Goal: Task Accomplishment & Management: Manage account settings

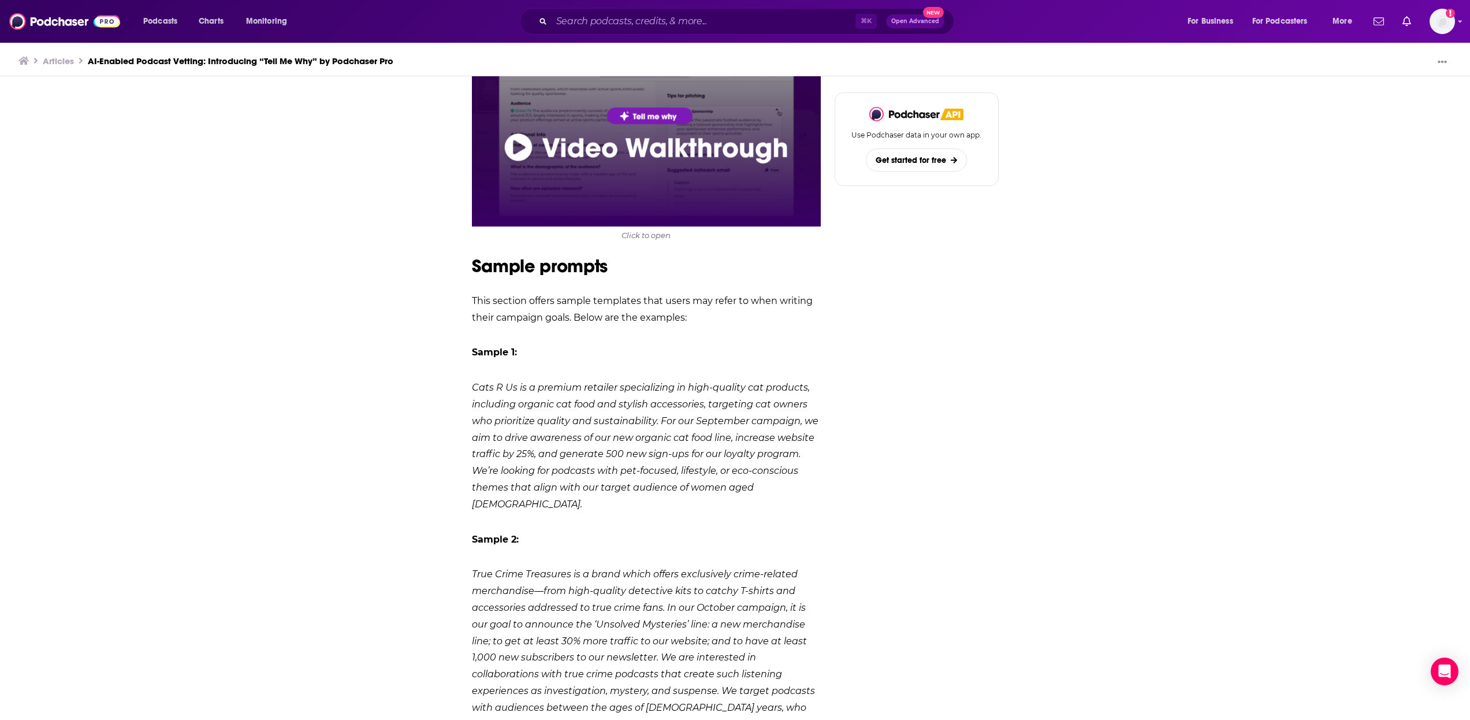
drag, startPoint x: 579, startPoint y: 274, endPoint x: 588, endPoint y: 302, distance: 29.2
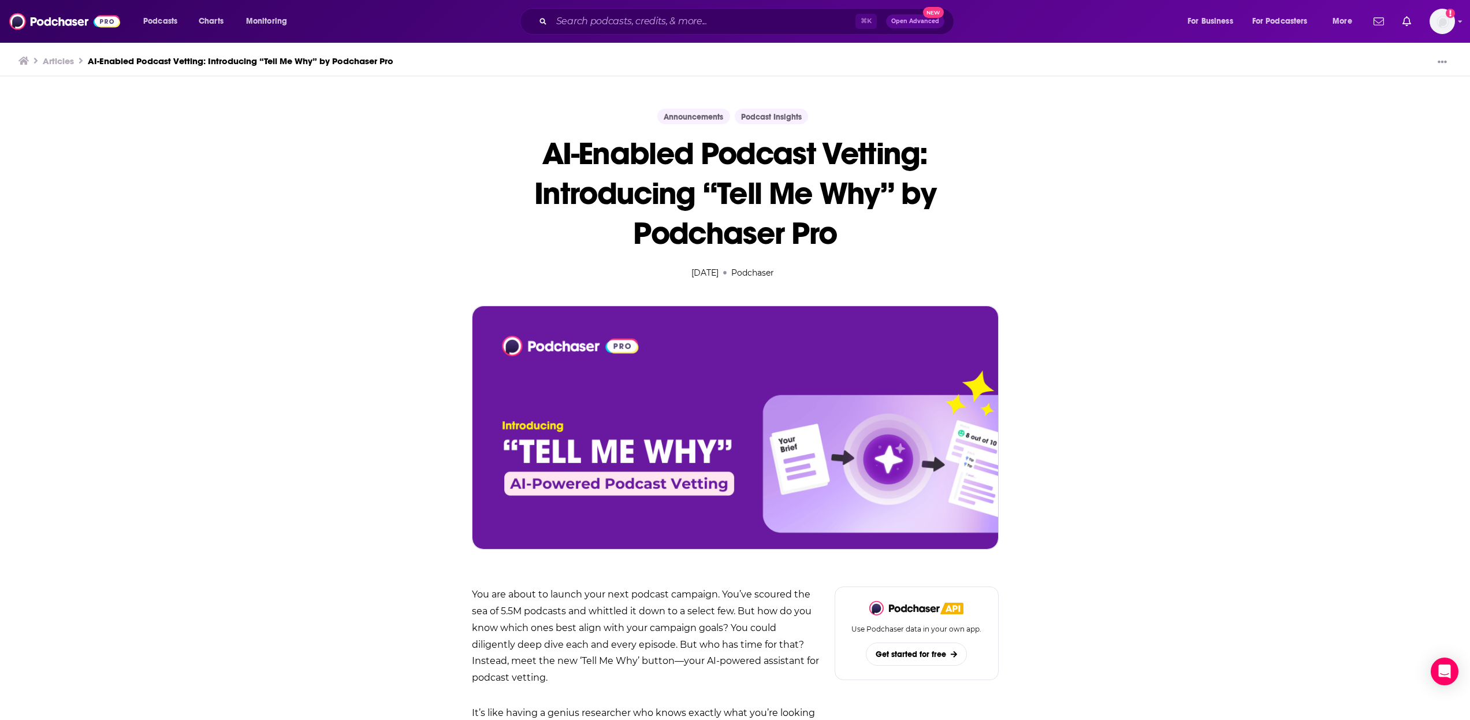
click at [647, 31] on div "⌘ K Open Advanced New" at bounding box center [737, 21] width 434 height 27
click at [158, 14] on span "Podcasts" at bounding box center [160, 21] width 34 height 16
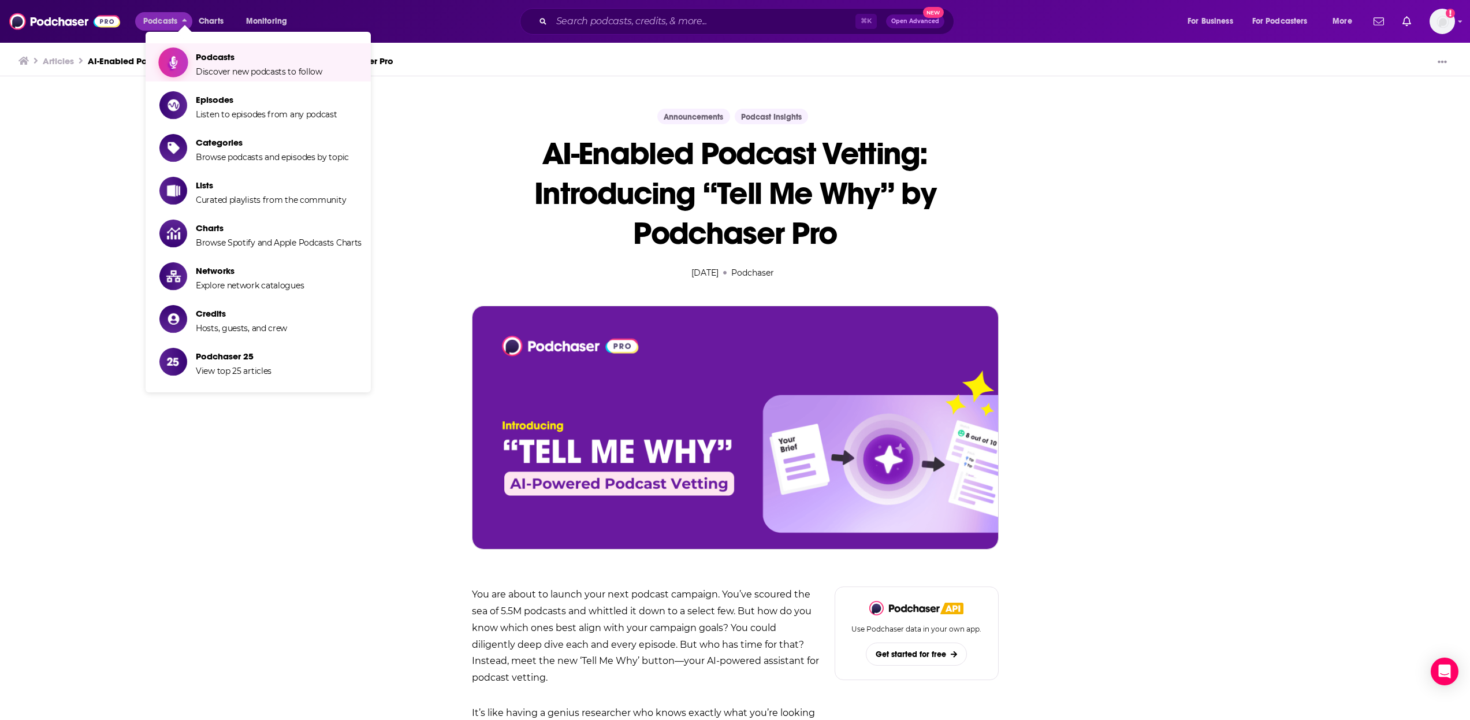
click at [186, 61] on span "Show item sub-menu" at bounding box center [173, 62] width 89 height 89
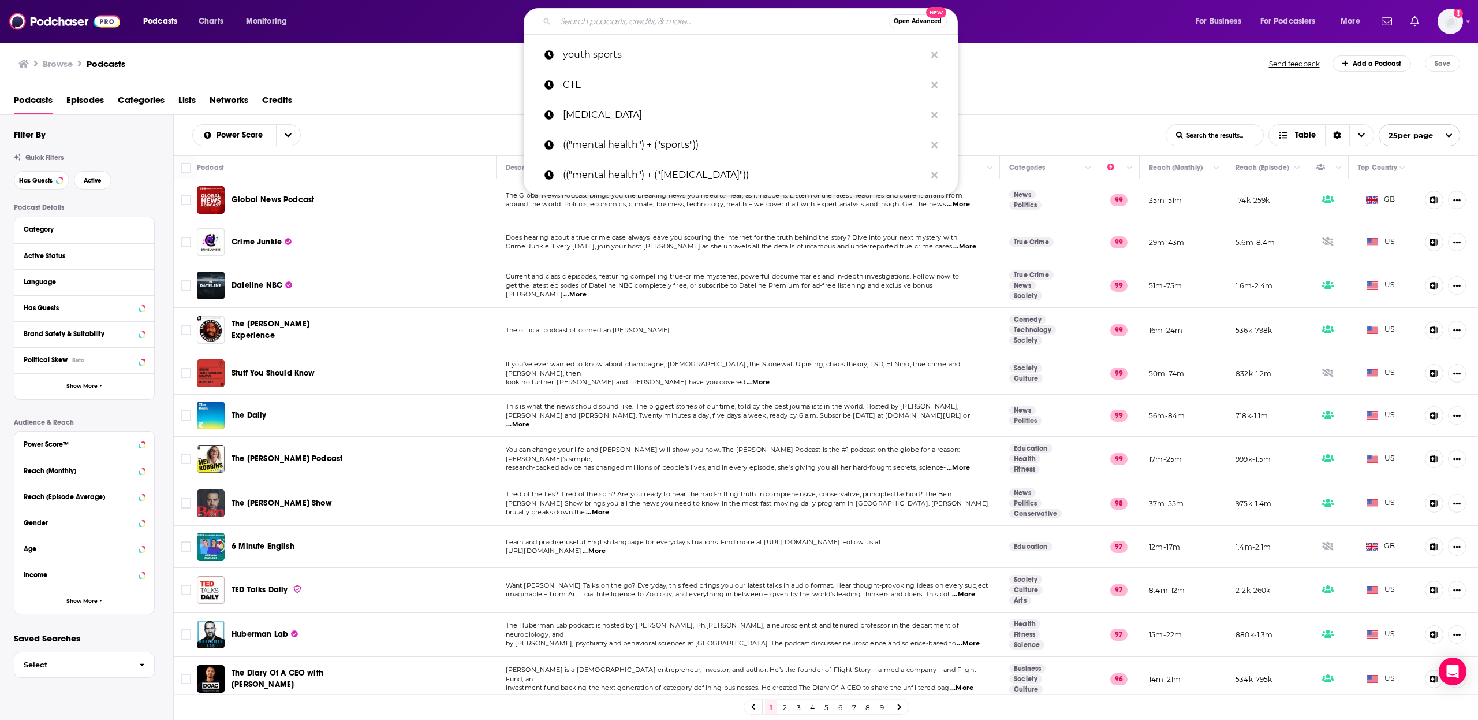
click at [582, 20] on input "Search podcasts, credits, & more..." at bounding box center [722, 21] width 333 height 18
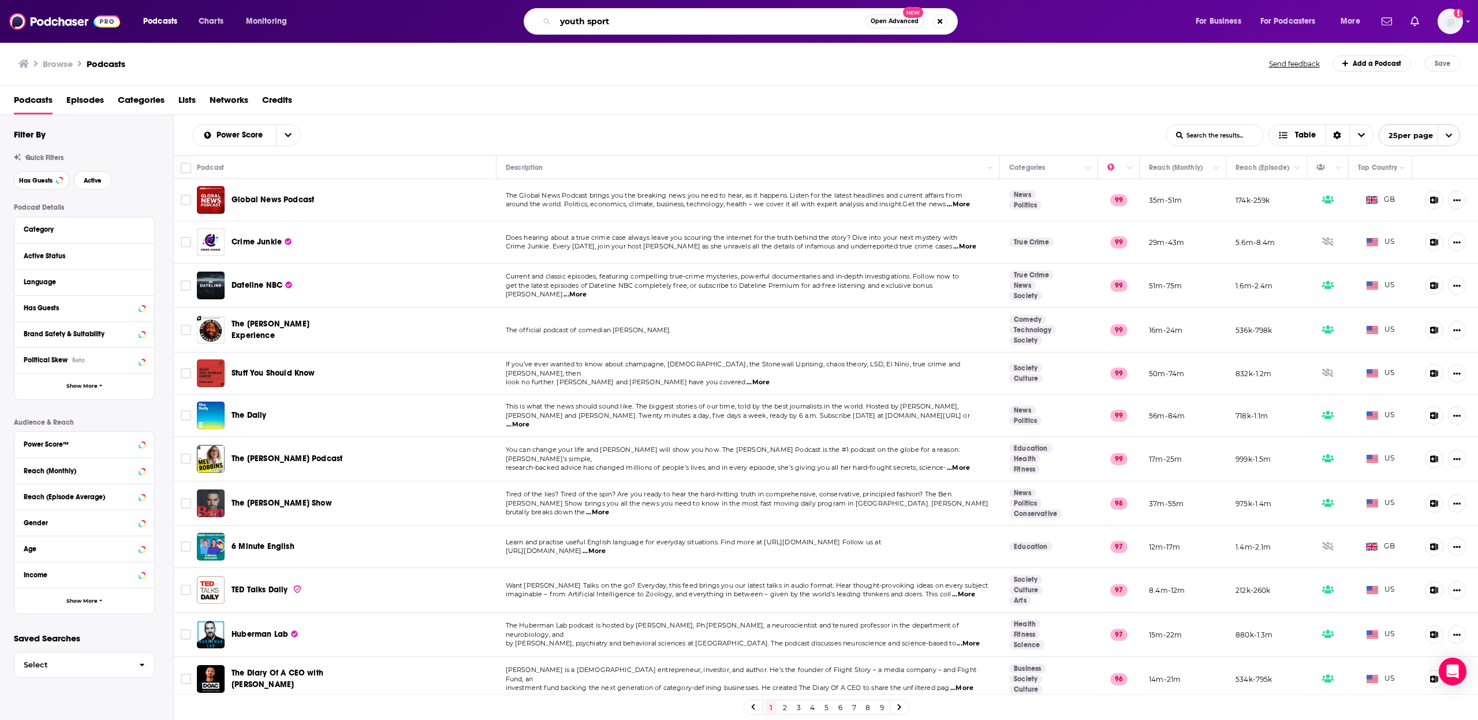
type input "youth sports"
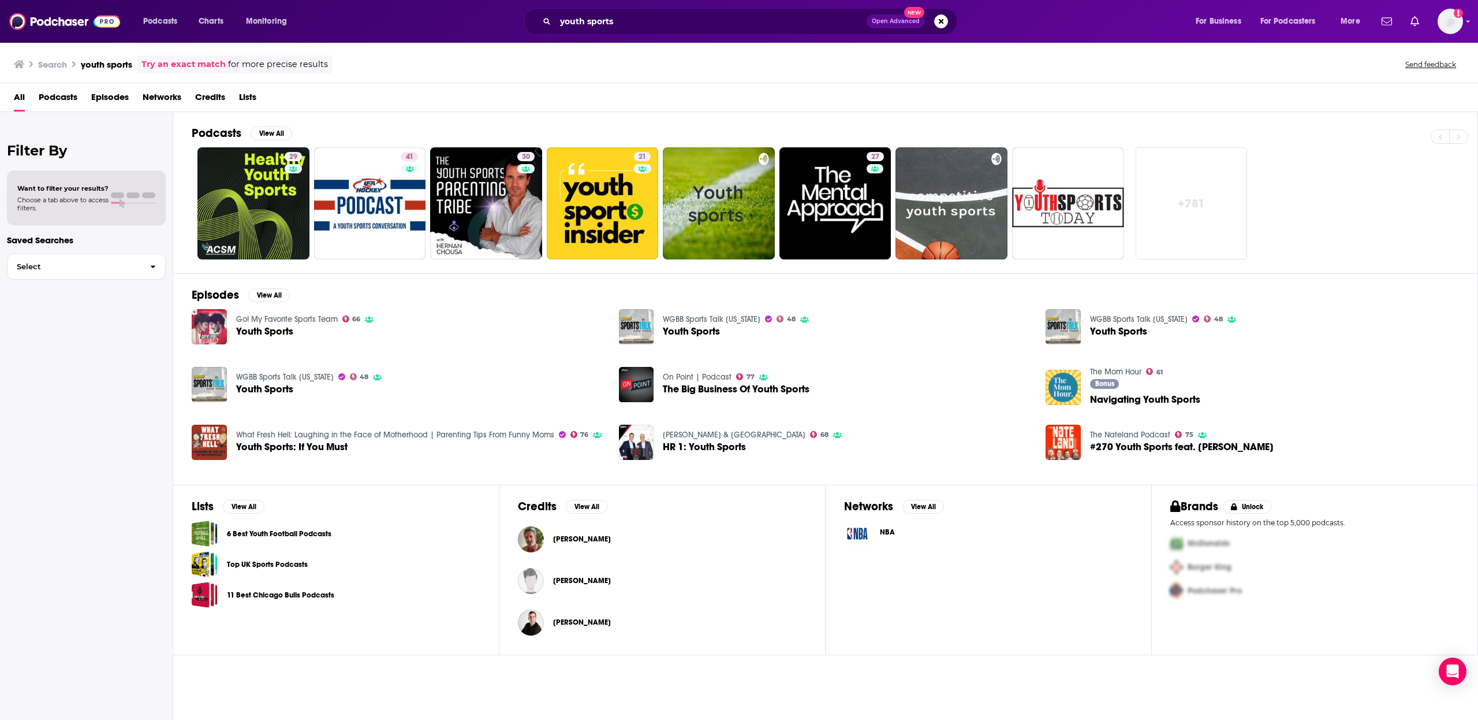
click at [84, 99] on div "All Podcasts Episodes Networks Credits Lists" at bounding box center [741, 100] width 1455 height 24
drag, startPoint x: 80, startPoint y: 98, endPoint x: 72, endPoint y: 98, distance: 7.5
click at [80, 97] on div "All Podcasts Episodes Networks Credits Lists" at bounding box center [741, 100] width 1455 height 24
click at [74, 99] on span "Podcasts" at bounding box center [58, 100] width 39 height 24
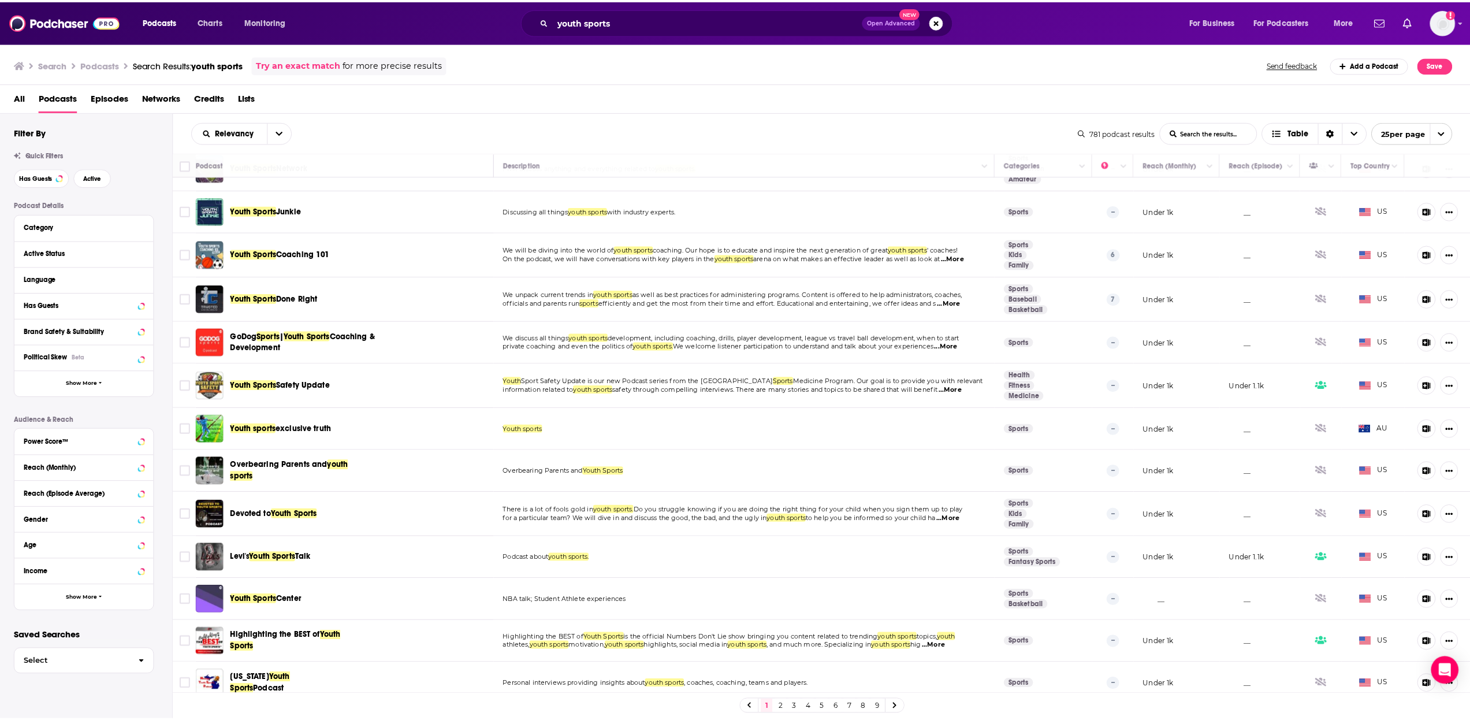
scroll to position [550, 0]
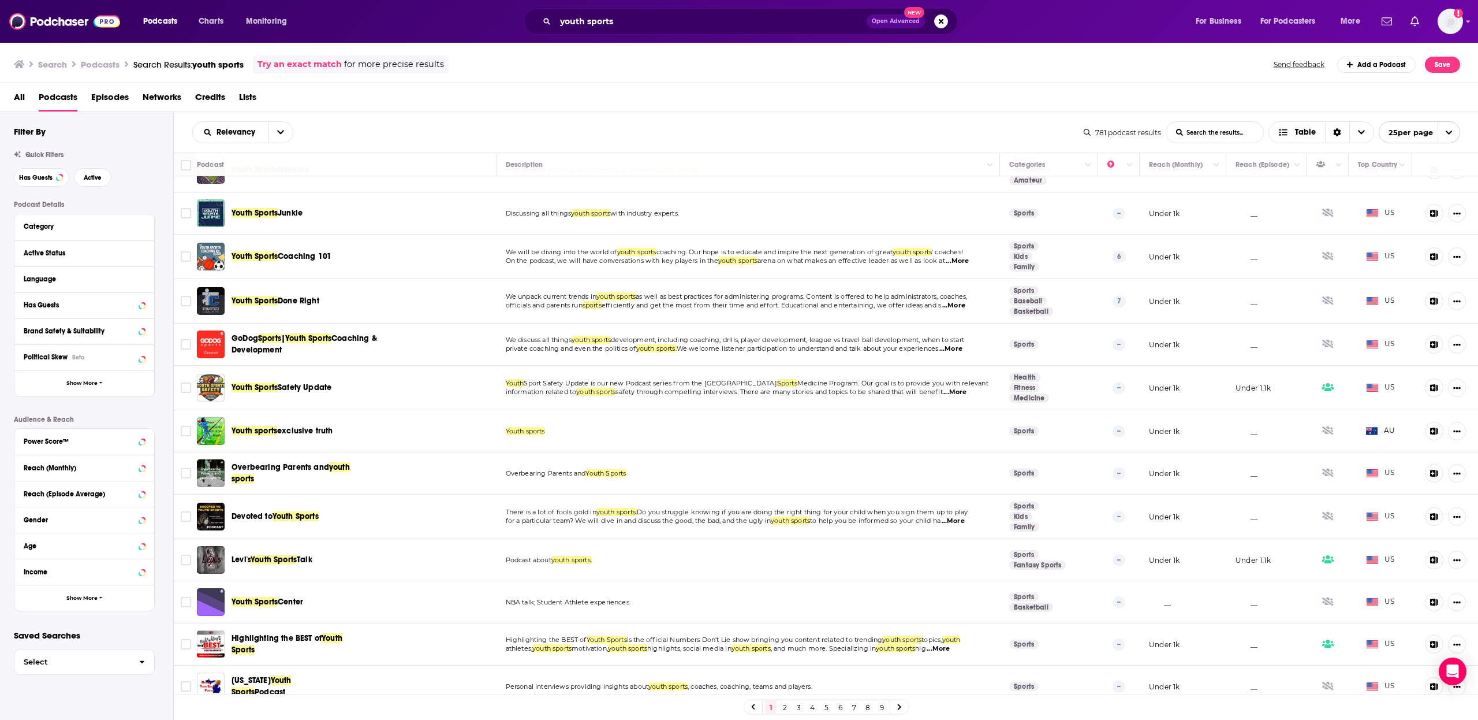
click at [605, 32] on div "youth sports Open Advanced New" at bounding box center [741, 21] width 434 height 27
click at [610, 26] on input "youth sports" at bounding box center [711, 21] width 311 height 18
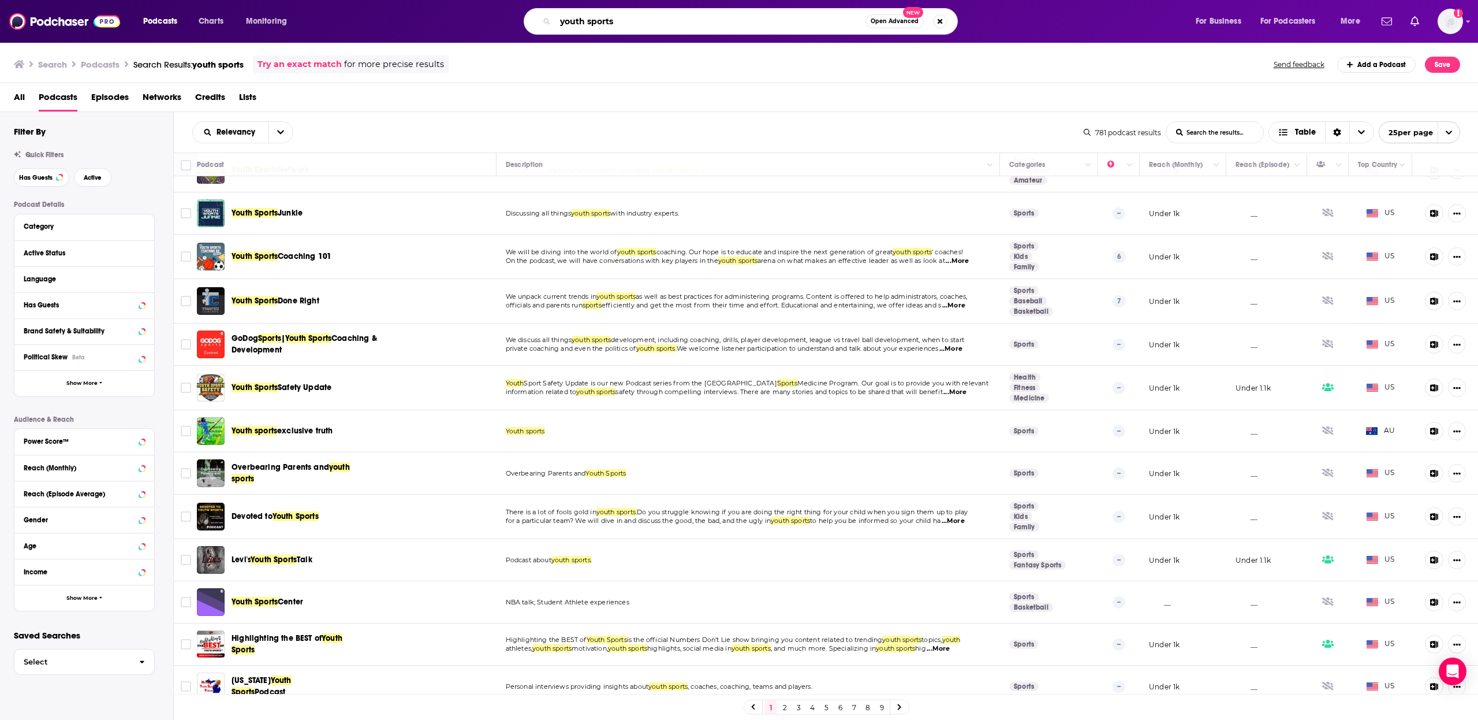
click at [610, 26] on input "youth sports" at bounding box center [711, 21] width 310 height 18
click at [610, 27] on input "youth sports" at bounding box center [711, 21] width 310 height 18
type input "pediatrics"
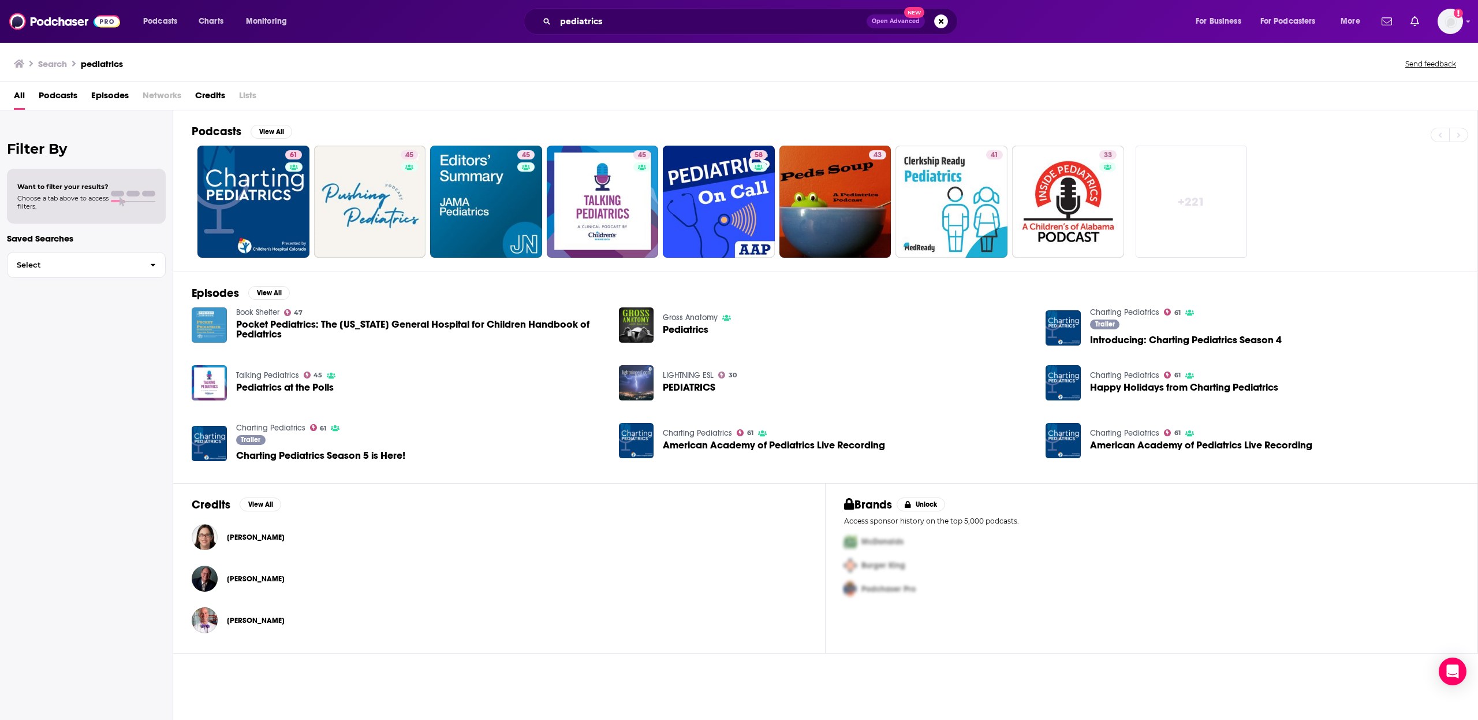
click at [72, 104] on span "Podcasts" at bounding box center [58, 98] width 39 height 24
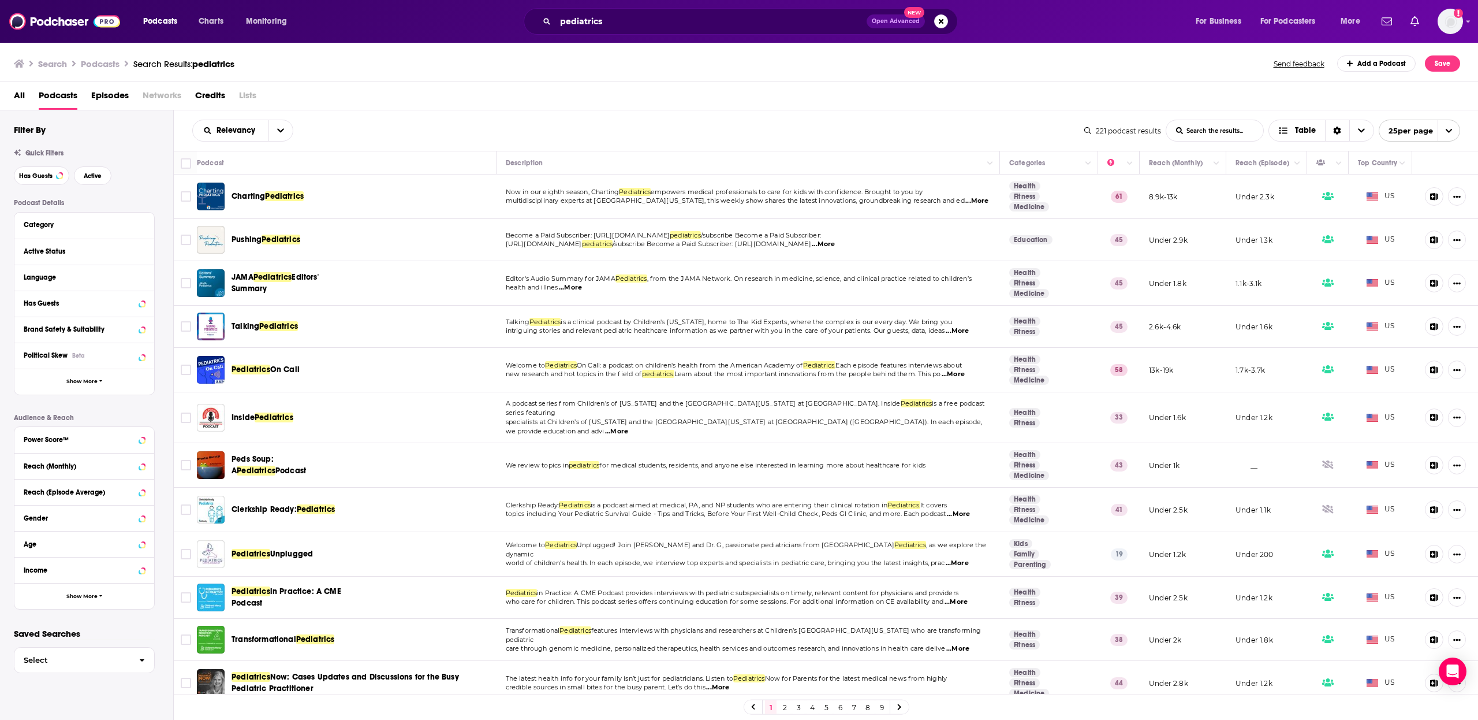
click at [288, 371] on span "On Call" at bounding box center [284, 369] width 29 height 10
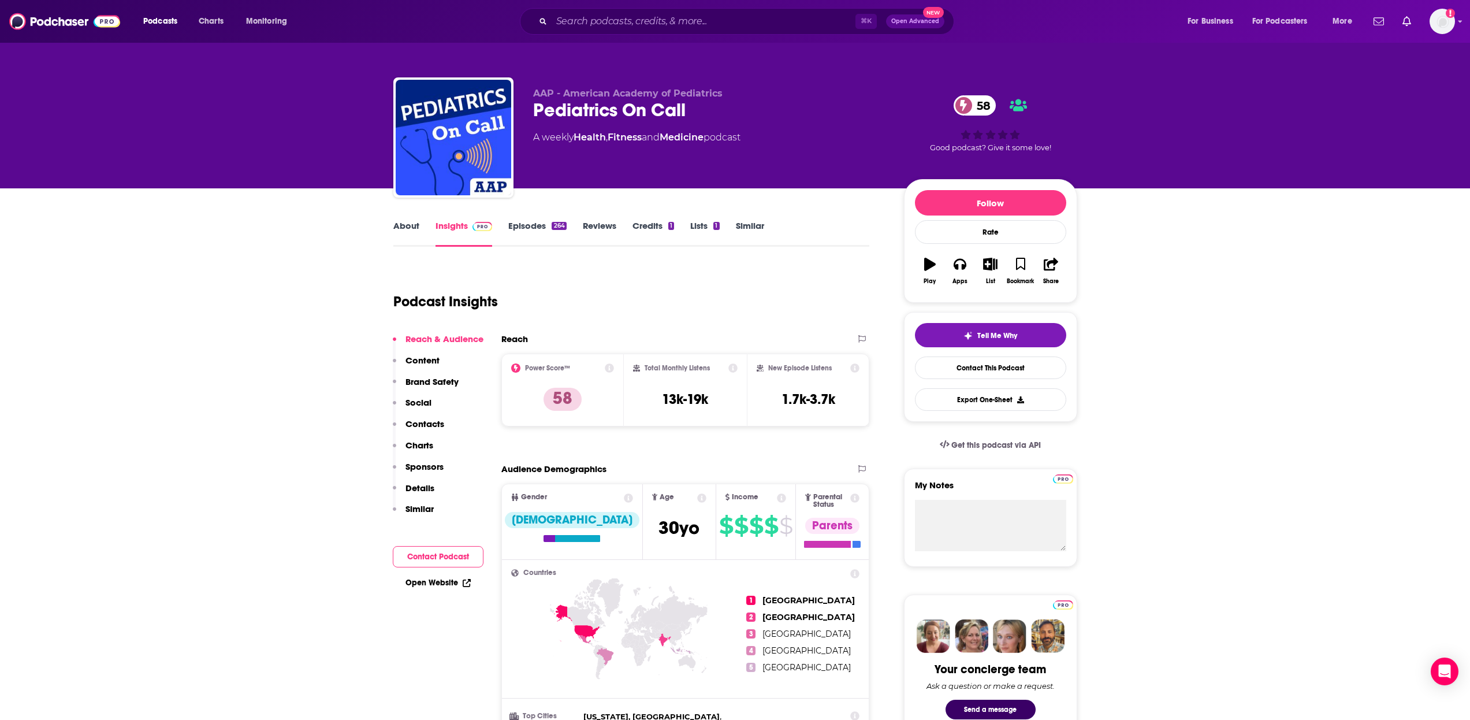
scroll to position [2, 0]
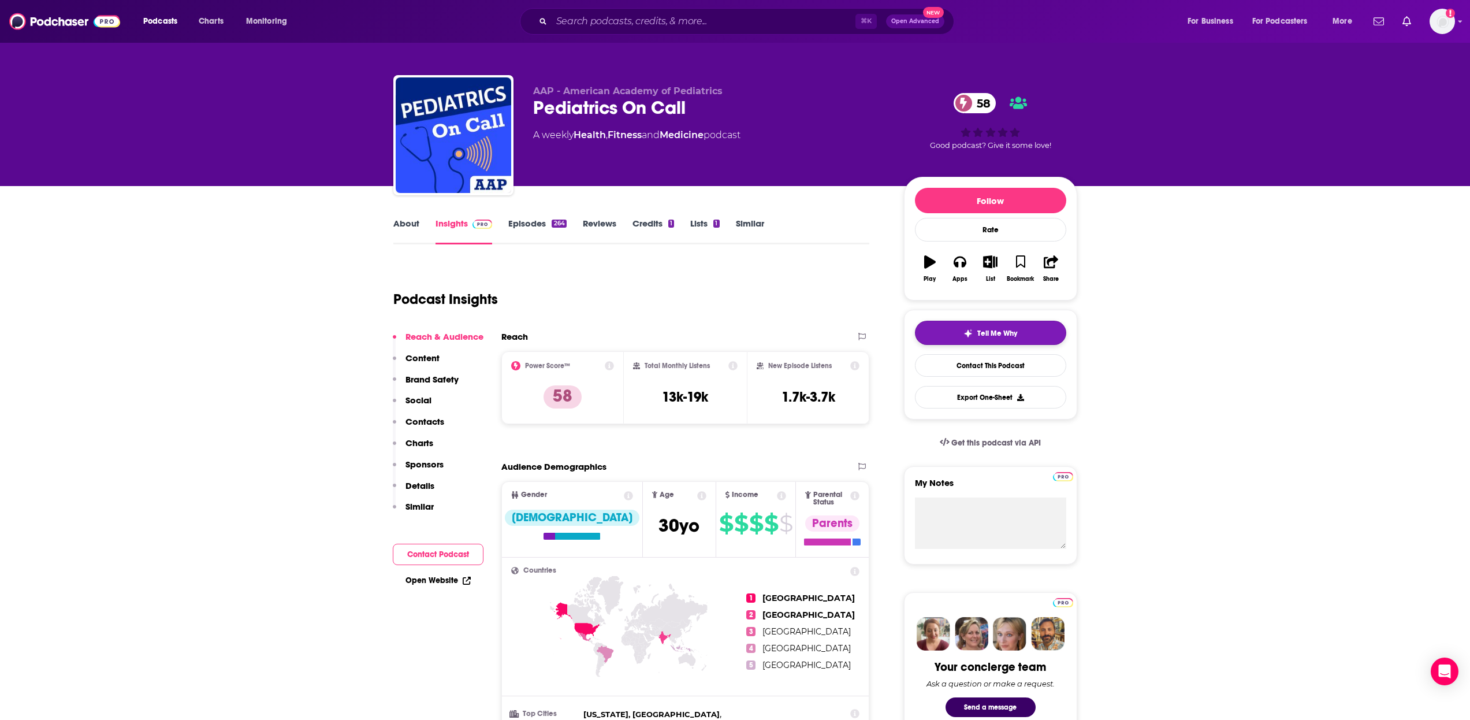
click at [952, 325] on button "Tell Me Why" at bounding box center [990, 333] width 151 height 24
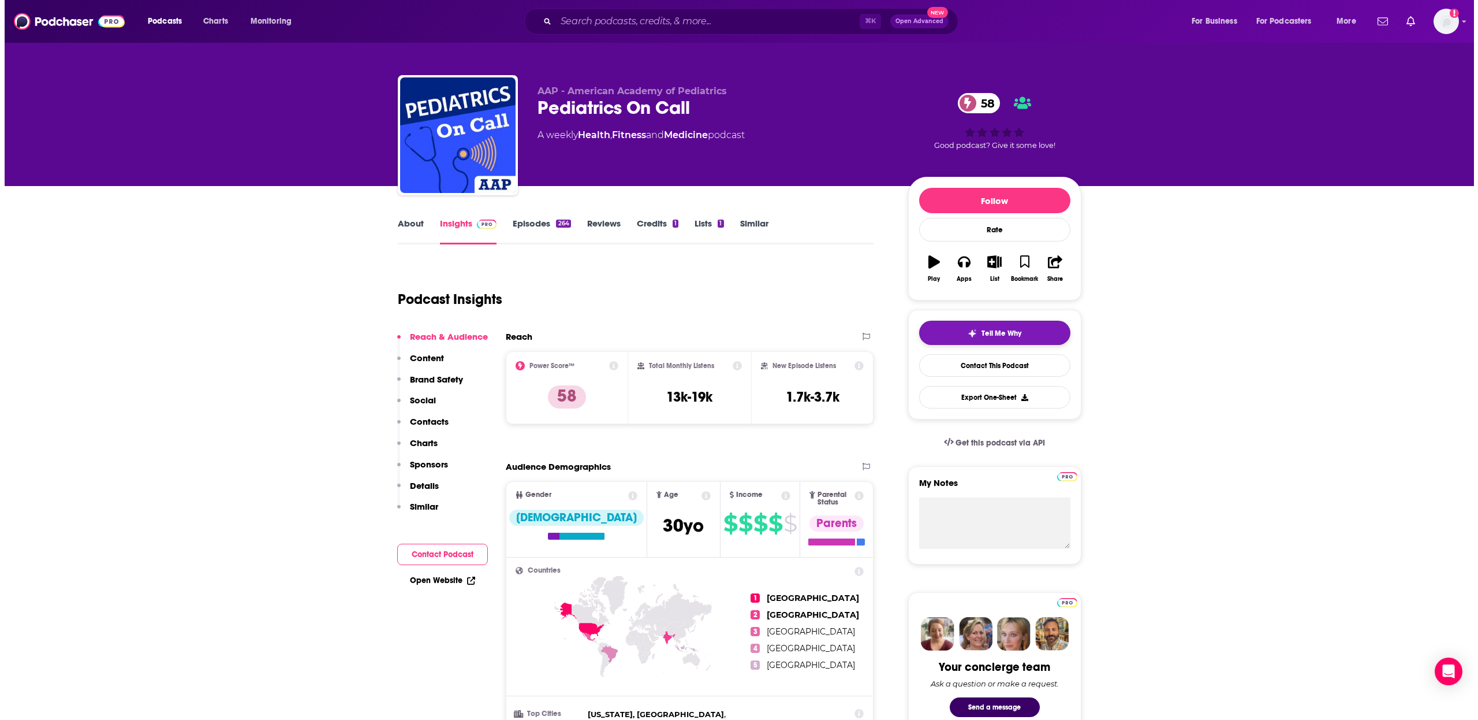
scroll to position [0, 0]
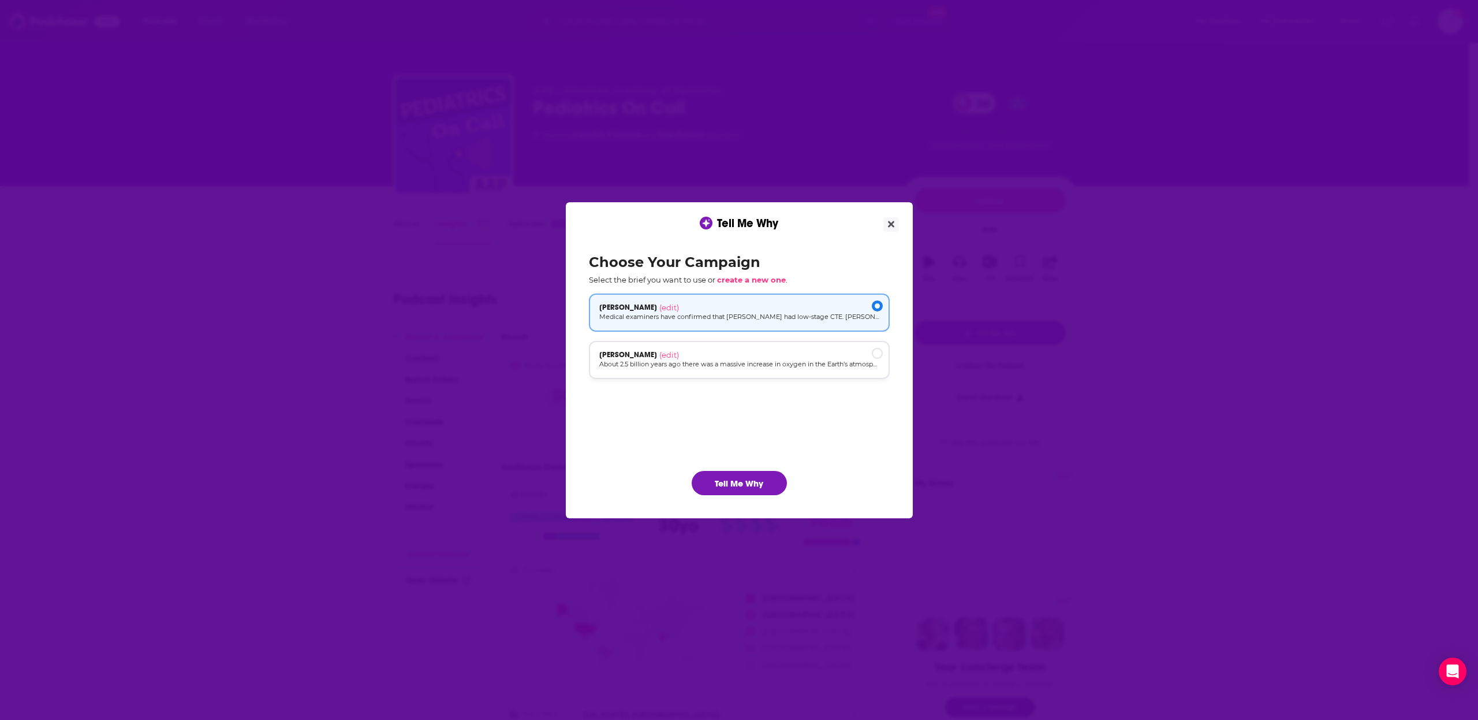
click at [706, 355] on div "Betul Kacar (edit)" at bounding box center [739, 354] width 280 height 9
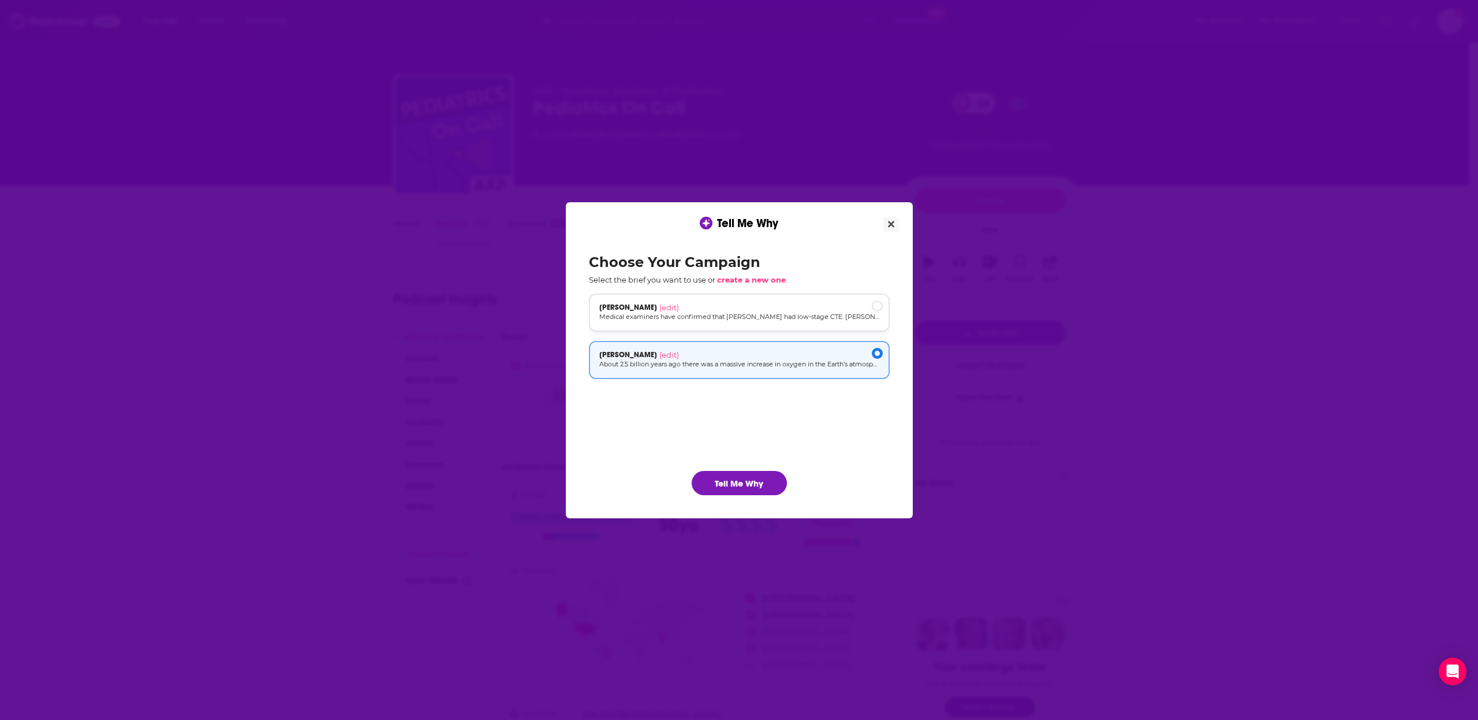
click at [725, 318] on p "Medical examiners have confirmed that [PERSON_NAME] had low-stage CTE. [PERSON_…" at bounding box center [739, 317] width 280 height 10
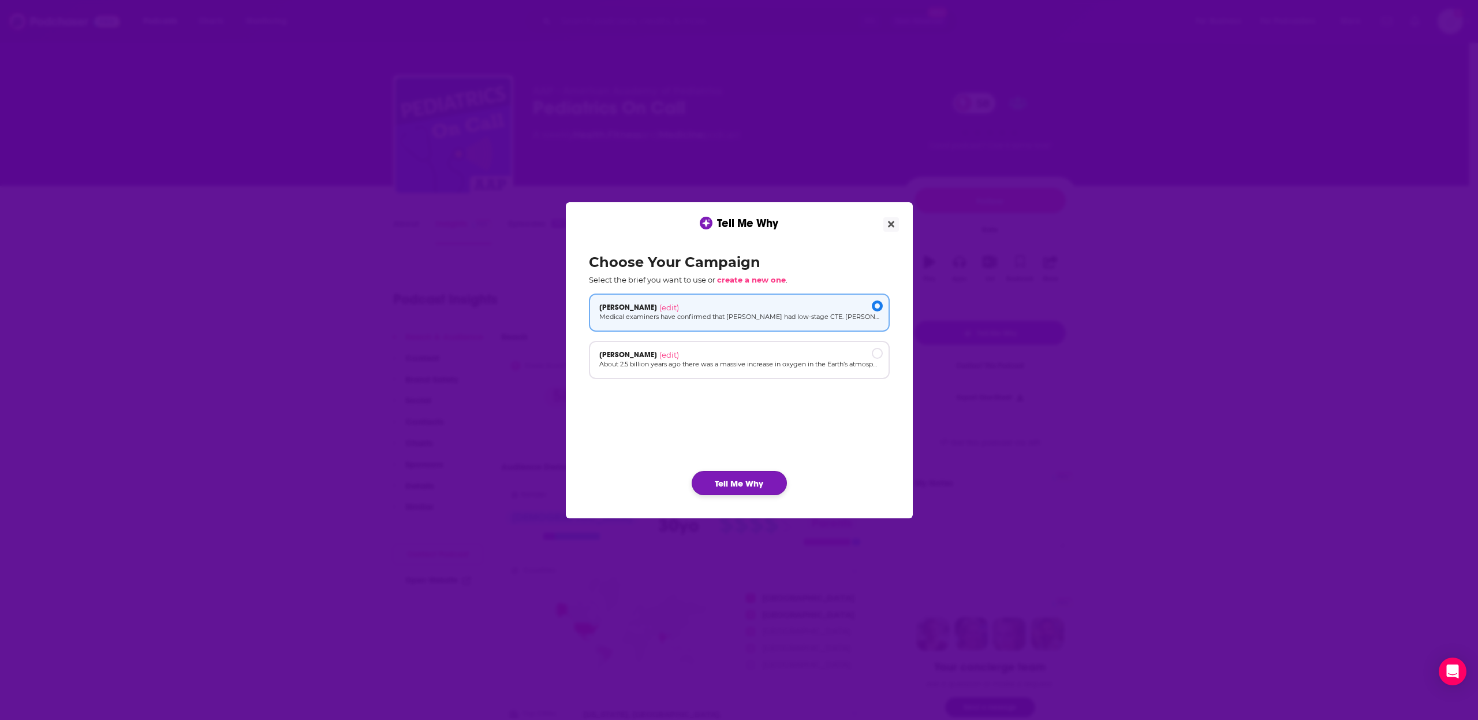
click at [744, 479] on button "Tell Me Why" at bounding box center [739, 483] width 95 height 24
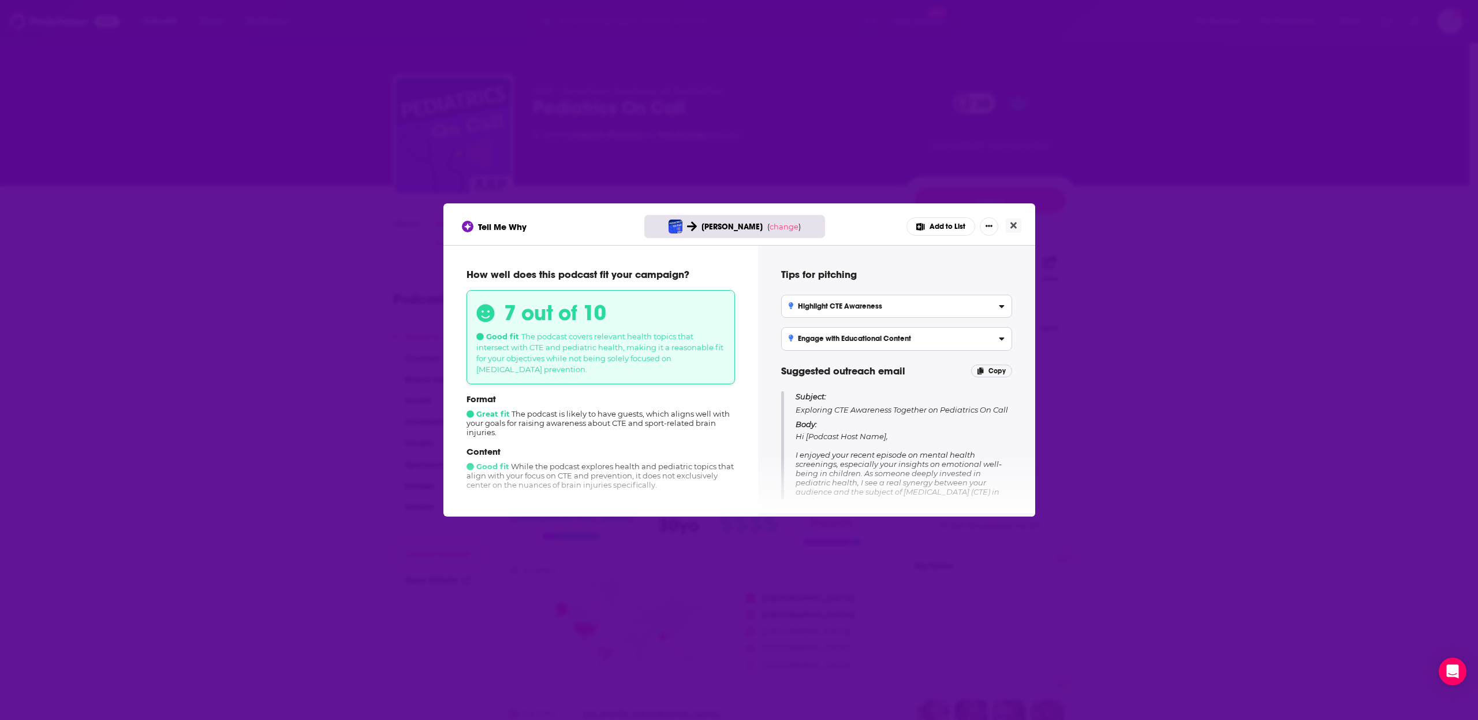
drag, startPoint x: 965, startPoint y: 423, endPoint x: 947, endPoint y: 422, distance: 18.0
click at [965, 423] on p "Body: Hi [Podcast Host Name], I enjoyed your recent episode on mental health sc…" at bounding box center [904, 531] width 217 height 225
click at [929, 225] on button "Add to List" at bounding box center [941, 226] width 69 height 18
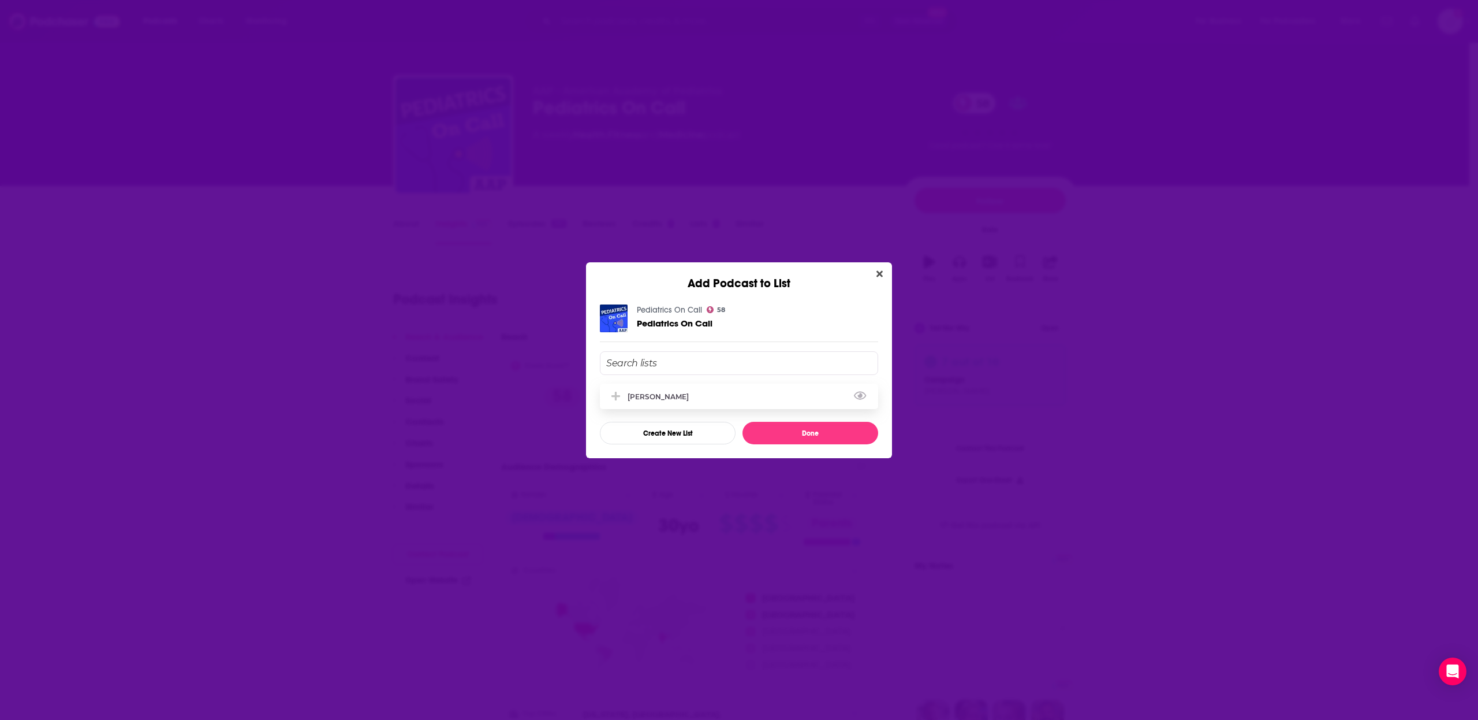
click at [708, 399] on div "[PERSON_NAME]" at bounding box center [739, 395] width 278 height 25
click at [791, 438] on button "Done" at bounding box center [811, 433] width 136 height 23
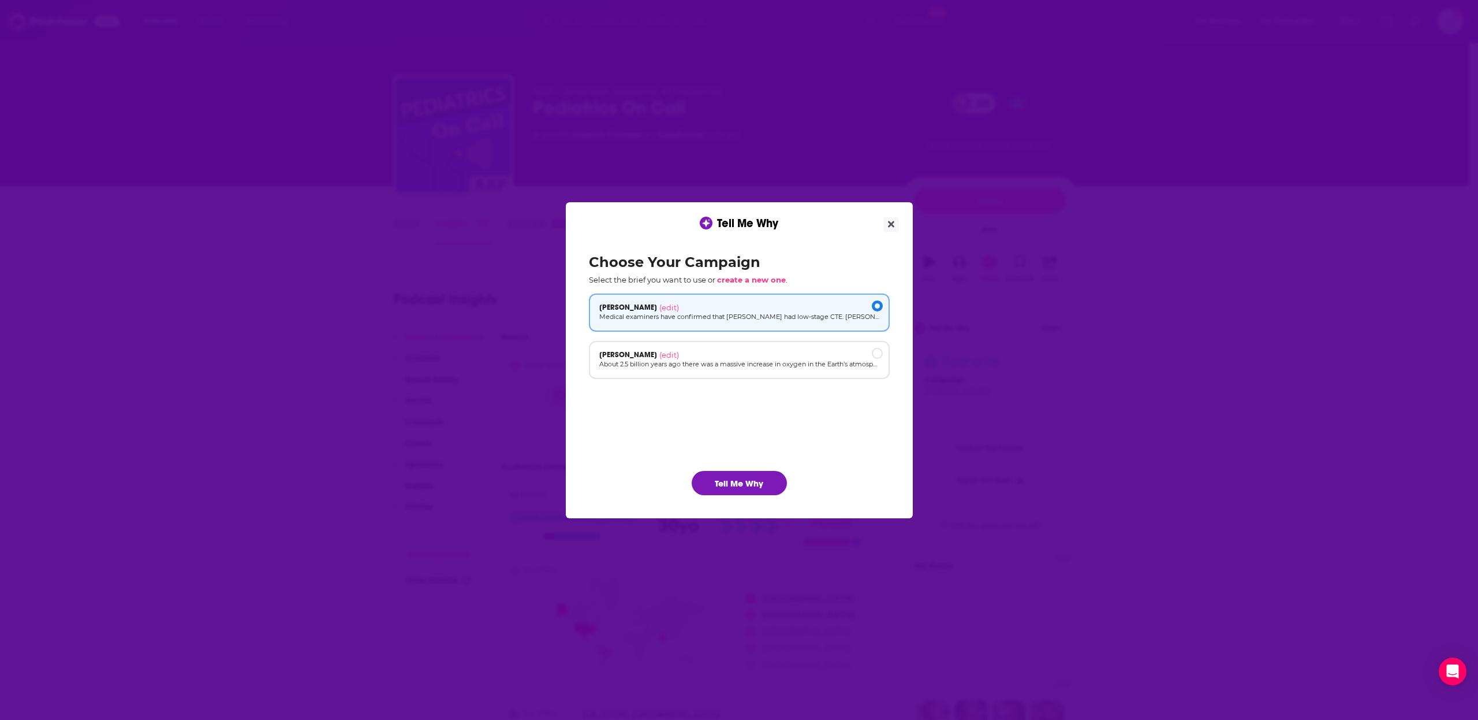
click at [896, 224] on button "Close" at bounding box center [892, 224] width 16 height 14
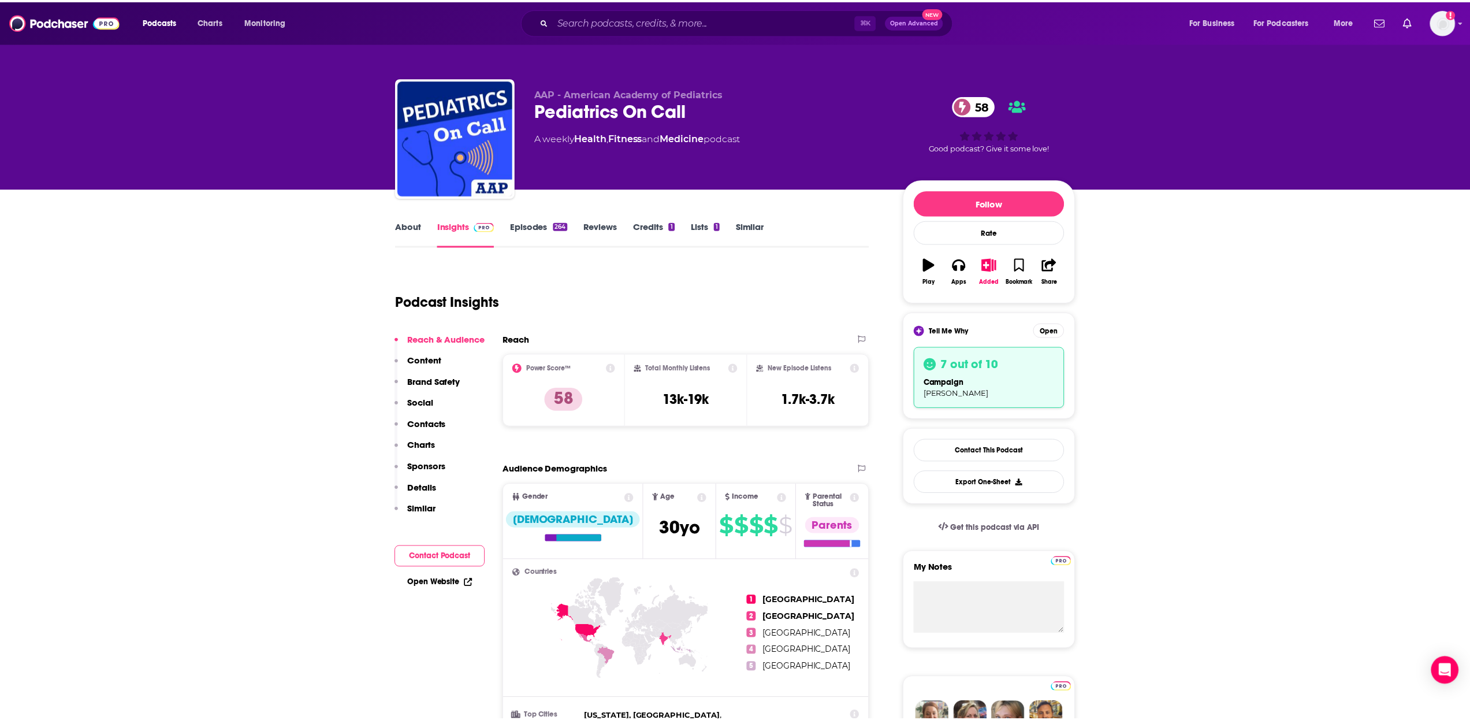
scroll to position [2, 0]
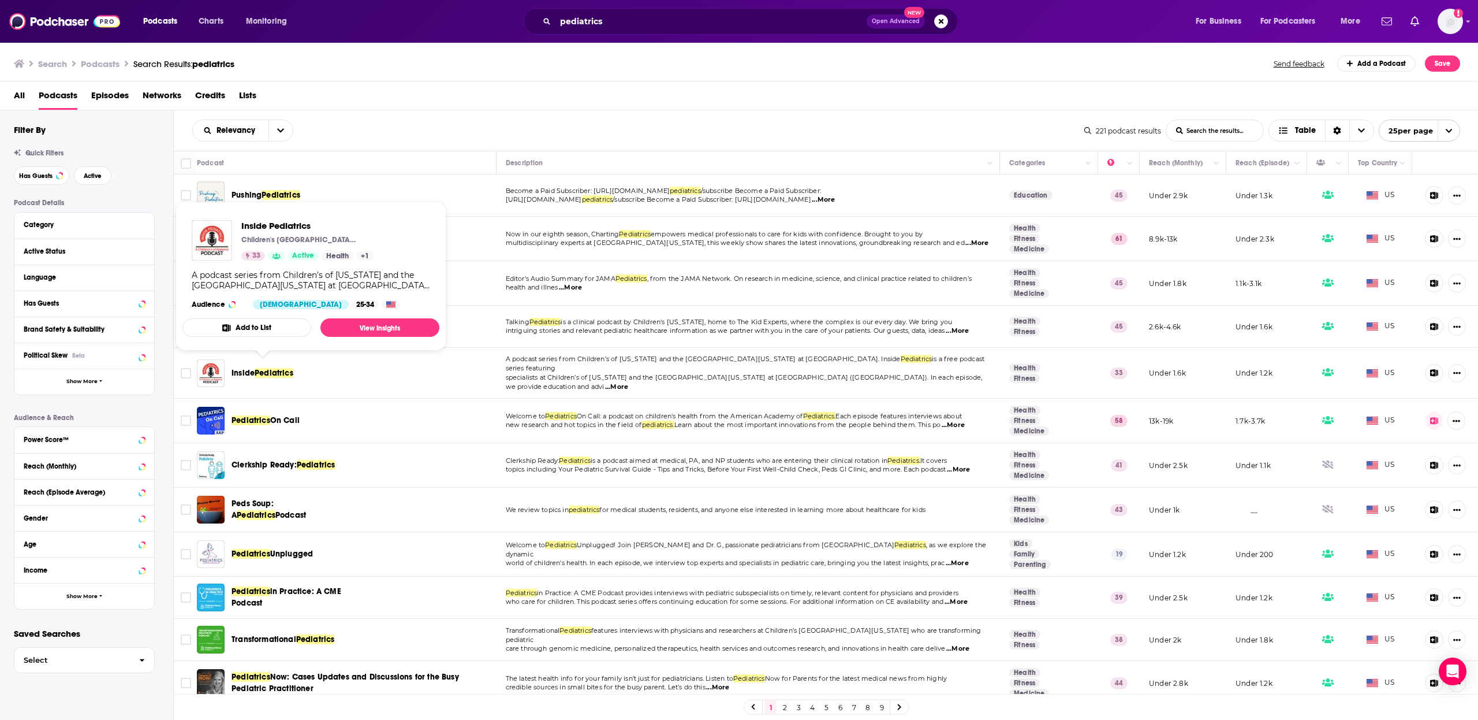
click at [465, 243] on td "Charting Pediatrics" at bounding box center [347, 239] width 300 height 44
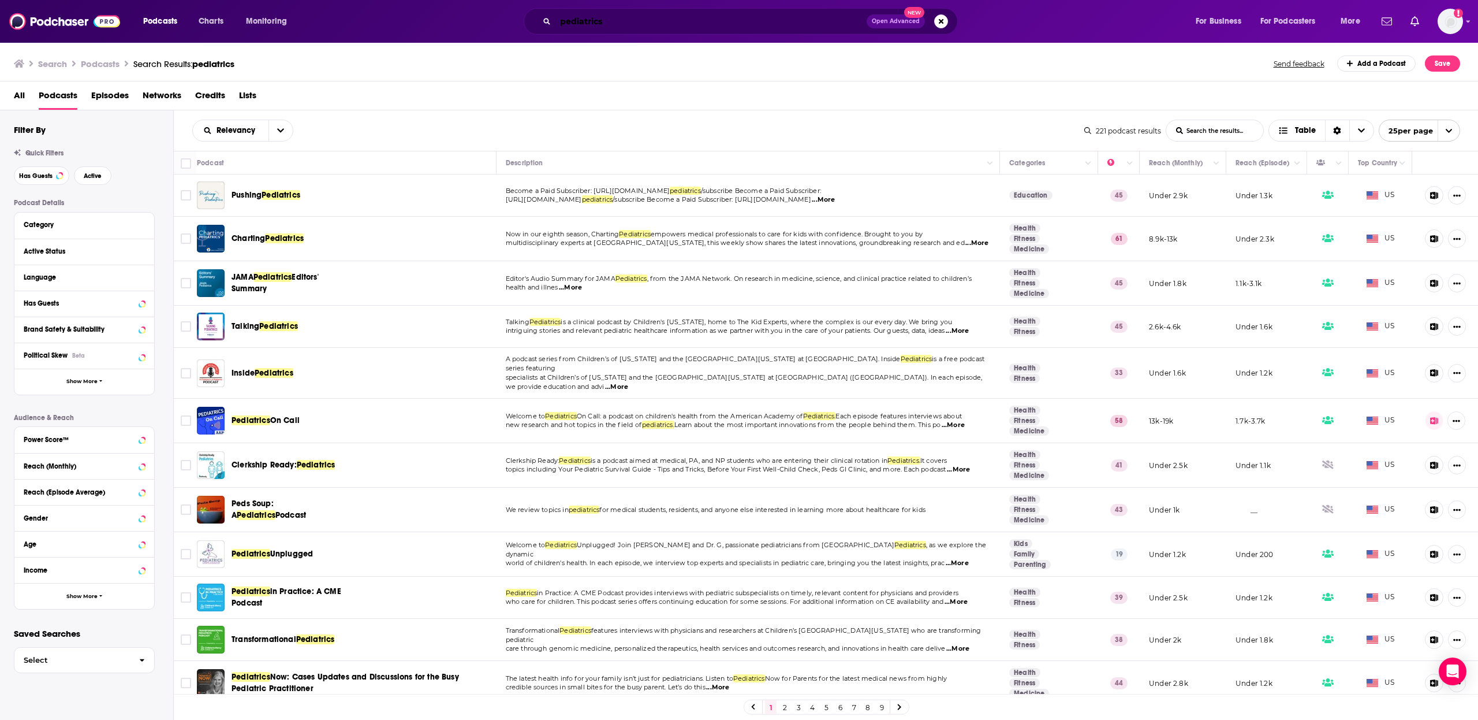
click at [607, 20] on input "pediatrics" at bounding box center [711, 21] width 311 height 18
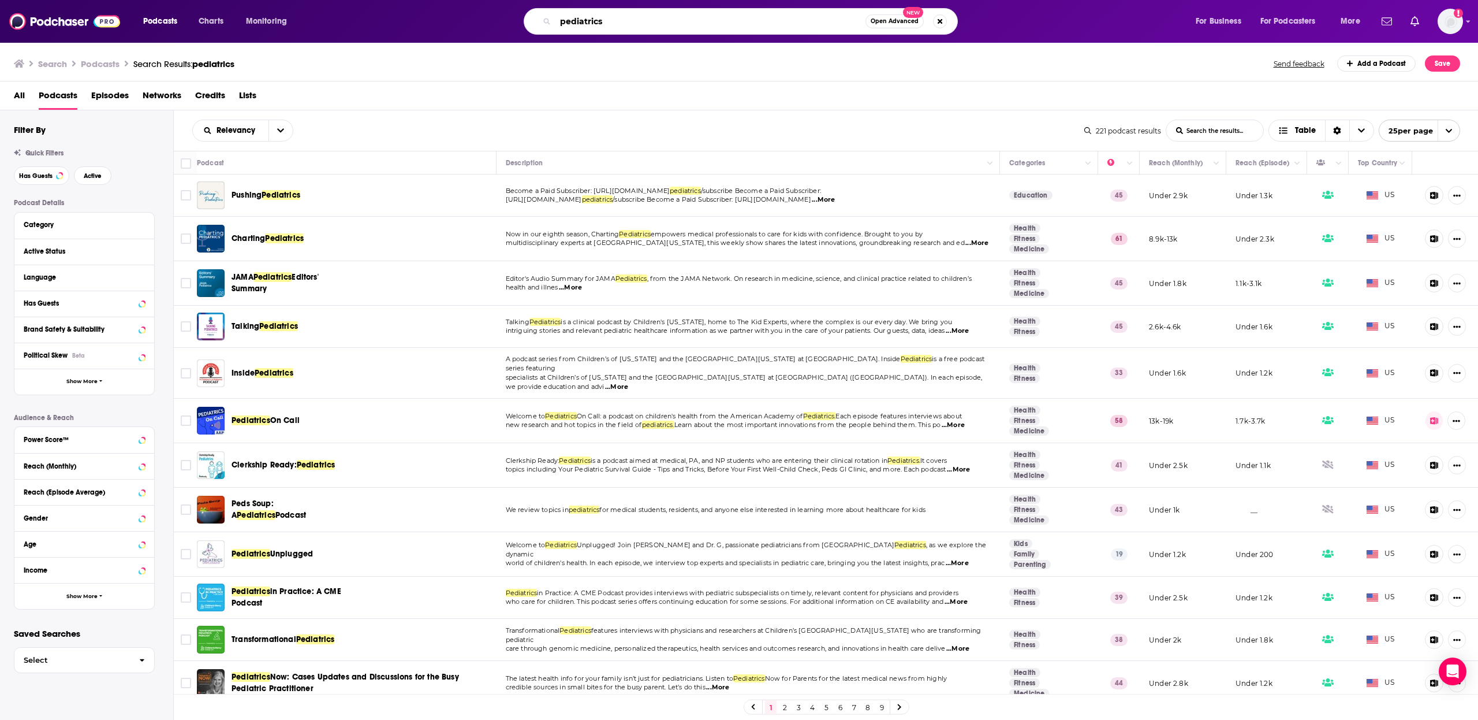
click at [608, 23] on input "pediatrics" at bounding box center [711, 21] width 310 height 18
click at [608, 24] on input "pediatrics" at bounding box center [711, 21] width 310 height 18
click at [610, 27] on input "pediatrics" at bounding box center [711, 21] width 310 height 18
click at [608, 28] on input "pediatrics" at bounding box center [711, 21] width 310 height 18
click at [593, 25] on input "pediatrics" at bounding box center [711, 21] width 310 height 18
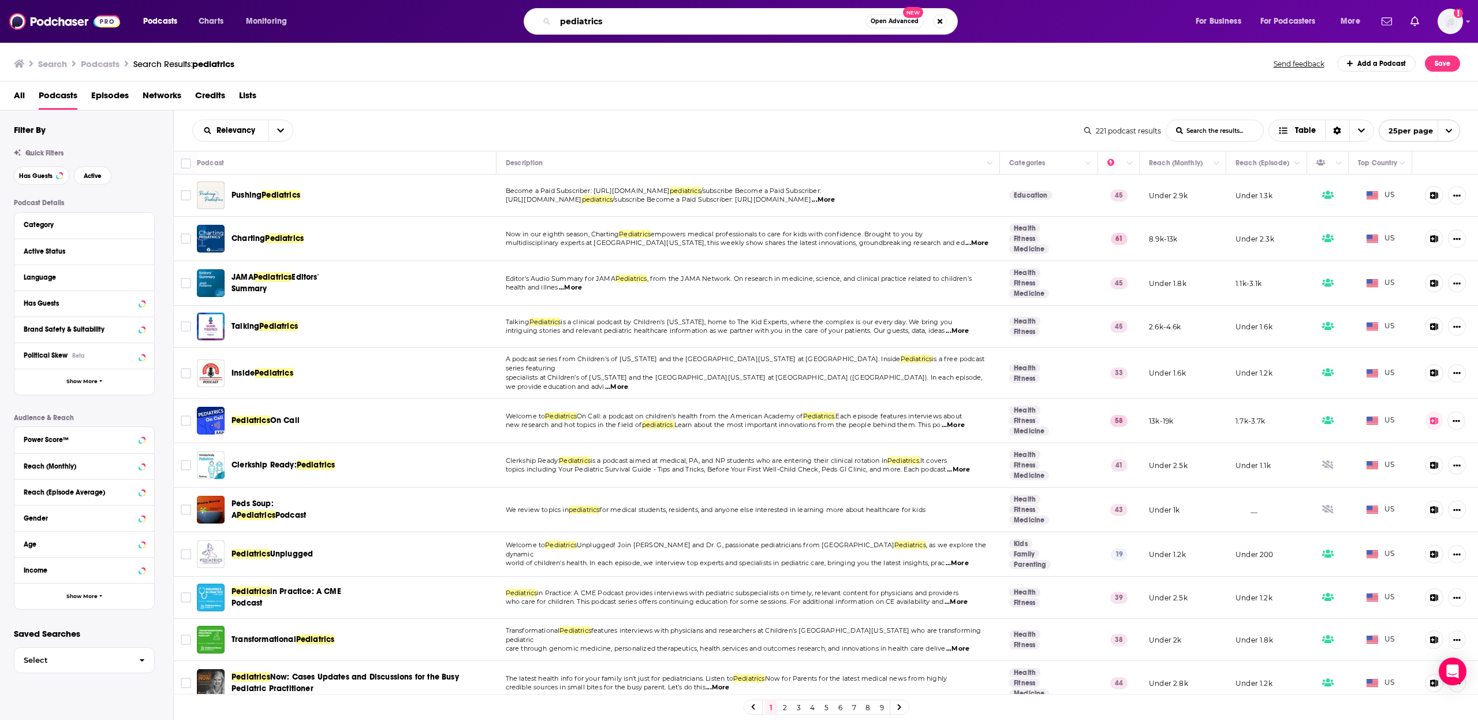
click at [593, 25] on input "pediatrics" at bounding box center [711, 21] width 310 height 18
type input "c"
type input "children's health"
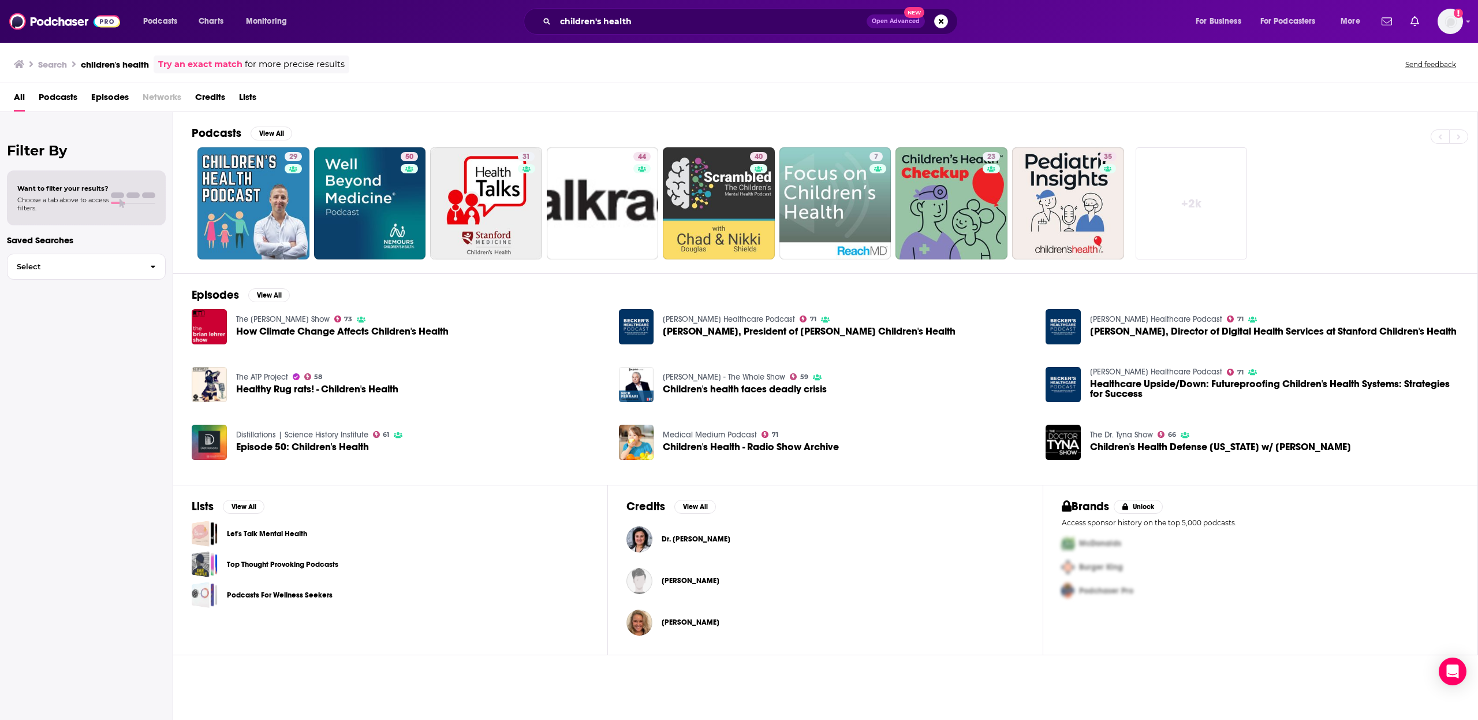
click at [62, 102] on span "Podcasts" at bounding box center [58, 100] width 39 height 24
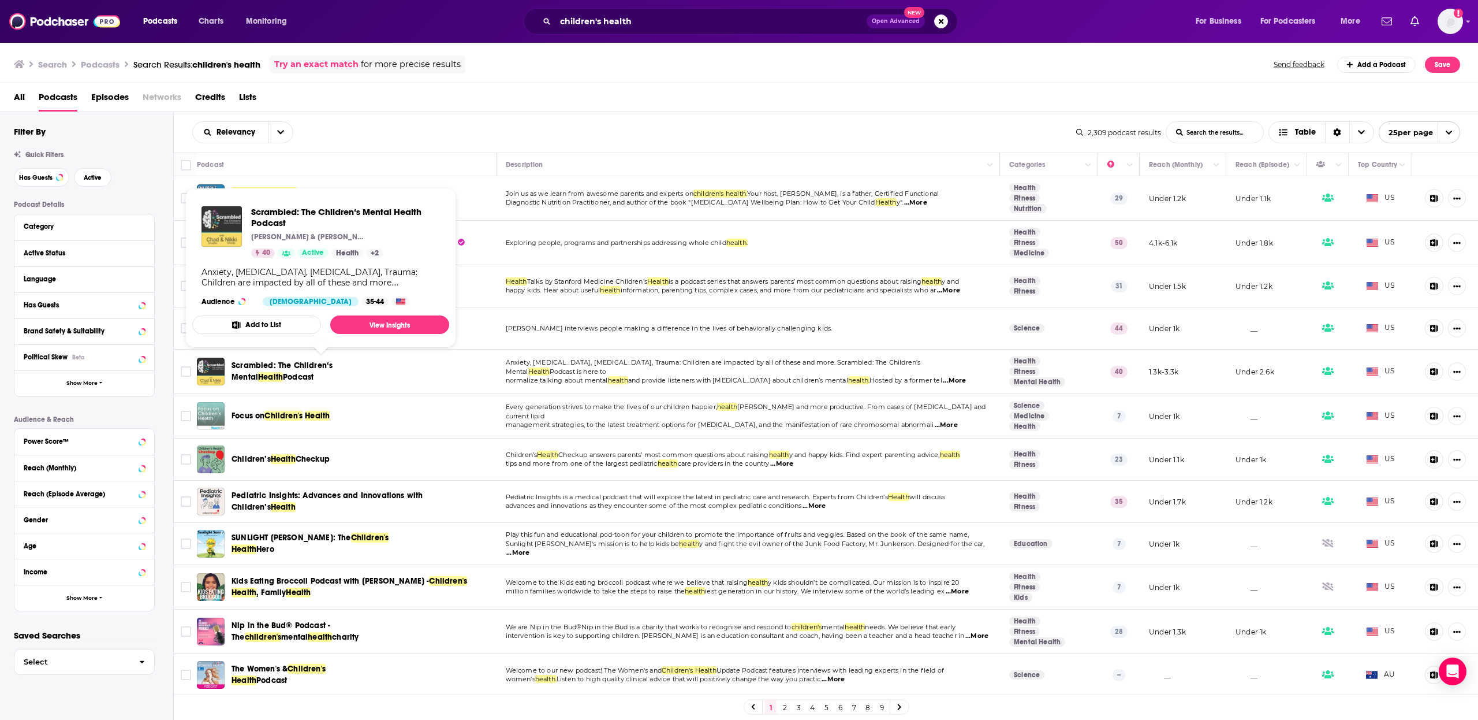
click at [353, 372] on span "Scrambled: The Children‘s Mental Health Podcast" at bounding box center [320, 371] width 177 height 23
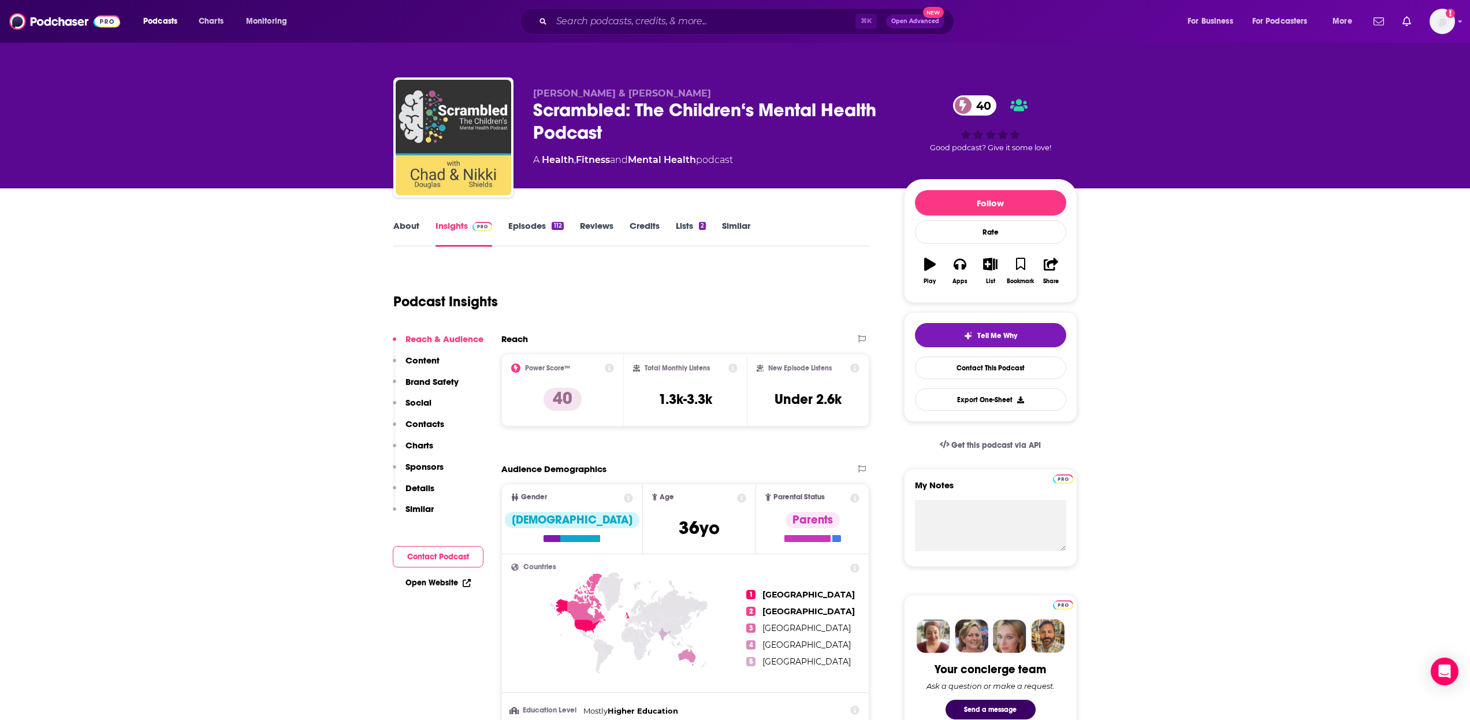
click at [549, 227] on link "Episodes 112" at bounding box center [535, 233] width 55 height 27
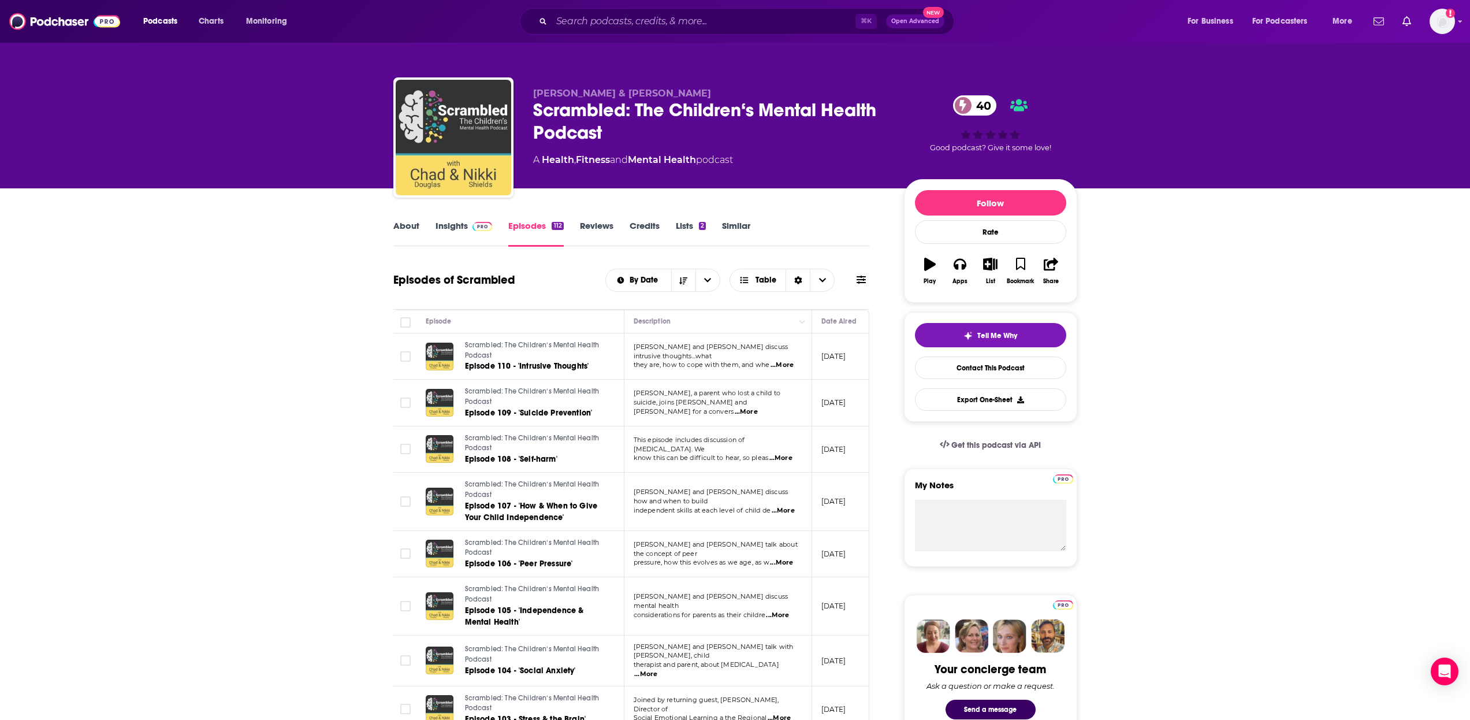
drag, startPoint x: 547, startPoint y: 227, endPoint x: 342, endPoint y: 275, distance: 210.5
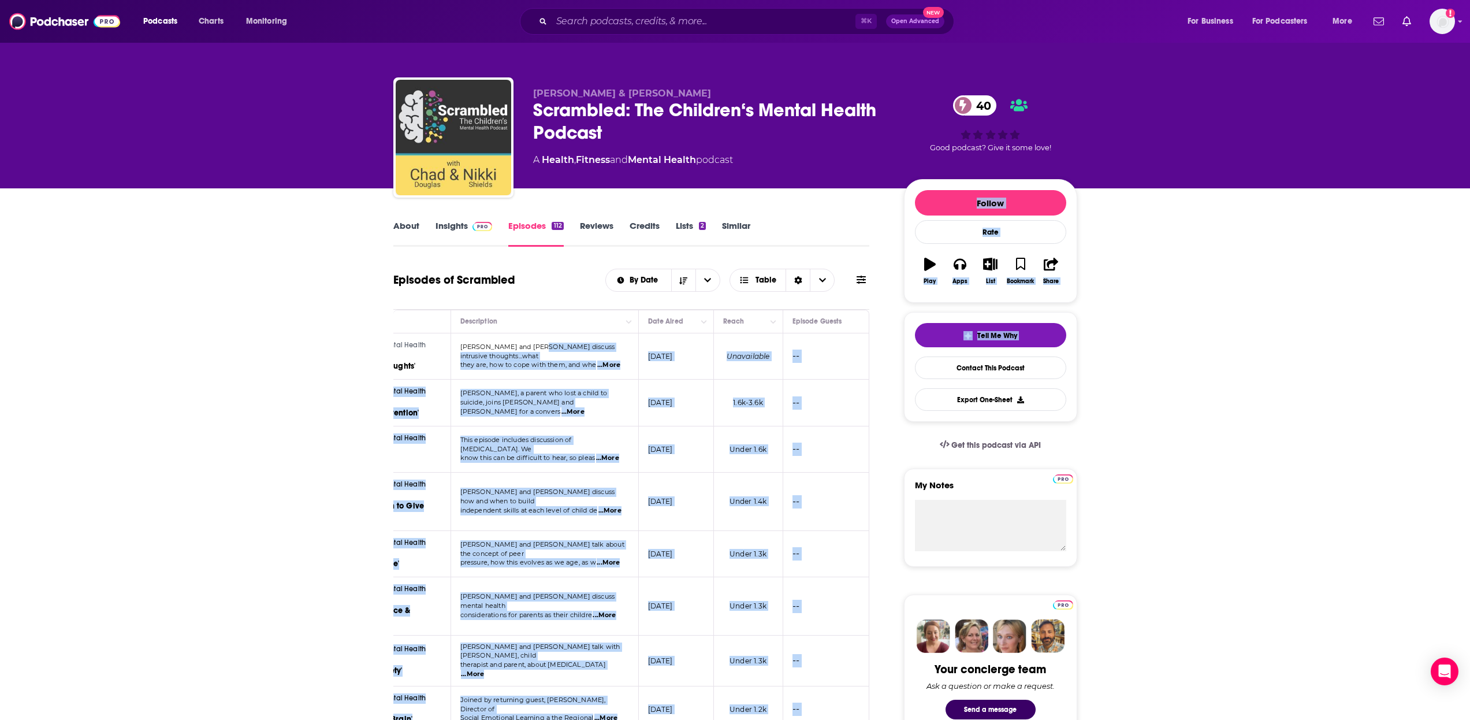
scroll to position [0, 265]
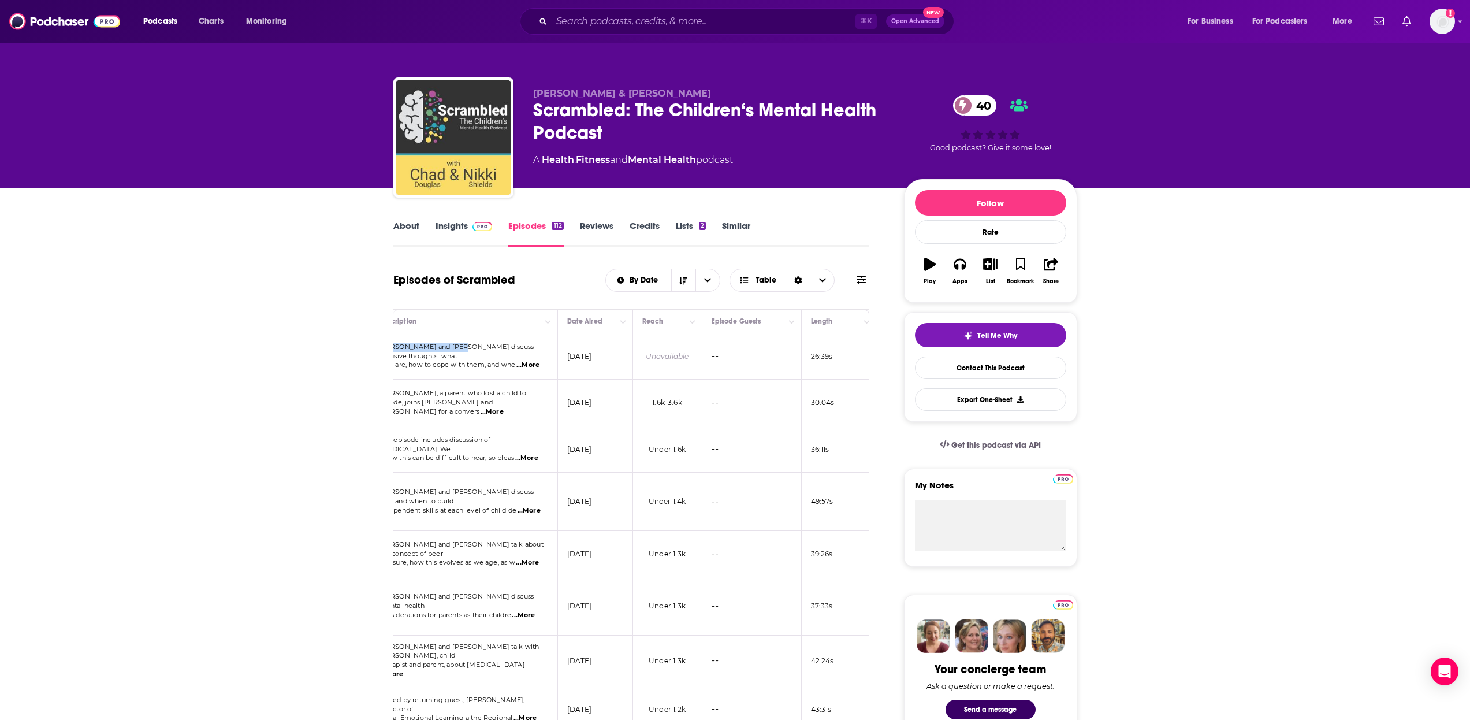
drag, startPoint x: 711, startPoint y: 349, endPoint x: 777, endPoint y: 351, distance: 65.8
click at [743, 349] on td "--" at bounding box center [741, 356] width 99 height 46
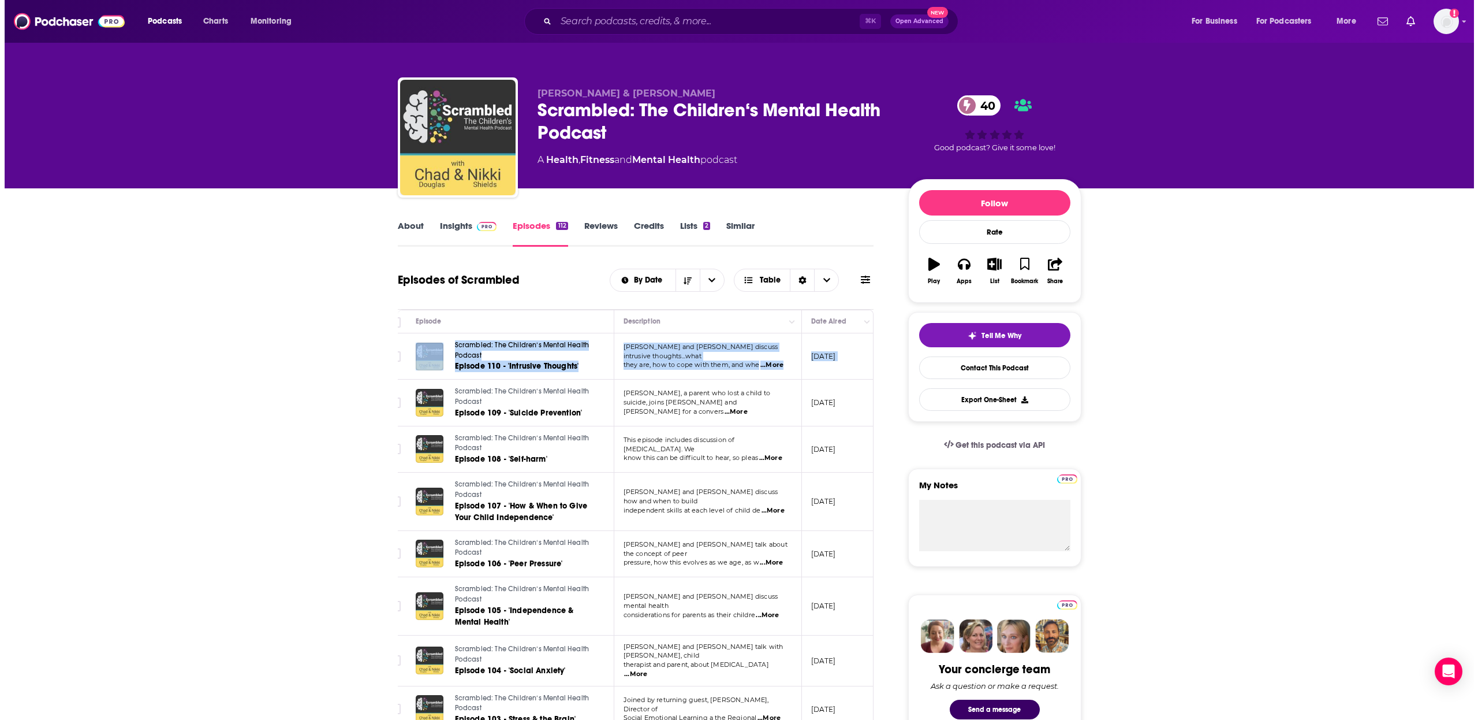
scroll to position [0, 0]
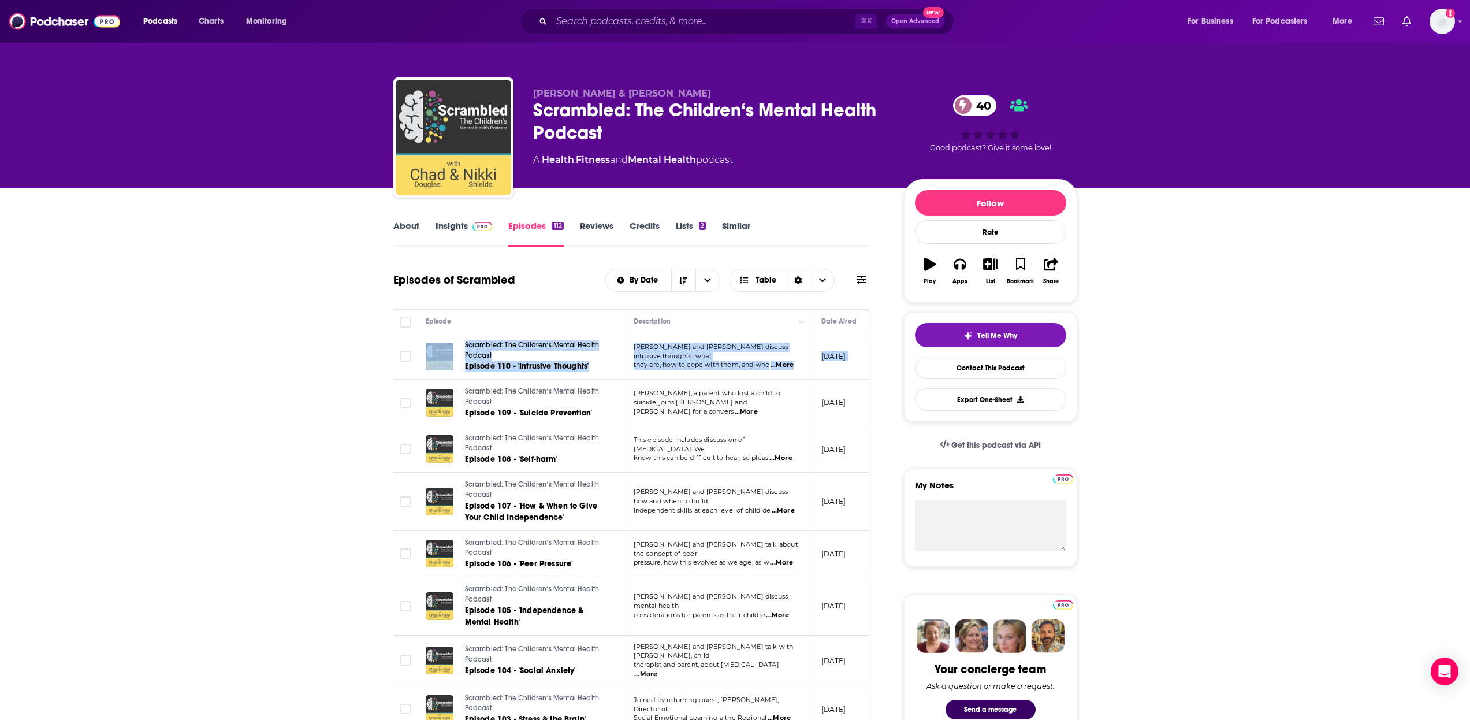
drag, startPoint x: 723, startPoint y: 353, endPoint x: 347, endPoint y: 355, distance: 376.0
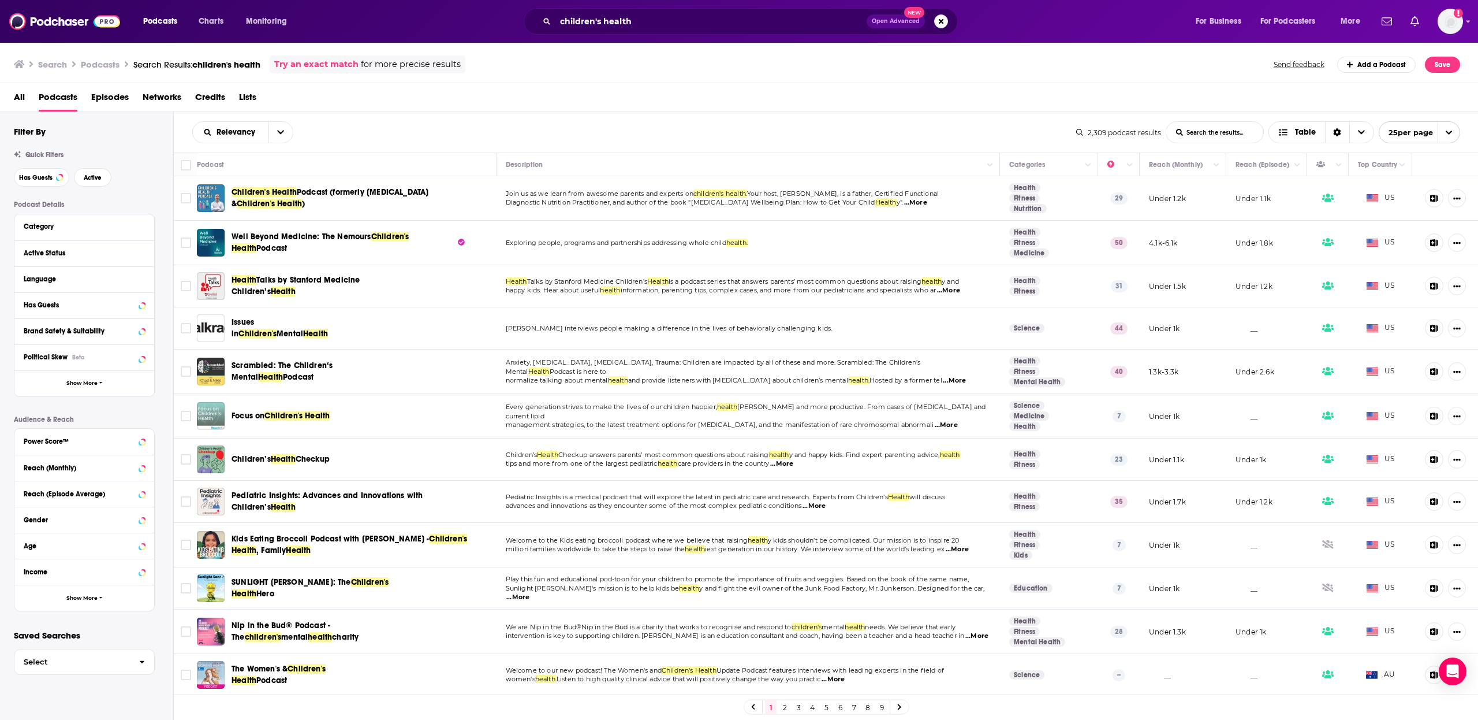
click at [333, 364] on span "Scrambled: The Children‘s Mental" at bounding box center [282, 370] width 101 height 21
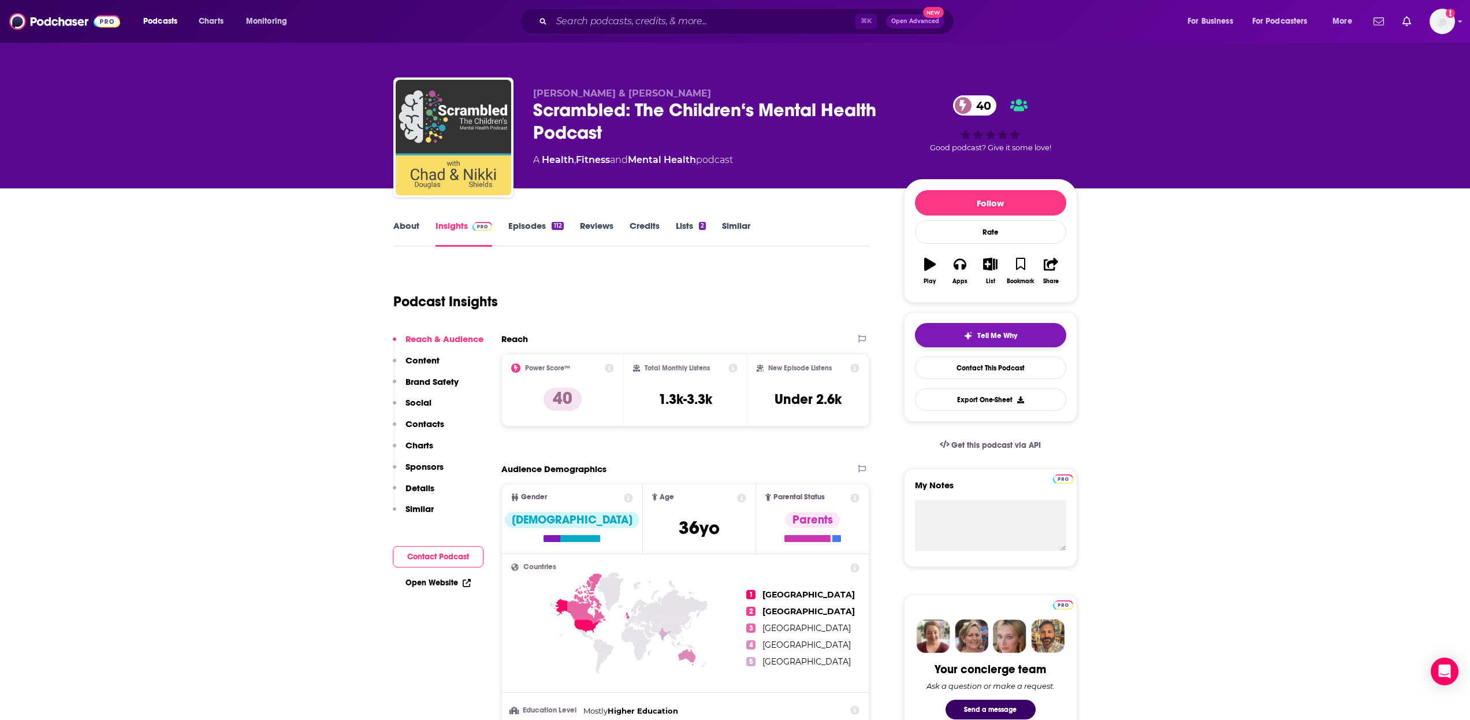
click at [978, 326] on button "Tell Me Why" at bounding box center [990, 335] width 151 height 24
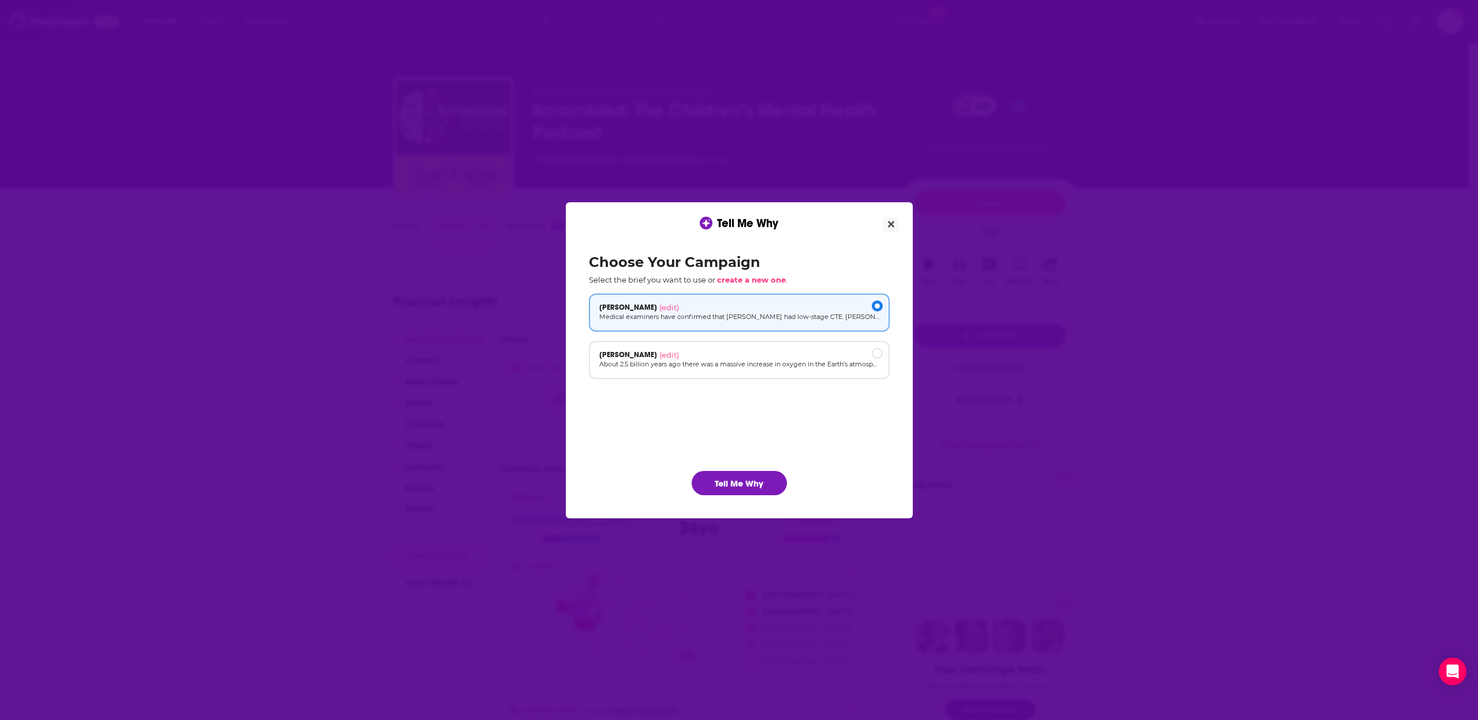
click at [734, 478] on button "Tell Me Why" at bounding box center [739, 483] width 95 height 24
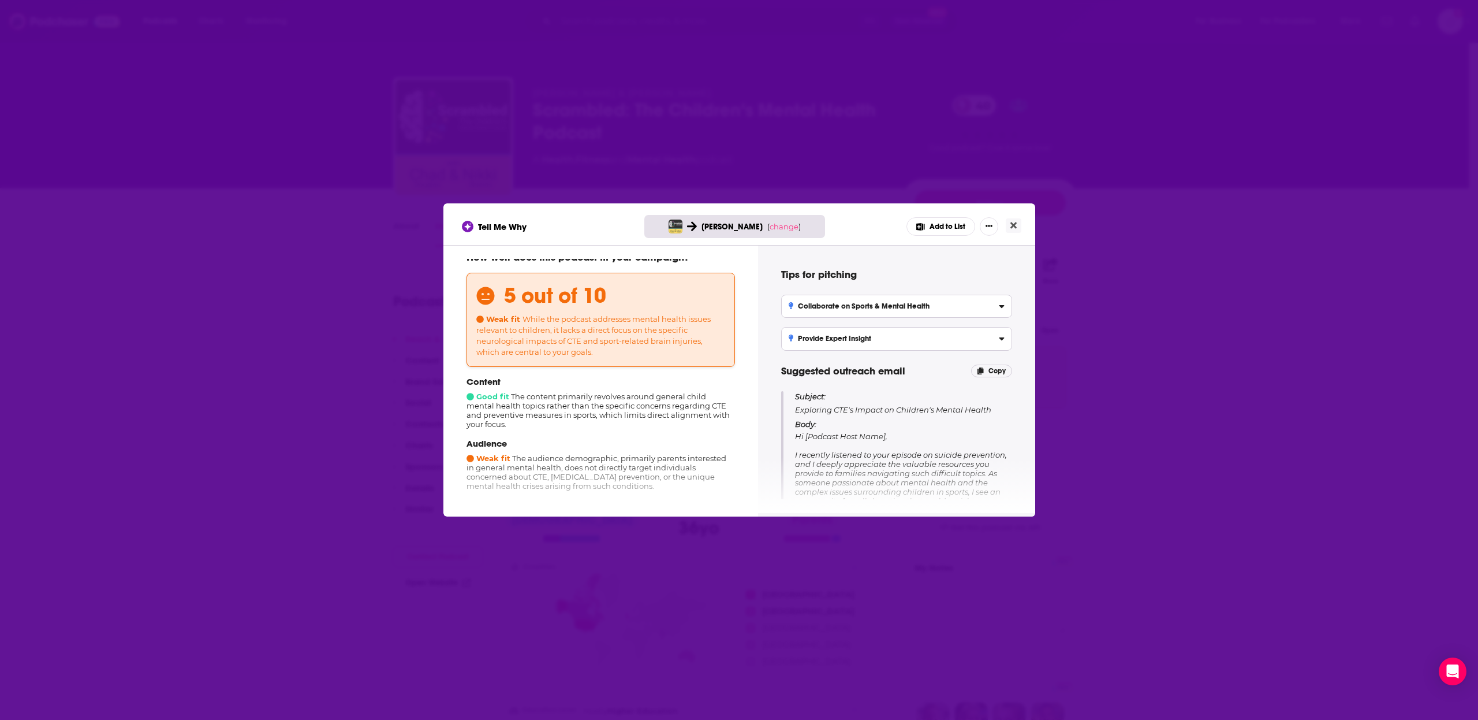
scroll to position [39, 0]
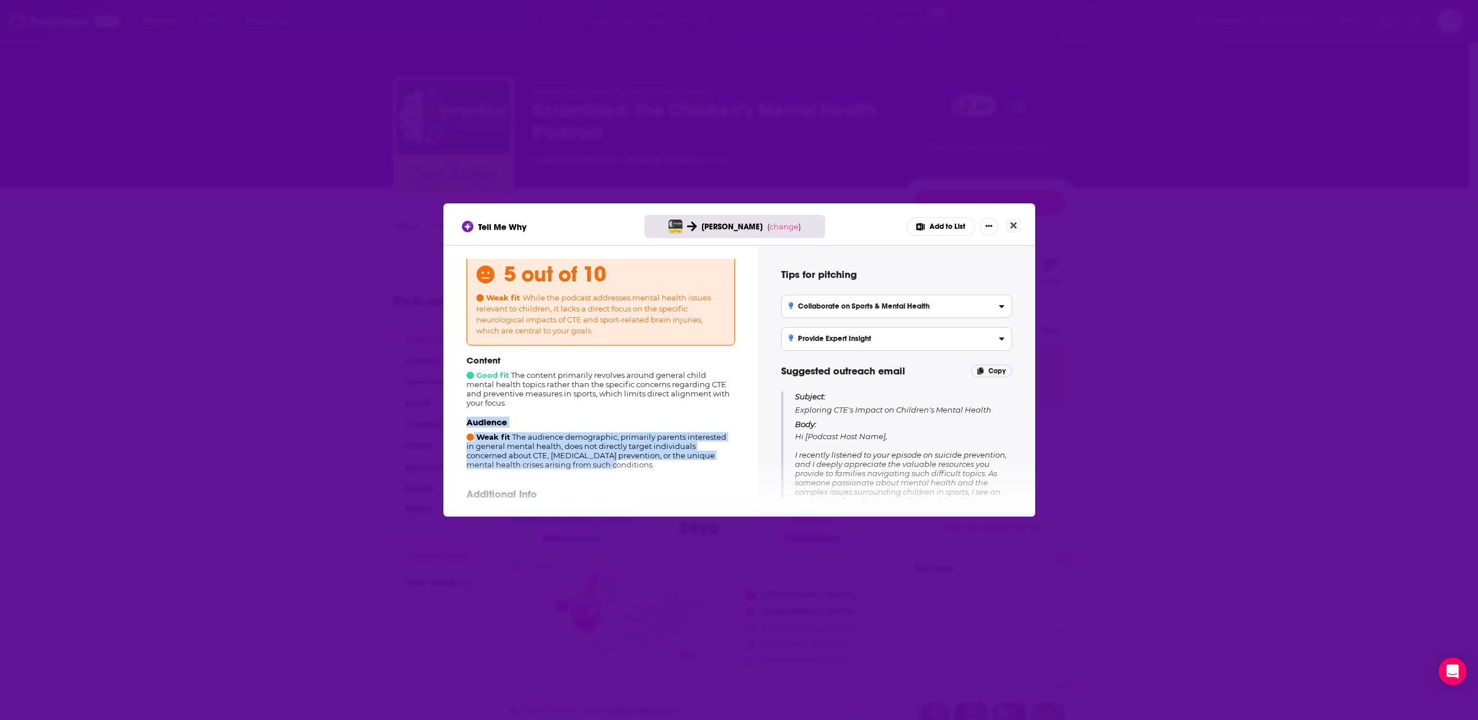
drag, startPoint x: 545, startPoint y: 474, endPoint x: 543, endPoint y: 461, distance: 12.8
click at [543, 461] on div "How well does this podcast fit your campaign? 5 out of 10 Weak fit While the po…" at bounding box center [600, 379] width 287 height 240
click at [543, 461] on div "Audience Weak fit The audience demographic, primarily parents interested in gen…" at bounding box center [601, 442] width 269 height 53
drag, startPoint x: 543, startPoint y: 461, endPoint x: 557, endPoint y: 480, distance: 23.2
click at [557, 480] on div "How well does this podcast fit your campaign? 5 out of 10 Weak fit While the po…" at bounding box center [600, 379] width 287 height 240
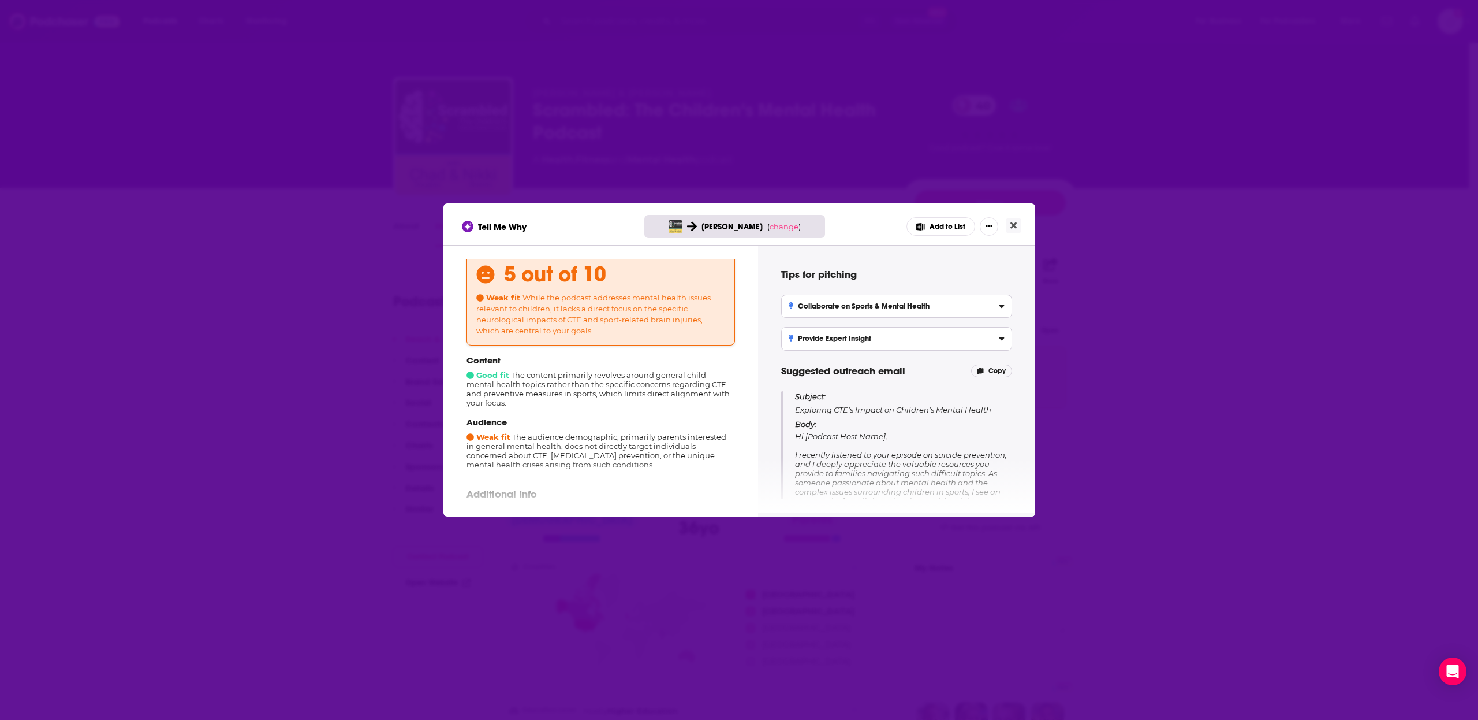
click at [556, 477] on div "How well does this podcast fit your campaign? 5 out of 10 Weak fit While the po…" at bounding box center [600, 379] width 287 height 240
drag, startPoint x: 556, startPoint y: 477, endPoint x: 549, endPoint y: 461, distance: 17.4
click at [549, 461] on div "How well does this podcast fit your campaign? 5 out of 10 Weak fit While the po…" at bounding box center [600, 379] width 287 height 240
click at [549, 461] on div "Audience Weak fit The audience demographic, primarily parents interested in gen…" at bounding box center [601, 442] width 269 height 53
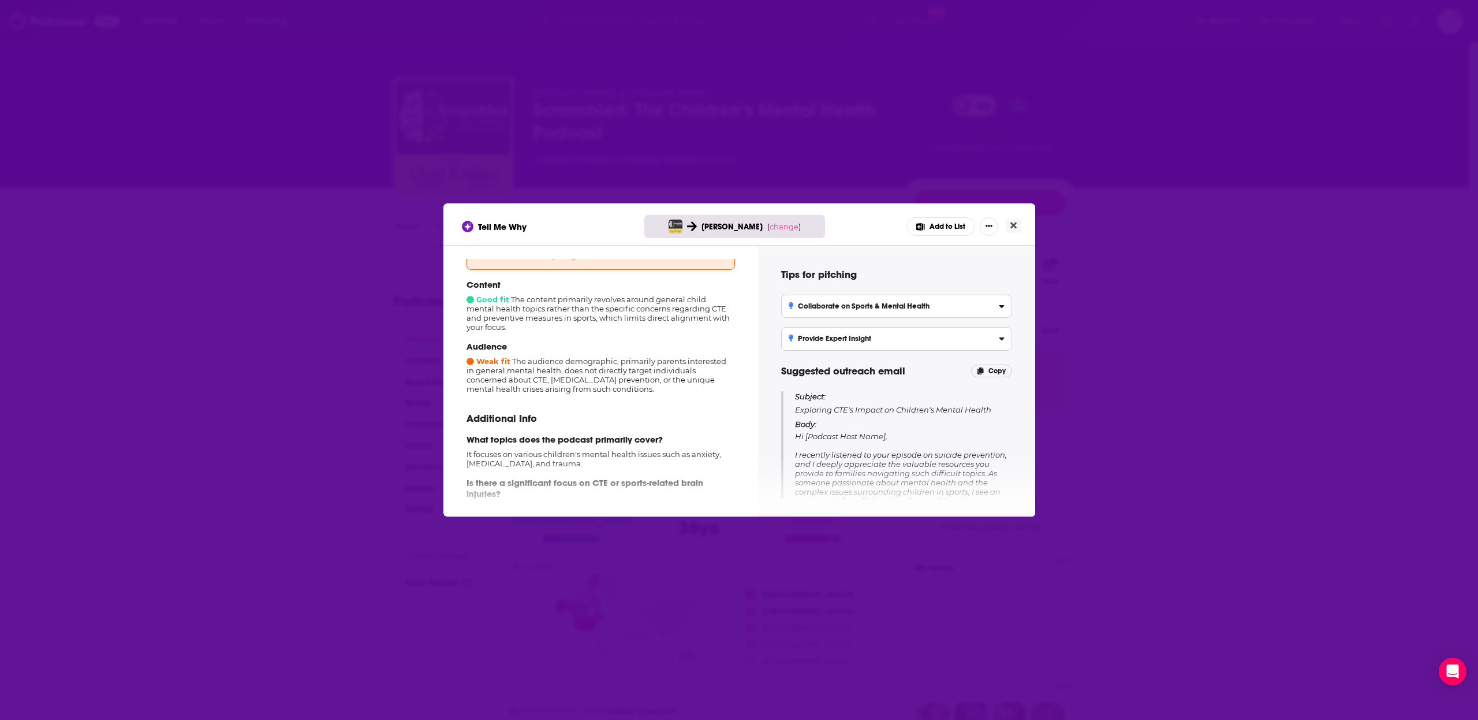
scroll to position [190, 0]
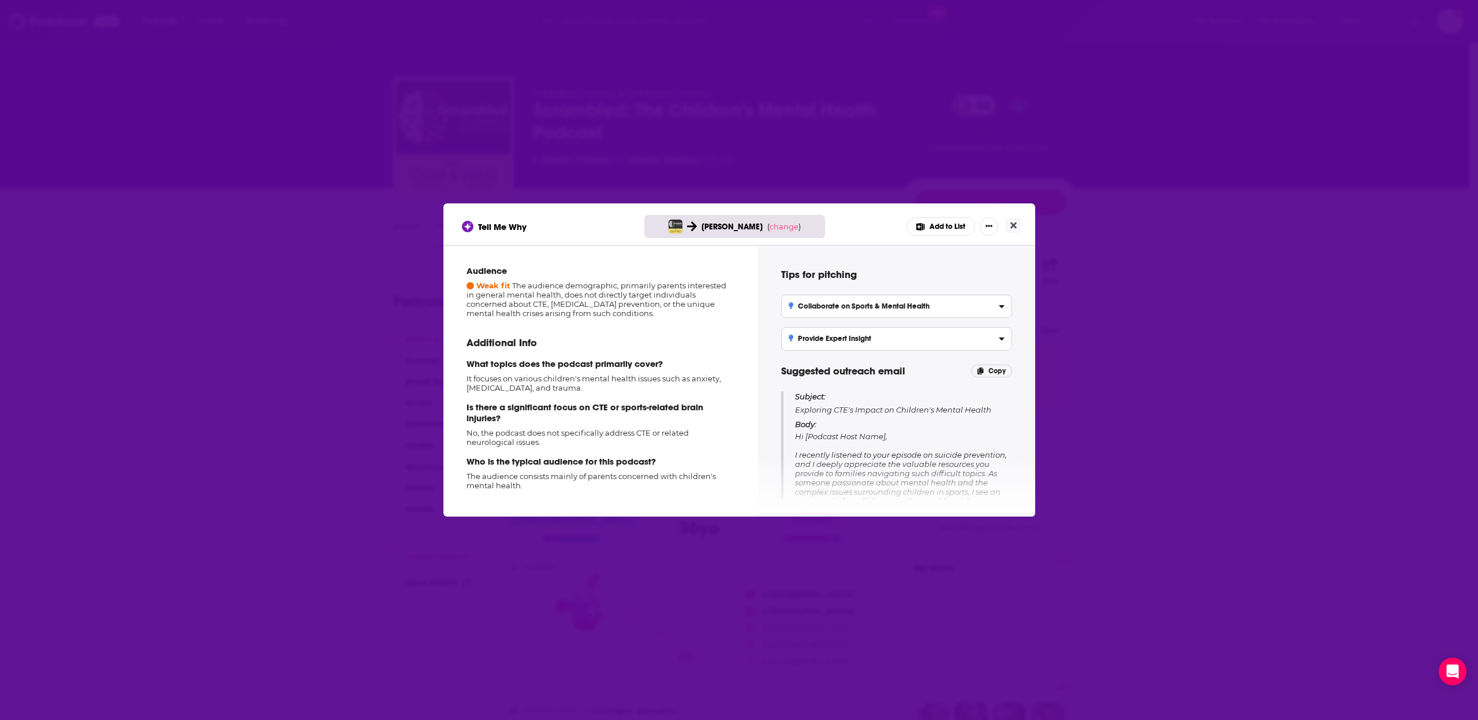
click at [348, 430] on div "Tell Me Why Julie Stamm ( change ) Add to List How well does this podcast fit y…" at bounding box center [739, 360] width 1478 height 720
click at [1017, 231] on button "Close" at bounding box center [1014, 225] width 16 height 14
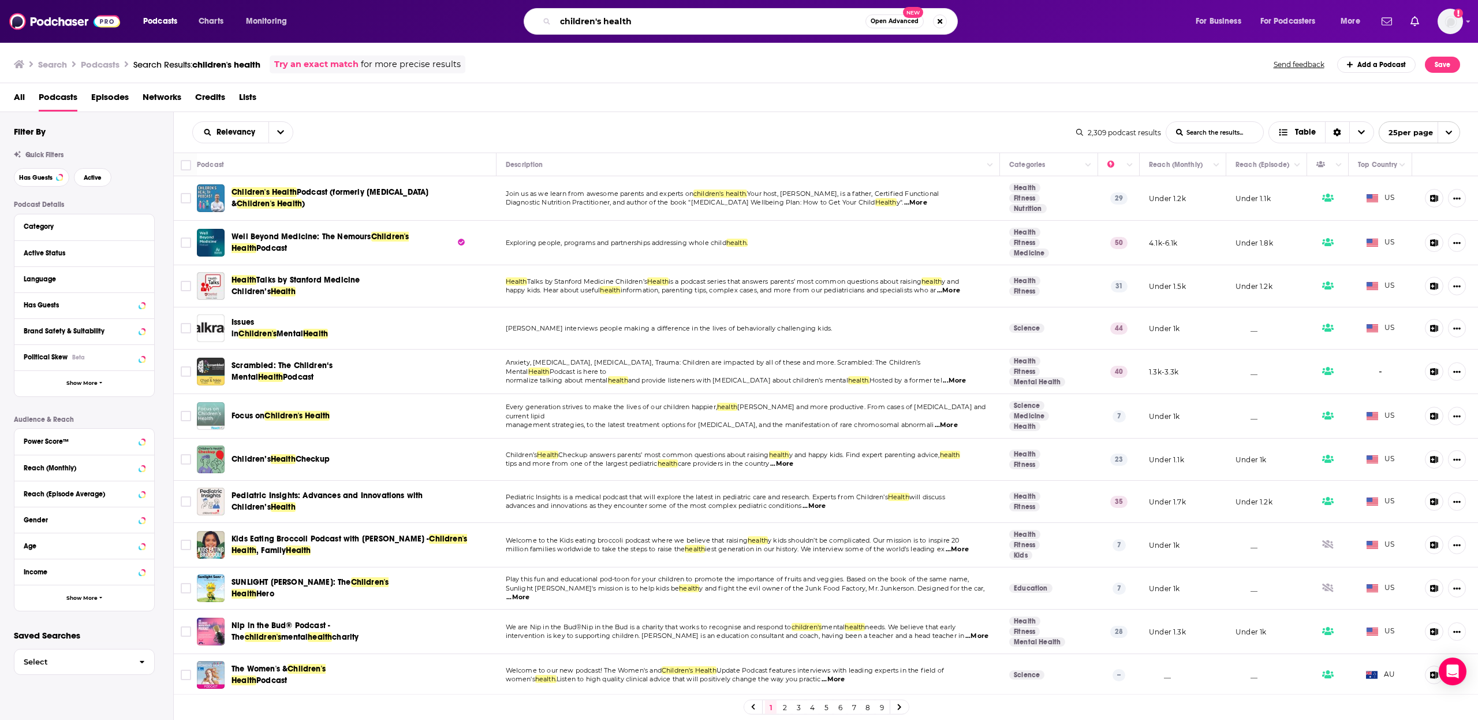
click at [622, 23] on input "children's health" at bounding box center [711, 21] width 310 height 18
type input "pediatrics"
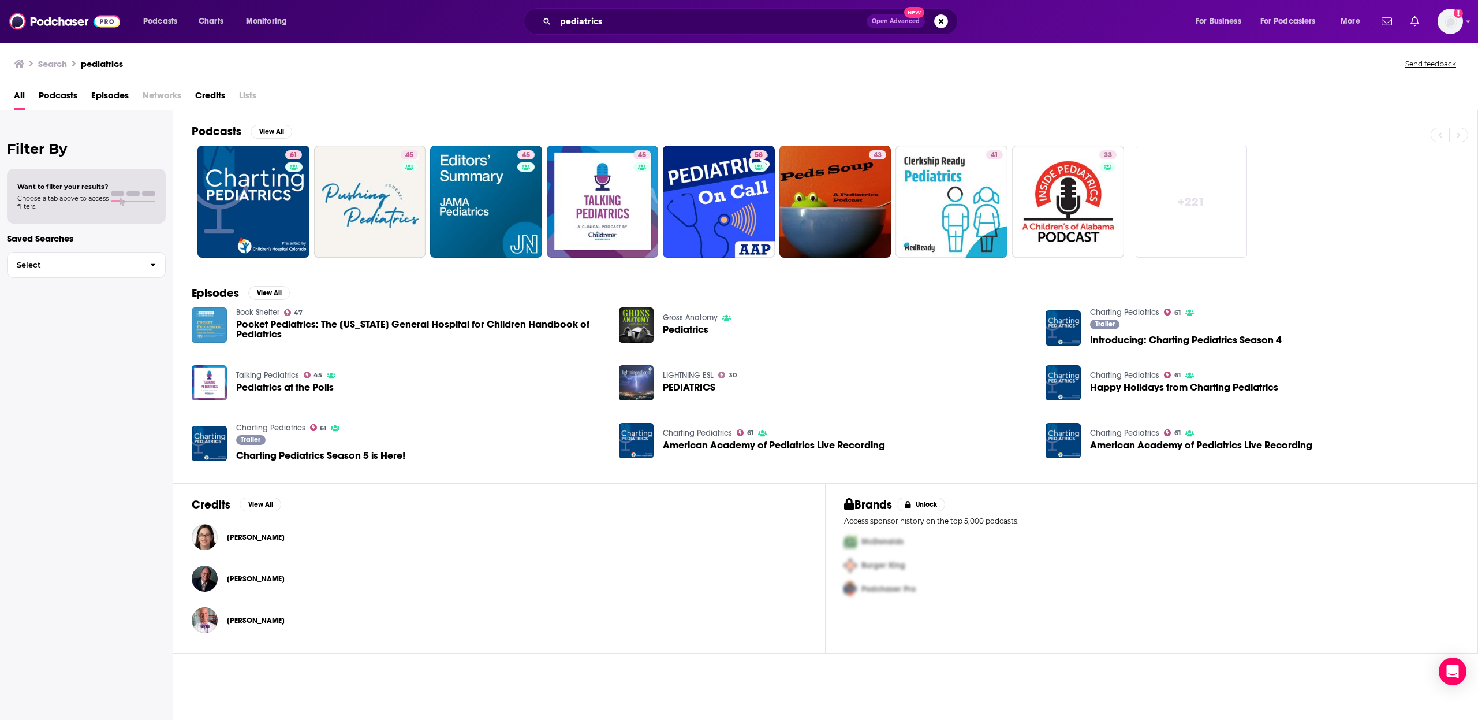
click at [66, 98] on span "Podcasts" at bounding box center [58, 98] width 39 height 24
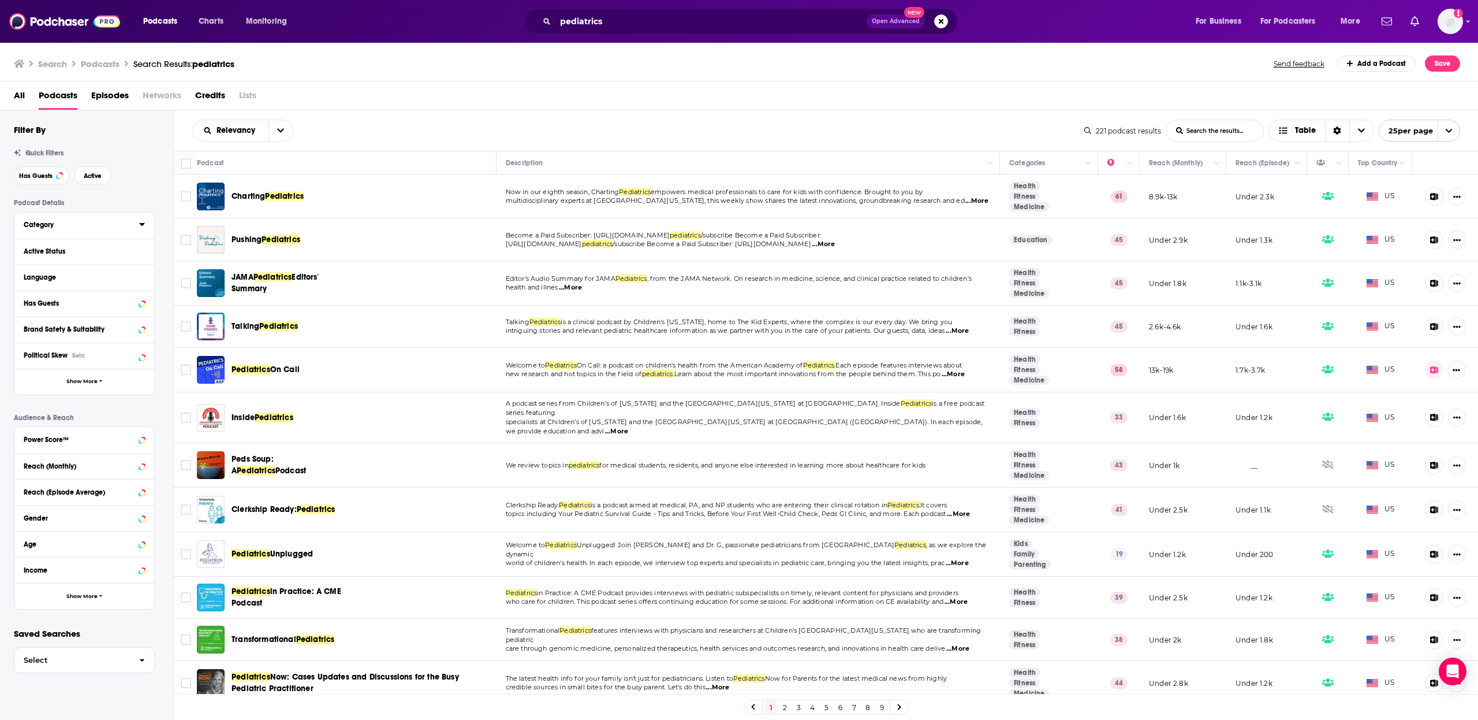
click at [54, 228] on div "Category" at bounding box center [78, 225] width 108 height 8
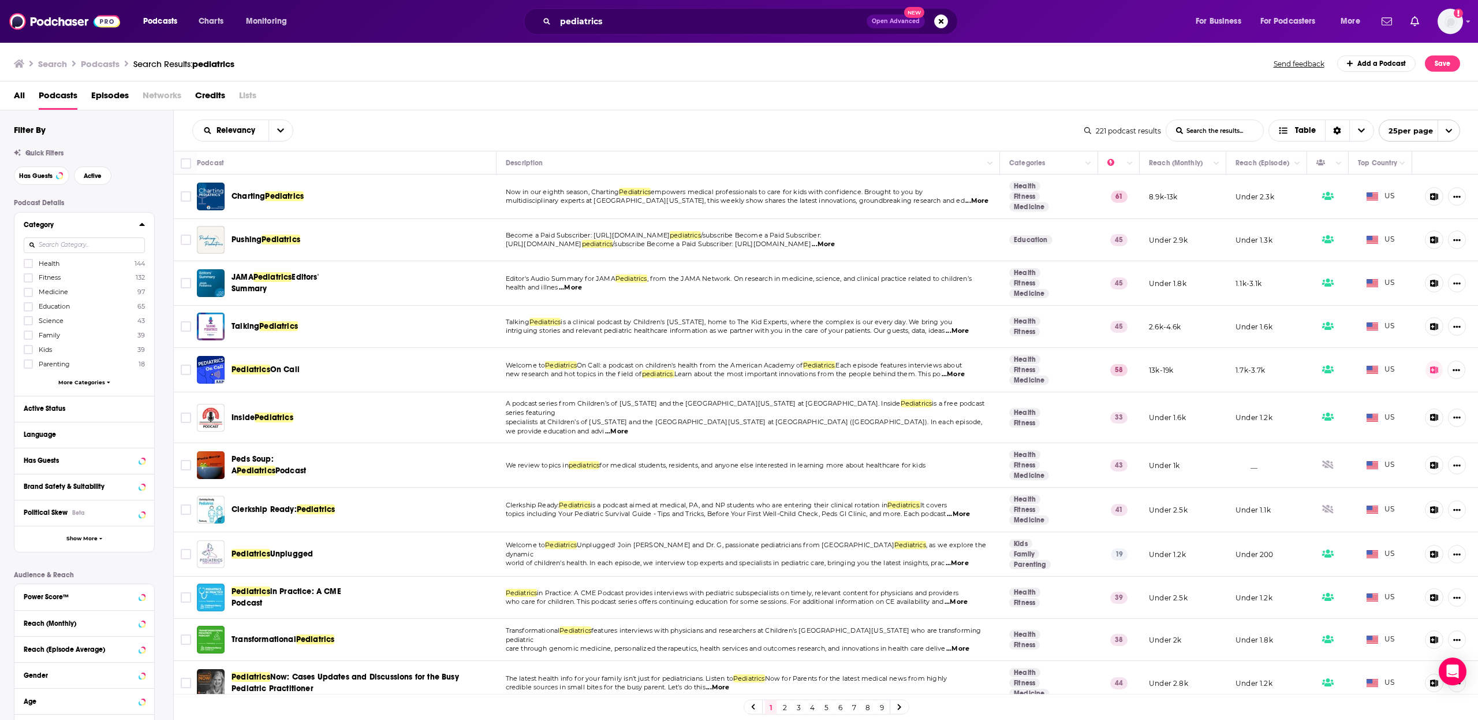
click at [152, 412] on div "Active Status" at bounding box center [84, 409] width 140 height 26
click at [140, 414] on div at bounding box center [134, 408] width 22 height 14
click at [141, 412] on icon at bounding box center [142, 408] width 6 height 9
click at [110, 434] on span "All" at bounding box center [78, 429] width 108 height 15
click at [102, 471] on span "53" at bounding box center [118, 468] width 52 height 6
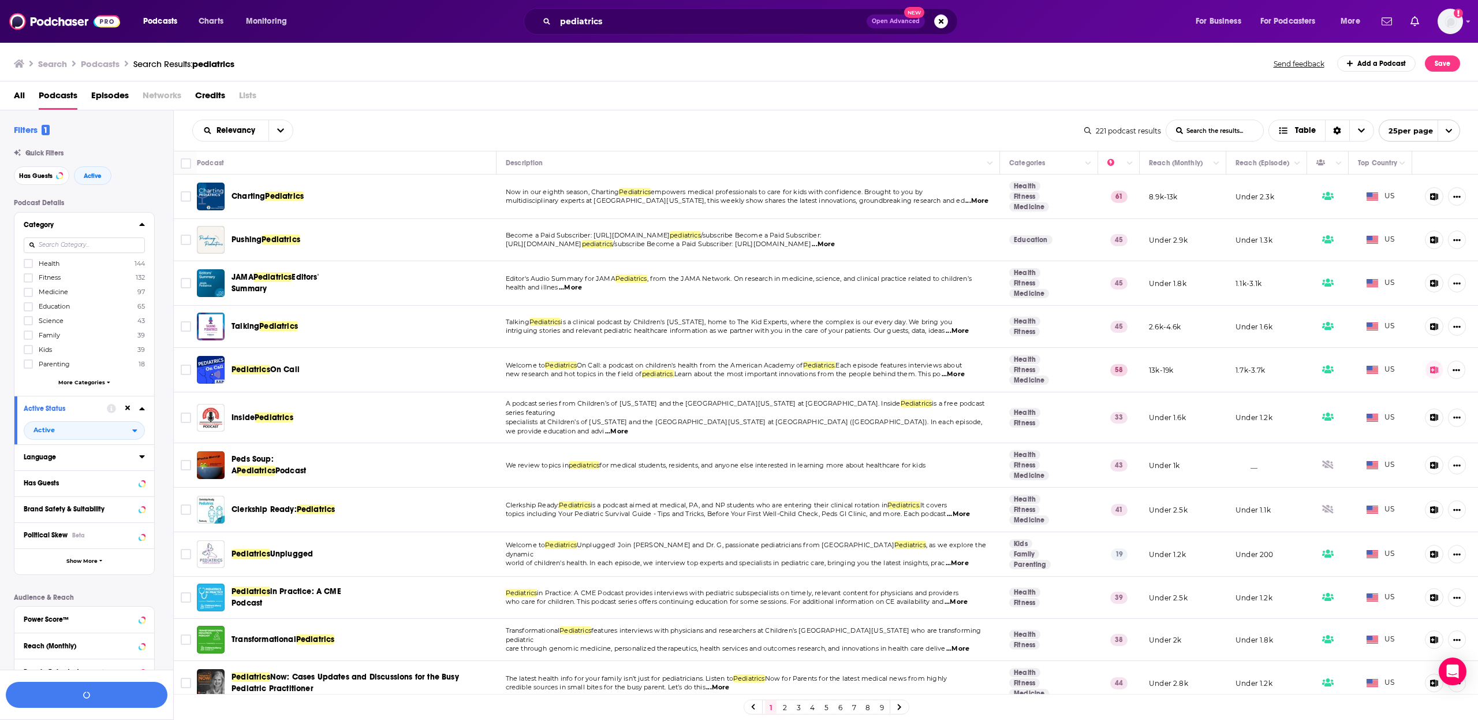
click at [129, 457] on div "Language" at bounding box center [78, 457] width 108 height 8
click at [128, 457] on div "Language" at bounding box center [78, 457] width 108 height 8
click at [132, 482] on div at bounding box center [134, 482] width 22 height 14
click at [140, 485] on icon at bounding box center [142, 482] width 6 height 9
click at [106, 511] on span "All" at bounding box center [78, 504] width 108 height 15
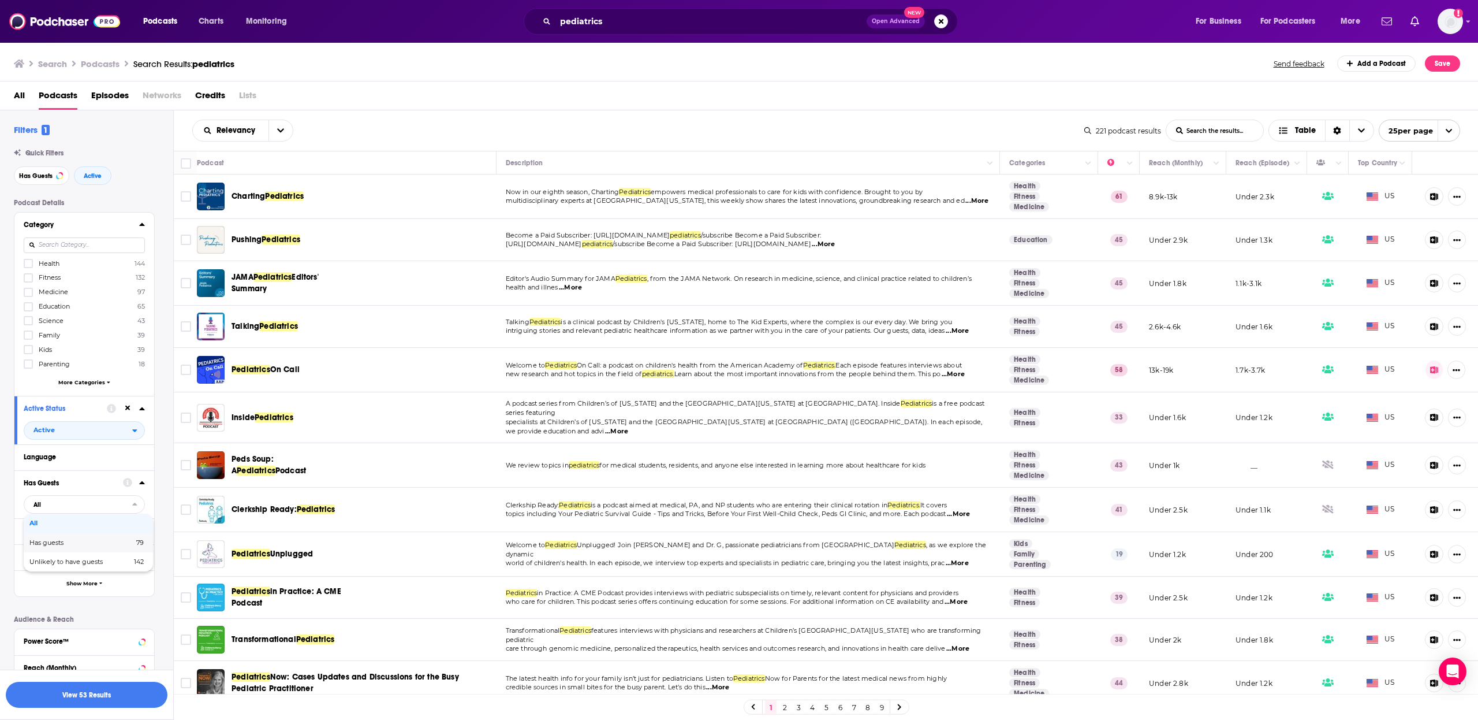
click at [106, 541] on span "79" at bounding box center [121, 542] width 45 height 6
click at [113, 695] on button "View 40 Results" at bounding box center [87, 694] width 162 height 26
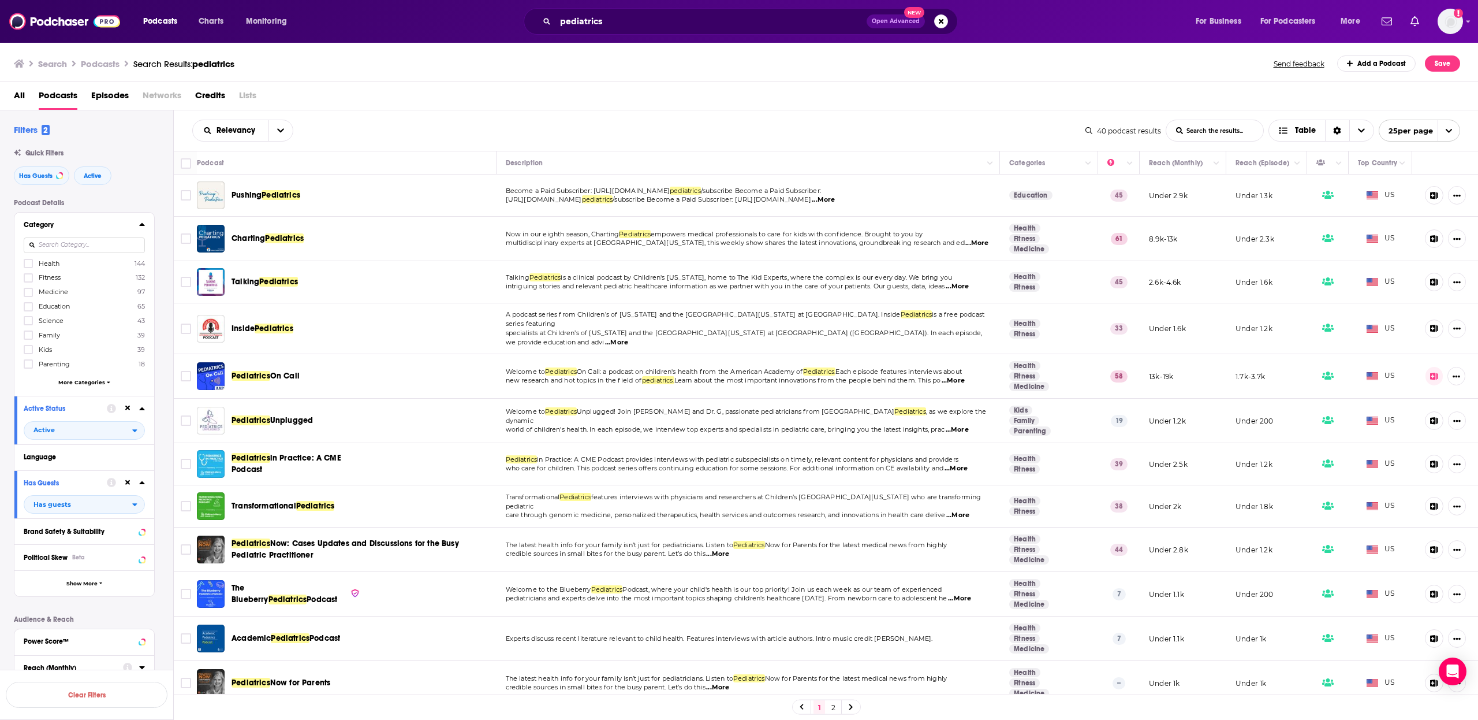
scroll to position [573, 0]
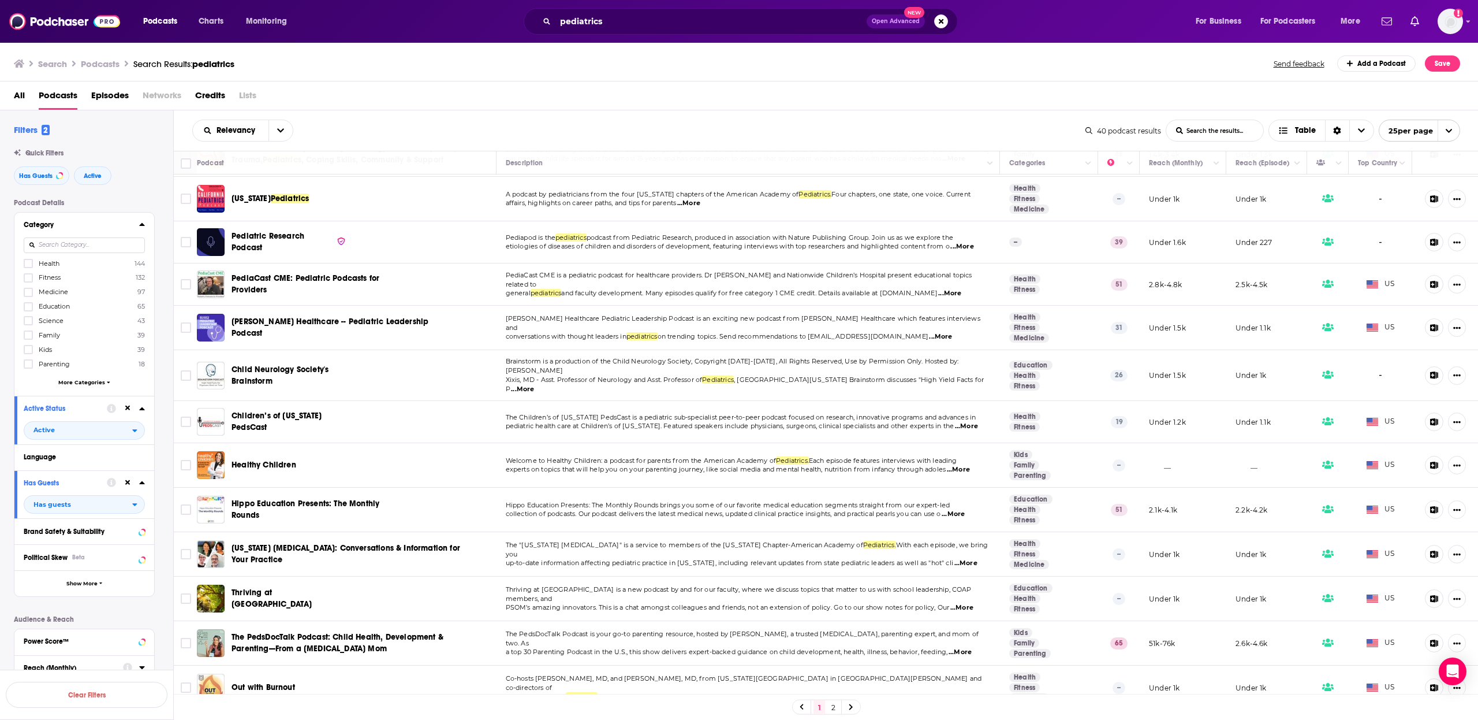
click at [286, 460] on span "Healthy Children" at bounding box center [264, 465] width 65 height 10
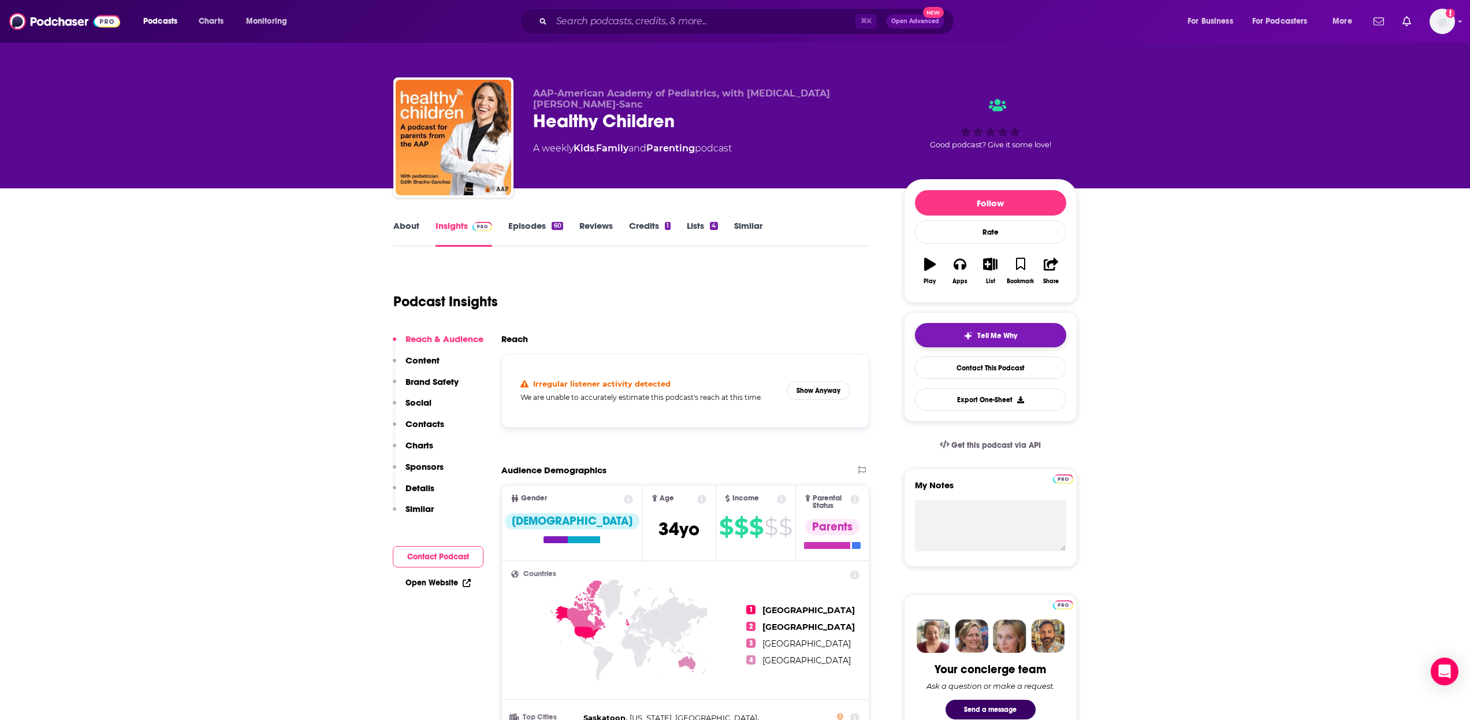
click at [987, 333] on span "Tell Me Why" at bounding box center [997, 335] width 40 height 9
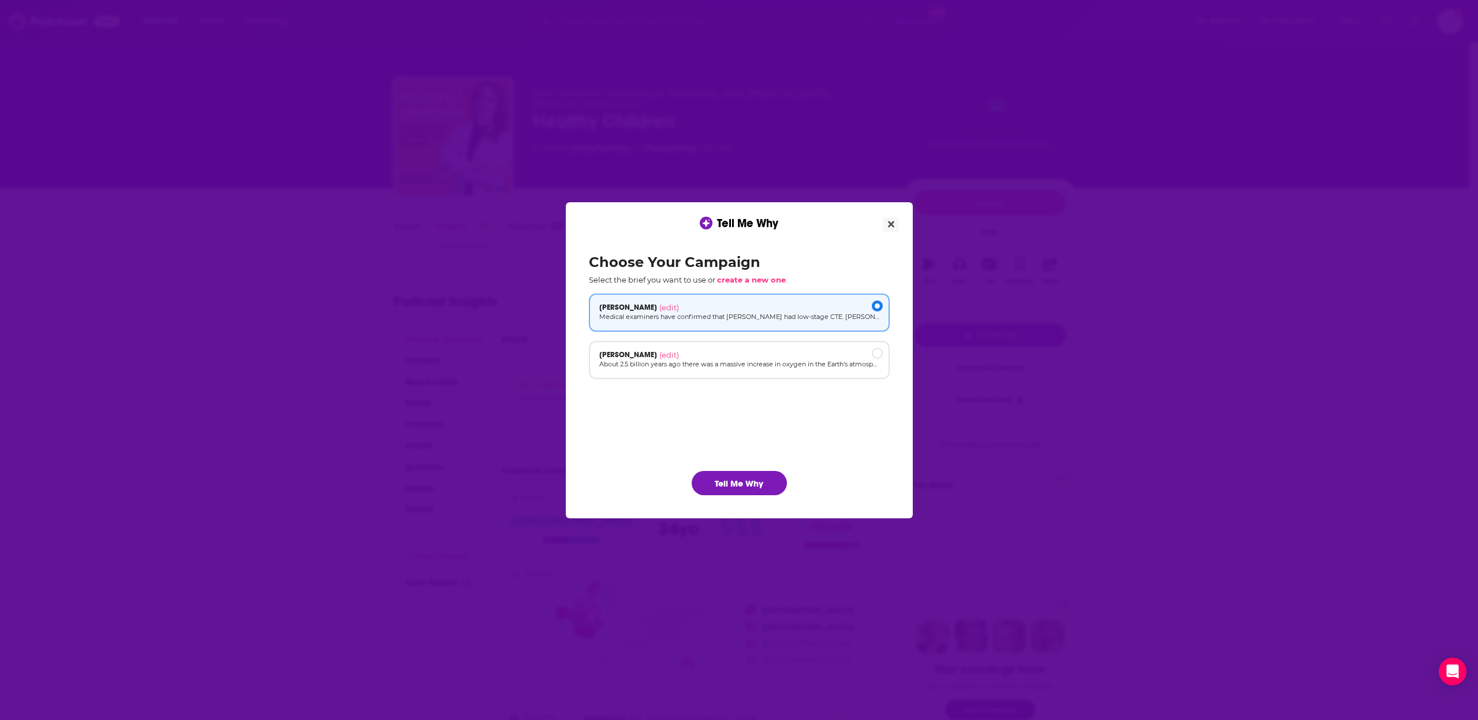
click at [740, 477] on button "Tell Me Why" at bounding box center [739, 483] width 95 height 24
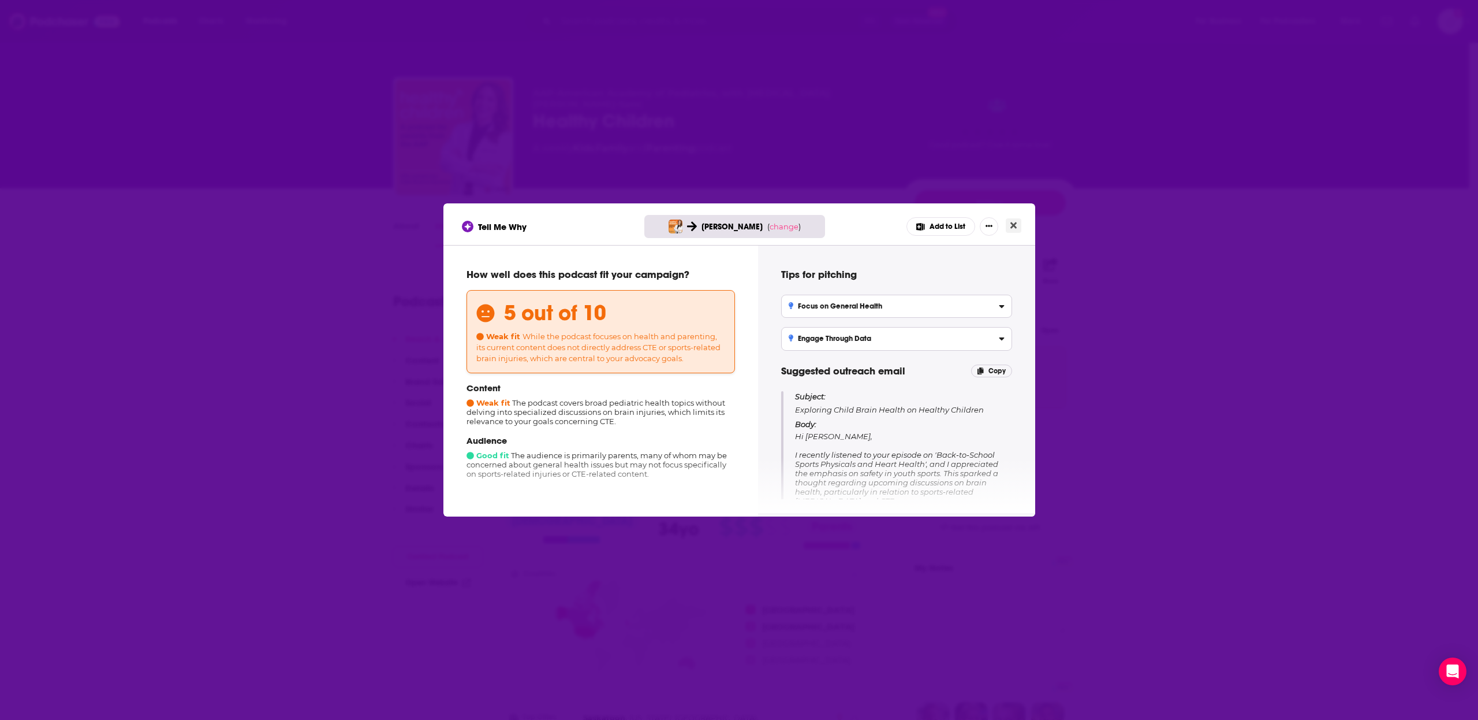
click at [1021, 229] on button "Close" at bounding box center [1014, 225] width 16 height 14
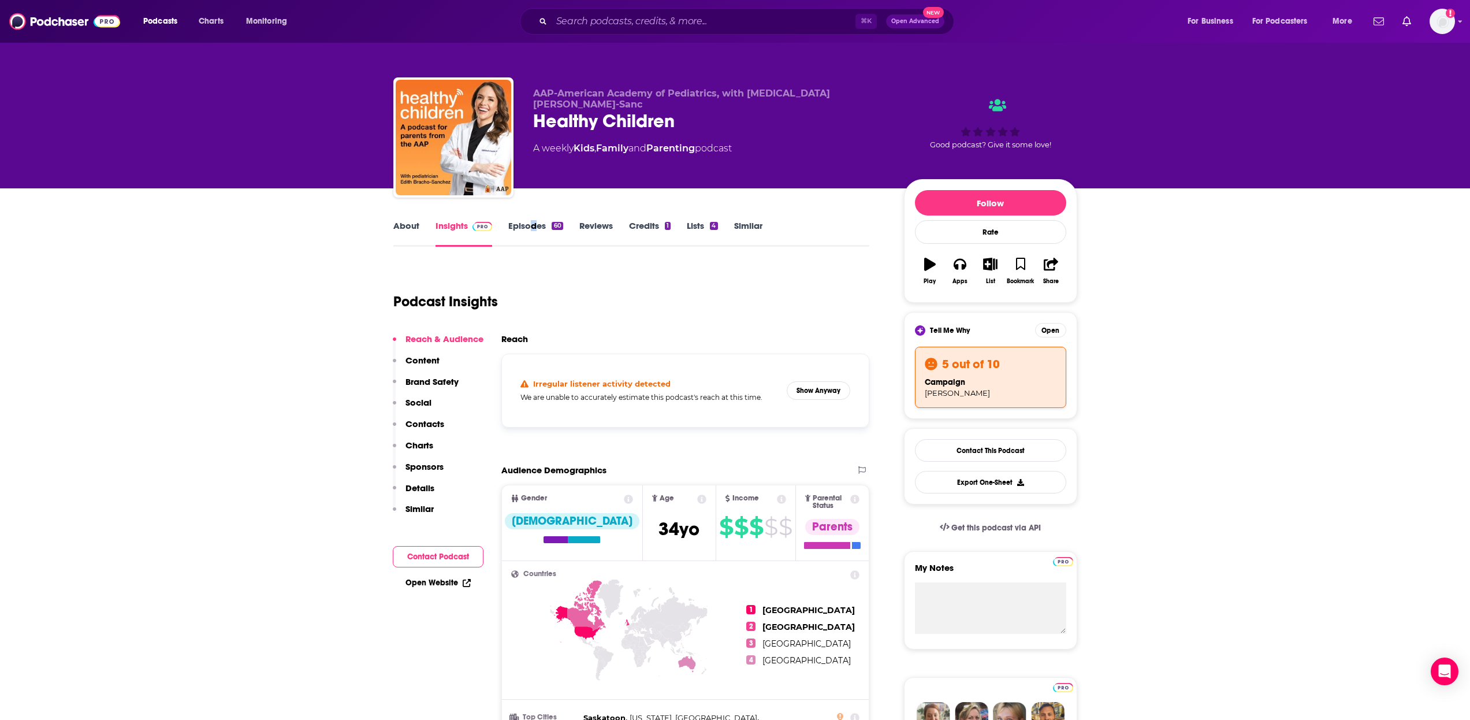
click at [534, 221] on div "About Insights Episodes 60 Reviews Credits 1 Lists 4 Similar" at bounding box center [631, 232] width 476 height 28
click at [531, 226] on link "Episodes 60" at bounding box center [535, 233] width 54 height 27
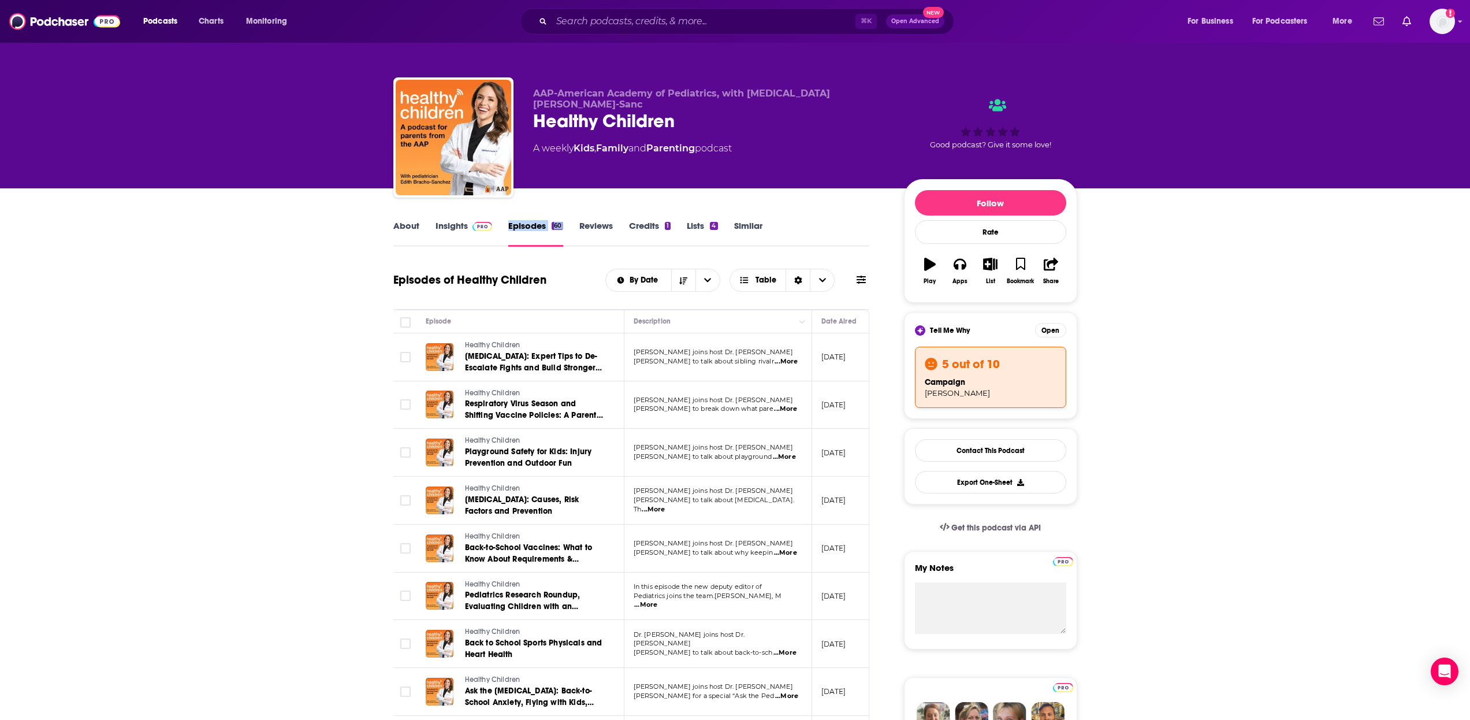
drag, startPoint x: 528, startPoint y: 226, endPoint x: 334, endPoint y: 259, distance: 196.7
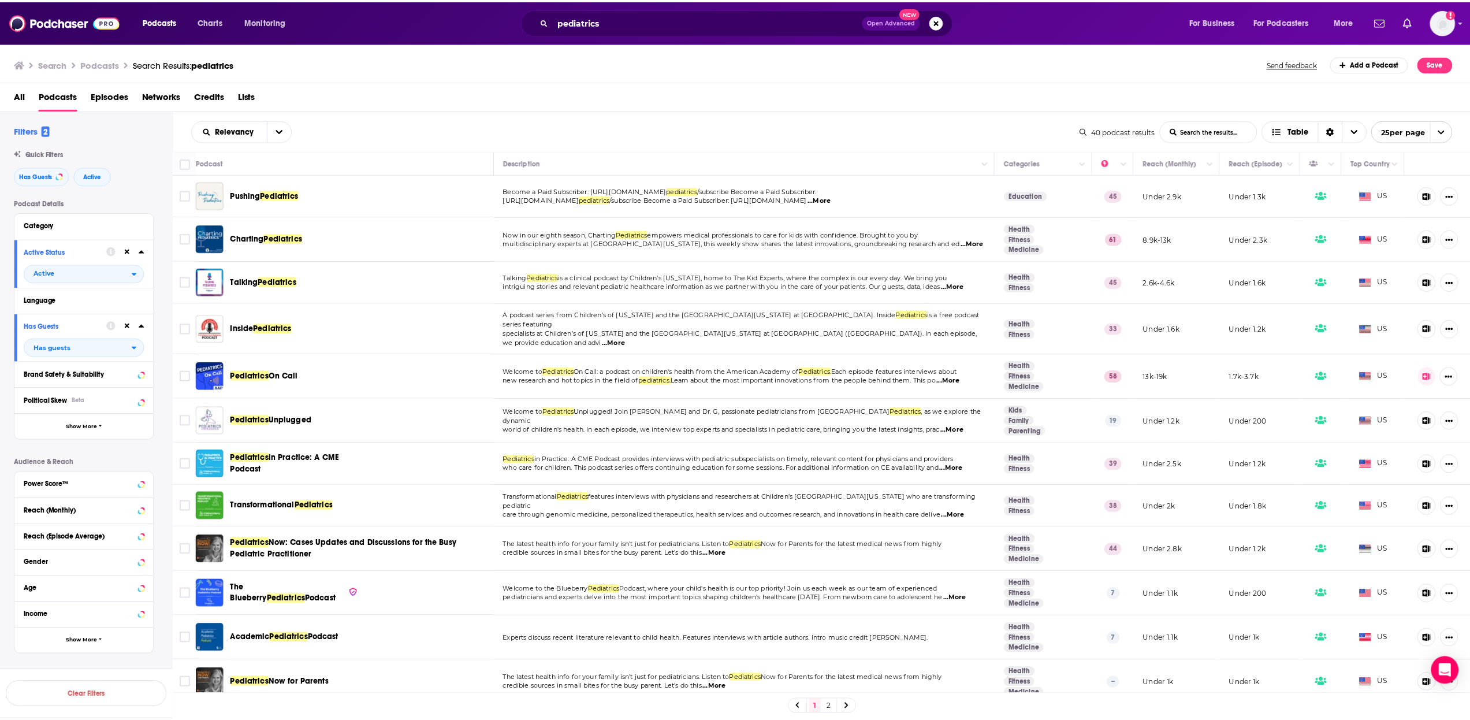
scroll to position [573, 0]
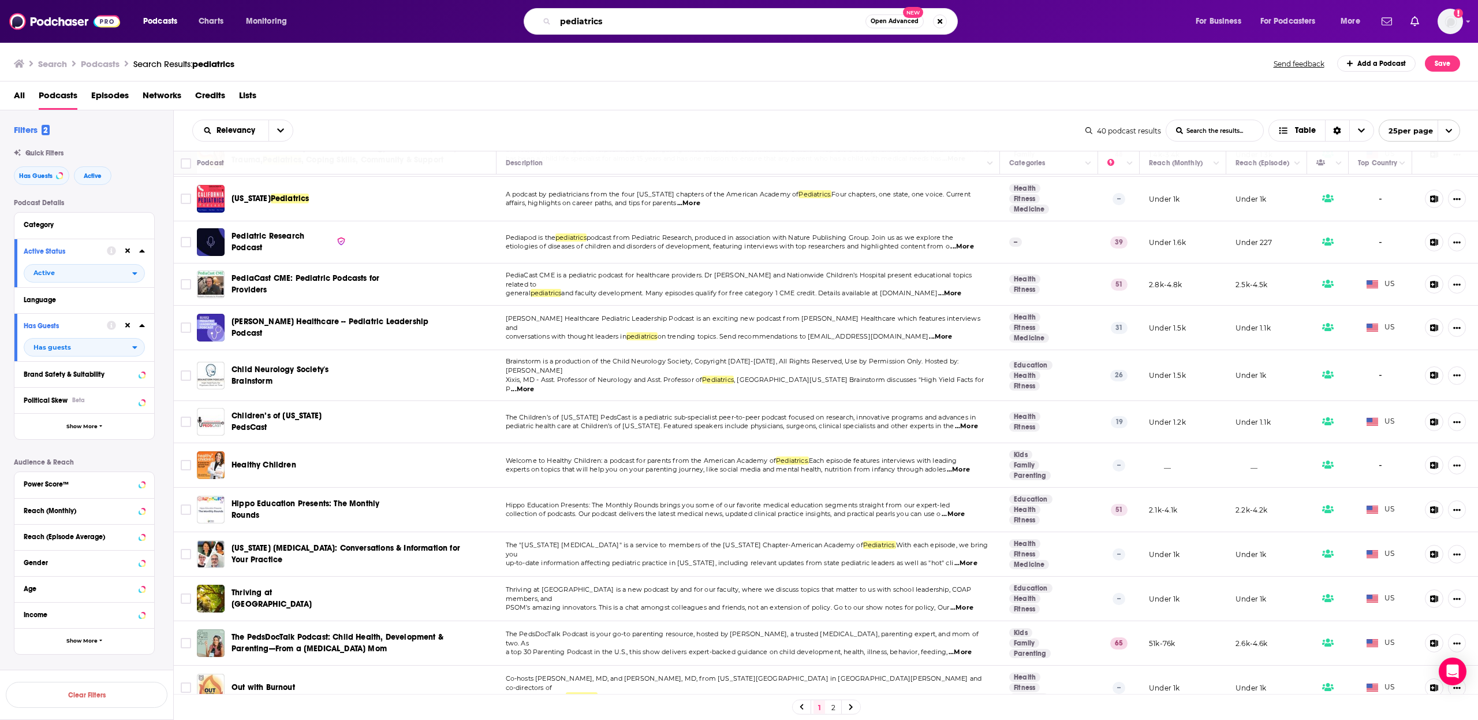
click at [783, 18] on input "pediatrics" at bounding box center [711, 21] width 310 height 18
click at [783, 17] on input "pediatrics" at bounding box center [711, 21] width 310 height 18
click at [784, 17] on input "pediatrics" at bounding box center [711, 21] width 310 height 18
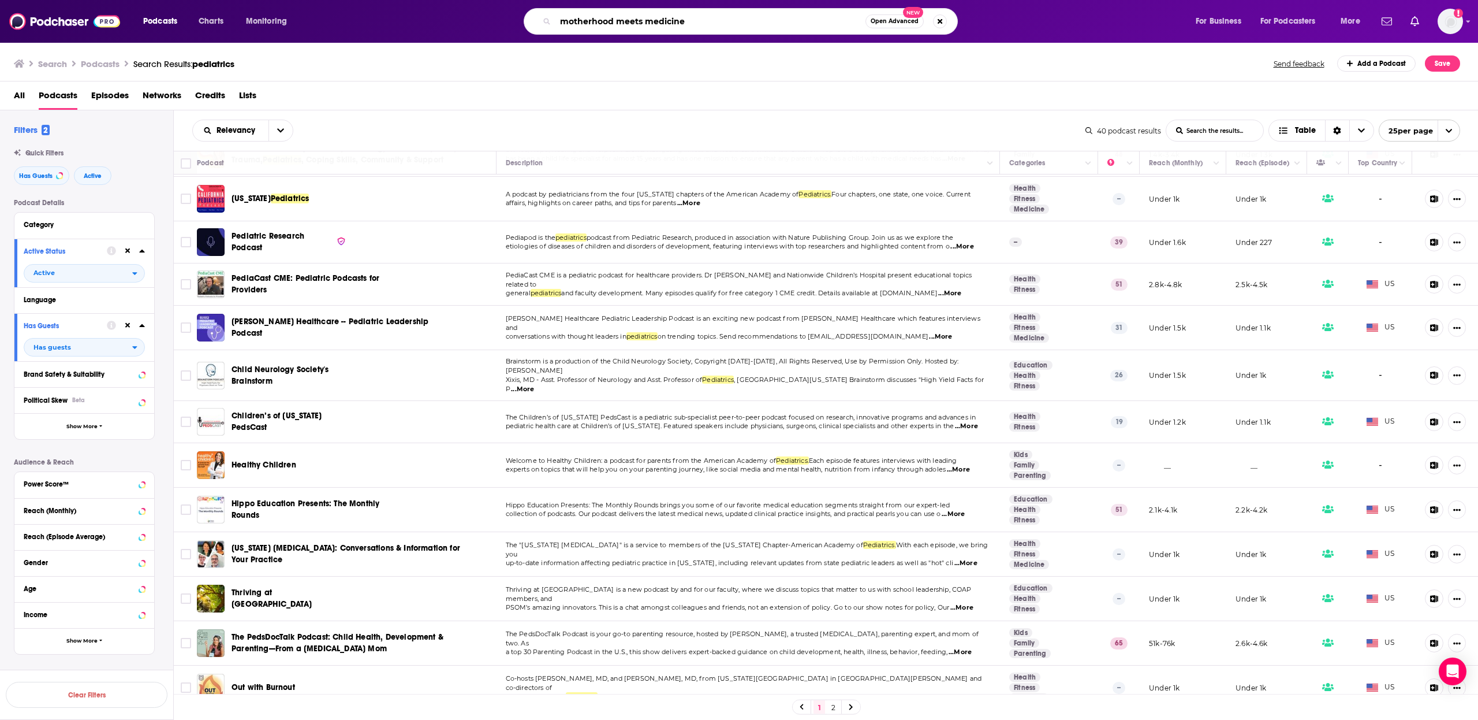
type input "motherhood meets medicine"
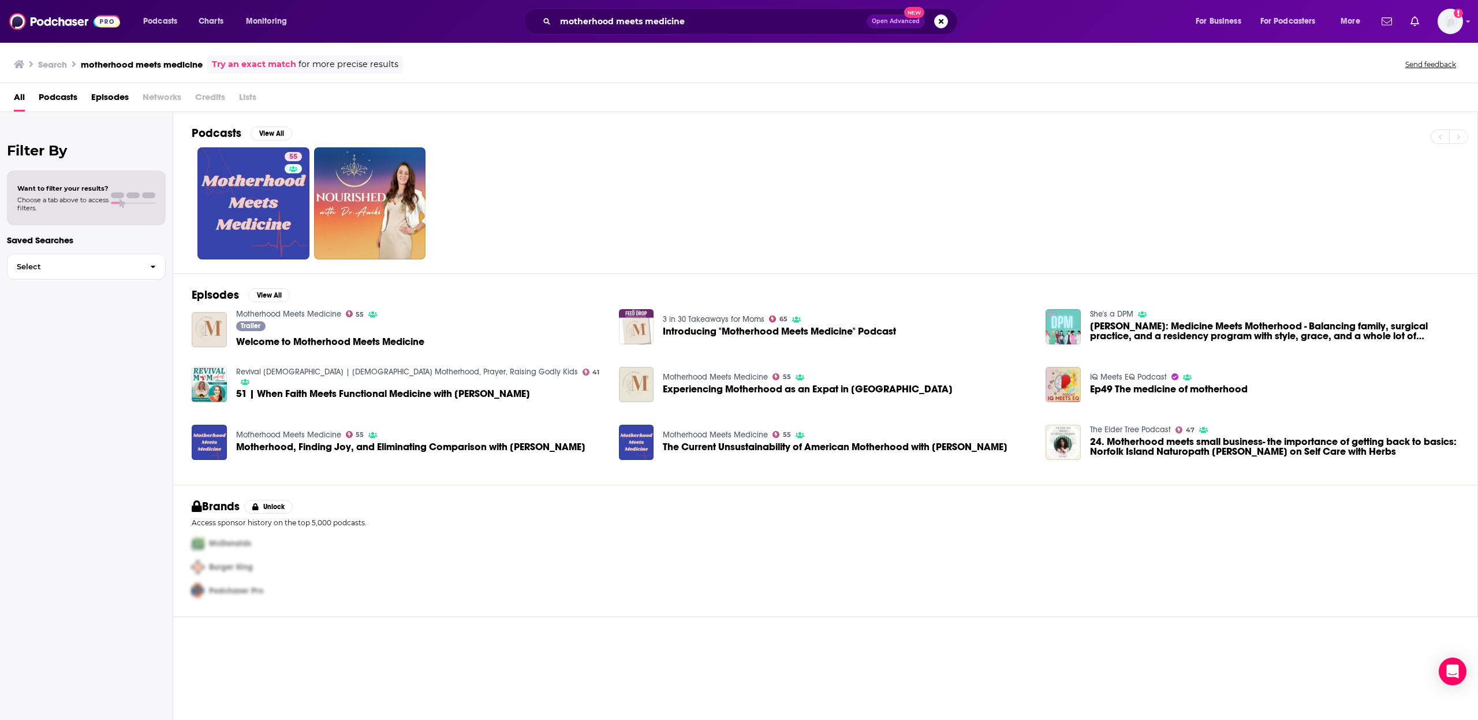
click at [387, 345] on span "Welcome to Motherhood Meets Medicine" at bounding box center [330, 342] width 188 height 10
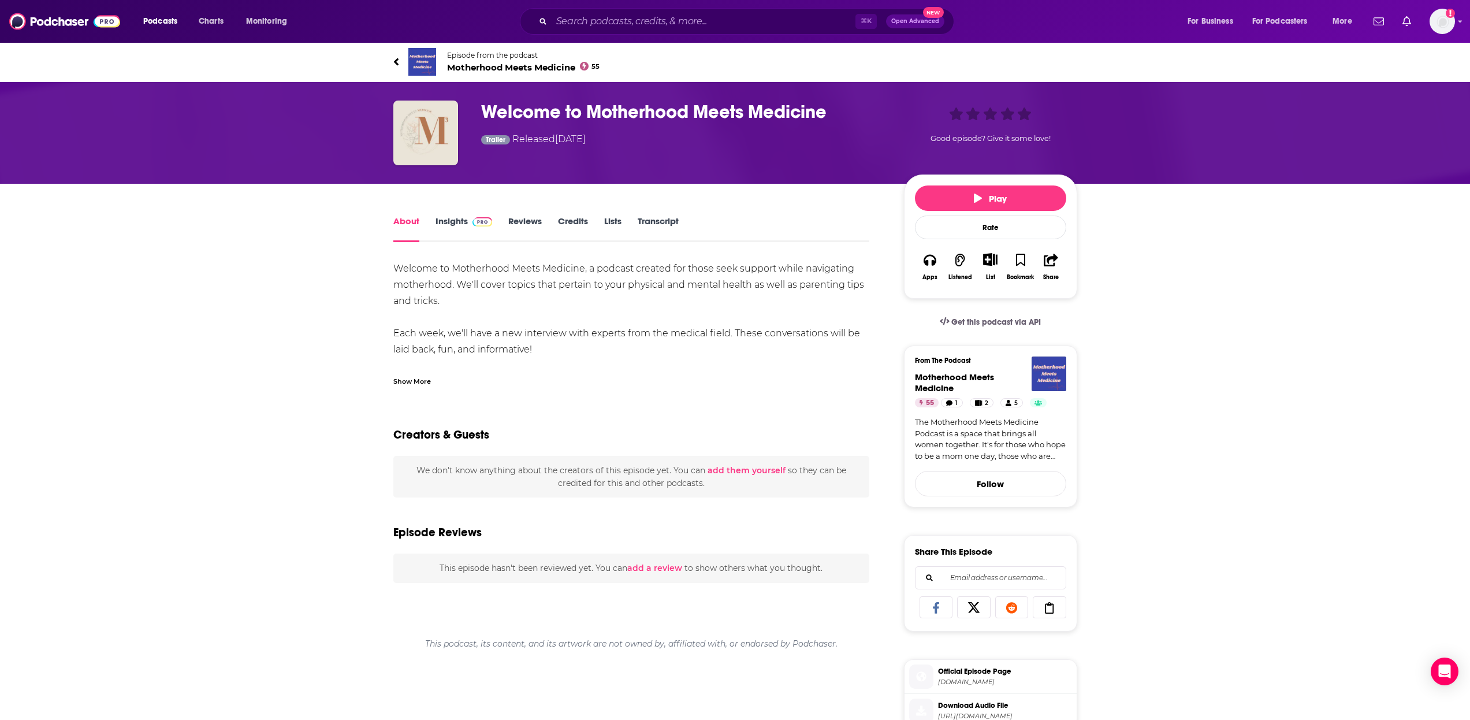
click at [459, 218] on link "Insights" at bounding box center [463, 228] width 57 height 27
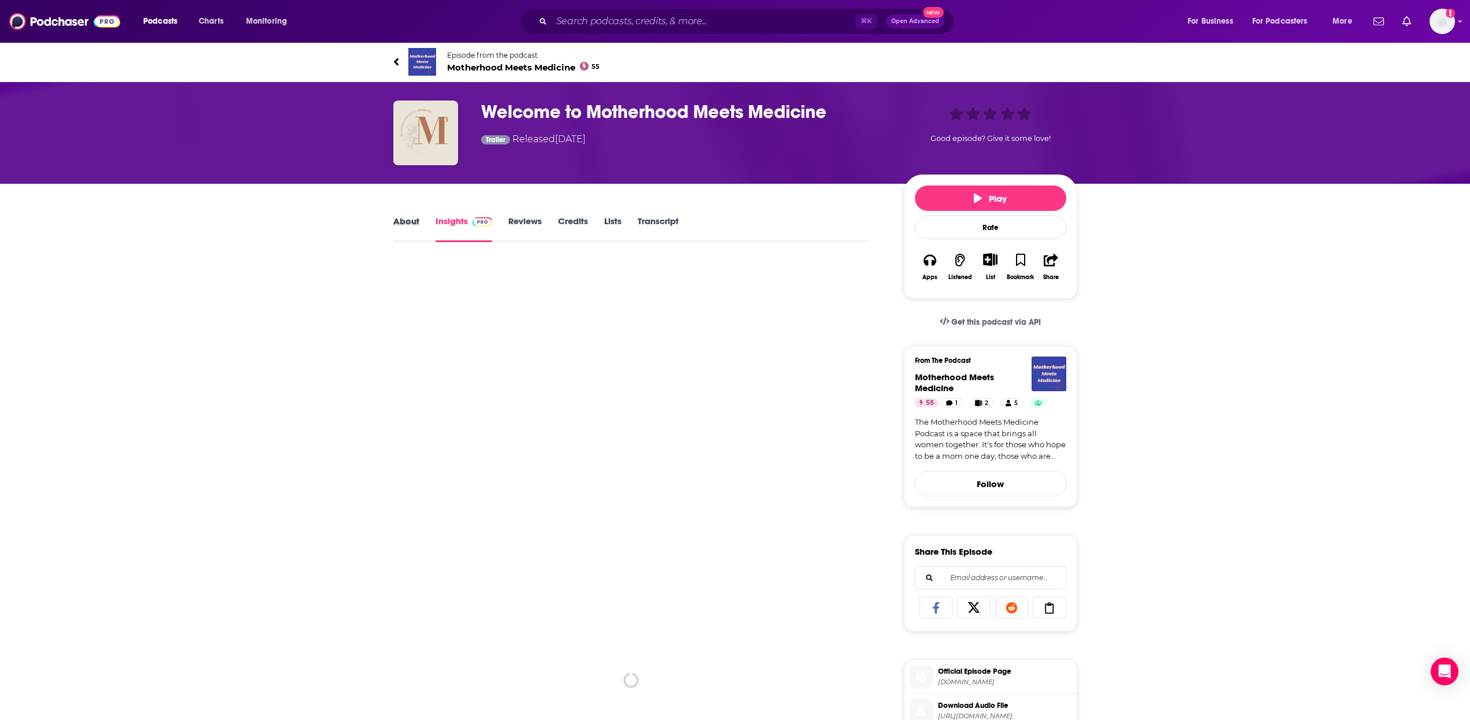
click at [423, 225] on div "About" at bounding box center [414, 228] width 42 height 27
click at [418, 225] on link "About" at bounding box center [406, 228] width 26 height 27
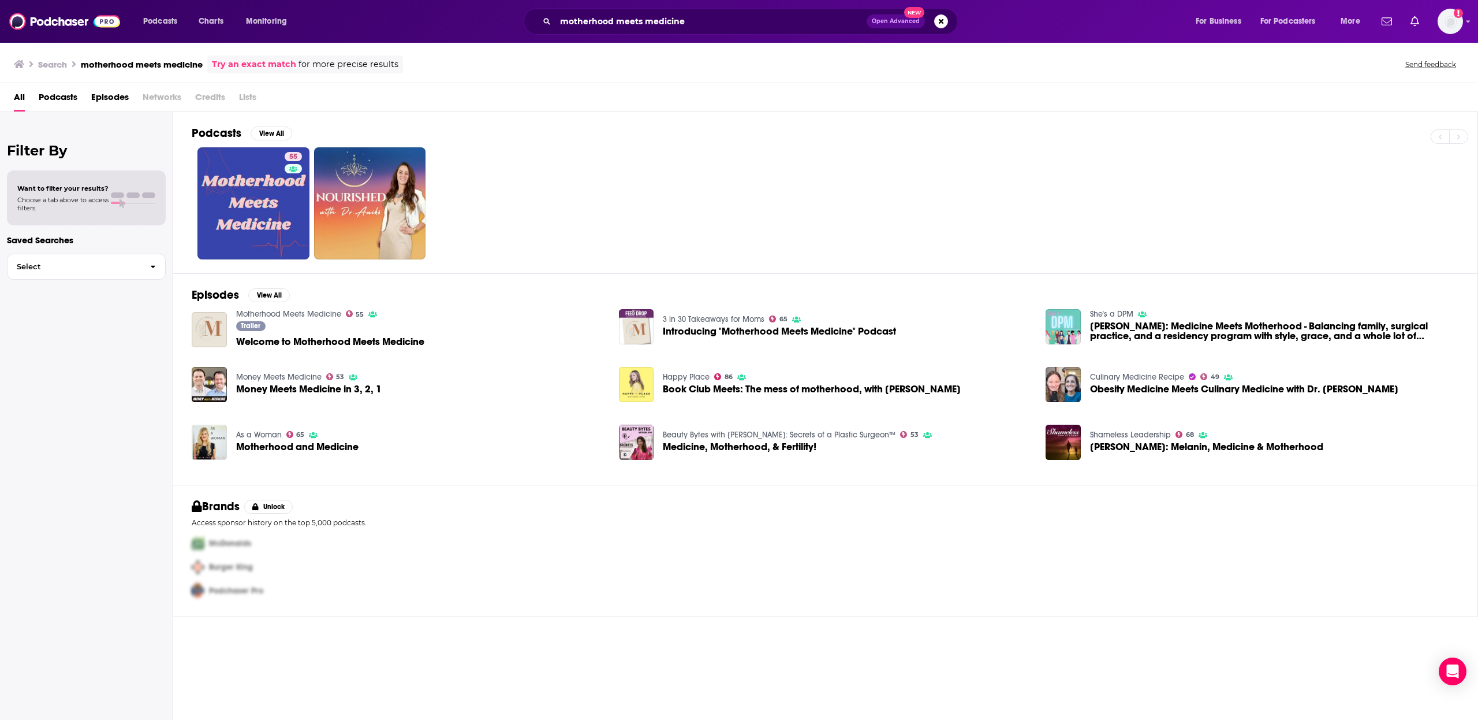
click at [77, 99] on span "Podcasts" at bounding box center [58, 100] width 39 height 24
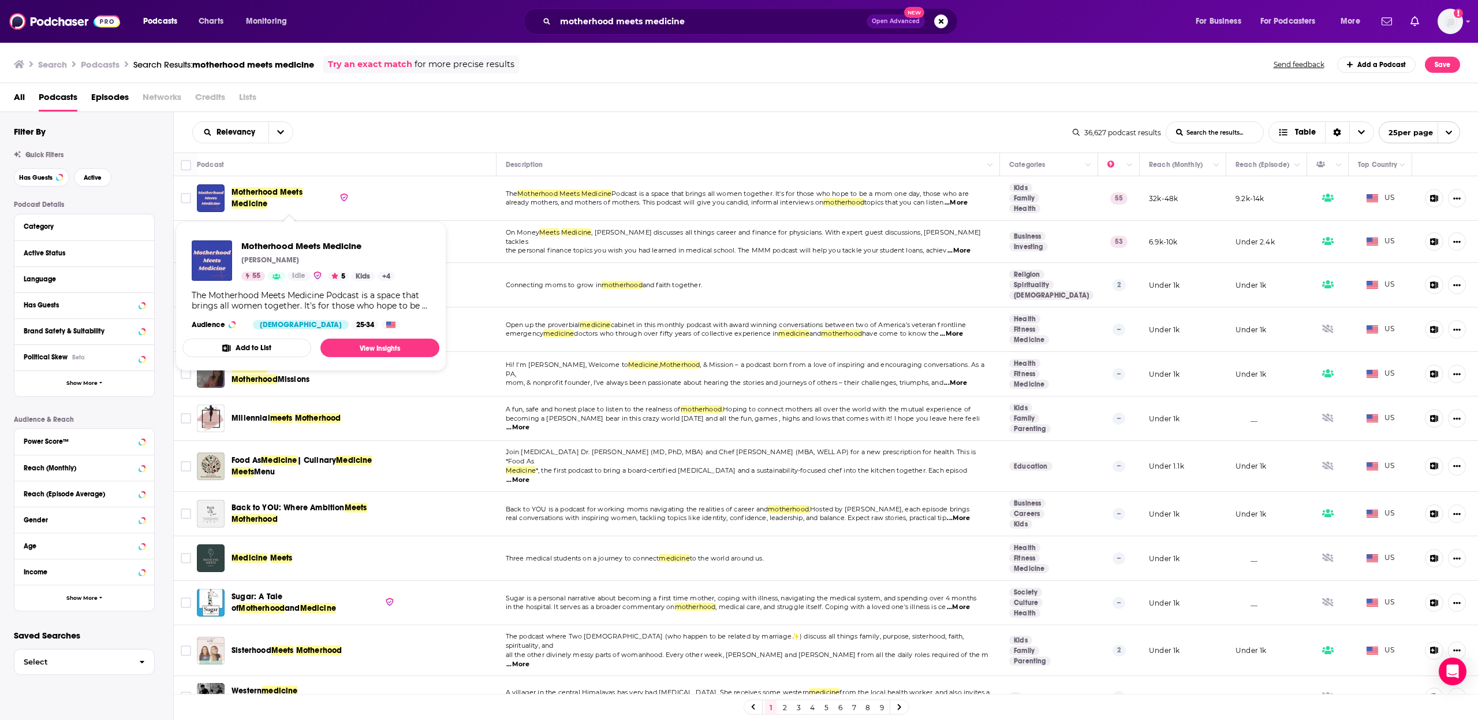
click at [270, 191] on span "Motherhood Meets Medicine" at bounding box center [267, 197] width 71 height 21
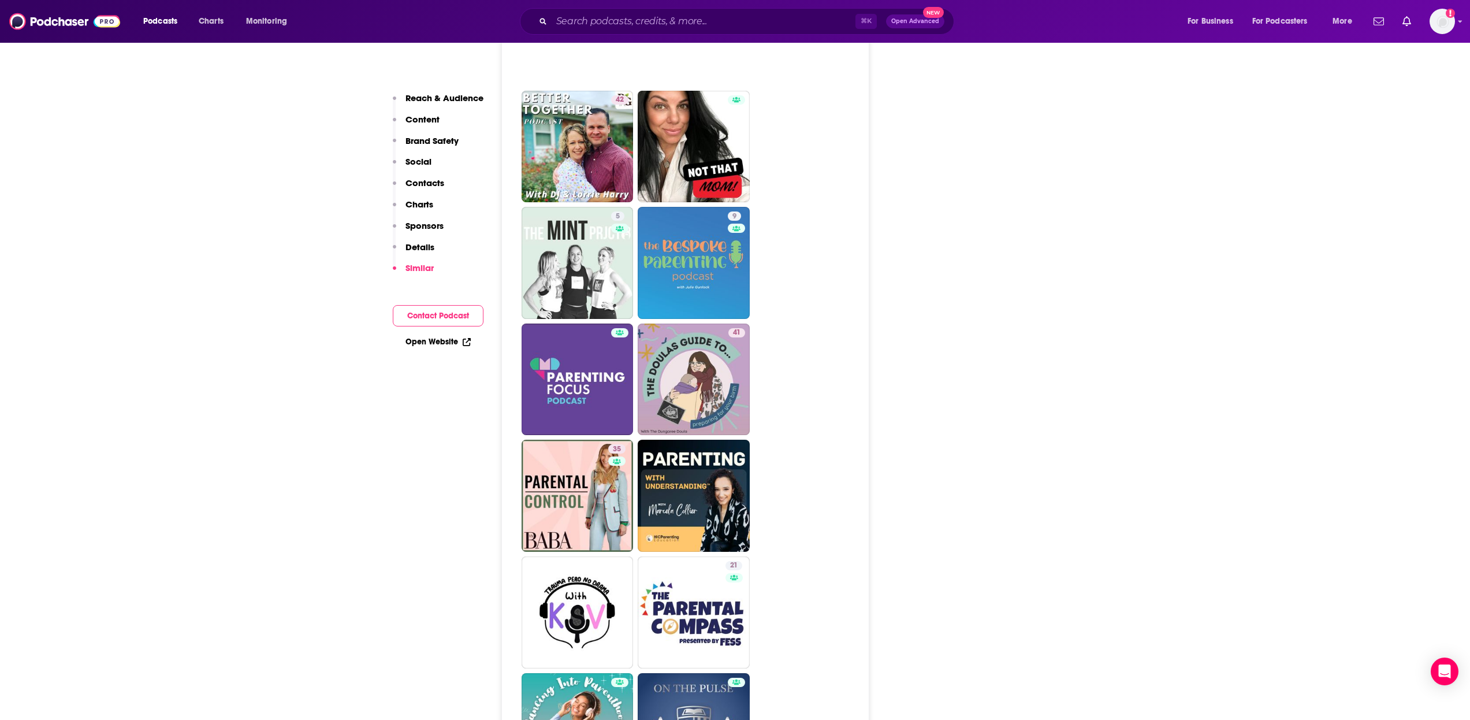
scroll to position [2656, 0]
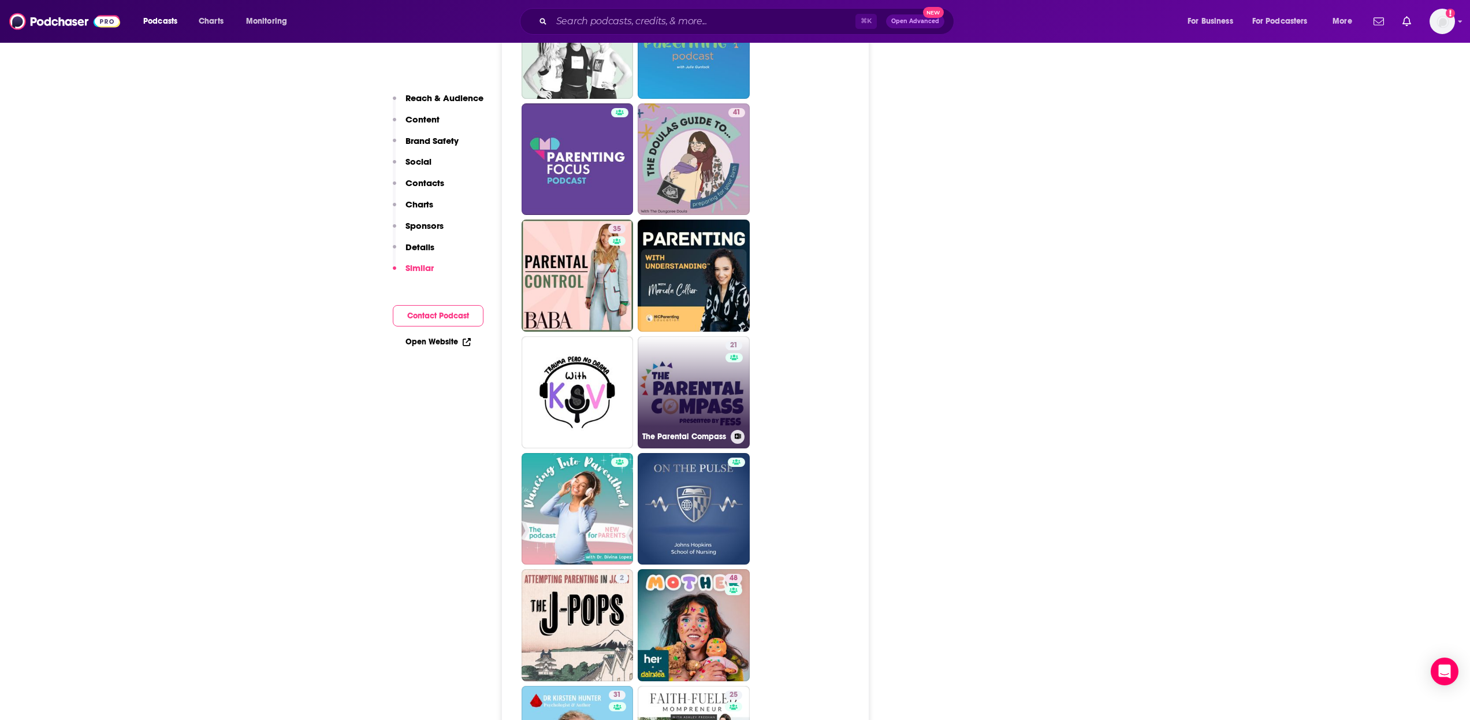
click at [691, 336] on link "21 The Parental Compass" at bounding box center [694, 392] width 112 height 112
type input "https://www.podchaser.com/podcasts/the-parental-compass-3650509"
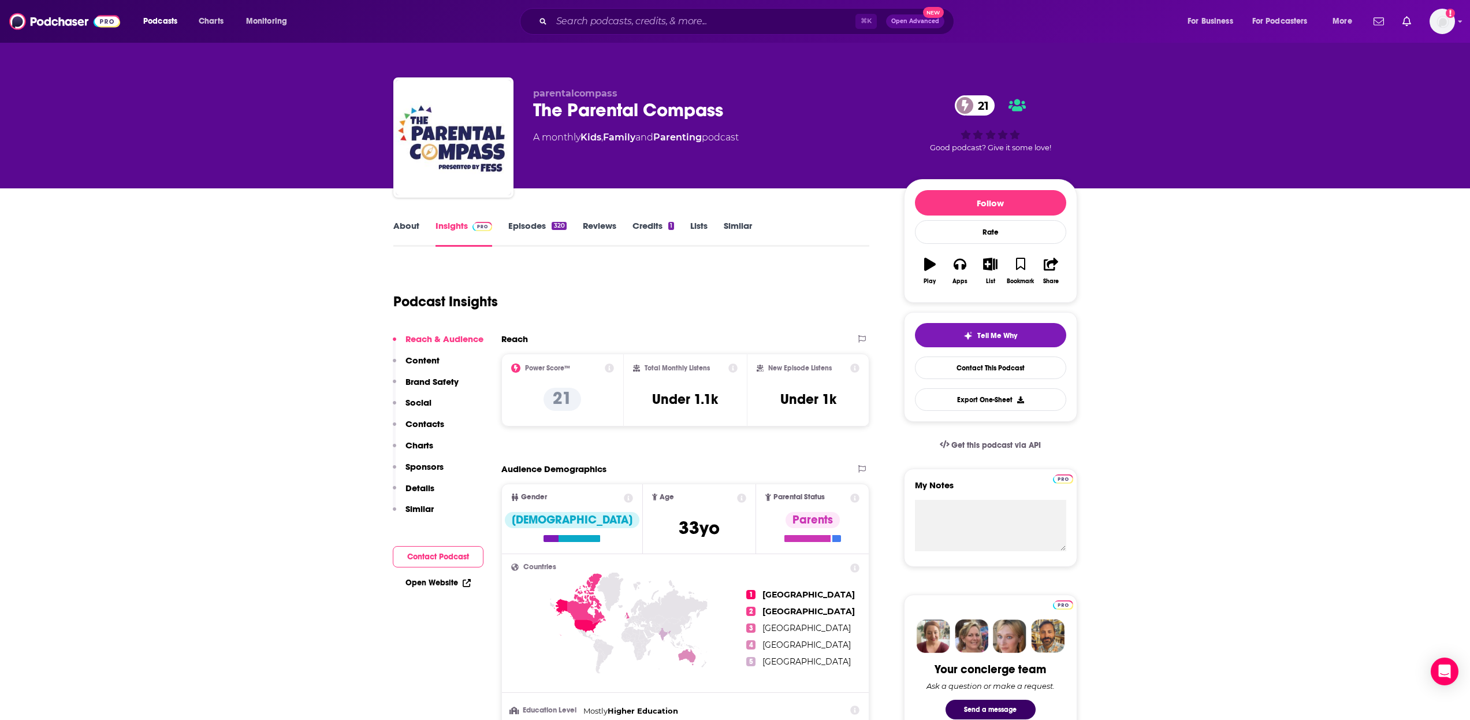
click at [550, 234] on link "Episodes 320" at bounding box center [537, 233] width 58 height 27
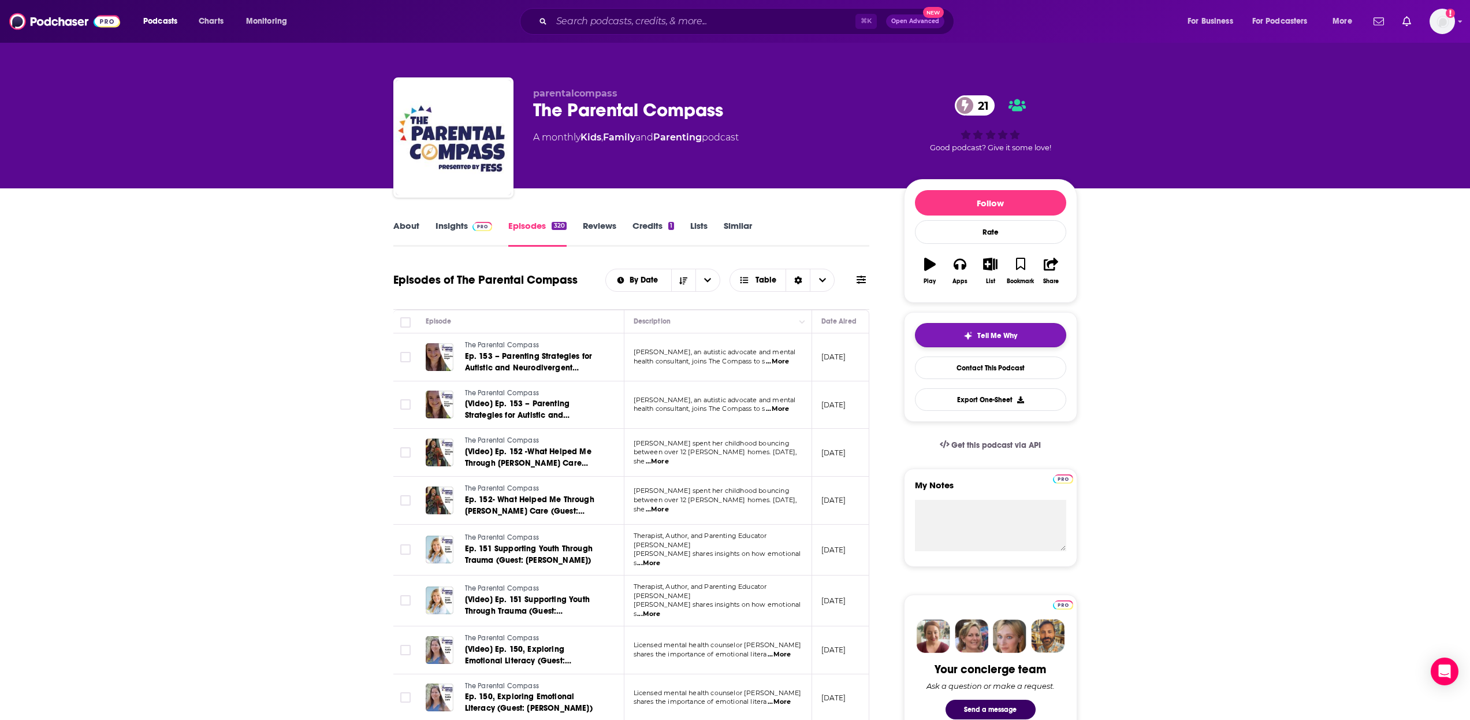
click at [983, 338] on span "Tell Me Why" at bounding box center [997, 335] width 40 height 9
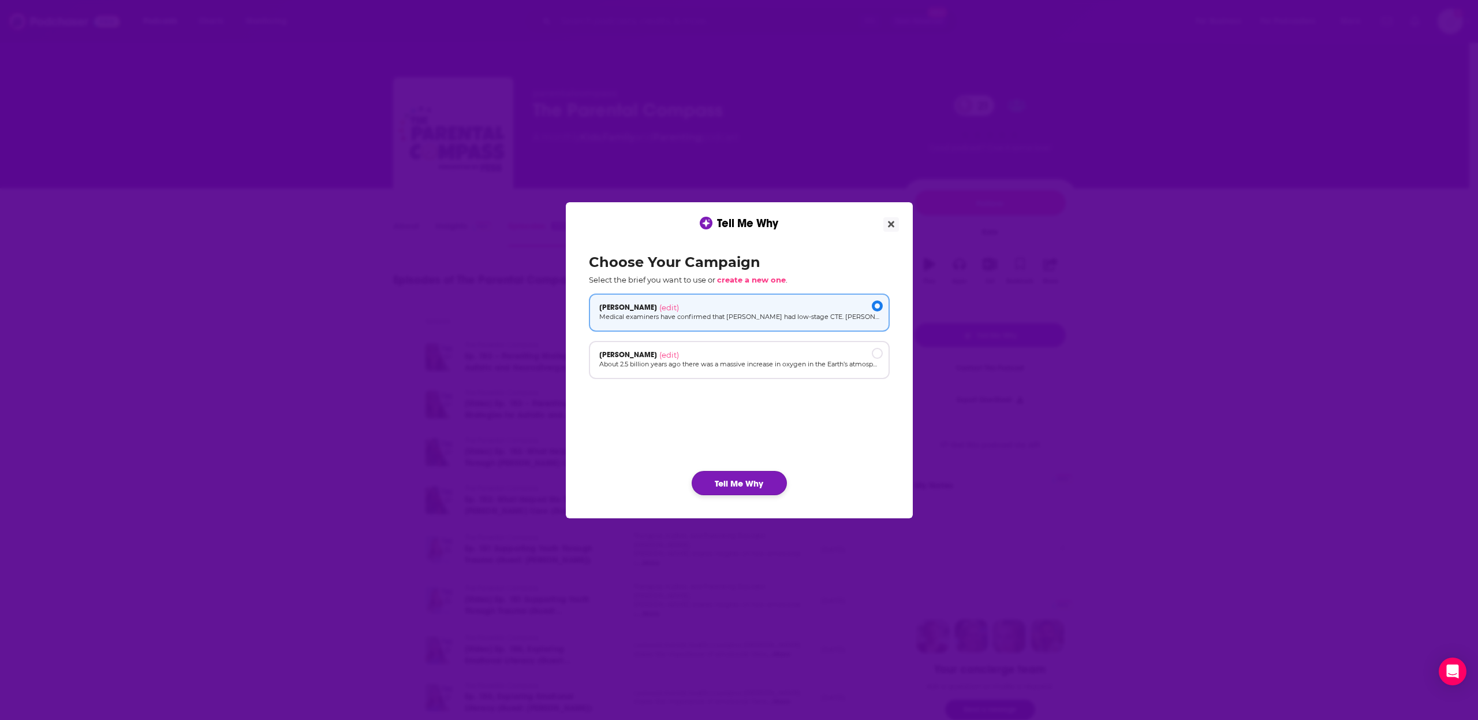
click at [770, 491] on button "Tell Me Why" at bounding box center [739, 483] width 95 height 24
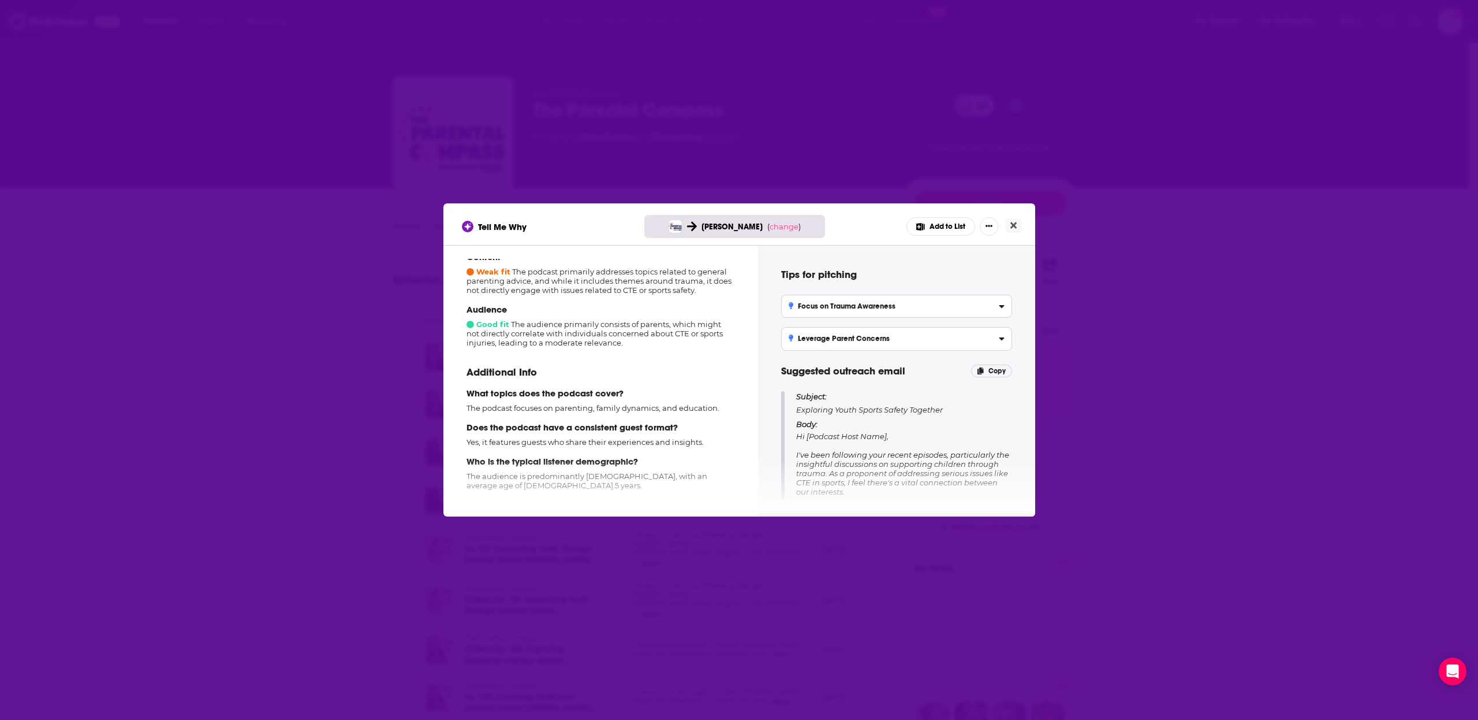
scroll to position [129, 0]
click at [385, 444] on div "Tell Me Why Julie Stamm ( change ) Add to List How well does this podcast fit y…" at bounding box center [739, 360] width 1478 height 720
click at [1015, 229] on icon "Close" at bounding box center [1014, 225] width 6 height 9
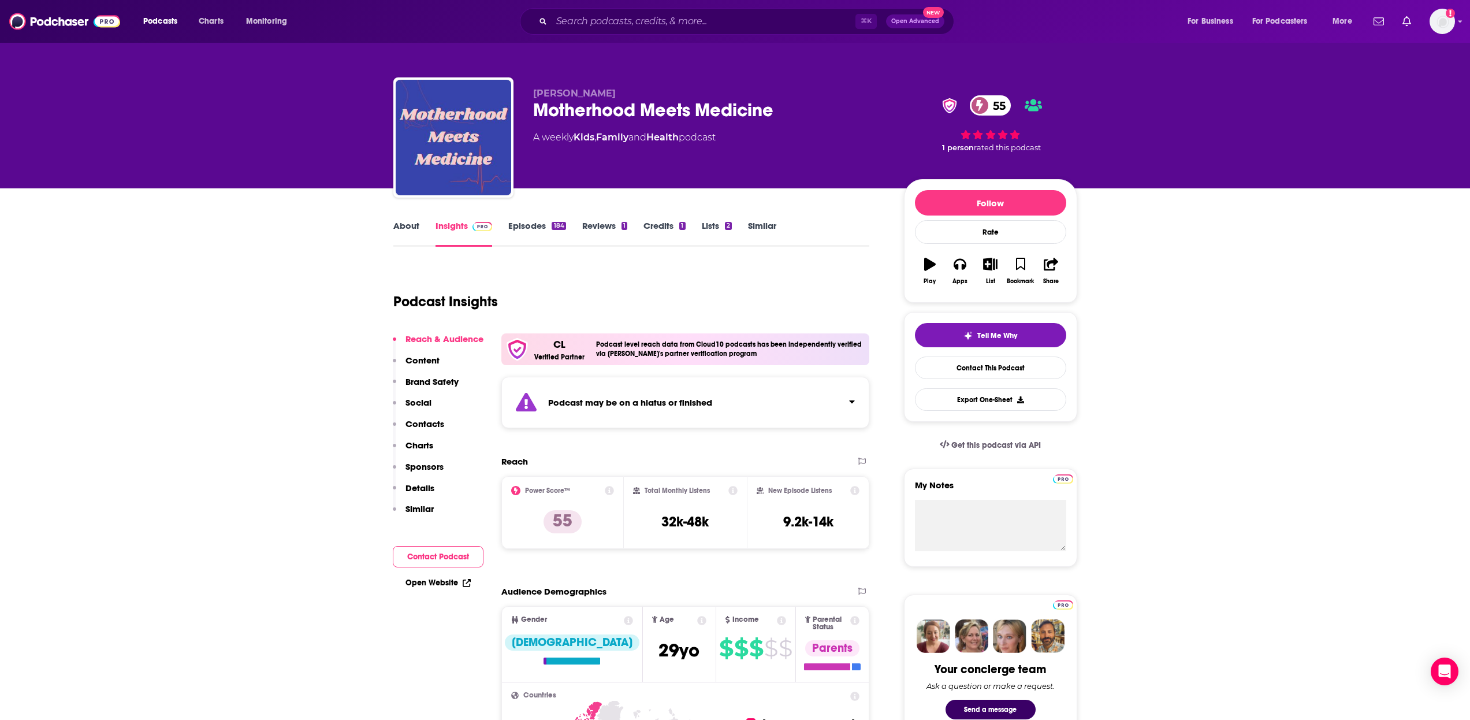
type input "https://www.podchaser.com/podcasts/motherhood-meets-medicine-1651425"
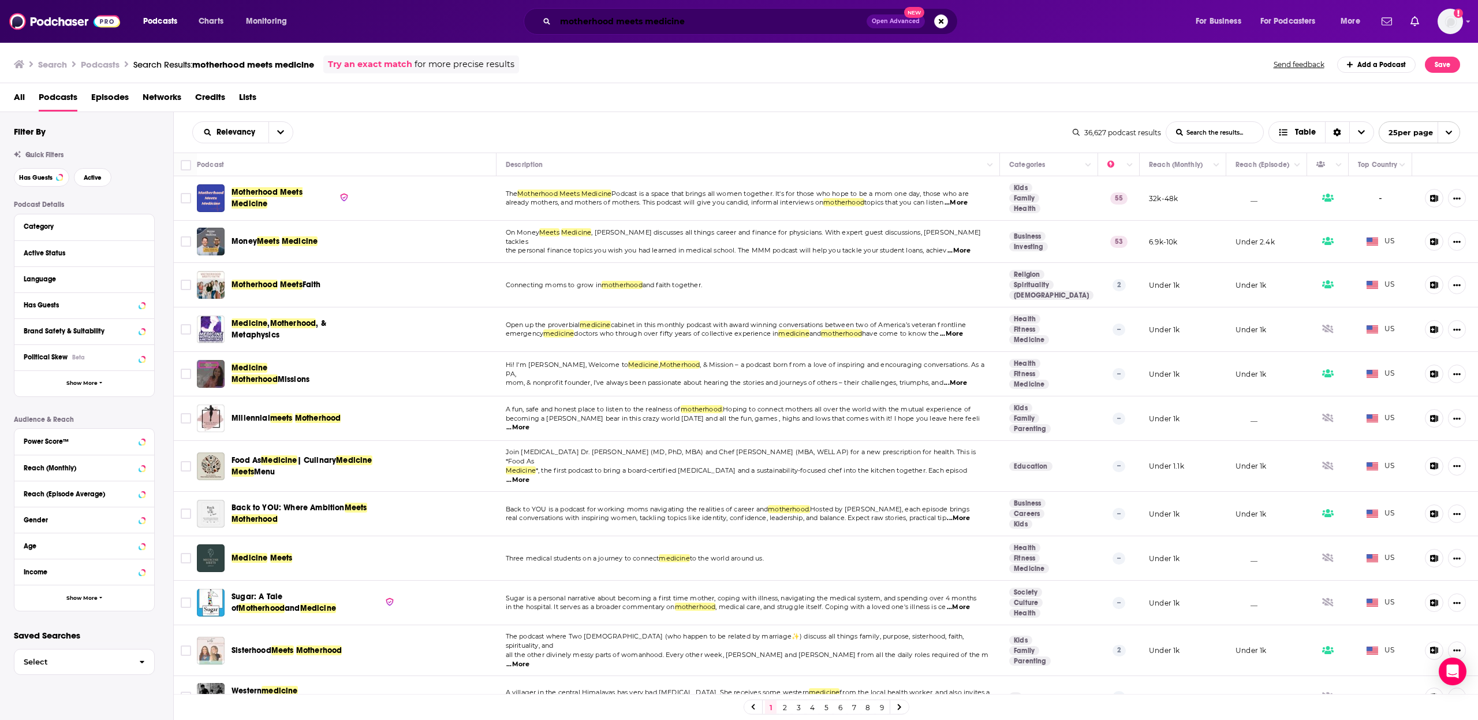
click at [681, 16] on input "motherhood meets medicine" at bounding box center [711, 21] width 311 height 18
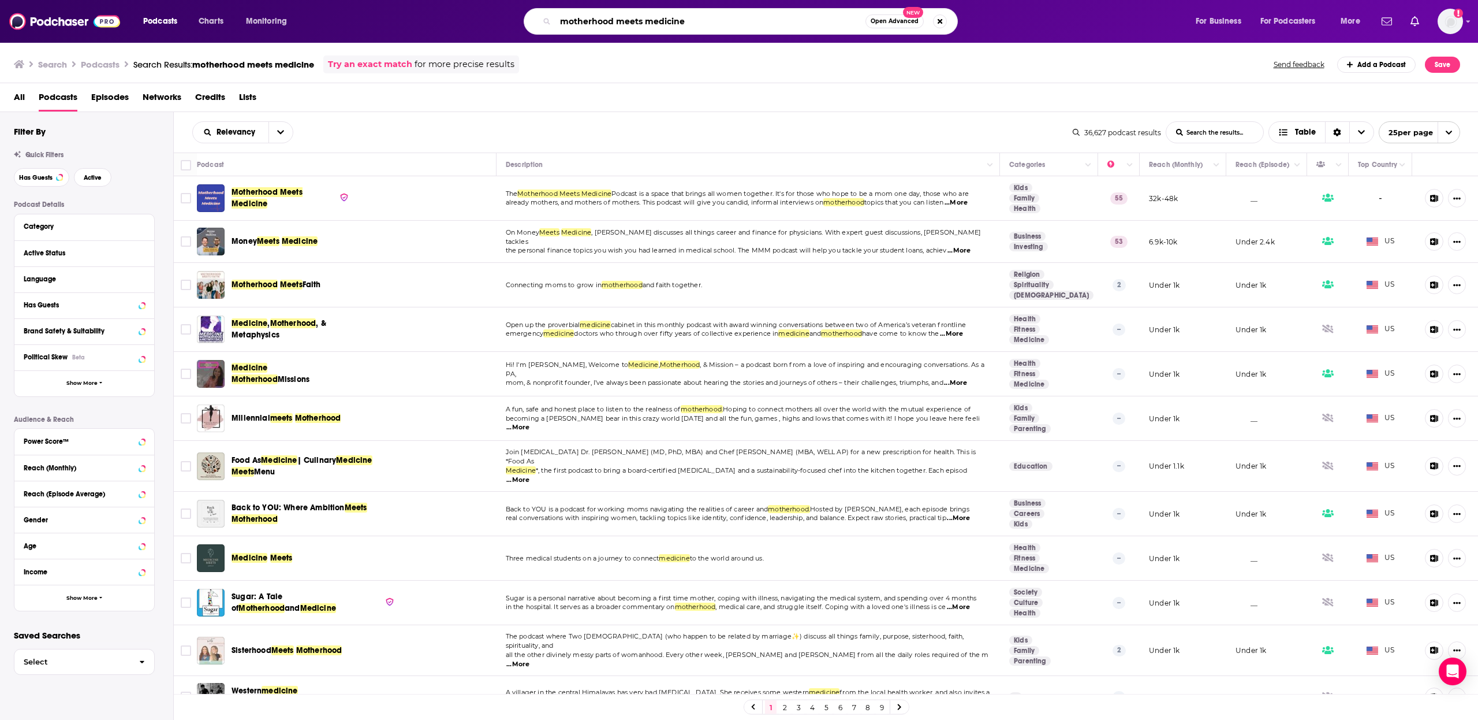
click at [681, 16] on input "motherhood meets medicine" at bounding box center [711, 21] width 310 height 18
type input "sports parents"
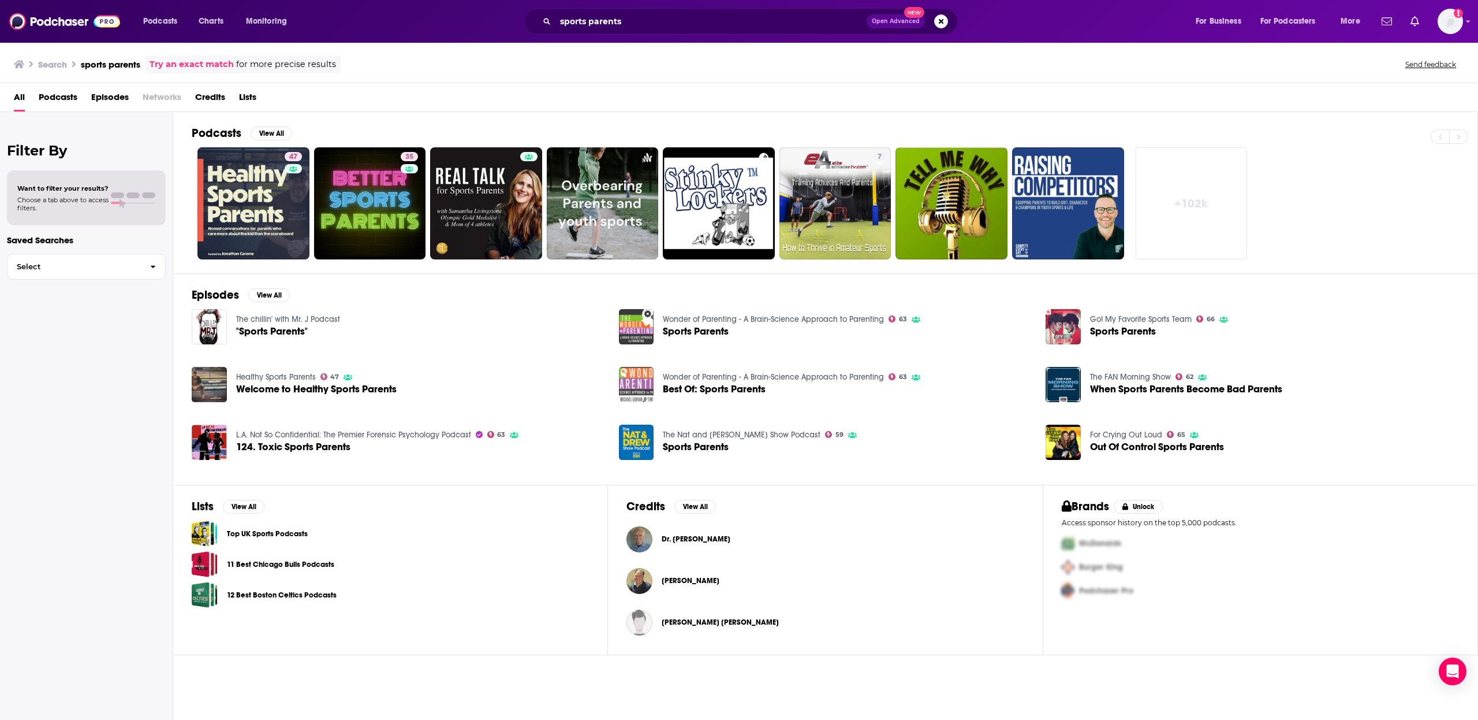
click at [79, 95] on div "All Podcasts Episodes Networks Credits Lists" at bounding box center [741, 100] width 1455 height 24
click at [76, 96] on span "Podcasts" at bounding box center [58, 100] width 39 height 24
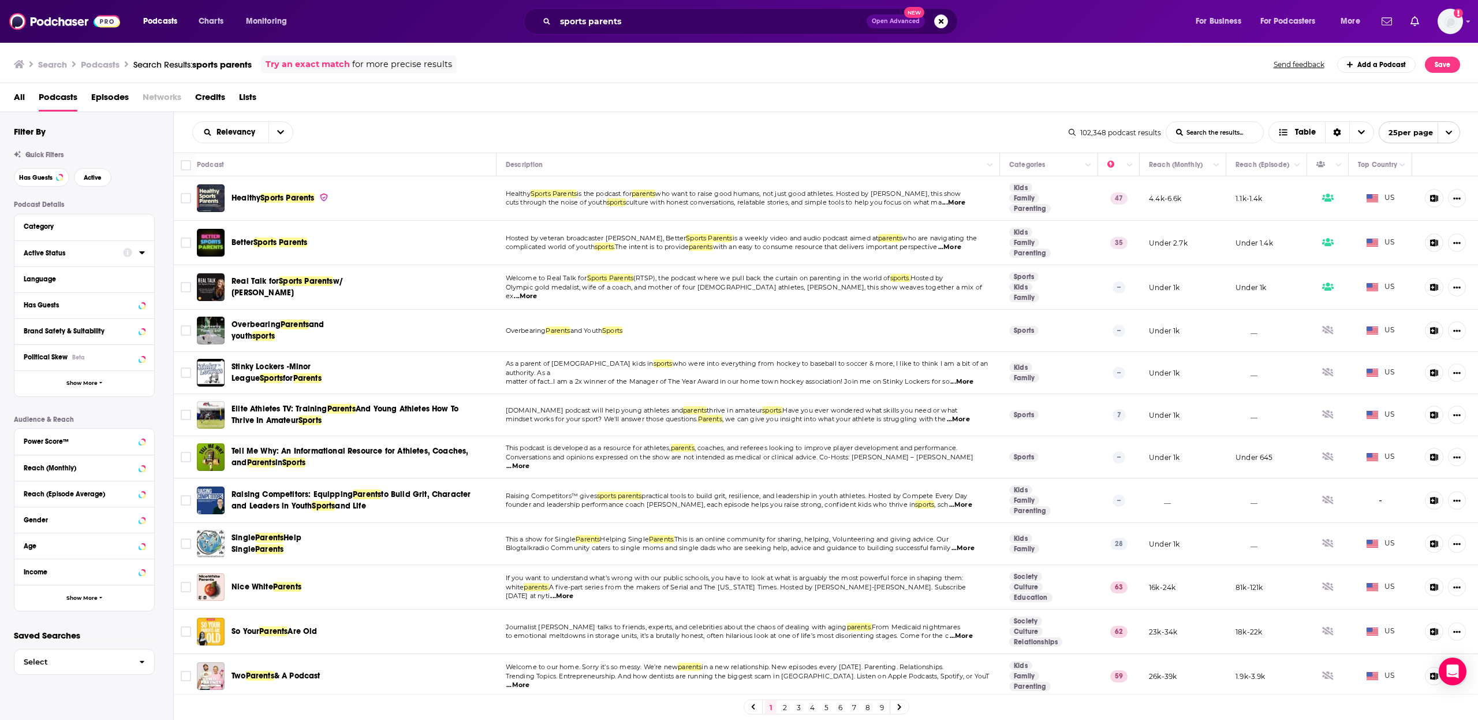
click at [140, 253] on div at bounding box center [134, 252] width 22 height 14
click at [144, 255] on icon at bounding box center [142, 252] width 6 height 9
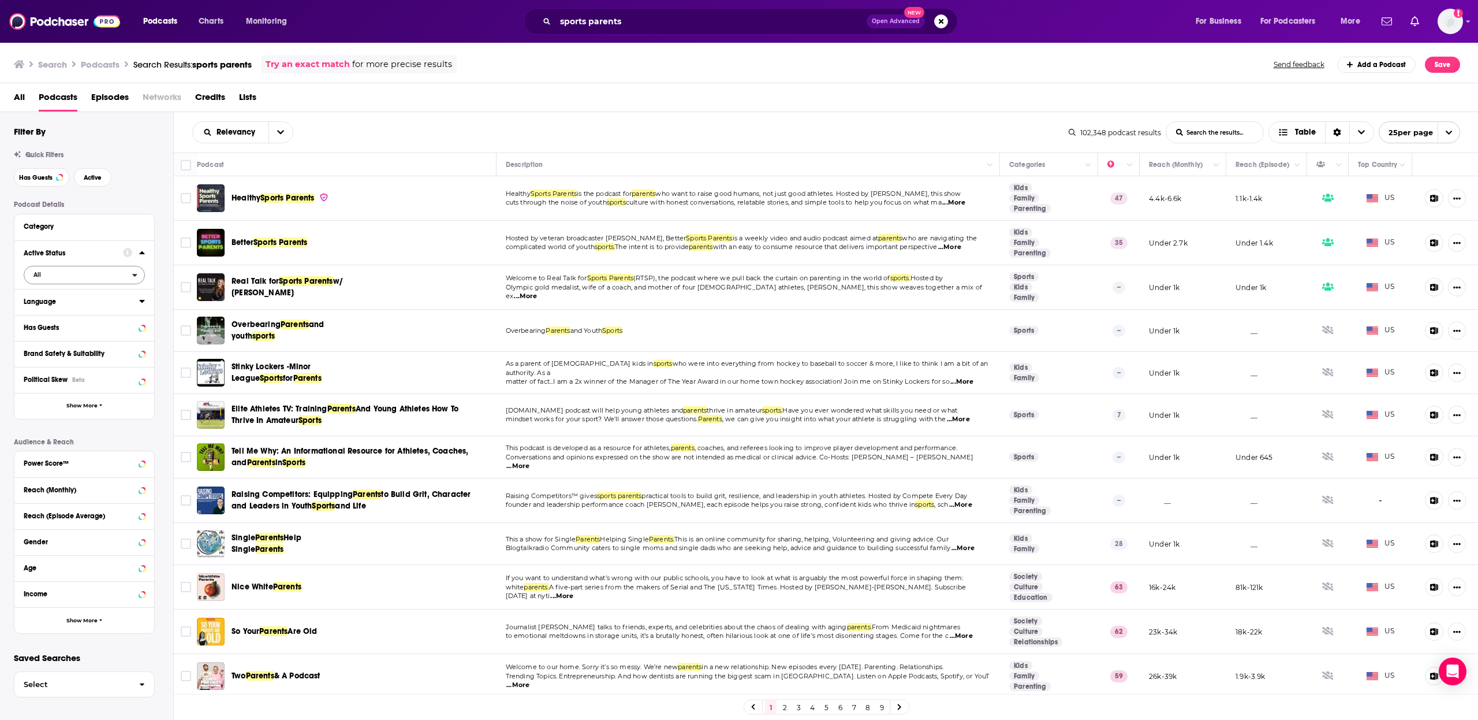
click at [72, 281] on span "All" at bounding box center [78, 274] width 108 height 15
click at [68, 312] on span "Active" at bounding box center [59, 313] width 61 height 6
click at [122, 330] on button "Has Guests" at bounding box center [84, 327] width 121 height 14
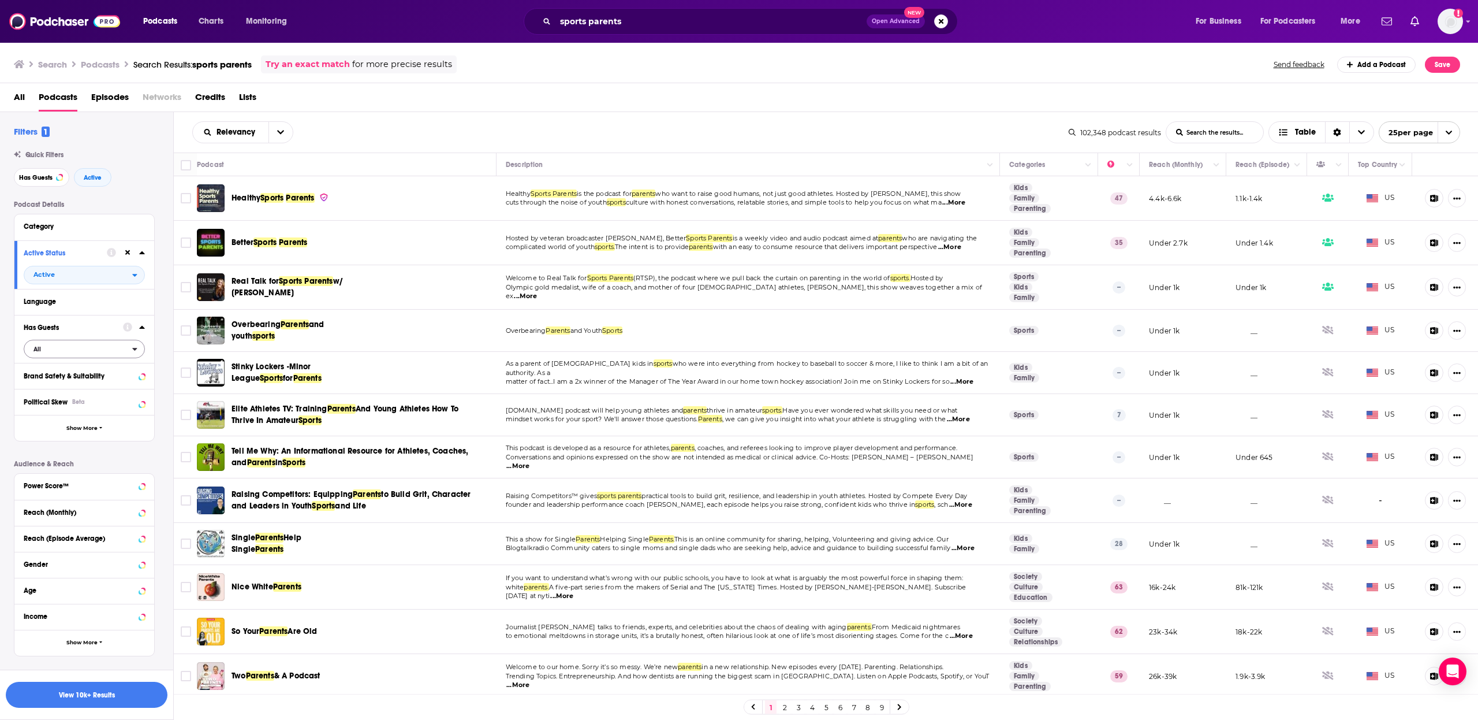
click at [81, 349] on span "All" at bounding box center [78, 348] width 108 height 15
click at [85, 390] on div "Has guests 24k" at bounding box center [88, 386] width 129 height 19
click at [124, 695] on button "View 7k Results" at bounding box center [87, 694] width 162 height 26
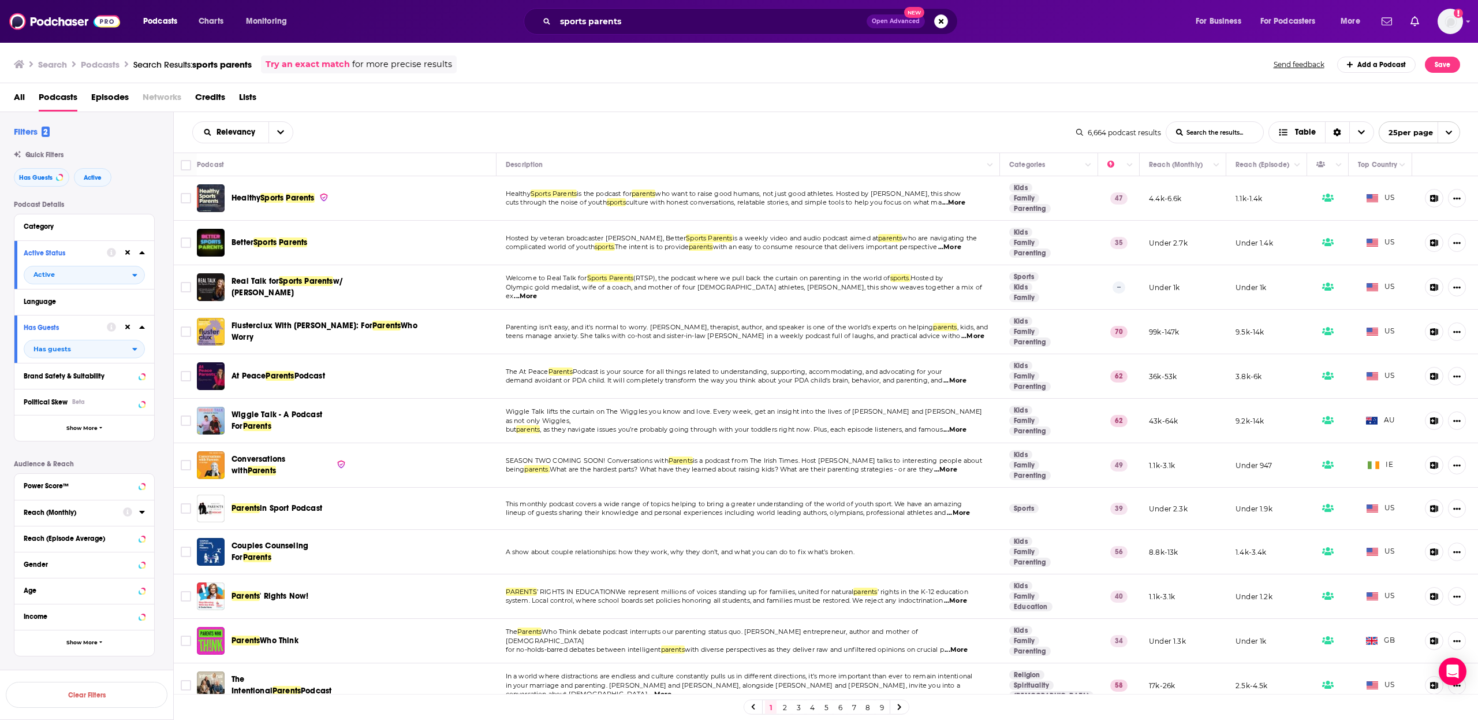
click at [274, 199] on span "Sports" at bounding box center [271, 198] width 23 height 10
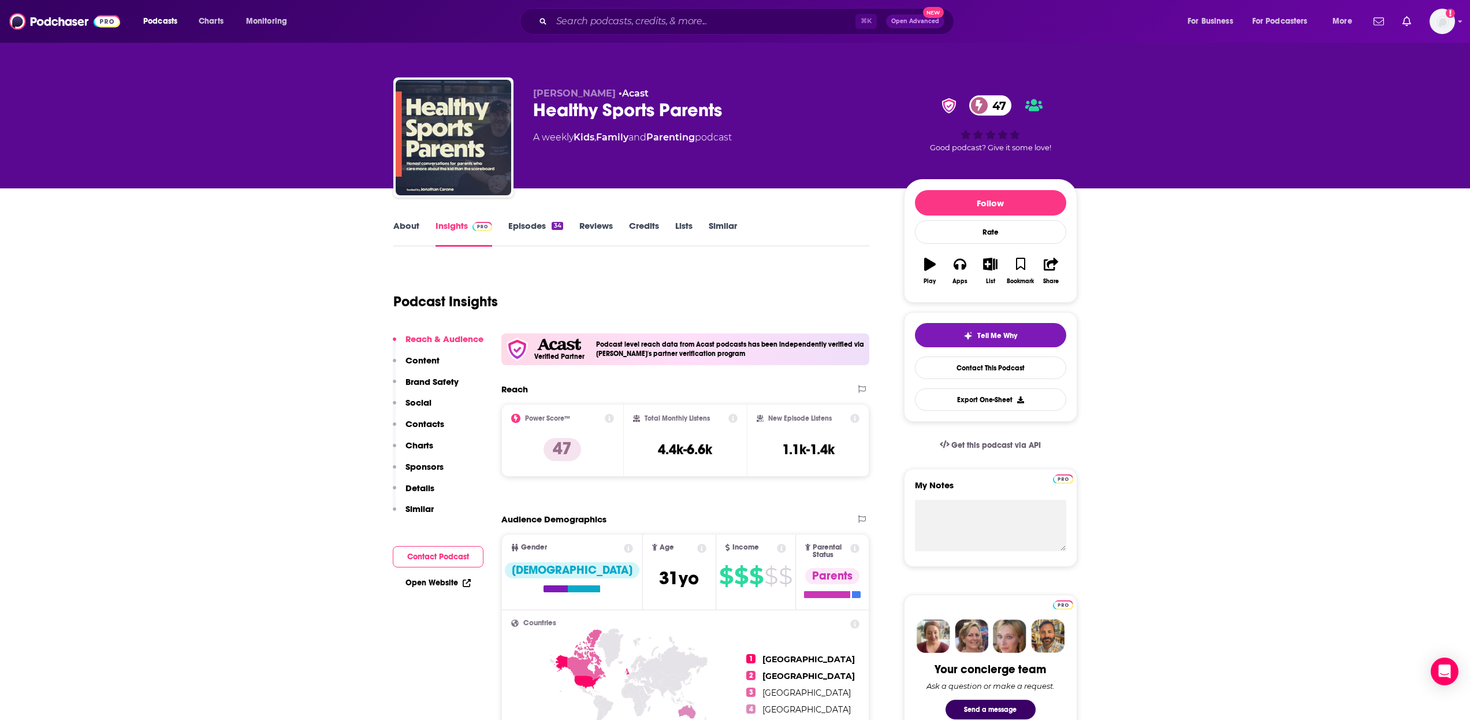
click at [515, 225] on link "Episodes 34" at bounding box center [535, 233] width 54 height 27
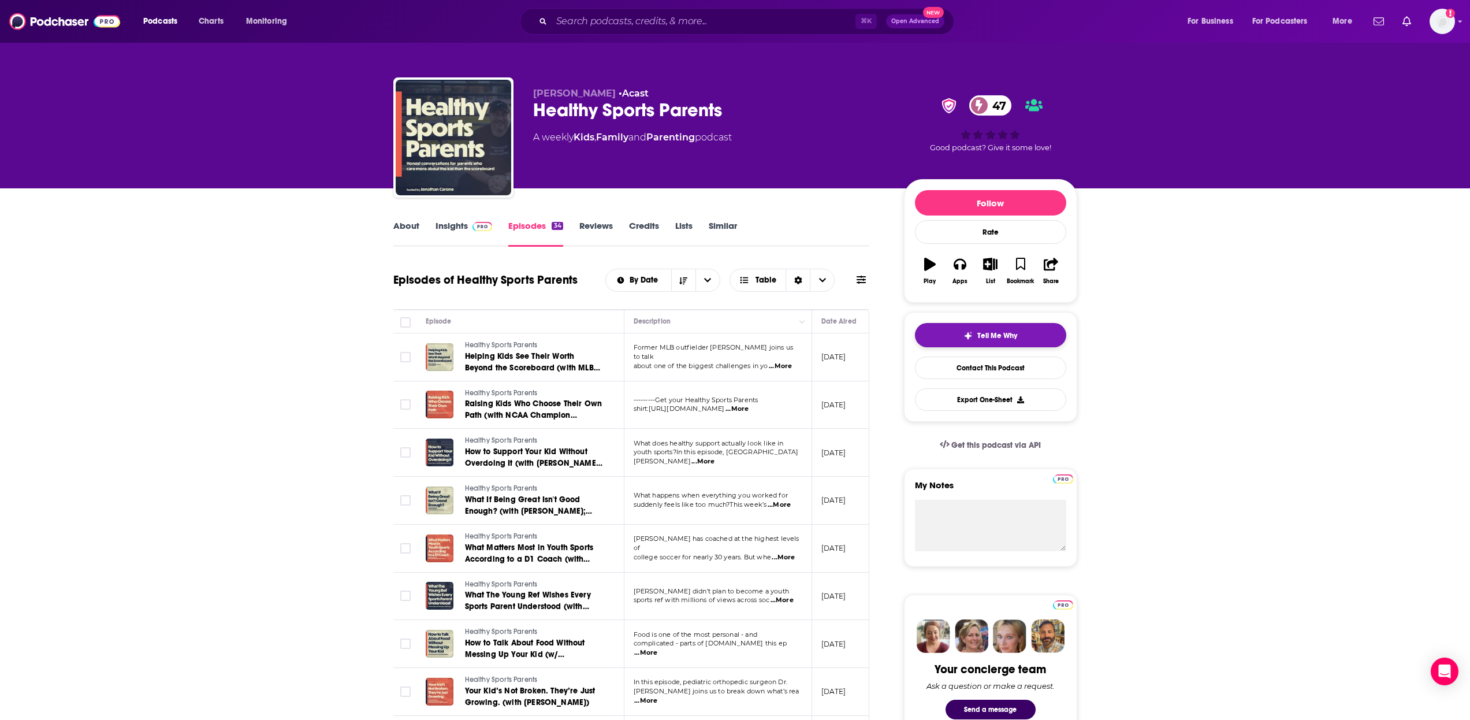
click at [987, 336] on span "Tell Me Why" at bounding box center [997, 335] width 40 height 9
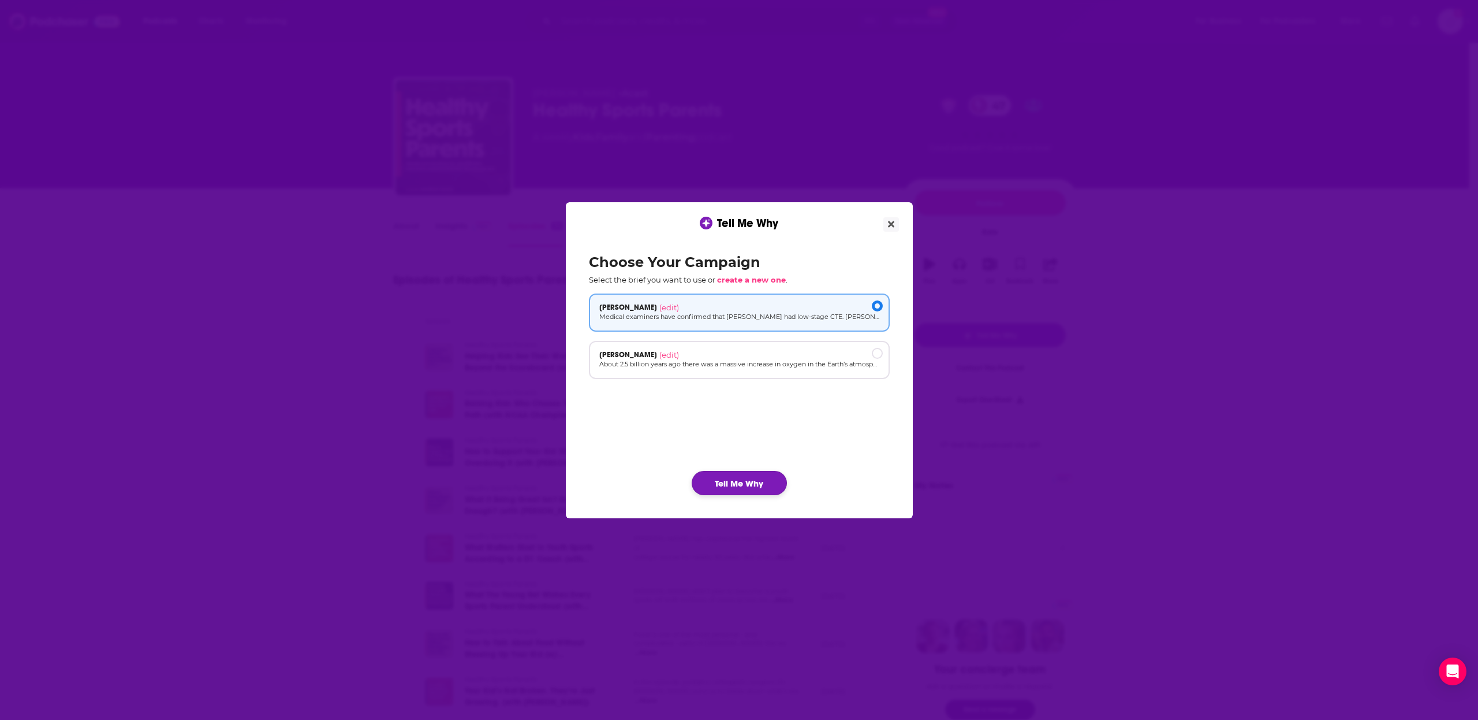
click at [740, 486] on button "Tell Me Why" at bounding box center [739, 483] width 95 height 24
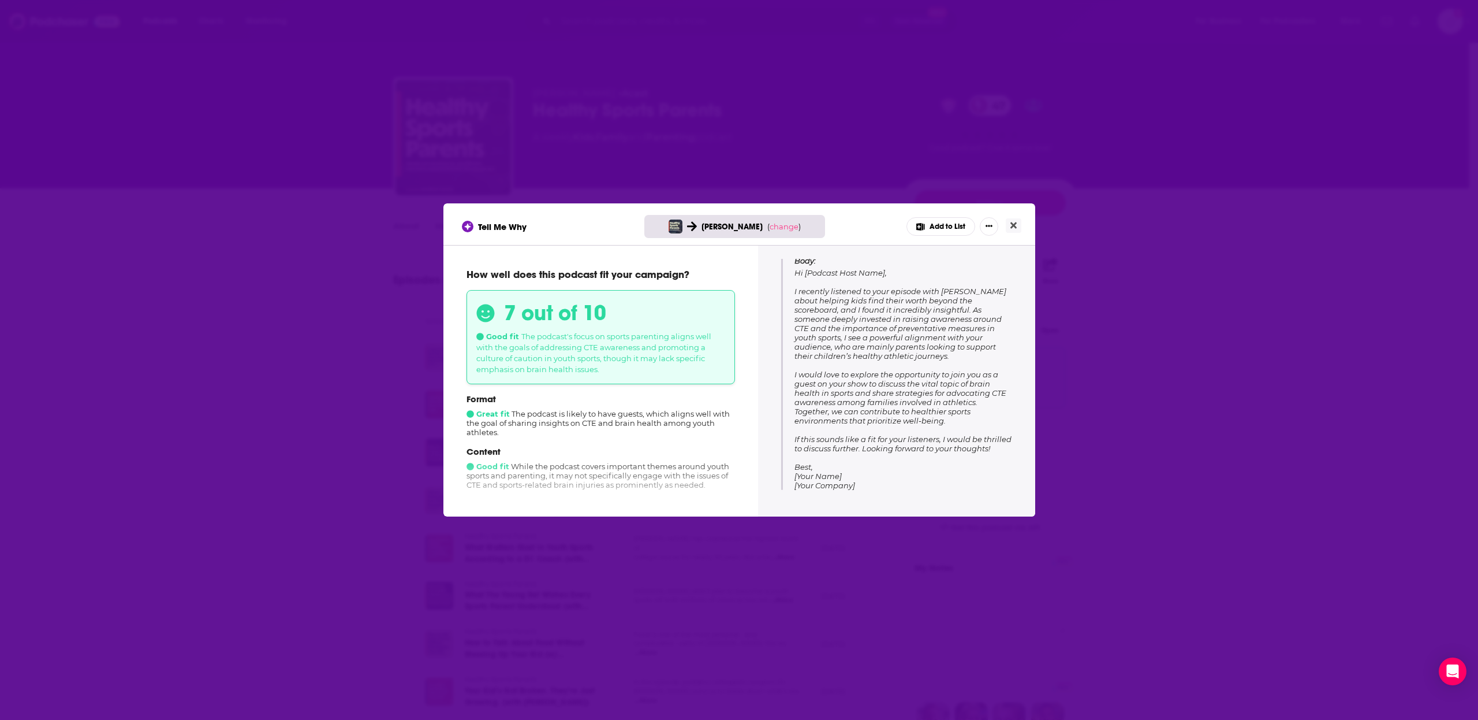
click at [398, 285] on div "Tell Me Why Julie Stamm ( change ) Add to List How well does this podcast fit y…" at bounding box center [739, 360] width 1478 height 720
click at [402, 276] on div "Tell Me Why Julie Stamm ( change ) Add to List How well does this podcast fit y…" at bounding box center [739, 360] width 1478 height 720
click at [1019, 222] on button "Close" at bounding box center [1014, 225] width 16 height 14
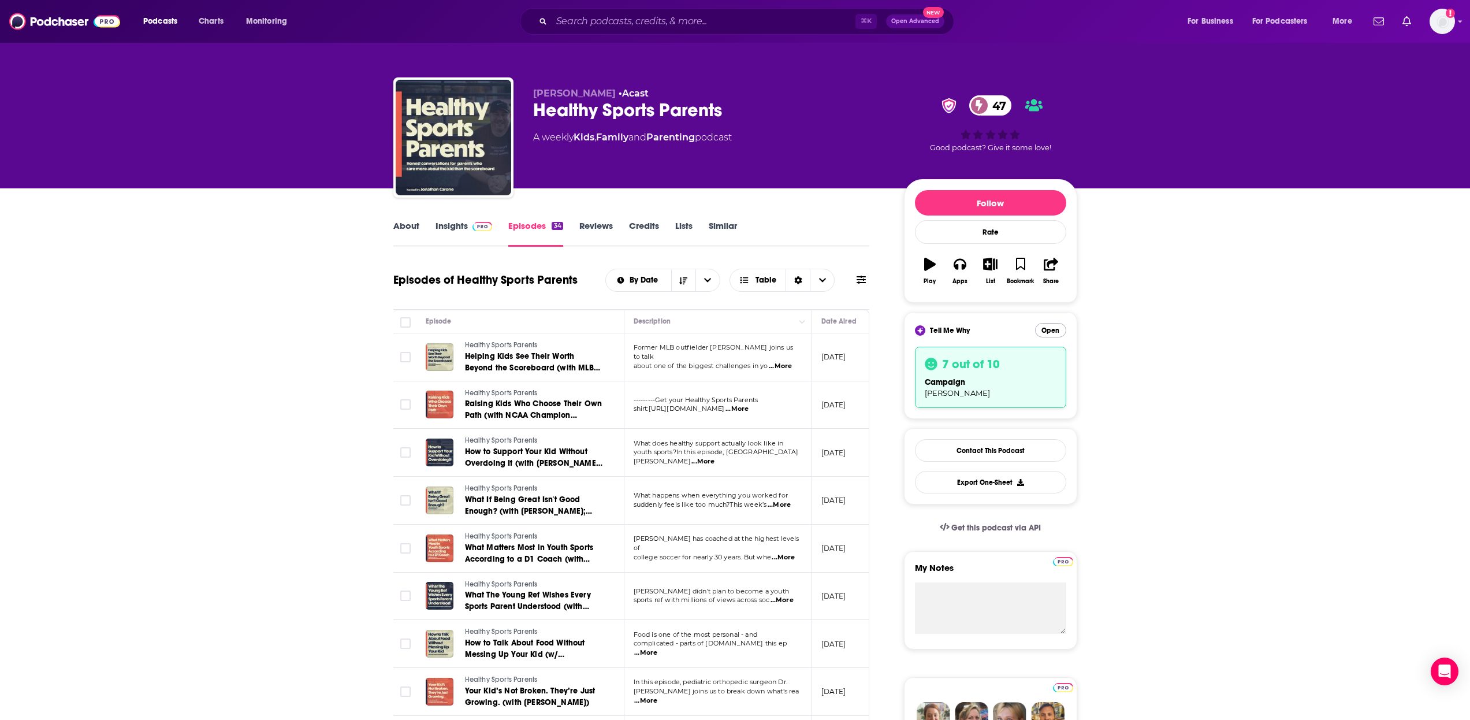
click at [1048, 333] on button "Open" at bounding box center [1050, 330] width 31 height 14
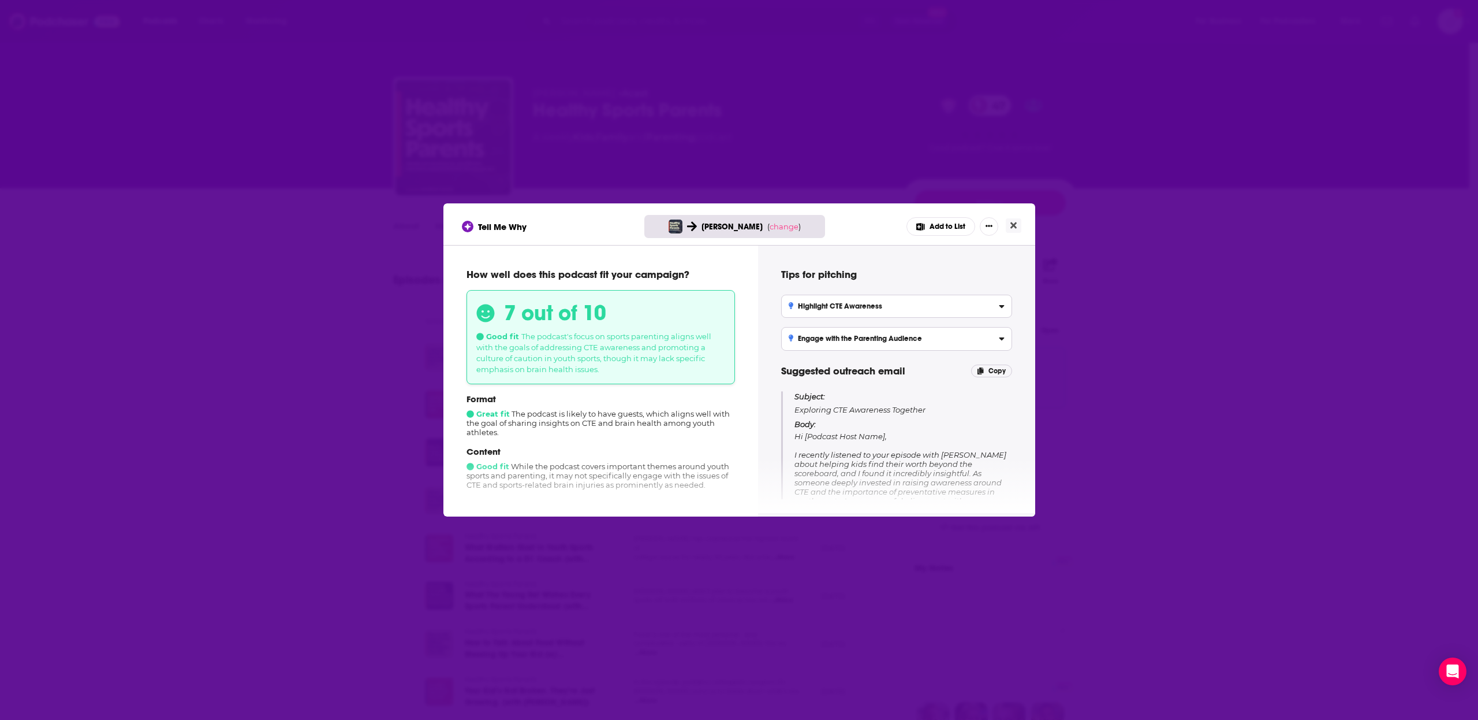
click at [940, 225] on button "Add to List" at bounding box center [941, 226] width 69 height 18
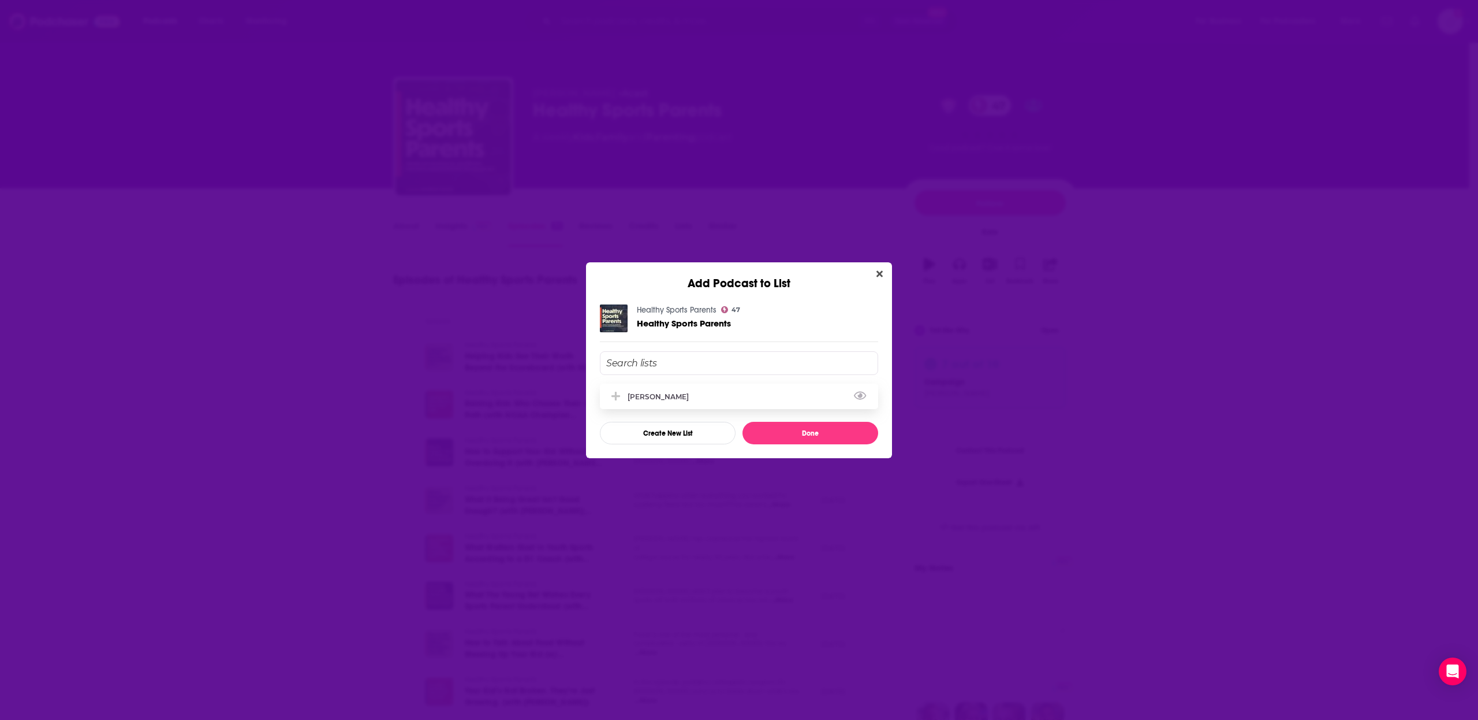
click at [639, 404] on div "[PERSON_NAME]" at bounding box center [739, 395] width 278 height 25
click at [809, 427] on button "Done" at bounding box center [811, 433] width 136 height 23
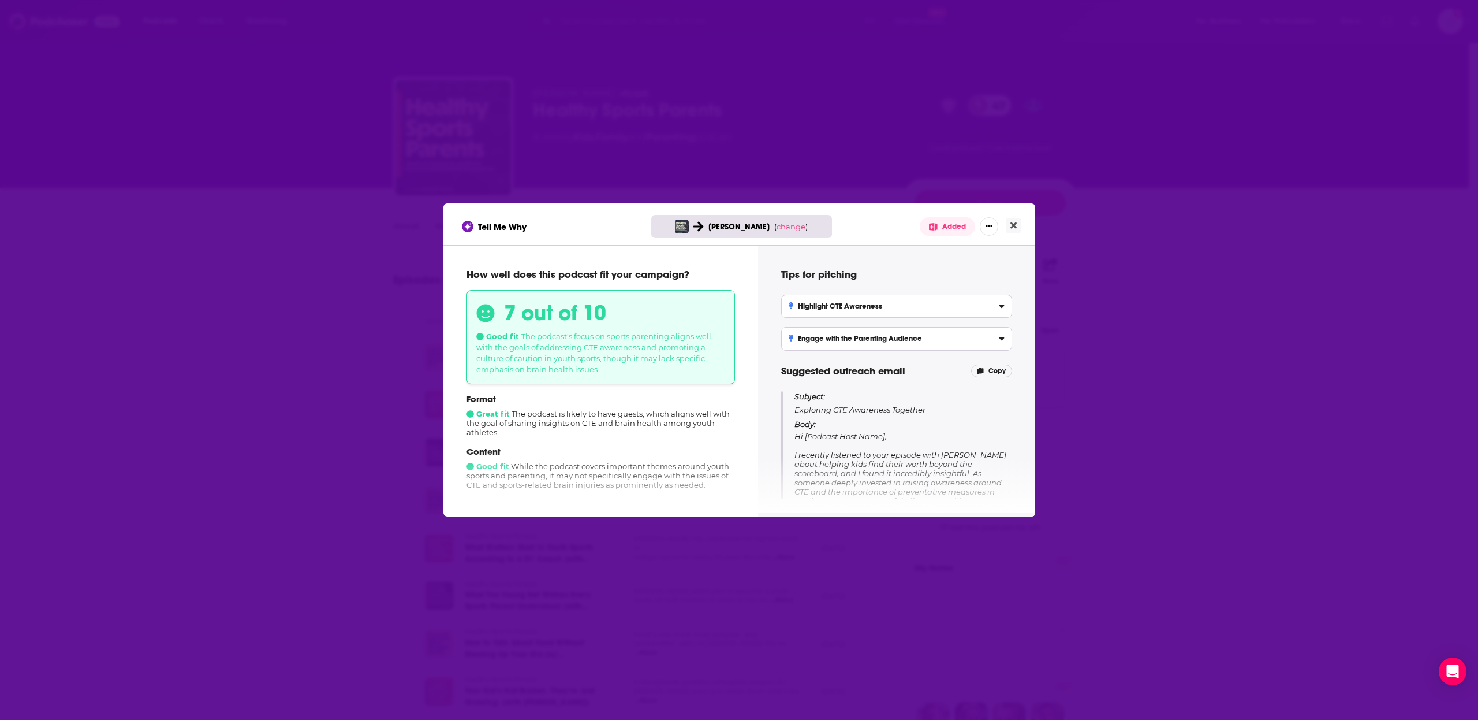
click at [1019, 225] on button "Close" at bounding box center [1014, 225] width 16 height 14
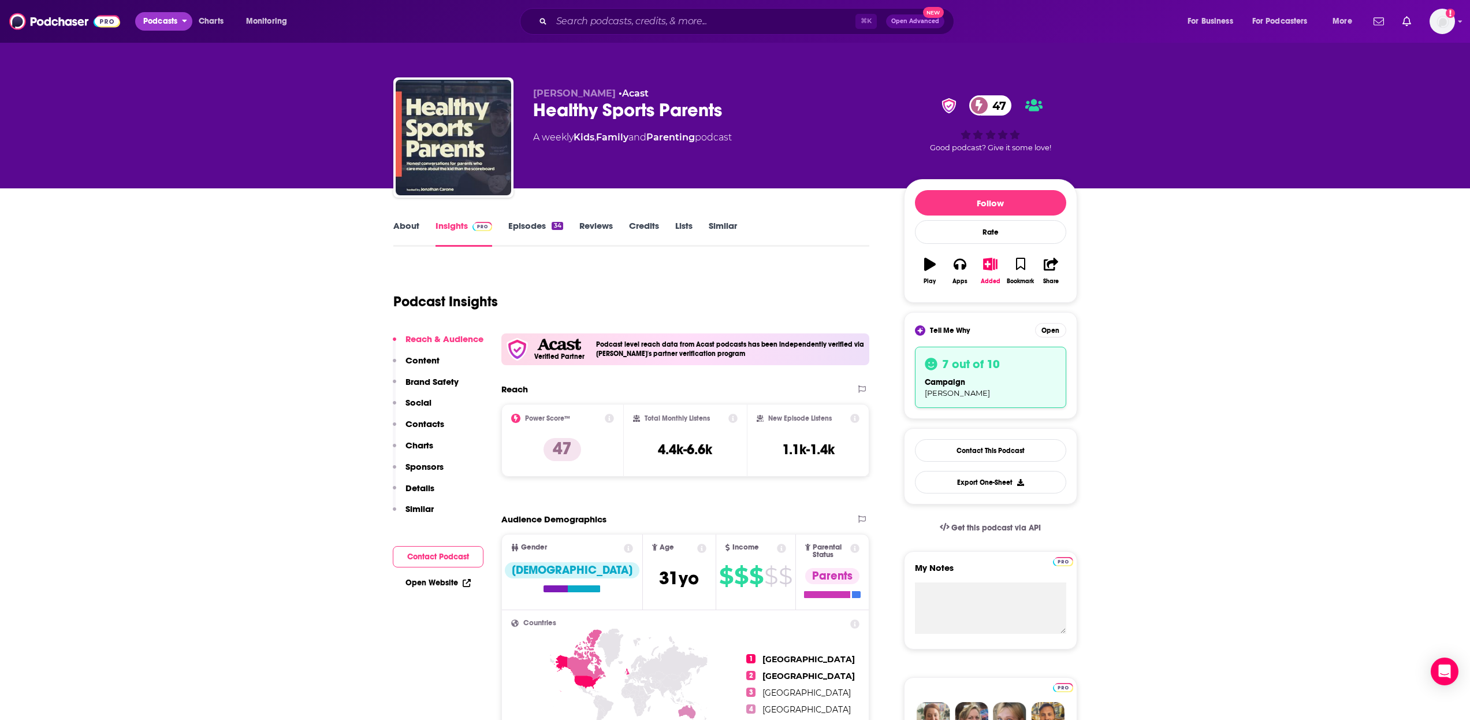
click at [158, 19] on span "Podcasts" at bounding box center [160, 21] width 34 height 16
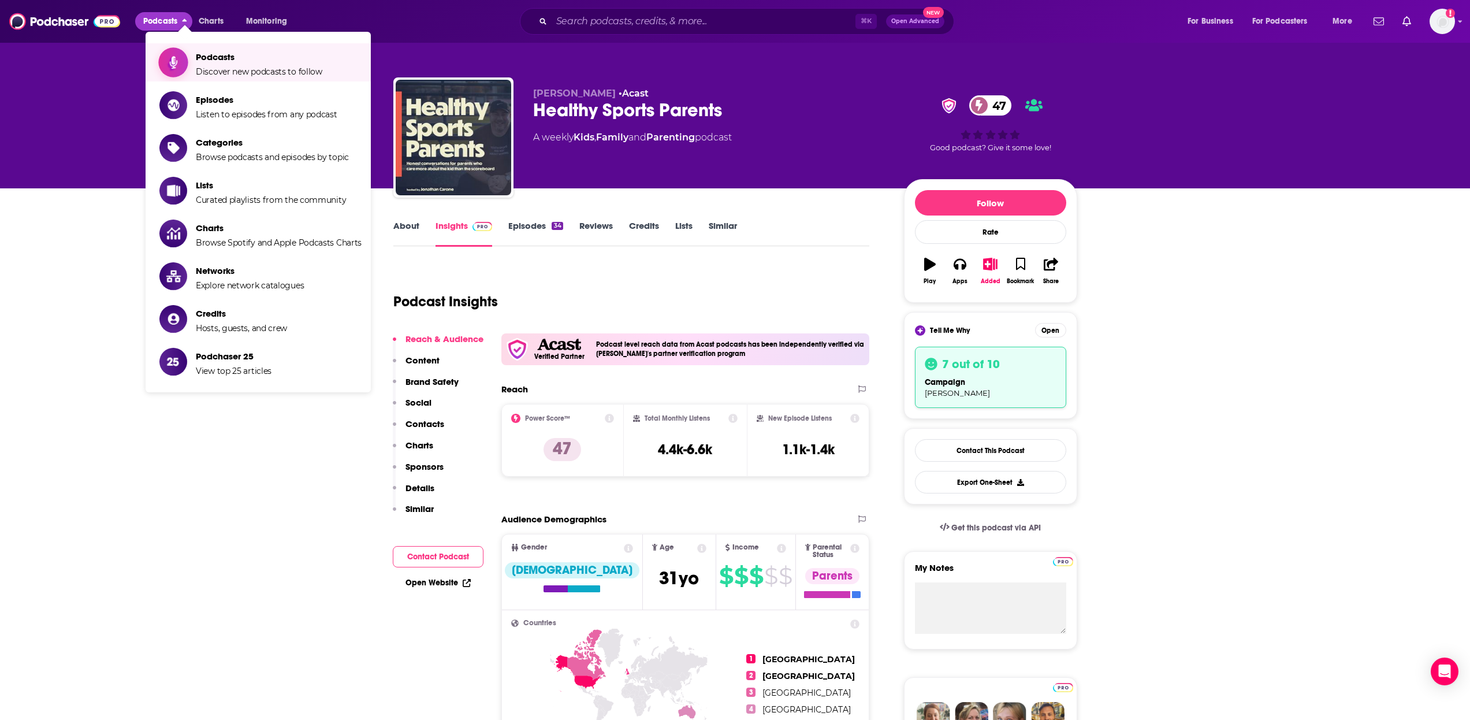
click at [207, 61] on span "Podcasts" at bounding box center [259, 56] width 126 height 11
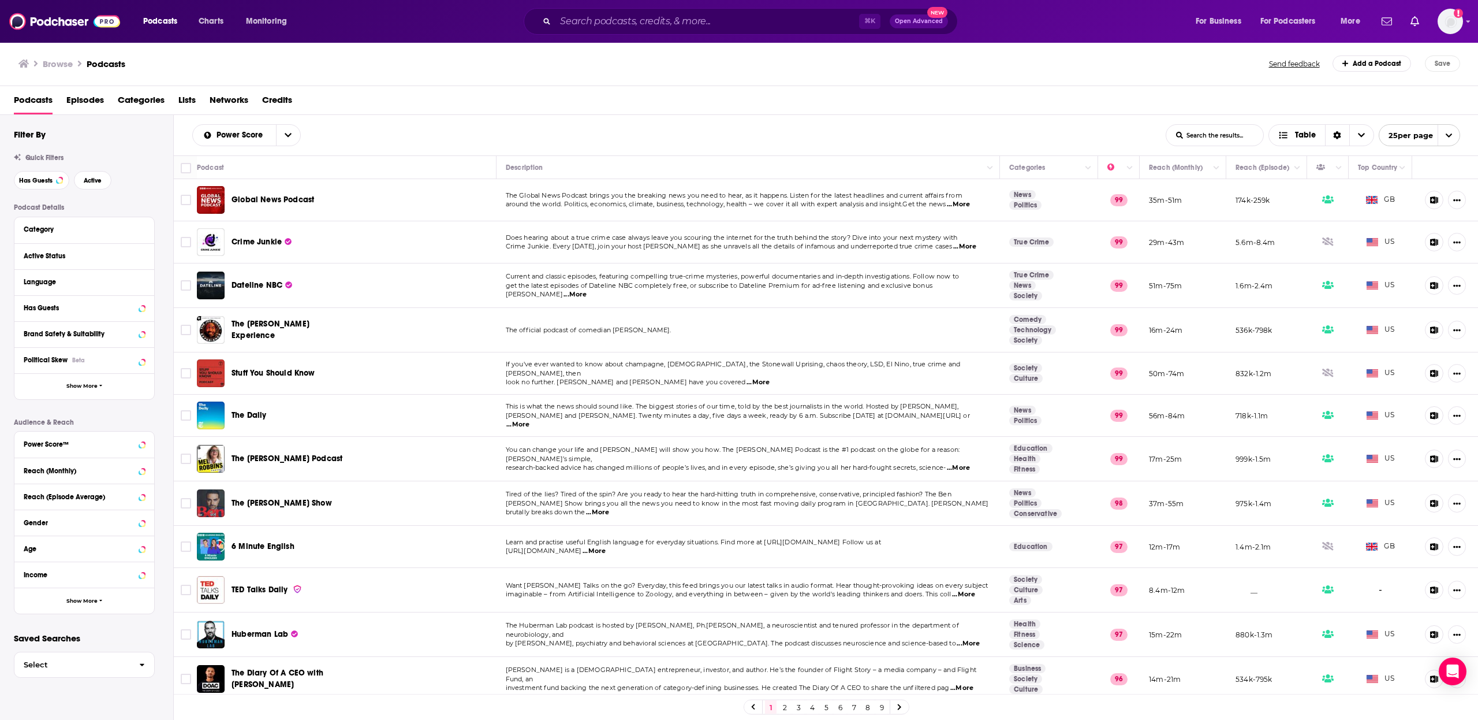
click at [71, 20] on img at bounding box center [64, 21] width 111 height 22
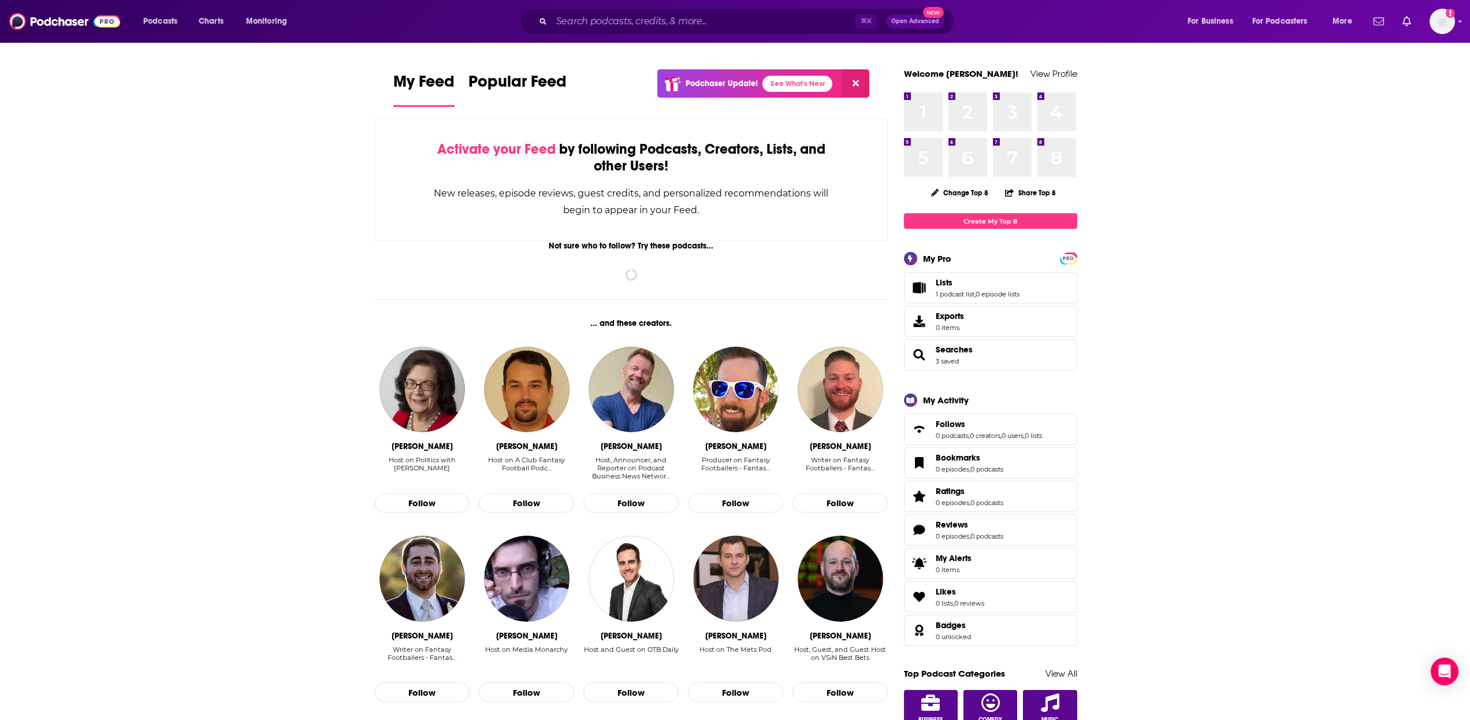
click at [976, 289] on span "Lists 1 podcast list , 0 episode lists" at bounding box center [978, 287] width 84 height 21
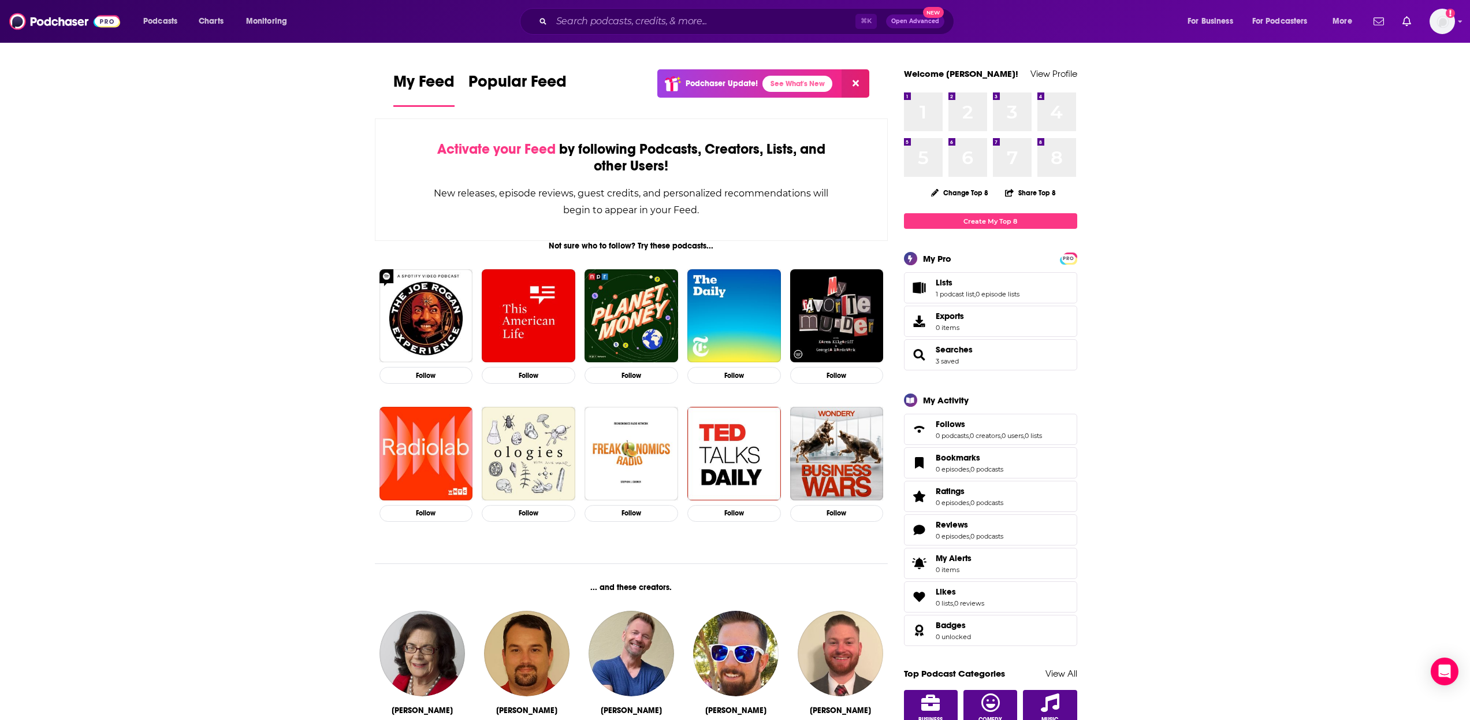
click at [945, 288] on span "Lists 1 podcast list , 0 episode lists" at bounding box center [978, 287] width 84 height 21
click at [944, 295] on link "1 podcast list" at bounding box center [955, 294] width 39 height 8
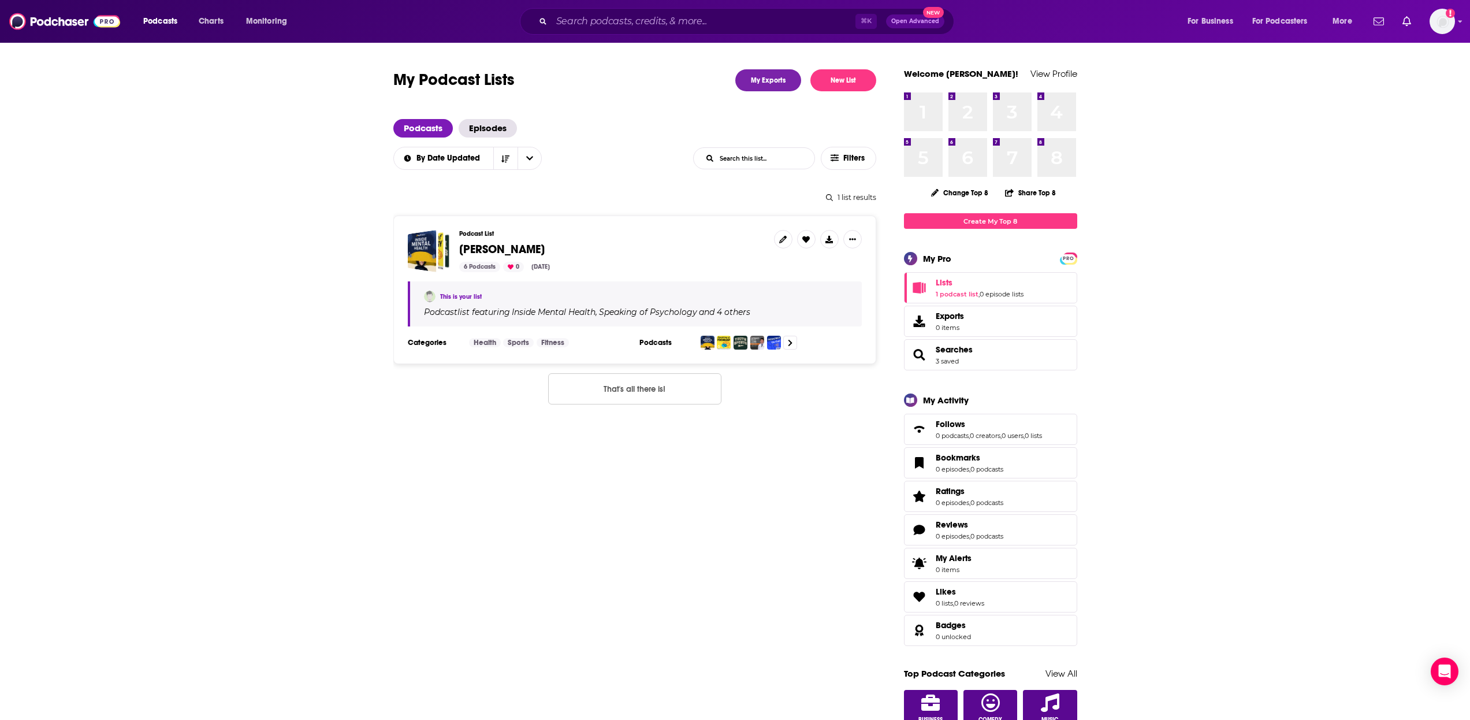
click at [787, 307] on div "Podcast list featuring Inside Mental Health , Speaking of Psychology and 4 othe…" at bounding box center [636, 312] width 424 height 10
click at [792, 347] on link at bounding box center [790, 343] width 14 height 14
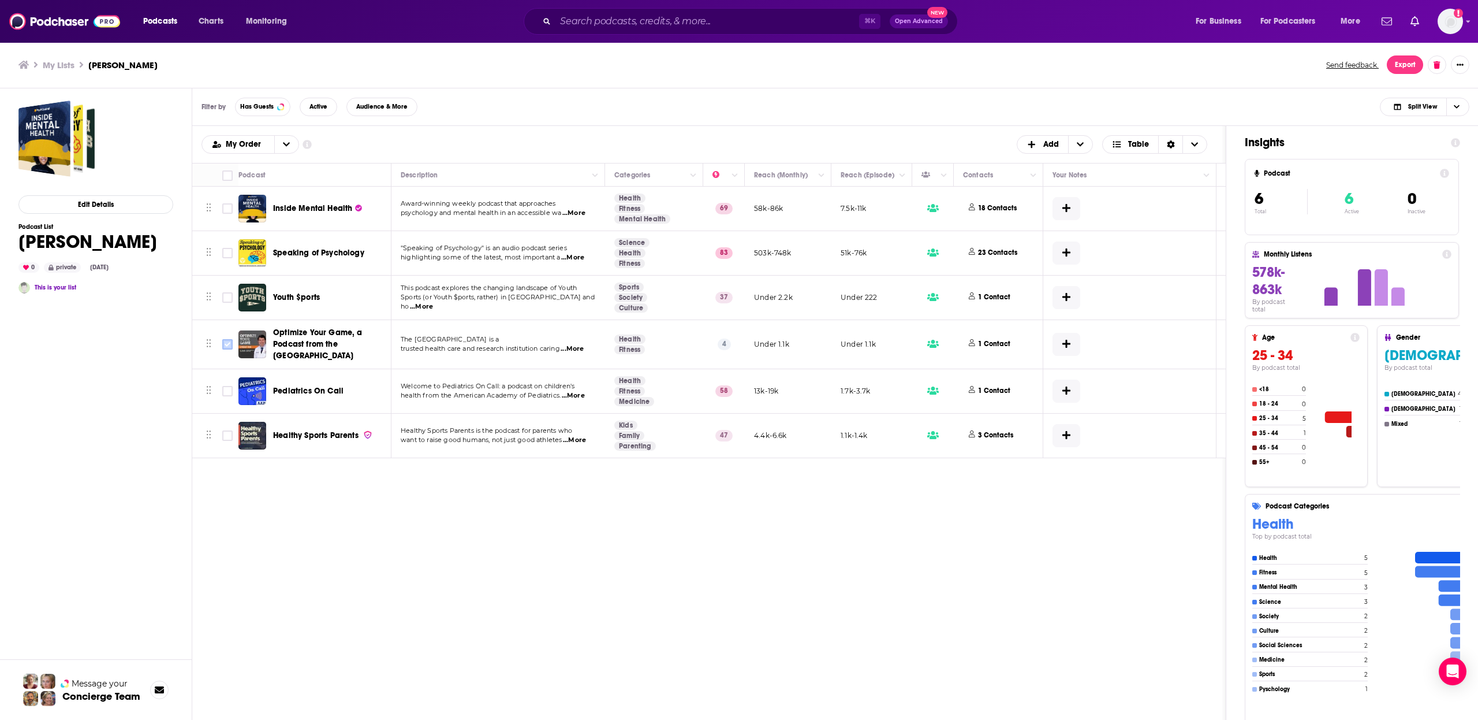
click at [224, 351] on icon "Toggle select row" at bounding box center [228, 344] width 14 height 14
click at [225, 349] on input "Toggle select row" at bounding box center [227, 344] width 10 height 10
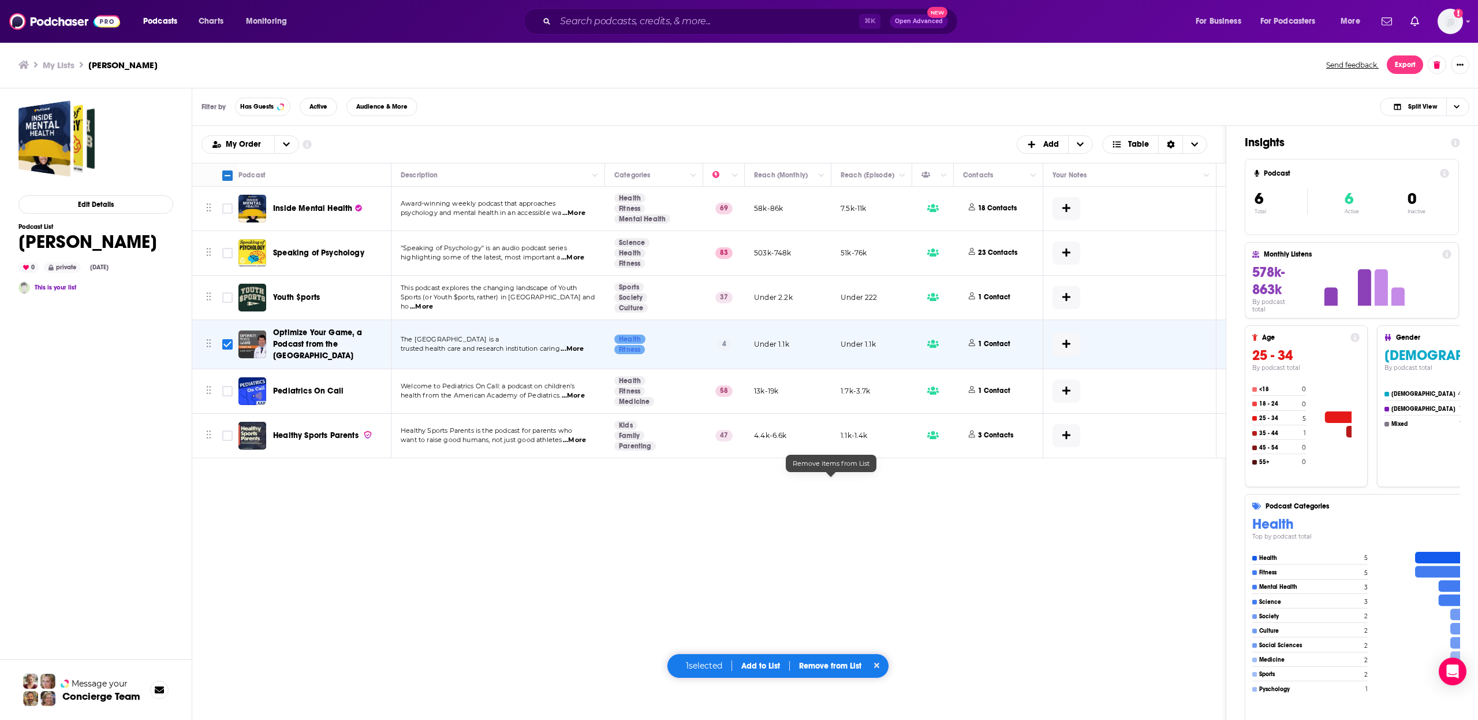
click at [819, 661] on p "Remove from List" at bounding box center [830, 666] width 62 height 10
click at [832, 629] on button "Remove 1 podcast" at bounding box center [829, 628] width 96 height 18
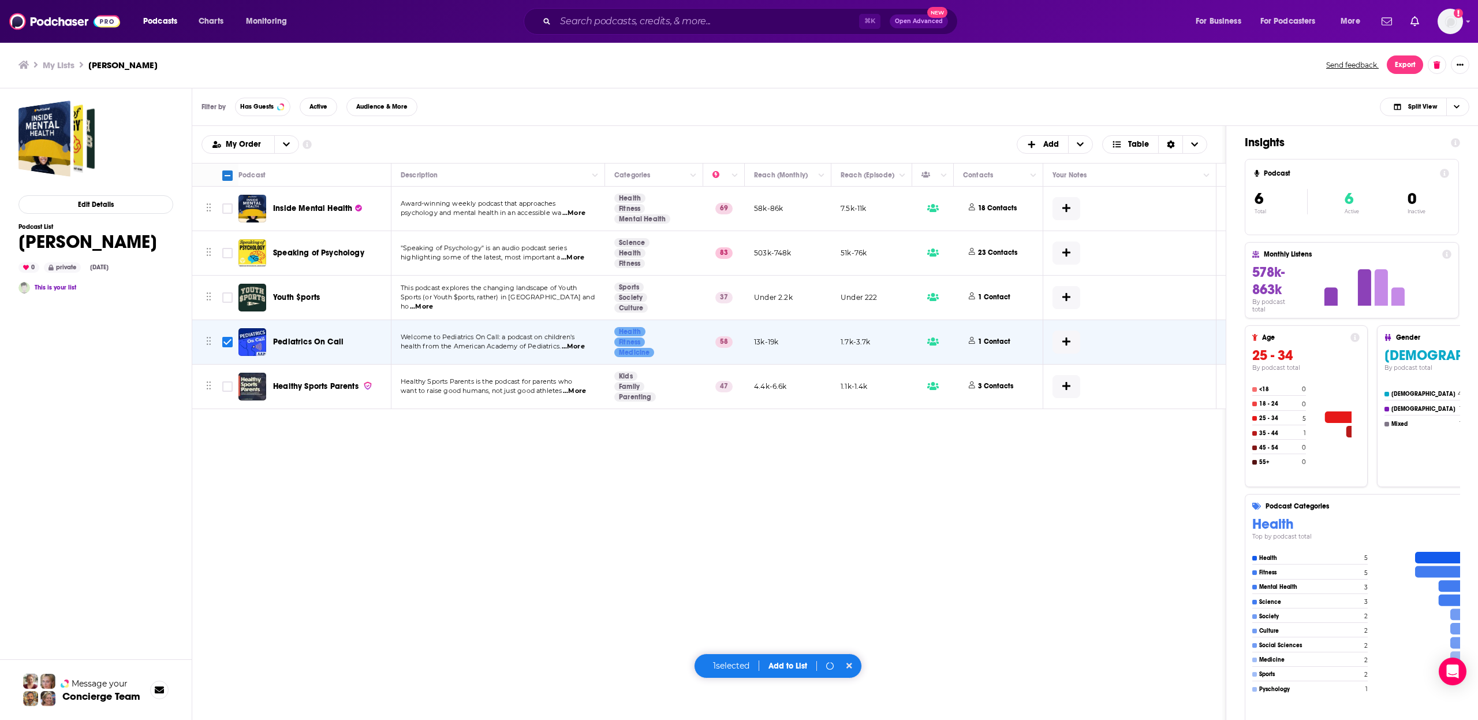
checkbox input "false"
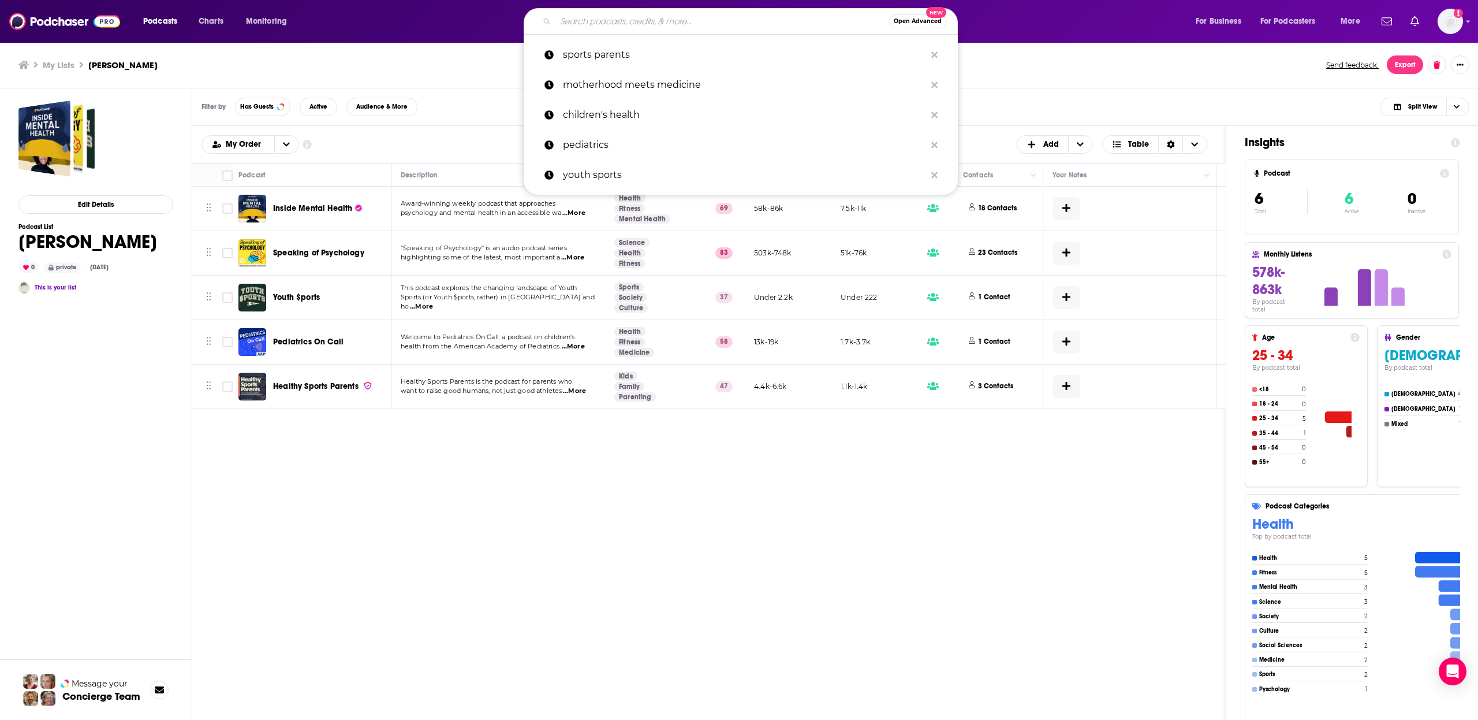
click at [687, 25] on input "Search podcasts, credits, & more..." at bounding box center [722, 21] width 333 height 18
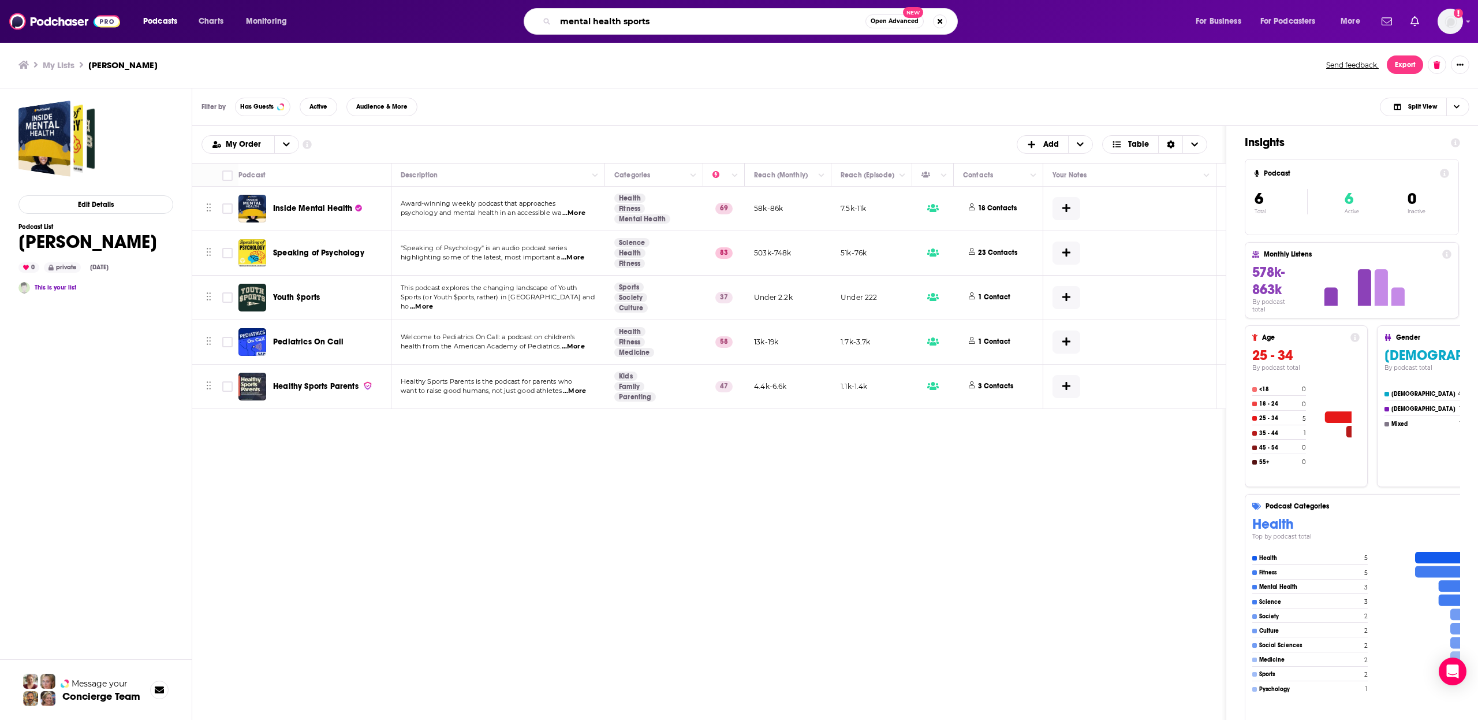
type input "mental health sports"
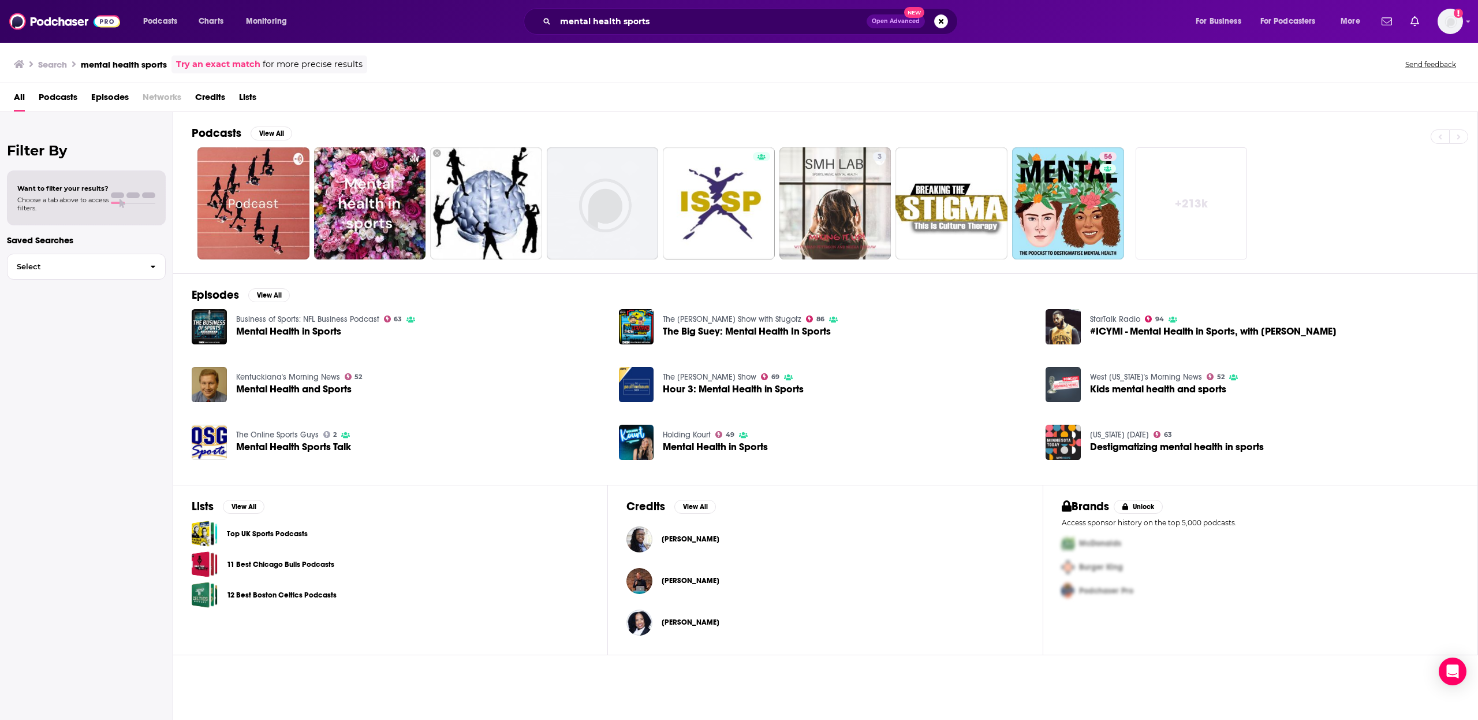
click at [79, 85] on div "All Podcasts Episodes Networks Credits Lists" at bounding box center [739, 97] width 1478 height 29
click at [73, 92] on span "Podcasts" at bounding box center [58, 100] width 39 height 24
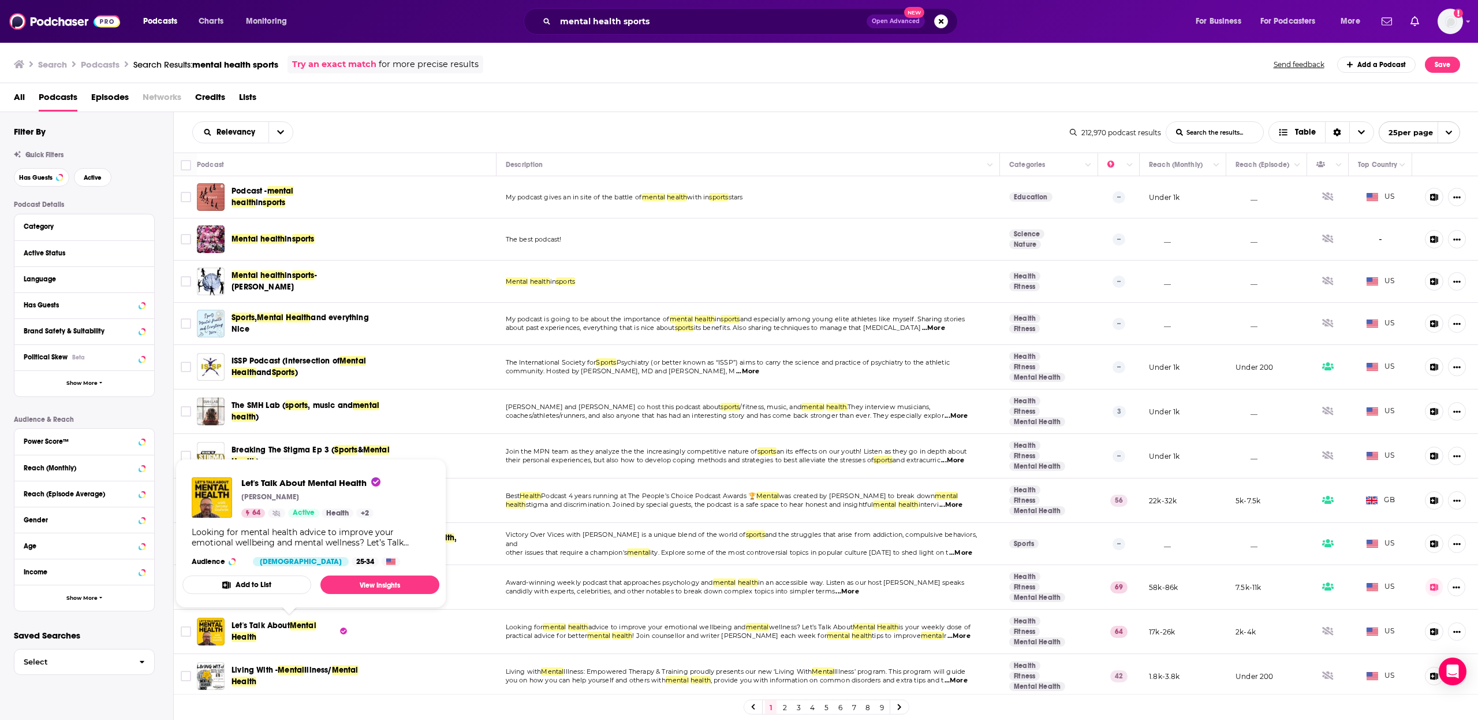
click at [279, 640] on span "Let's Talk About Mental Health" at bounding box center [285, 631] width 106 height 23
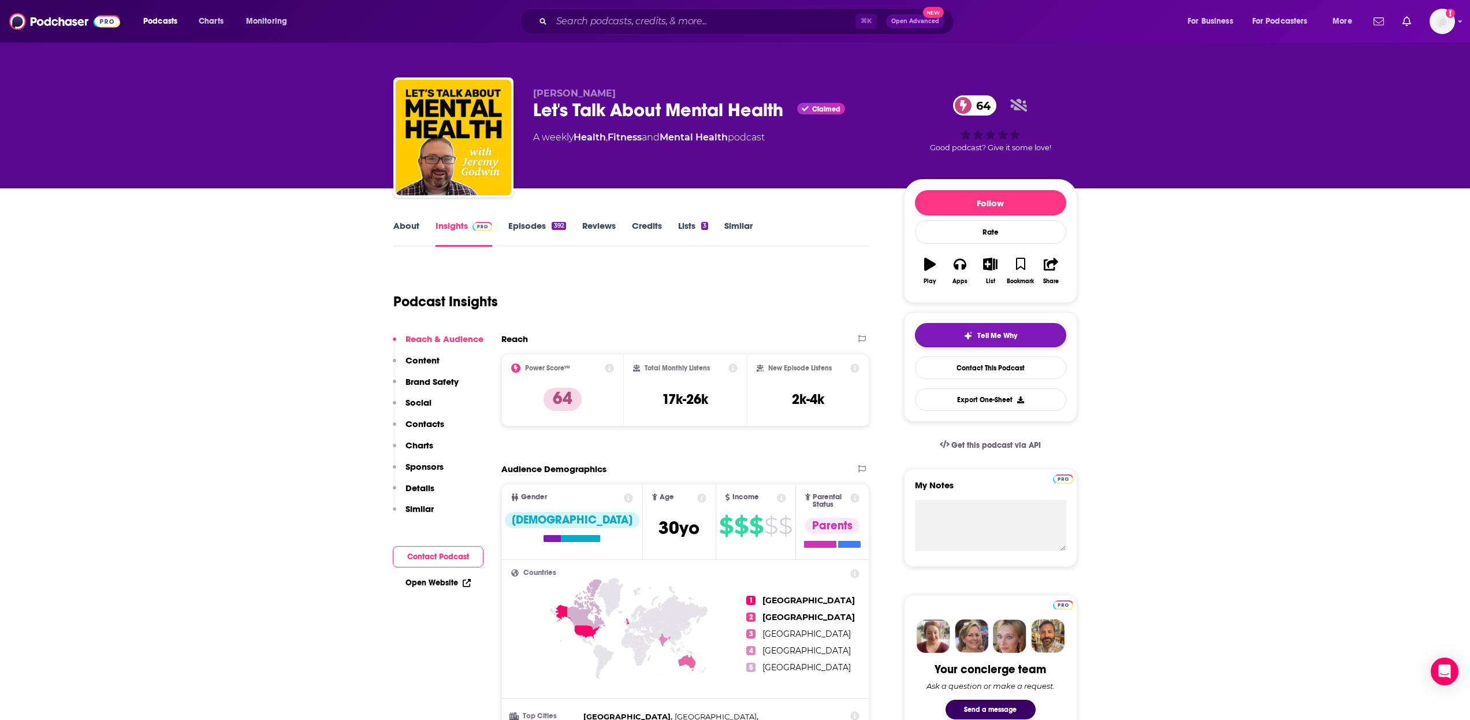
click at [941, 336] on button "Tell Me Why" at bounding box center [990, 335] width 151 height 24
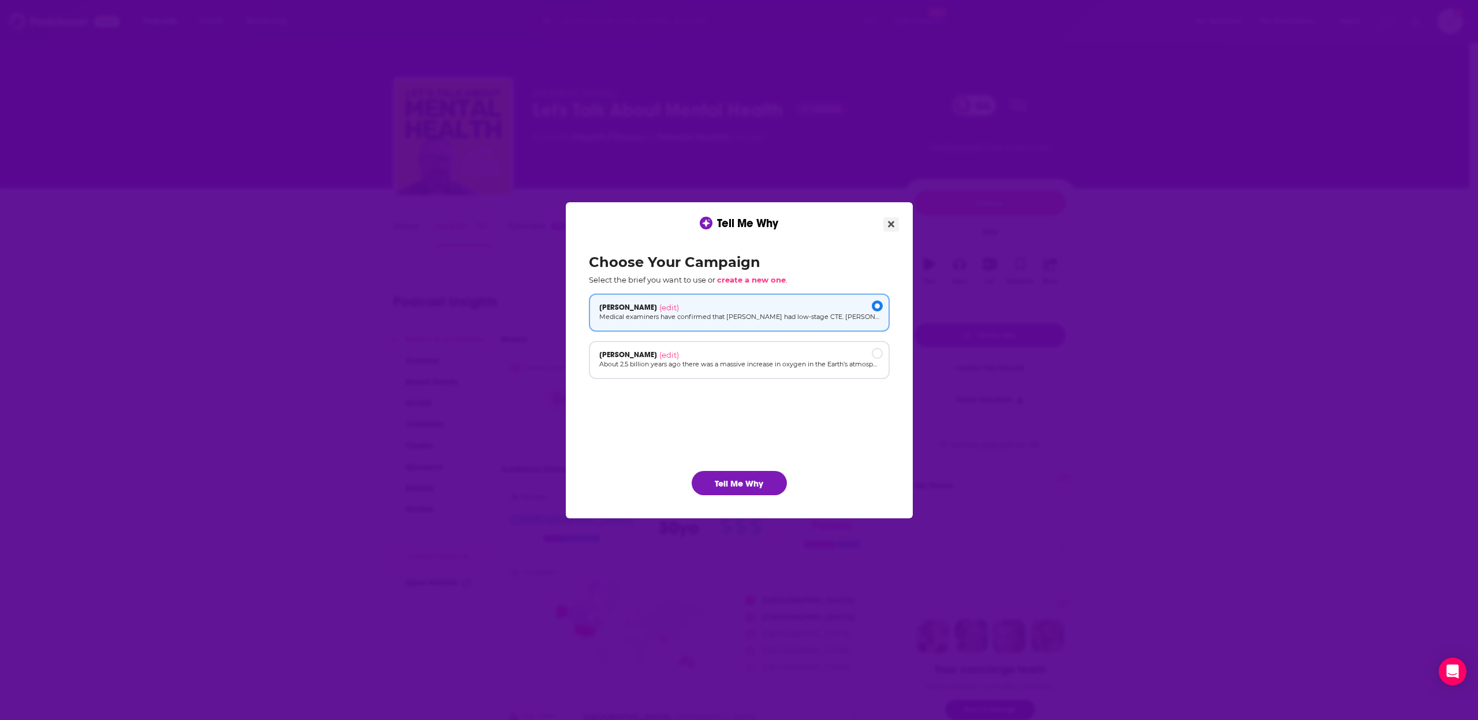
drag, startPoint x: 877, startPoint y: 227, endPoint x: 895, endPoint y: 222, distance: 19.0
click at [878, 226] on div "Tell Me Why" at bounding box center [739, 216] width 347 height 28
click at [895, 222] on button "Close" at bounding box center [892, 224] width 16 height 14
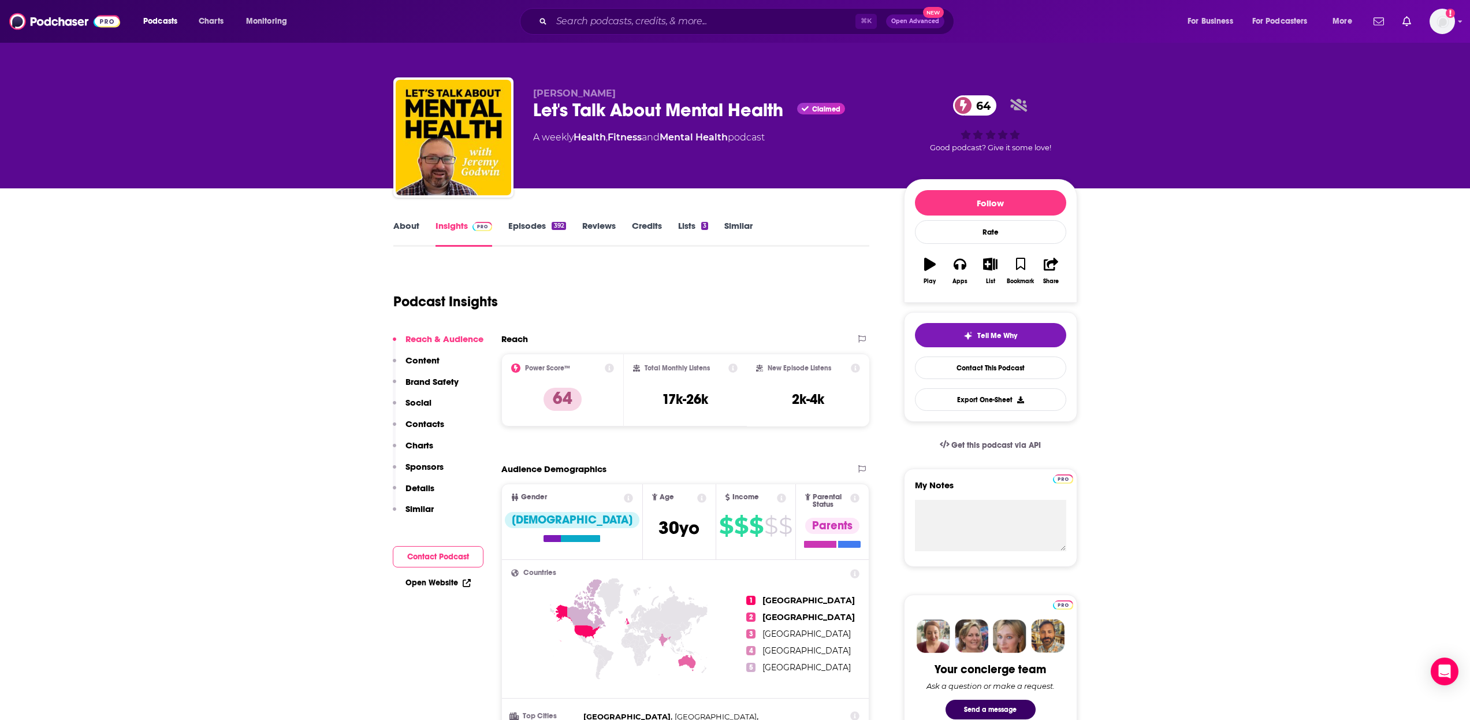
click at [993, 260] on icon "button" at bounding box center [990, 264] width 14 height 13
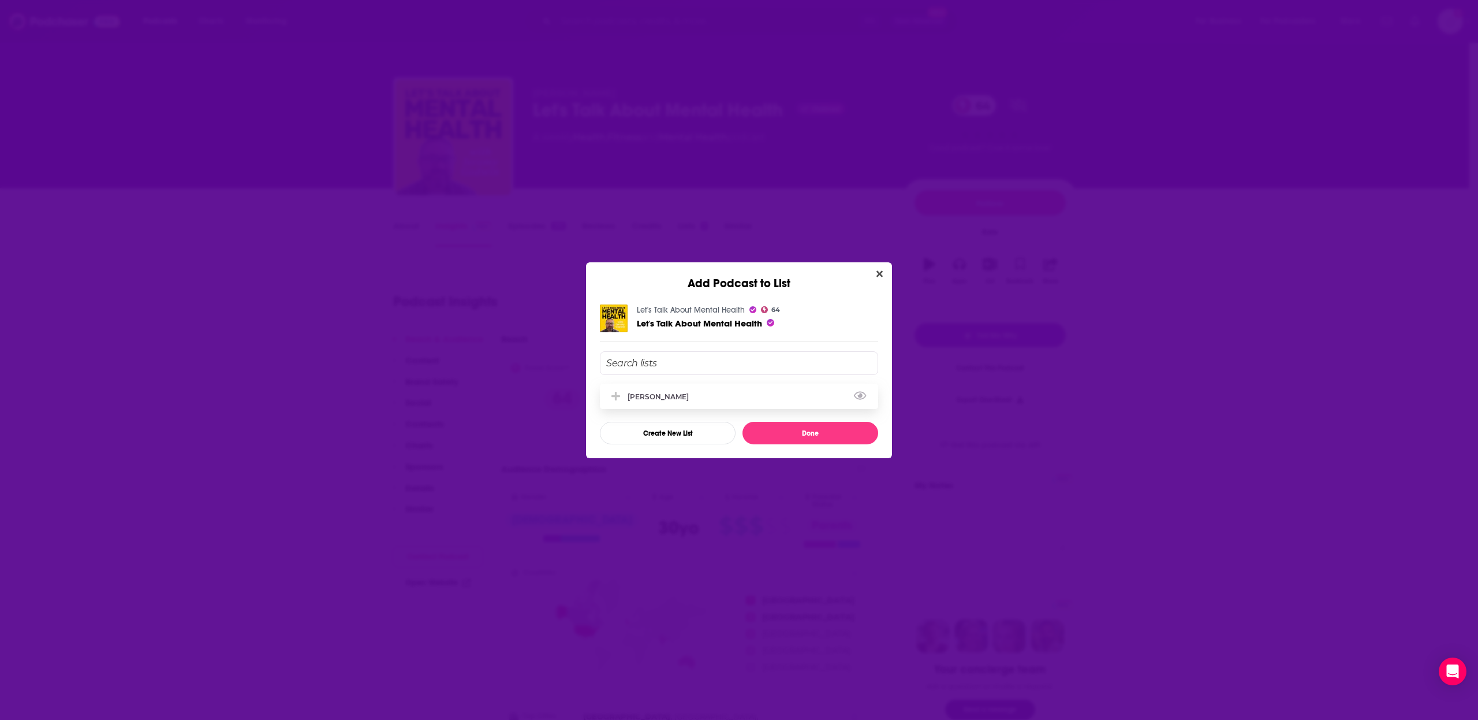
click at [659, 392] on div "[PERSON_NAME]" at bounding box center [662, 396] width 68 height 9
click at [799, 435] on button "Done" at bounding box center [811, 433] width 136 height 23
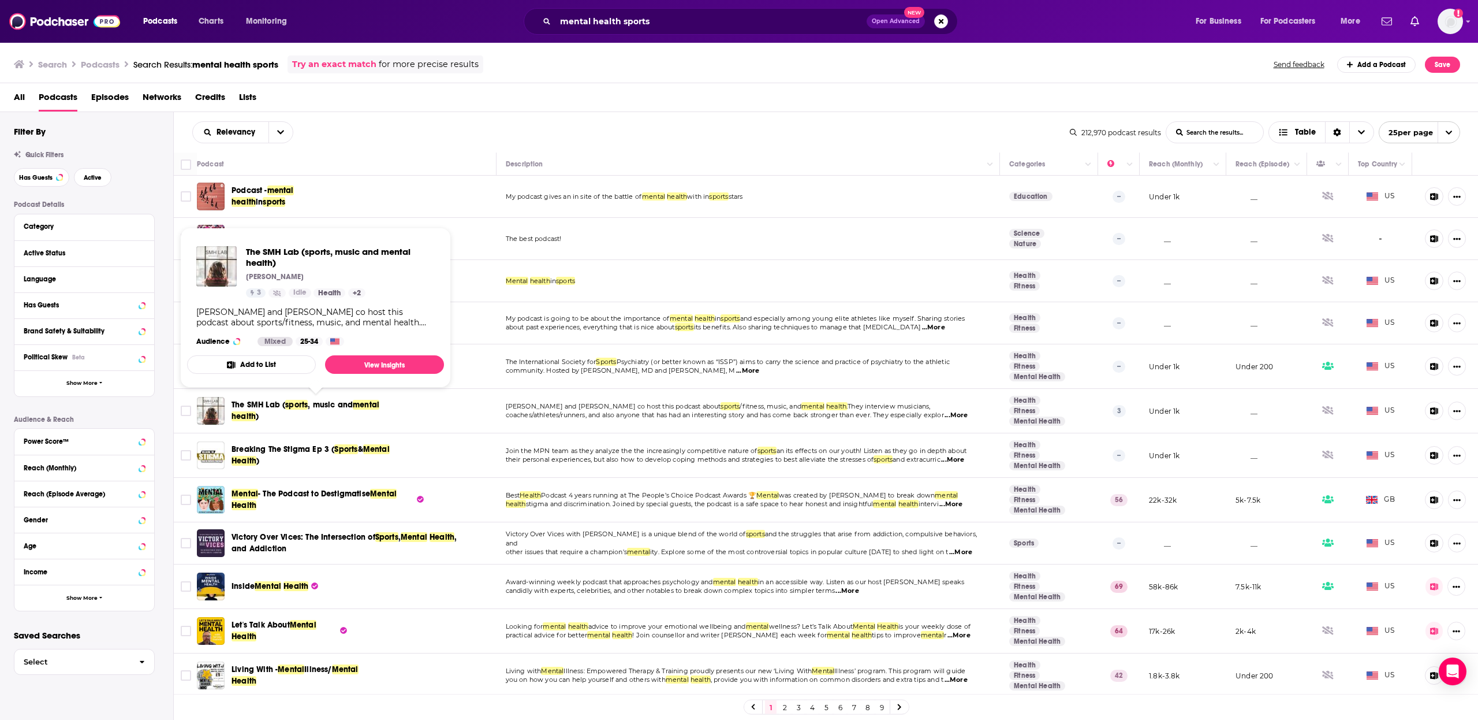
scroll to position [561, 0]
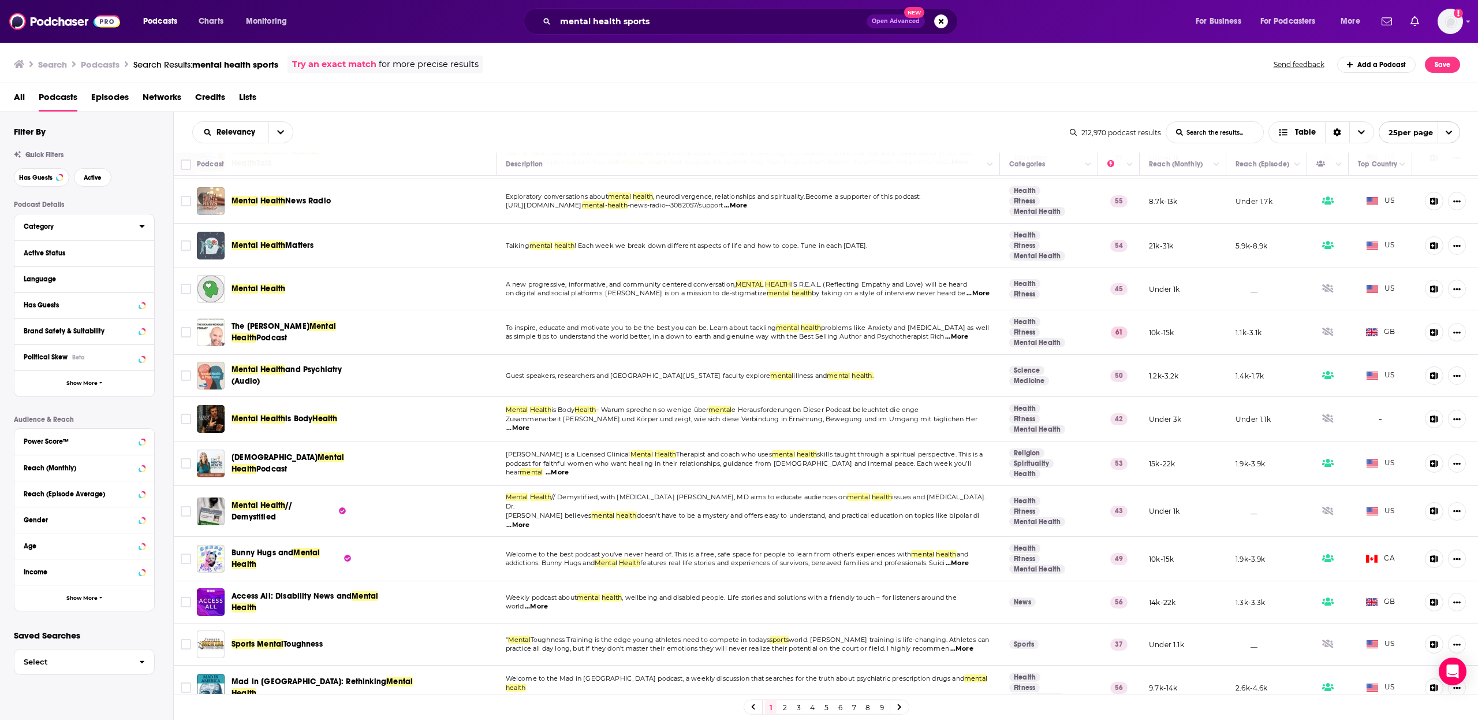
click at [138, 228] on button "Category" at bounding box center [82, 226] width 116 height 14
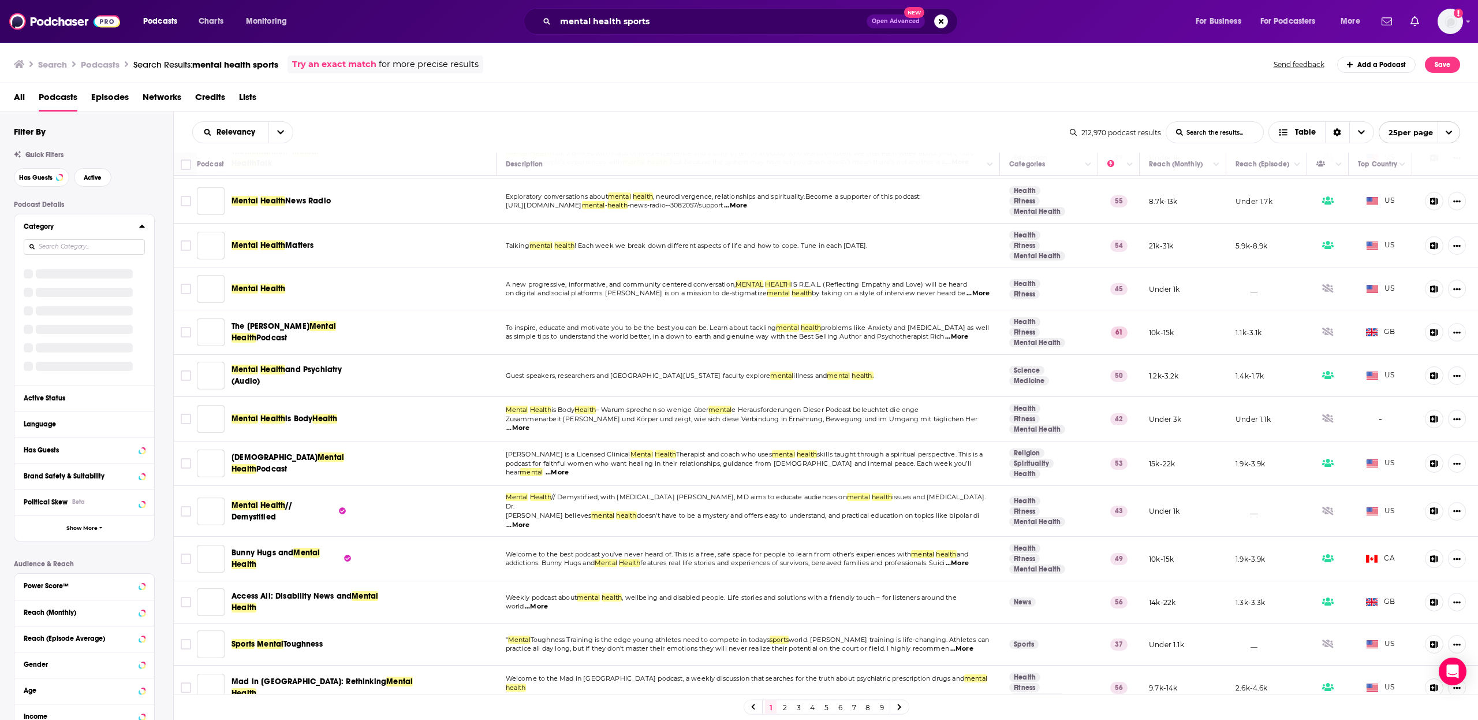
click at [141, 227] on icon at bounding box center [141, 226] width 5 height 3
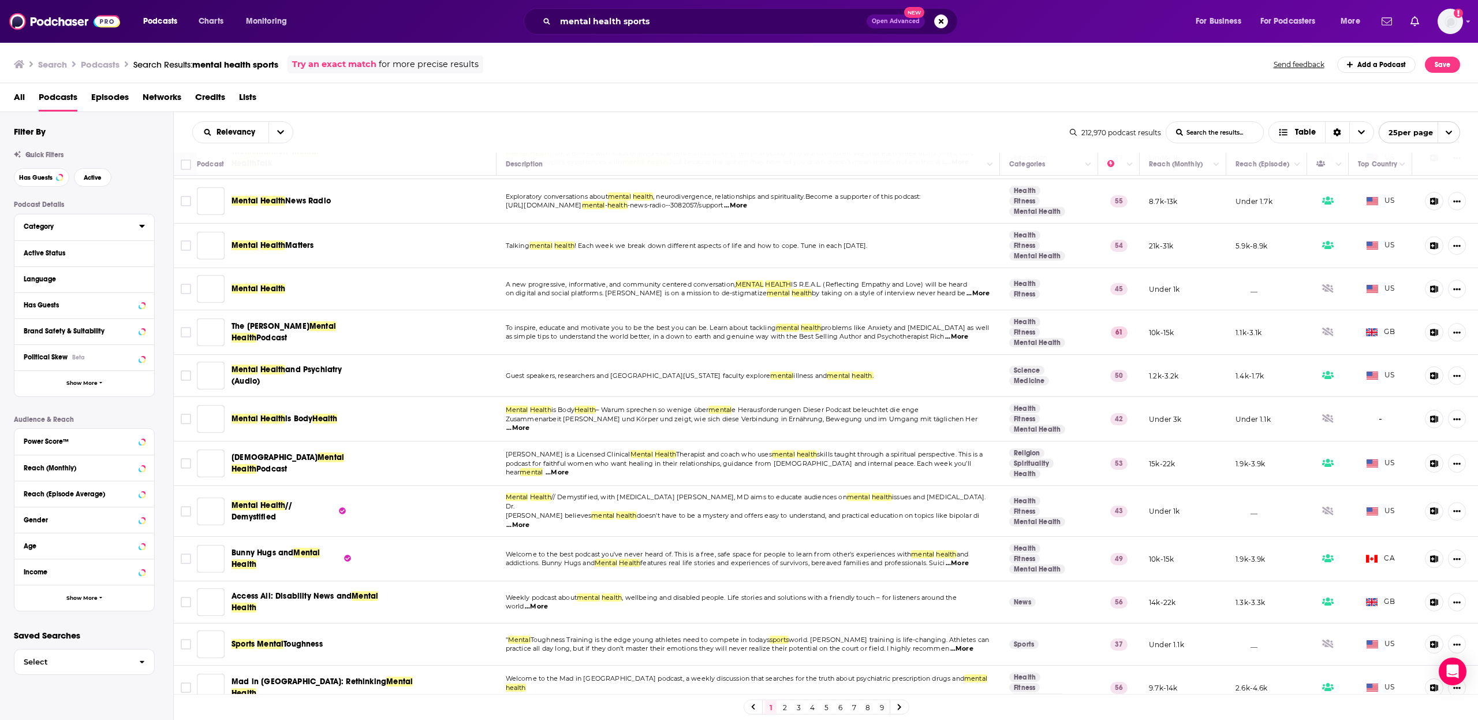
click at [141, 227] on icon at bounding box center [141, 226] width 5 height 3
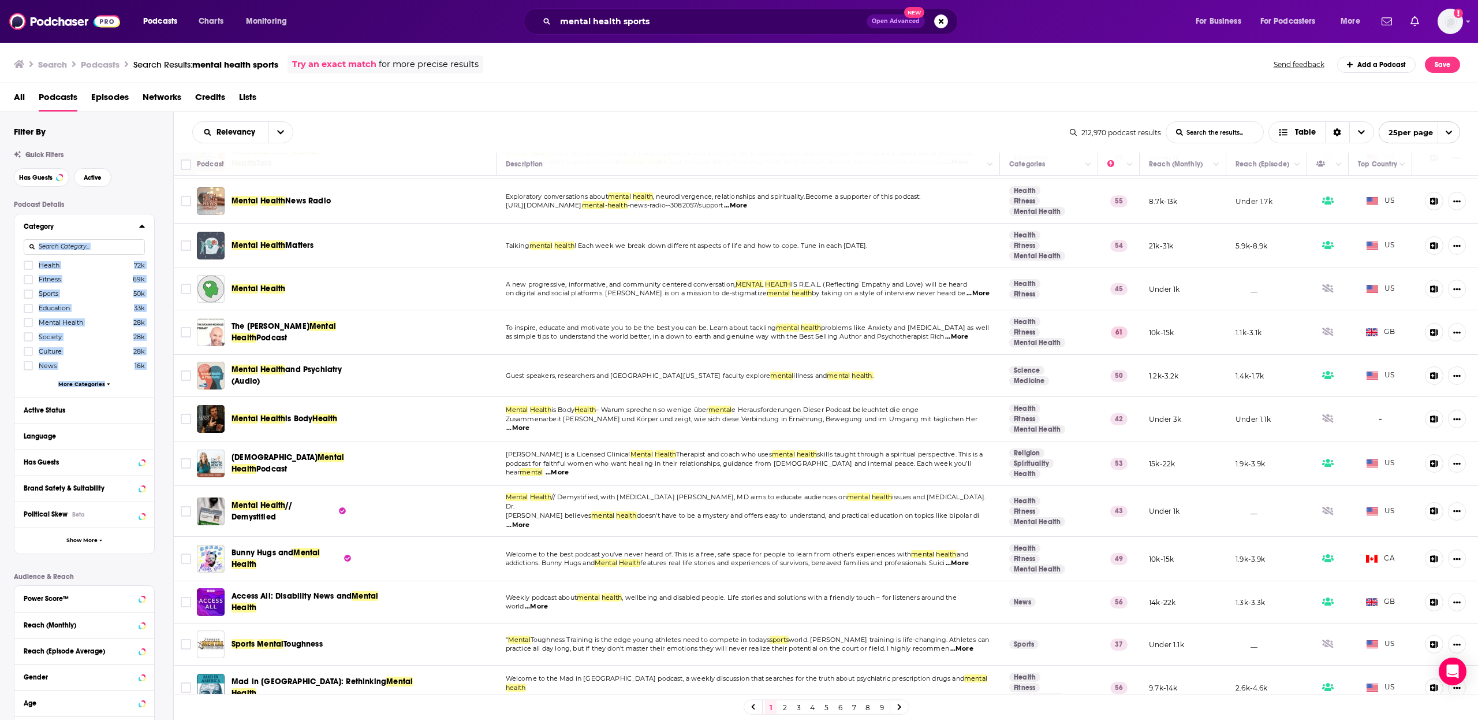
click at [141, 227] on icon at bounding box center [141, 226] width 5 height 3
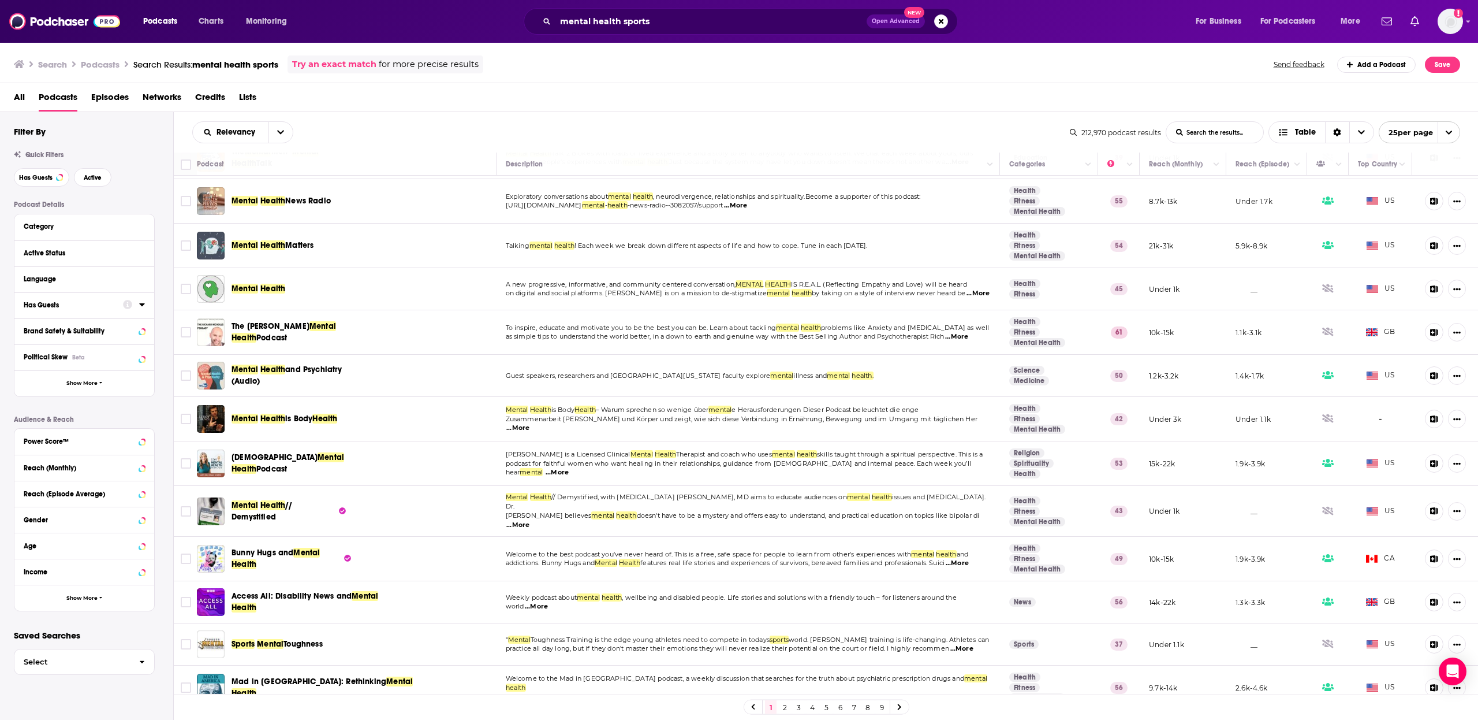
click at [137, 306] on div at bounding box center [134, 304] width 22 height 14
click at [146, 306] on div "Has Guests" at bounding box center [84, 305] width 140 height 26
click at [142, 306] on icon at bounding box center [141, 304] width 5 height 3
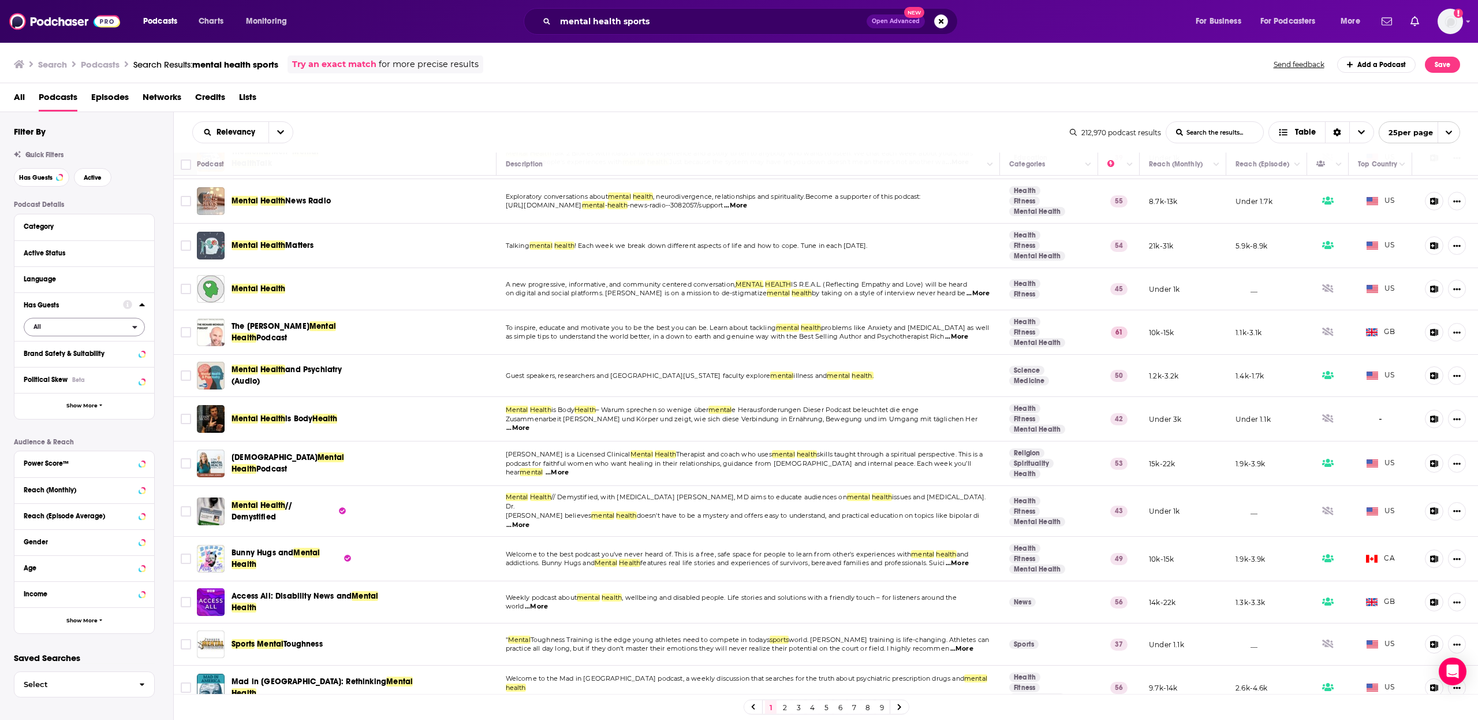
click at [89, 334] on span "All" at bounding box center [78, 326] width 108 height 15
click at [85, 362] on span "Has guests" at bounding box center [63, 365] width 68 height 6
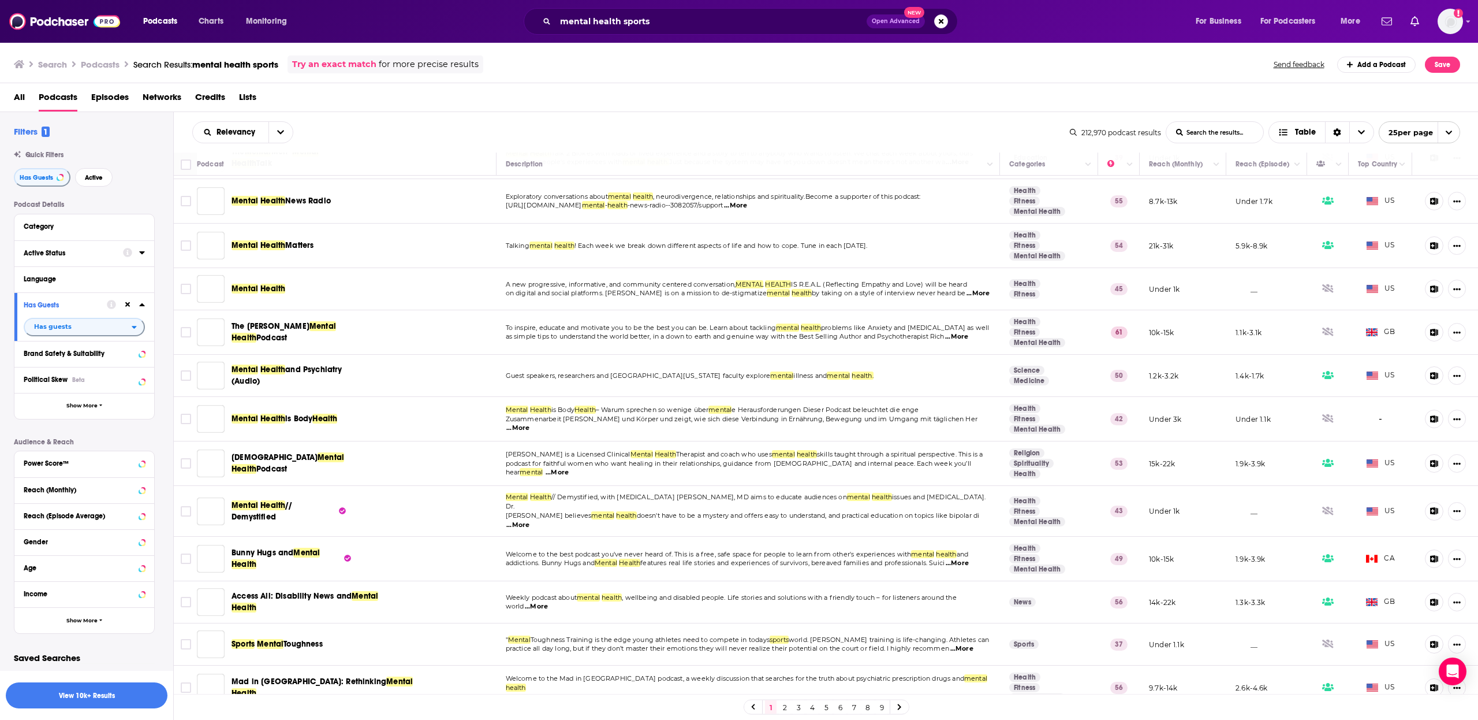
click at [136, 250] on div at bounding box center [134, 252] width 22 height 14
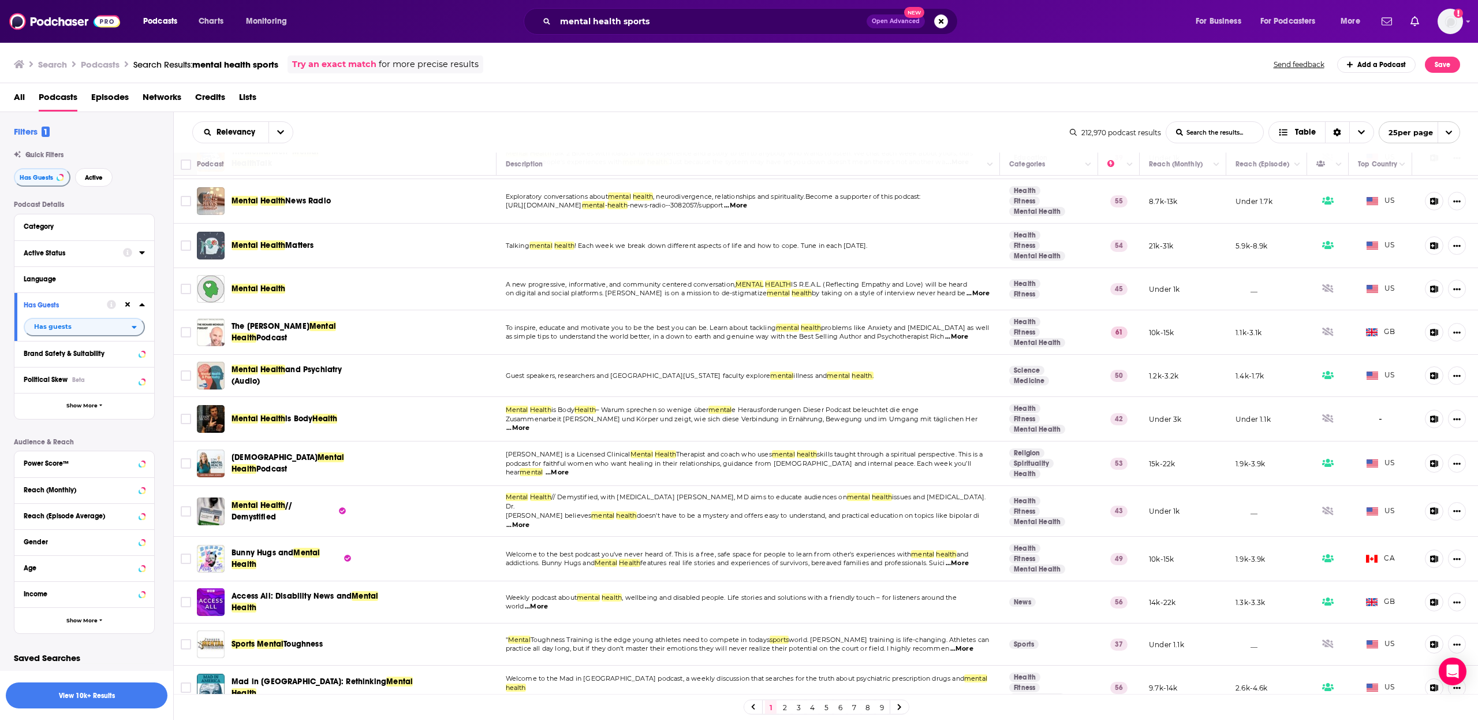
click at [141, 253] on icon at bounding box center [141, 252] width 5 height 3
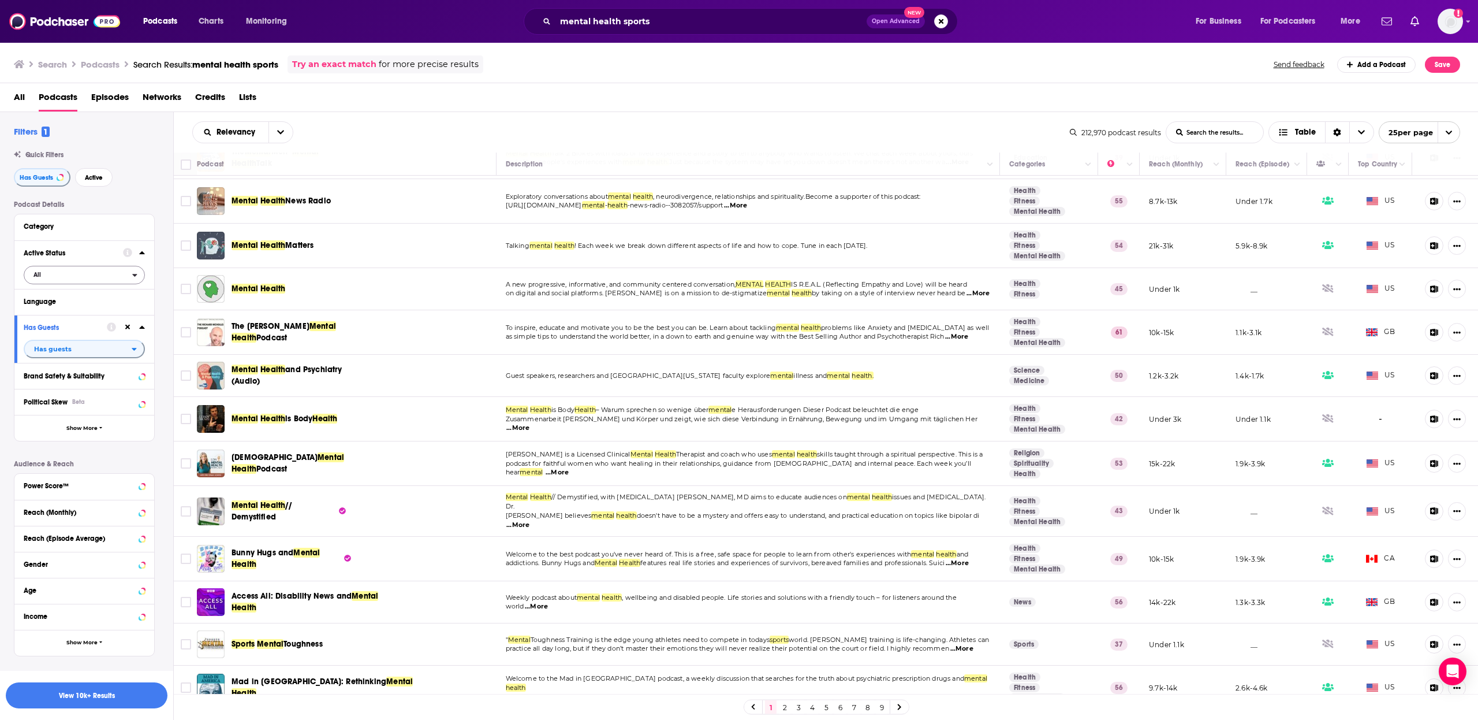
click at [83, 275] on span "All" at bounding box center [78, 274] width 108 height 15
click at [87, 316] on div "Active 27k" at bounding box center [88, 312] width 129 height 19
click at [126, 699] on button "View 10k+ Results" at bounding box center [87, 695] width 162 height 26
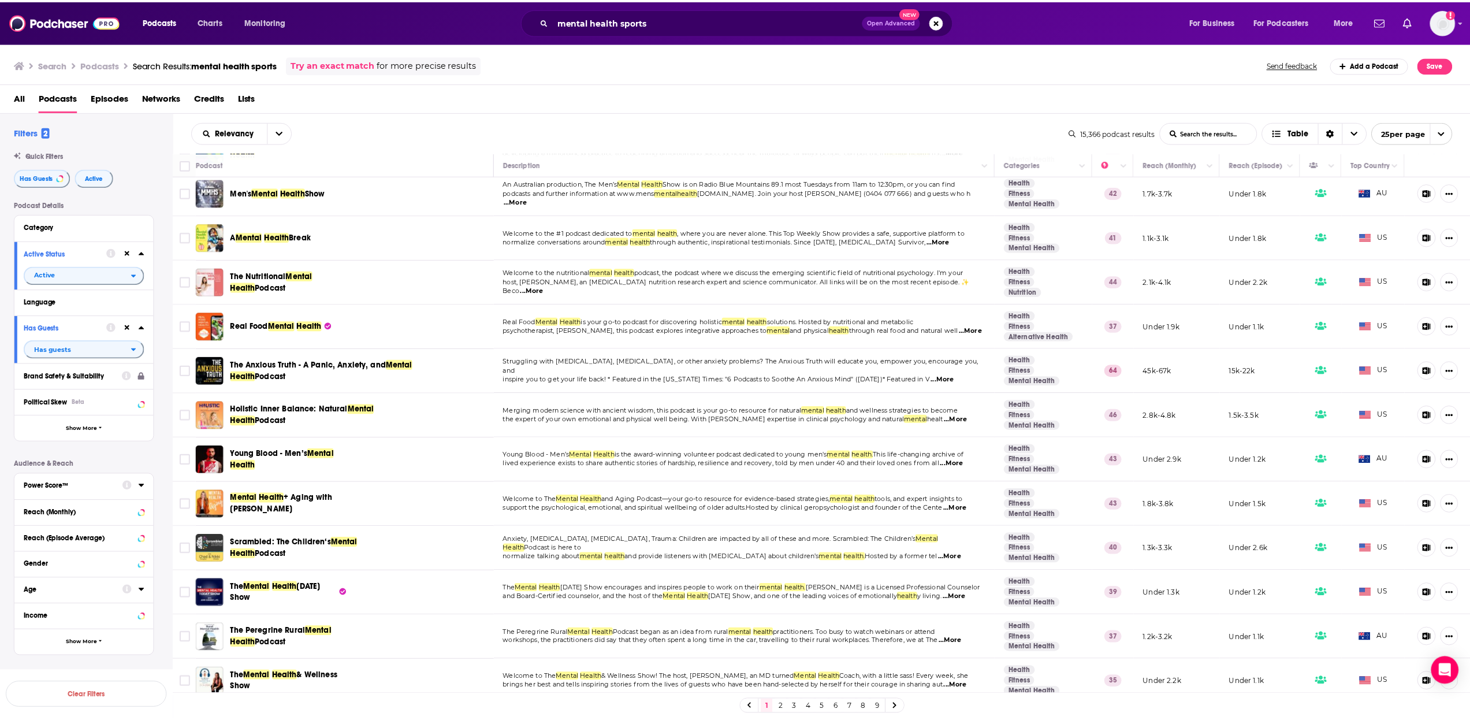
scroll to position [398, 0]
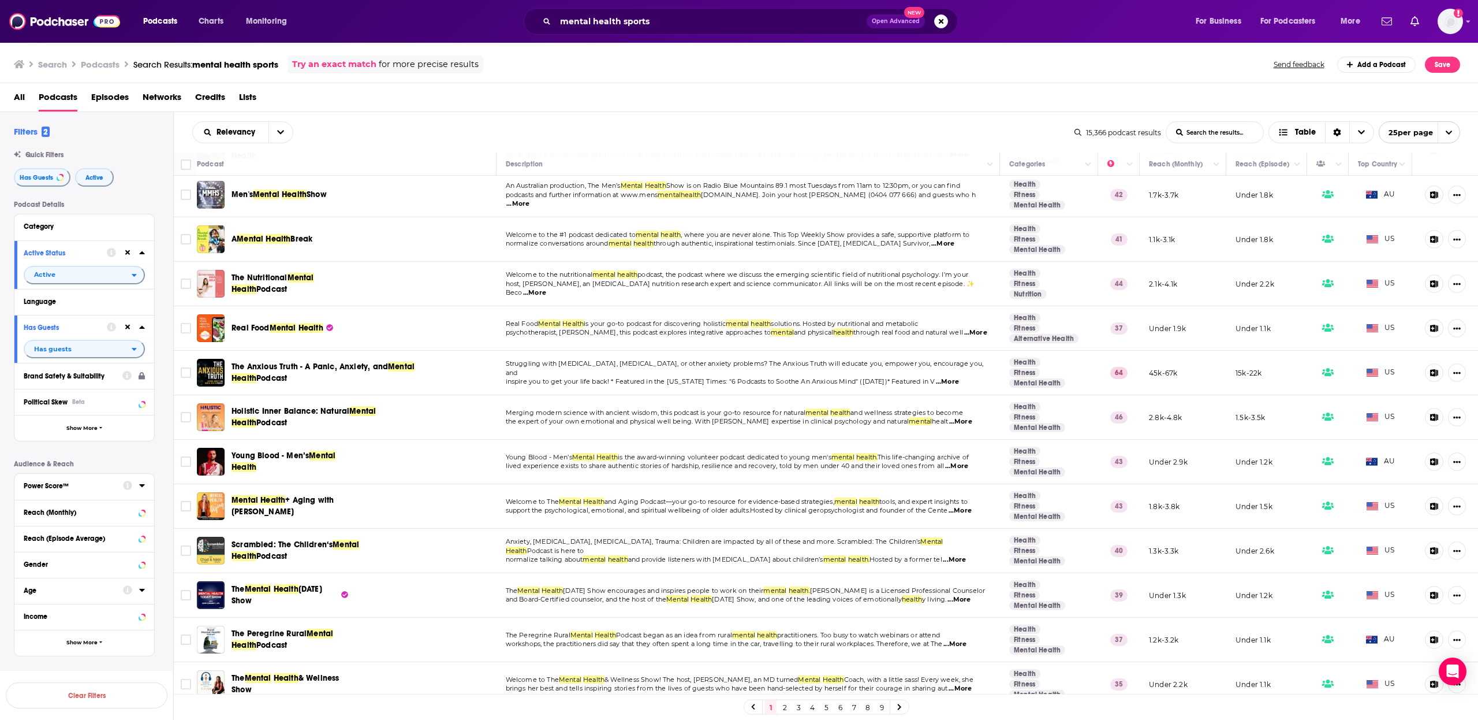
click at [256, 551] on span "Health" at bounding box center [244, 556] width 25 height 10
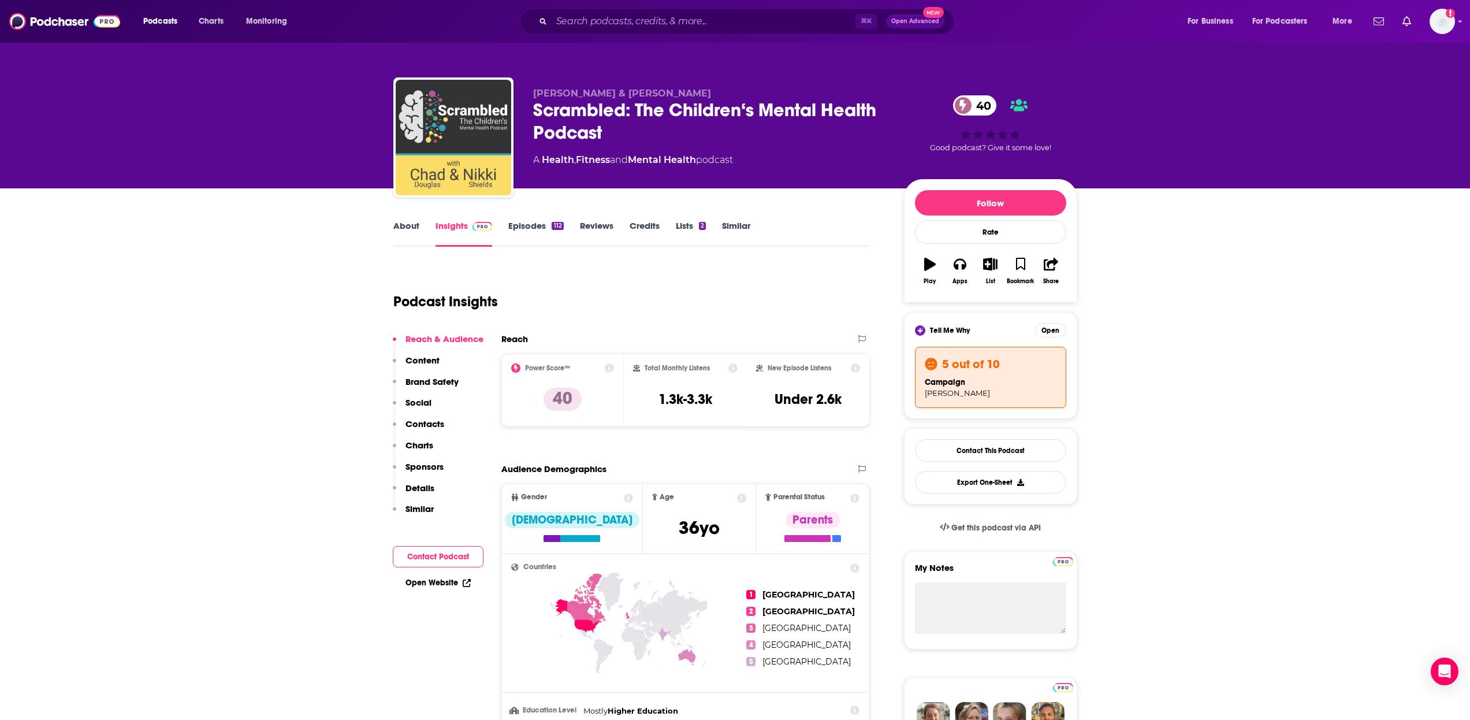
click at [950, 383] on span "campaign" at bounding box center [945, 382] width 40 height 10
click at [992, 263] on icon "button" at bounding box center [990, 264] width 14 height 13
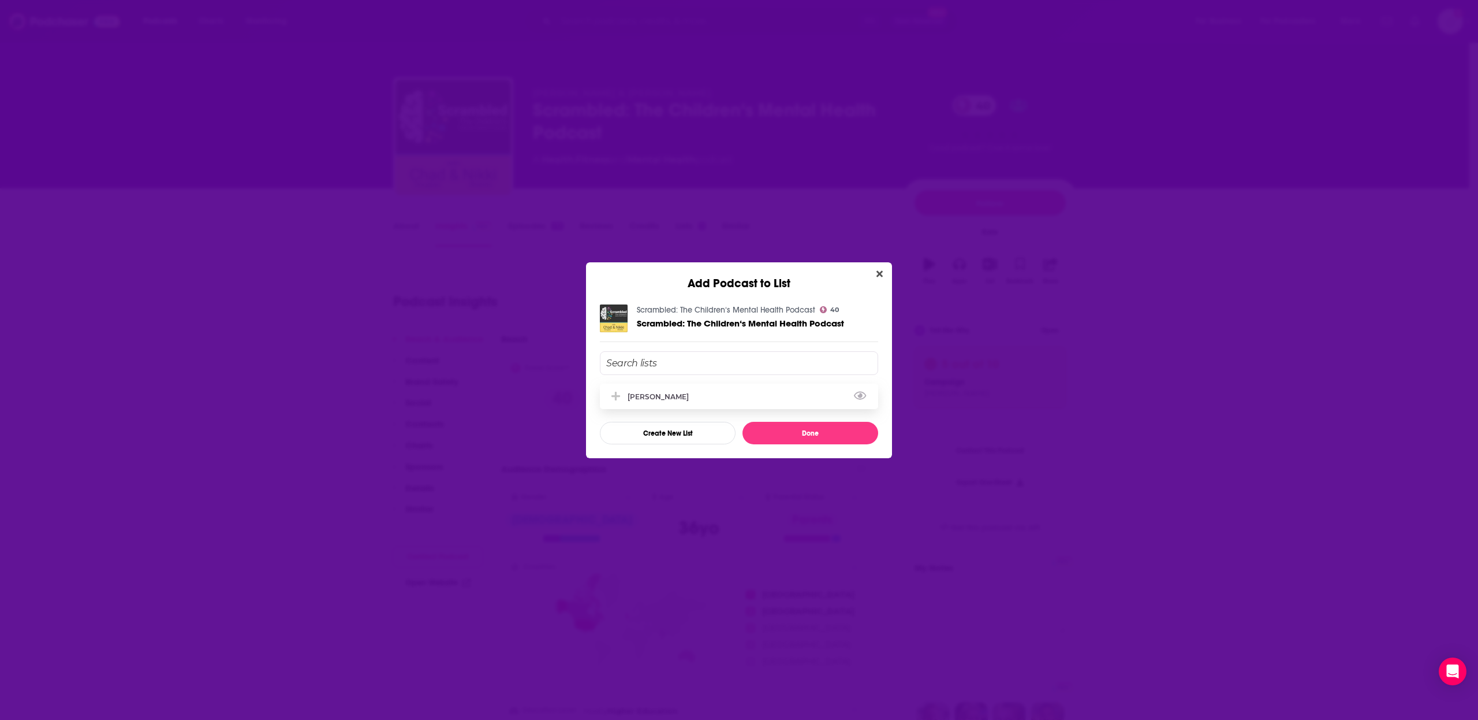
click at [679, 388] on div "[PERSON_NAME]" at bounding box center [739, 395] width 278 height 25
click at [804, 431] on button "Done" at bounding box center [811, 433] width 136 height 23
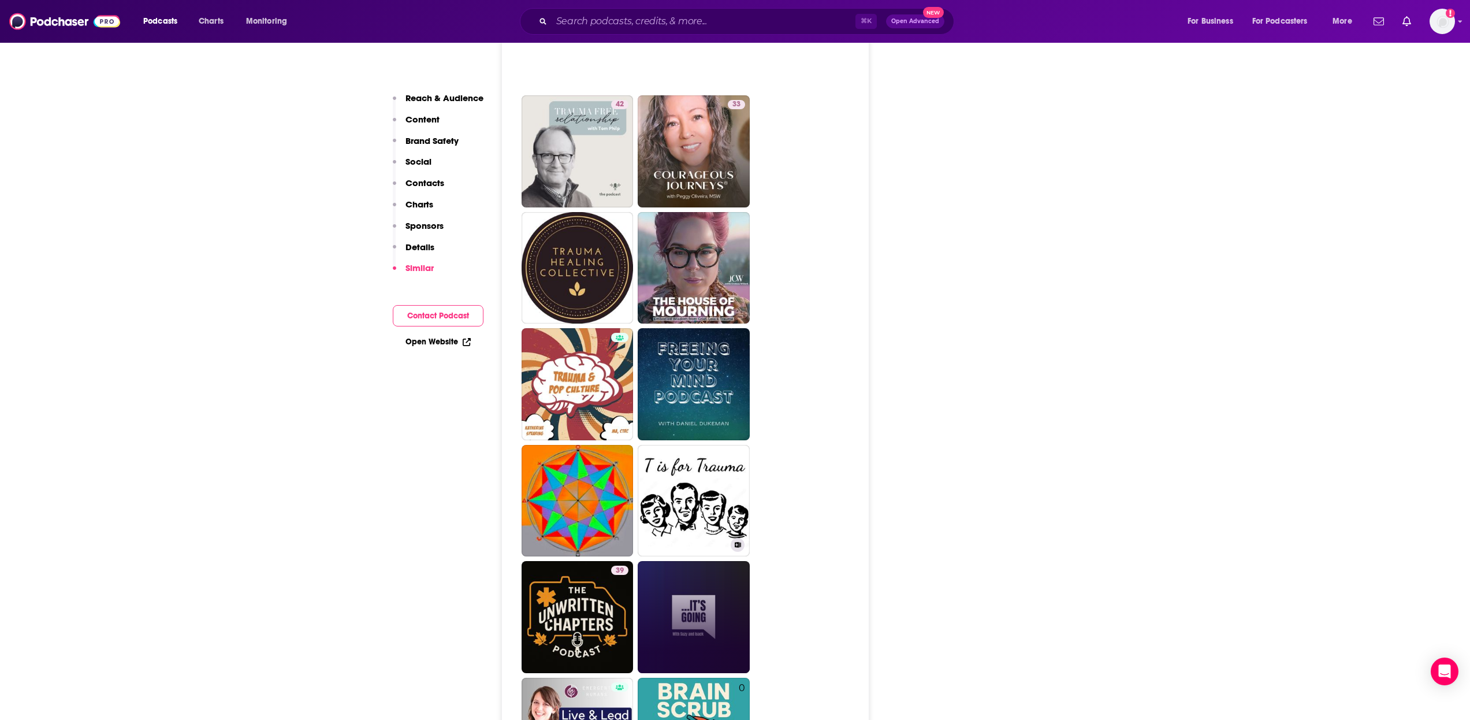
scroll to position [2156, 0]
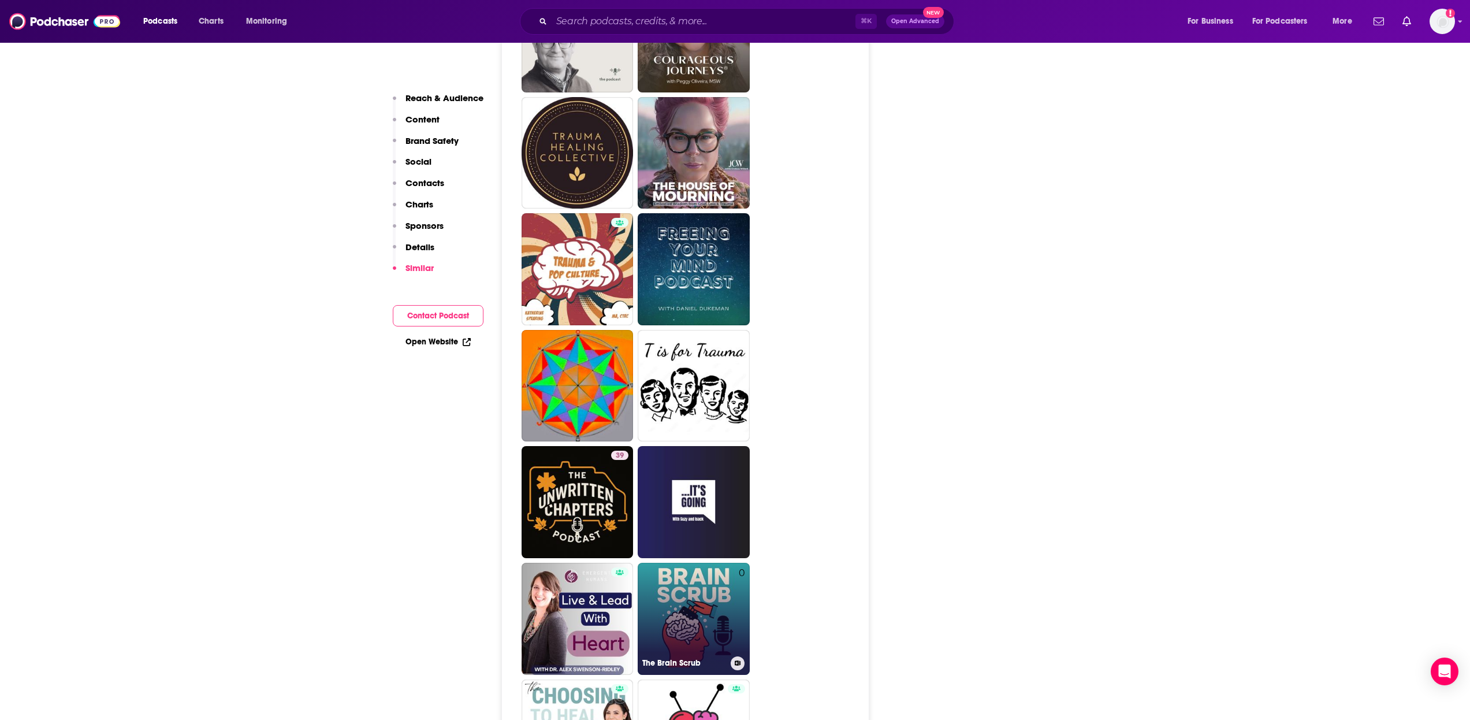
click at [686, 565] on link "0 The Brain Scrub" at bounding box center [694, 618] width 112 height 112
type input "[URL][DOMAIN_NAME]"
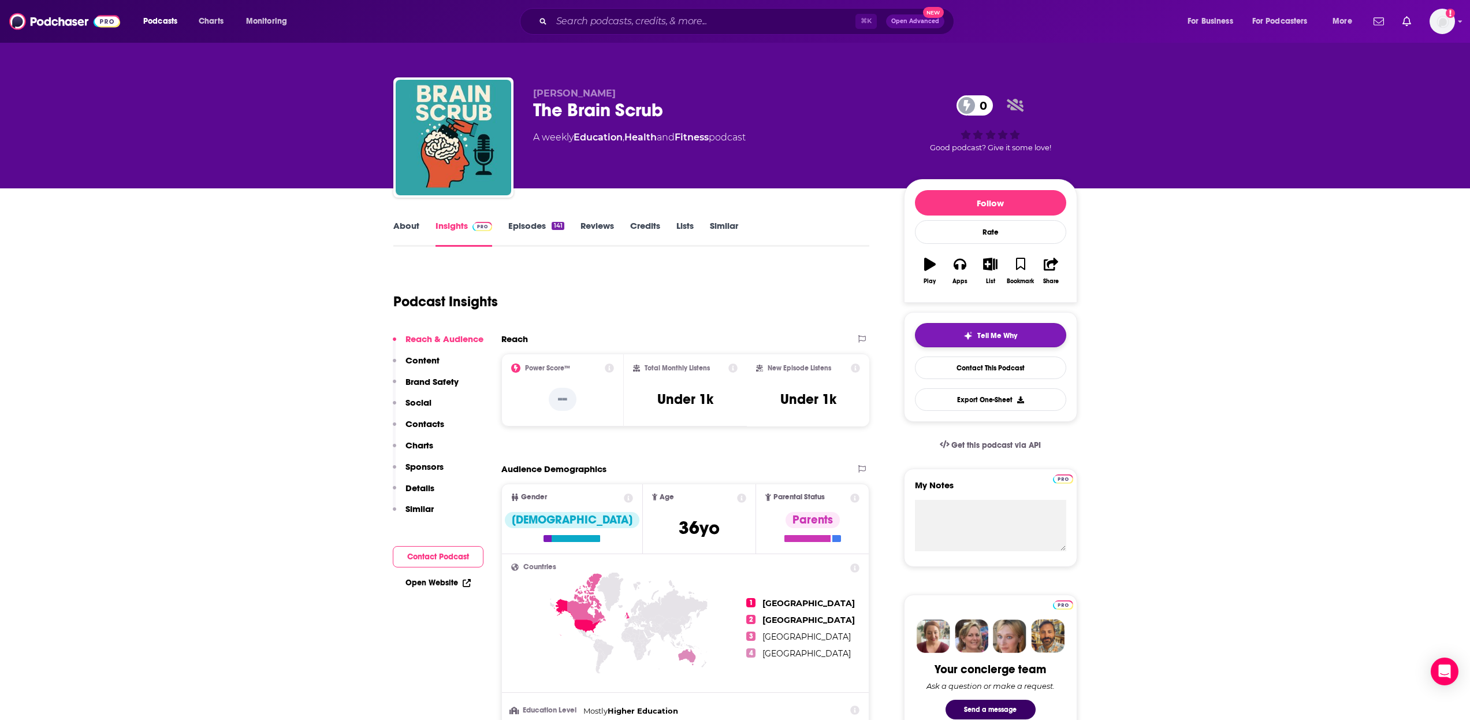
click at [963, 340] on button "Tell Me Why" at bounding box center [990, 335] width 151 height 24
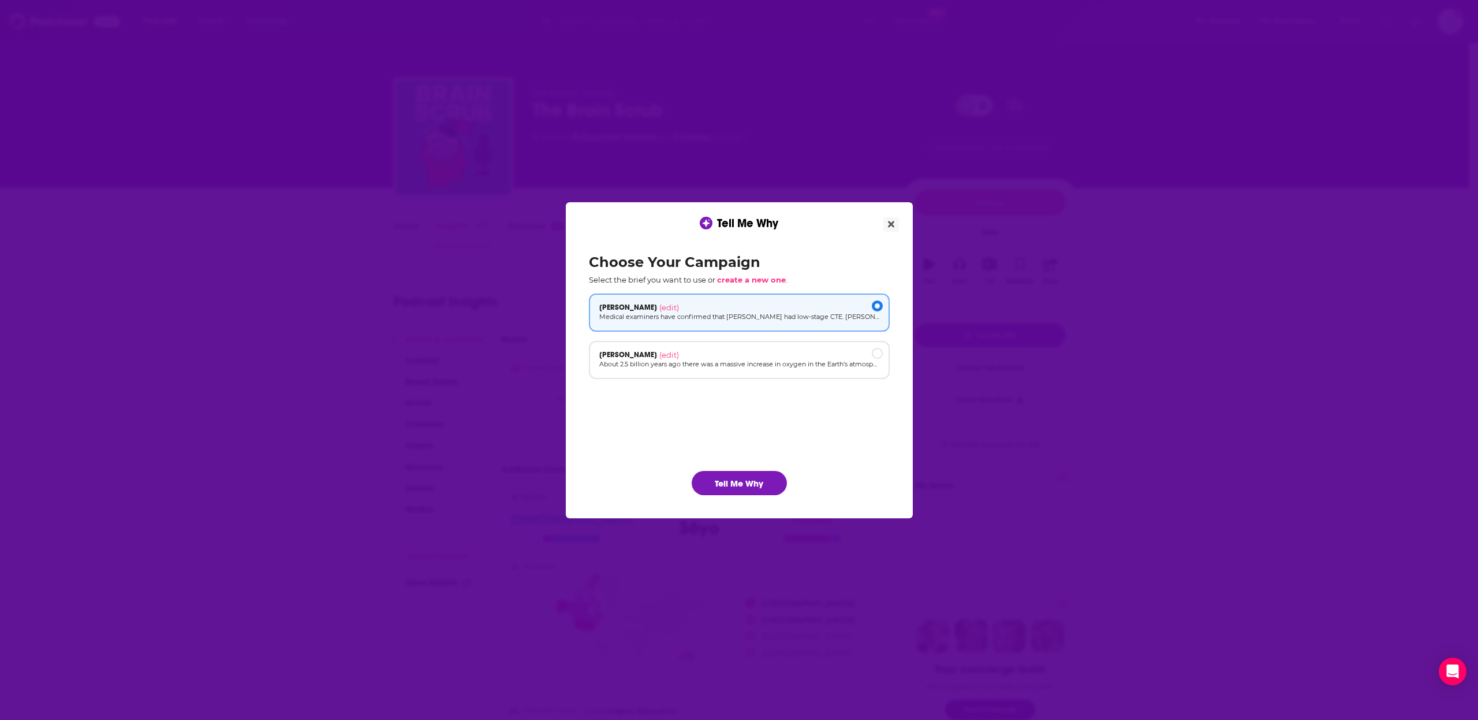
click at [753, 482] on button "Tell Me Why" at bounding box center [739, 483] width 95 height 24
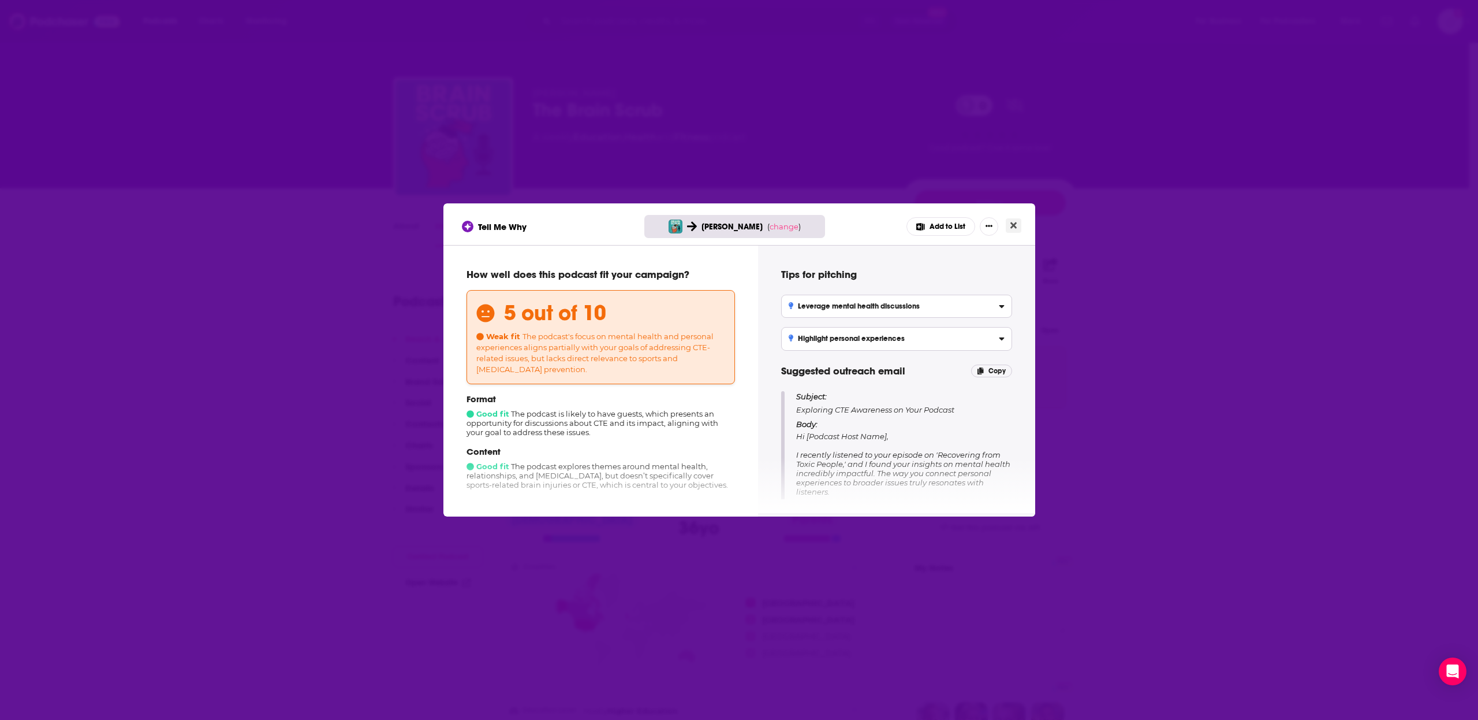
click at [1017, 225] on button "Close" at bounding box center [1014, 225] width 16 height 14
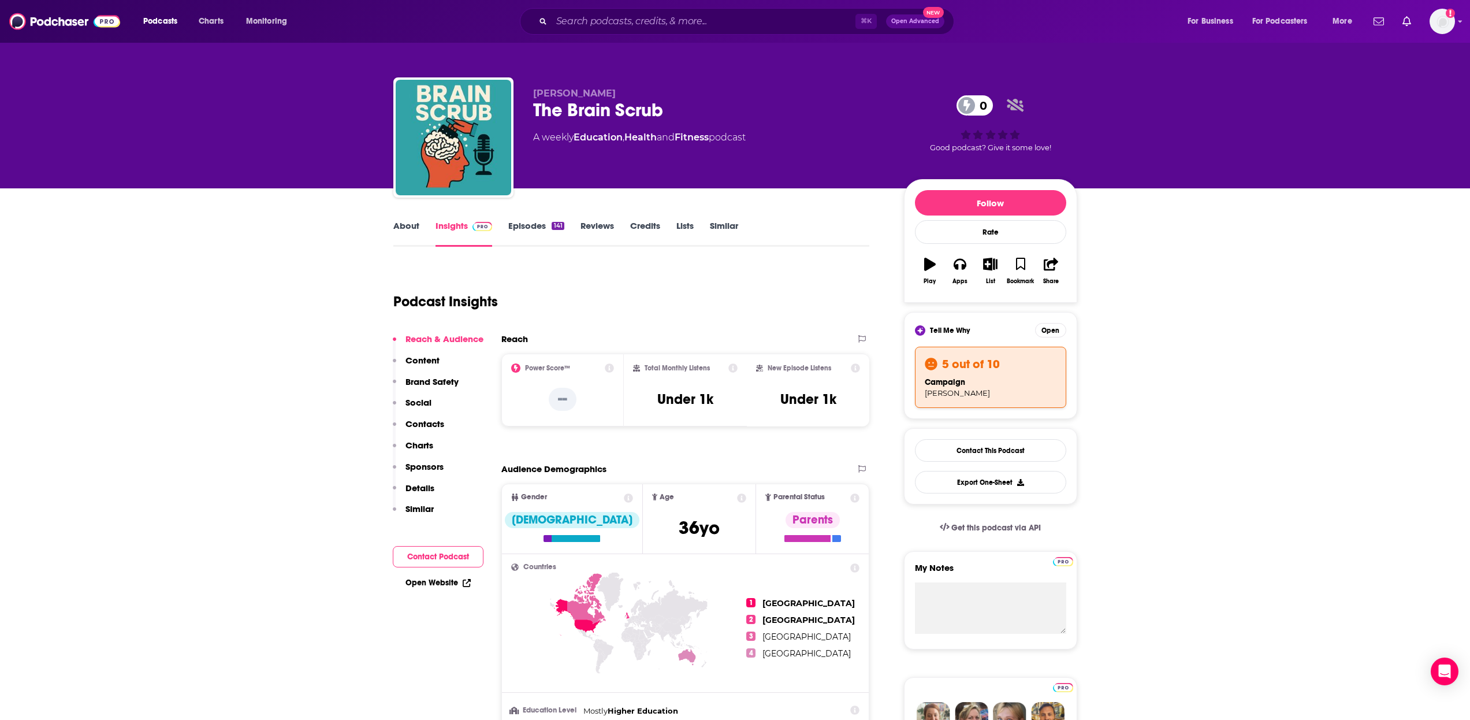
click at [554, 226] on div "141" at bounding box center [558, 226] width 12 height 8
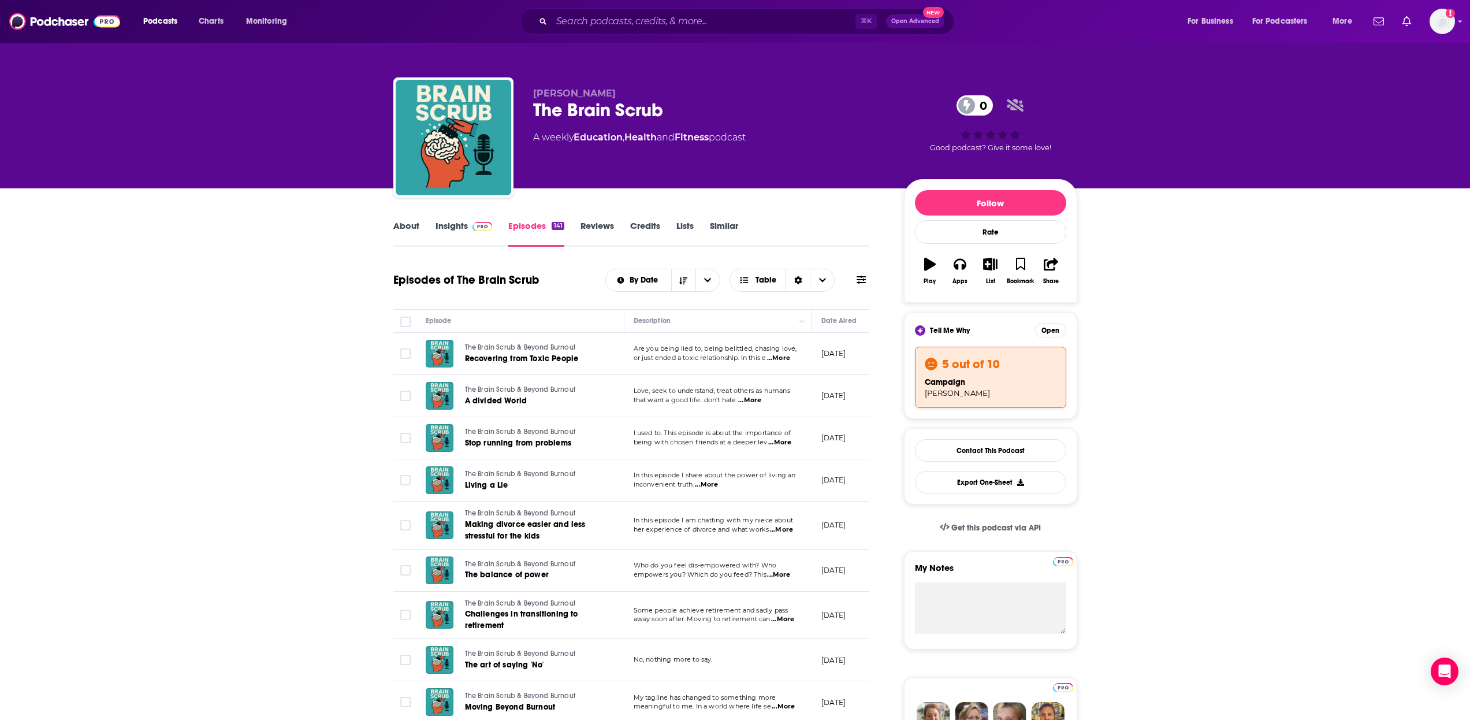
click at [992, 267] on icon "button" at bounding box center [990, 264] width 14 height 13
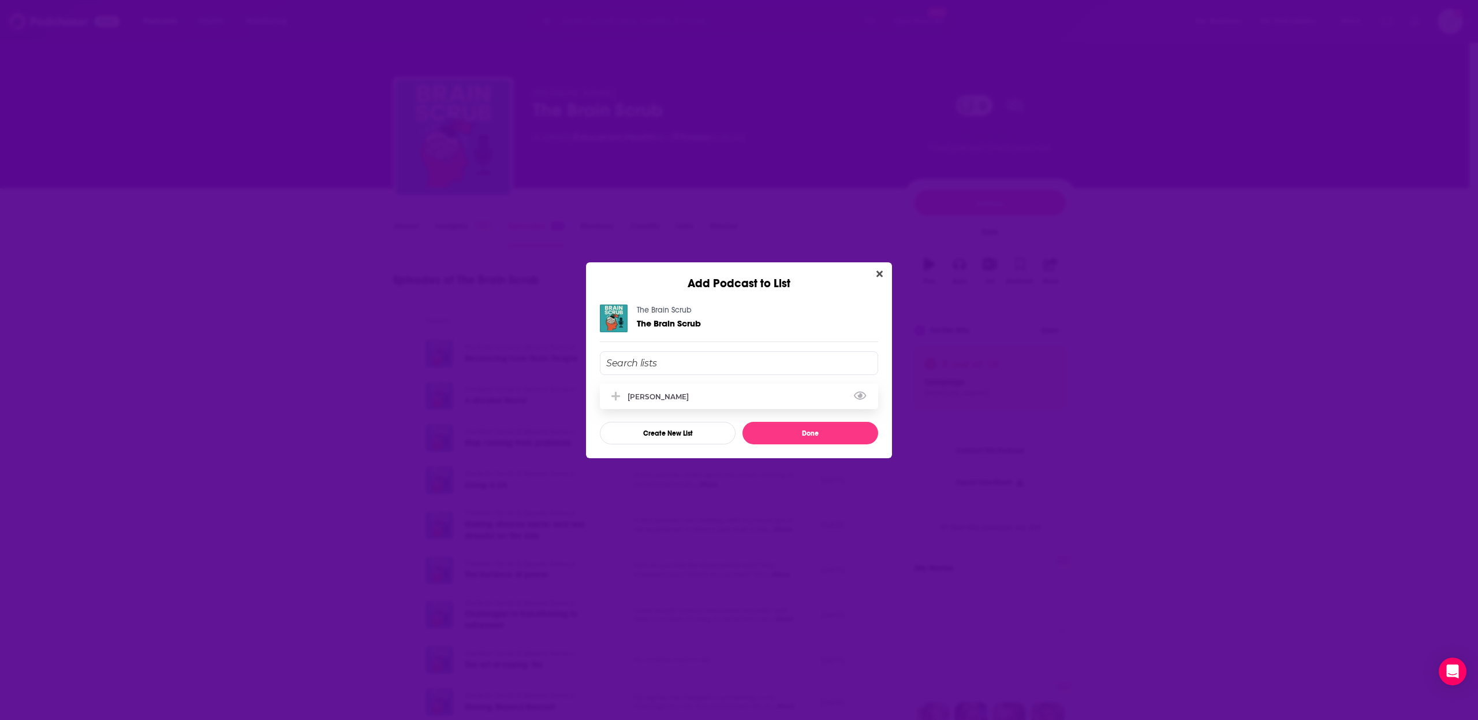
click at [767, 383] on div "[PERSON_NAME]" at bounding box center [739, 395] width 278 height 25
click at [822, 460] on div "Add Podcast to List The Brain Scrub The Brain Scrub [PERSON_NAME] Create New Li…" at bounding box center [739, 360] width 1478 height 720
click at [814, 440] on button "Done" at bounding box center [811, 433] width 136 height 23
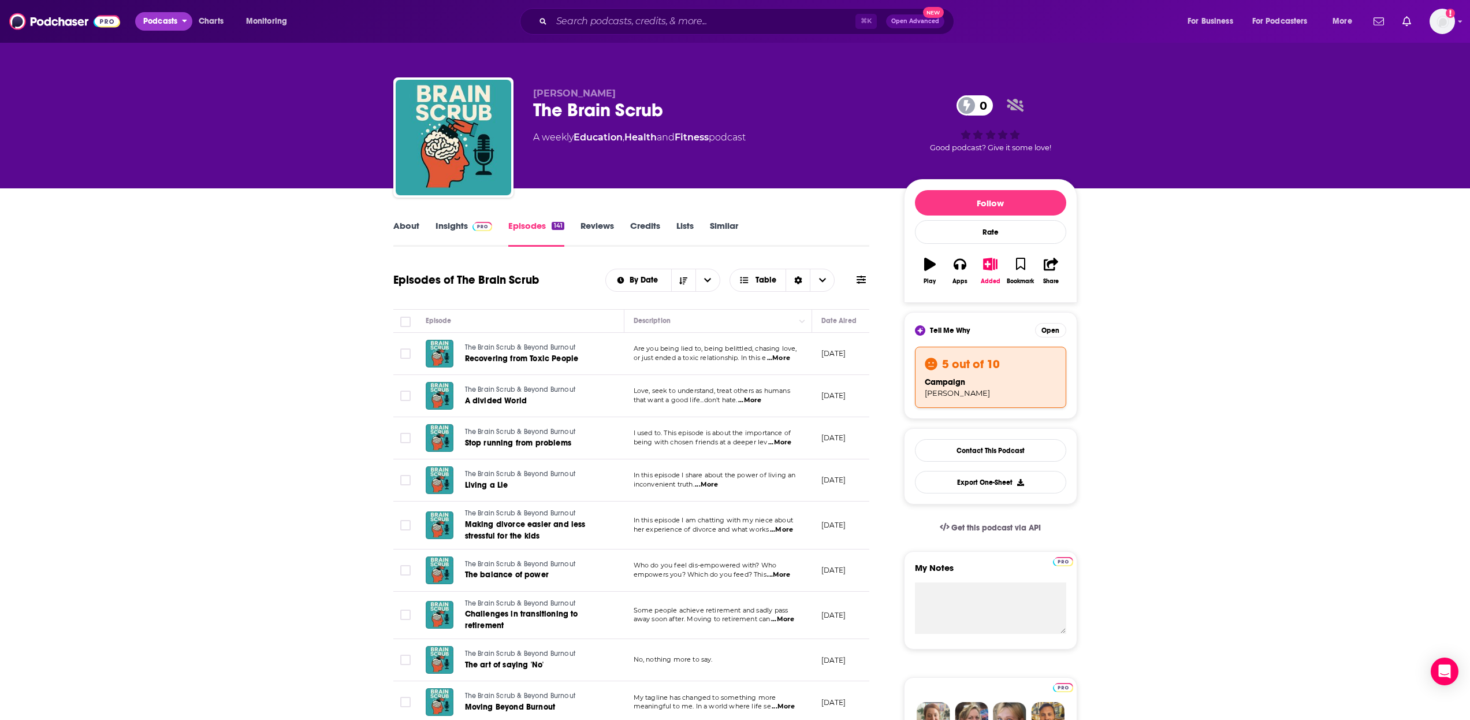
click at [172, 24] on span "Podcasts" at bounding box center [160, 21] width 34 height 16
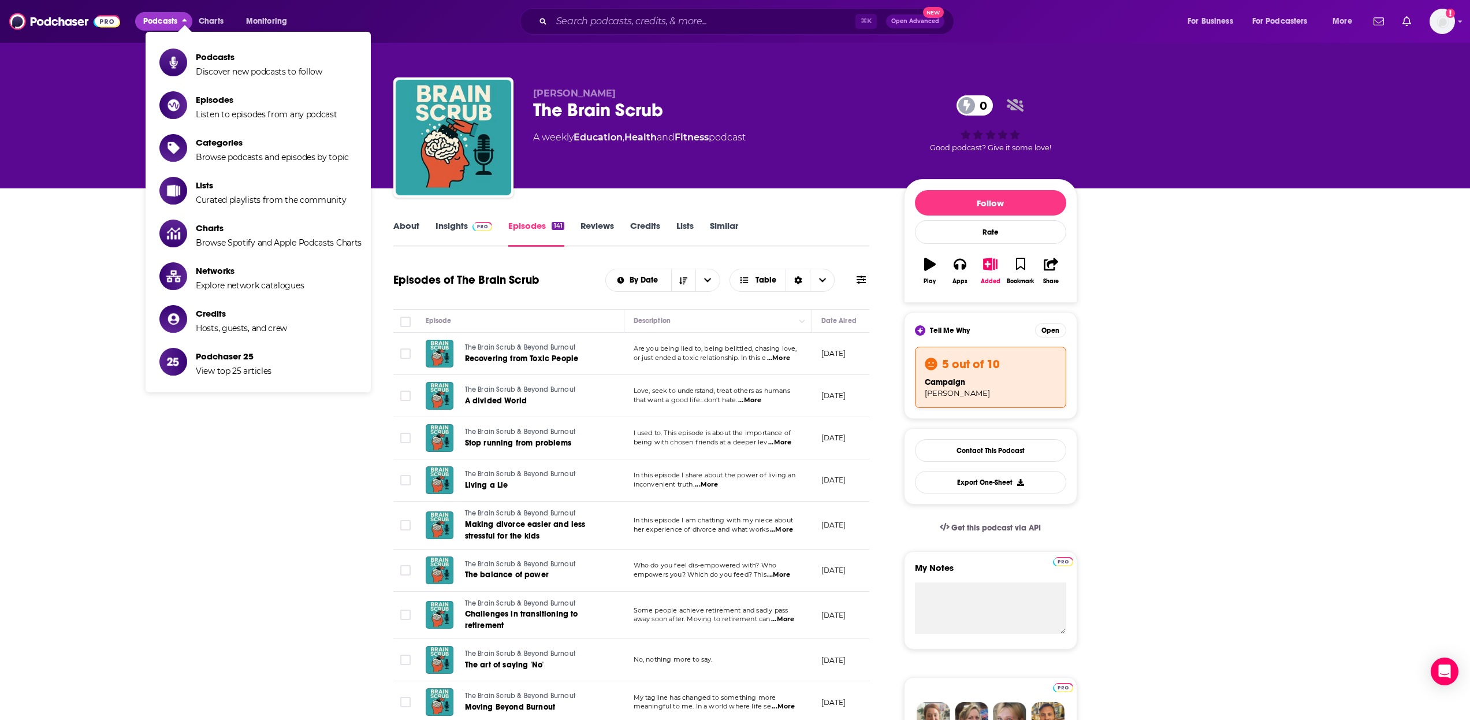
click at [190, 45] on li "Podcasts Discover new podcasts to follow" at bounding box center [258, 62] width 225 height 38
click at [198, 56] on span "Podcasts" at bounding box center [259, 56] width 126 height 11
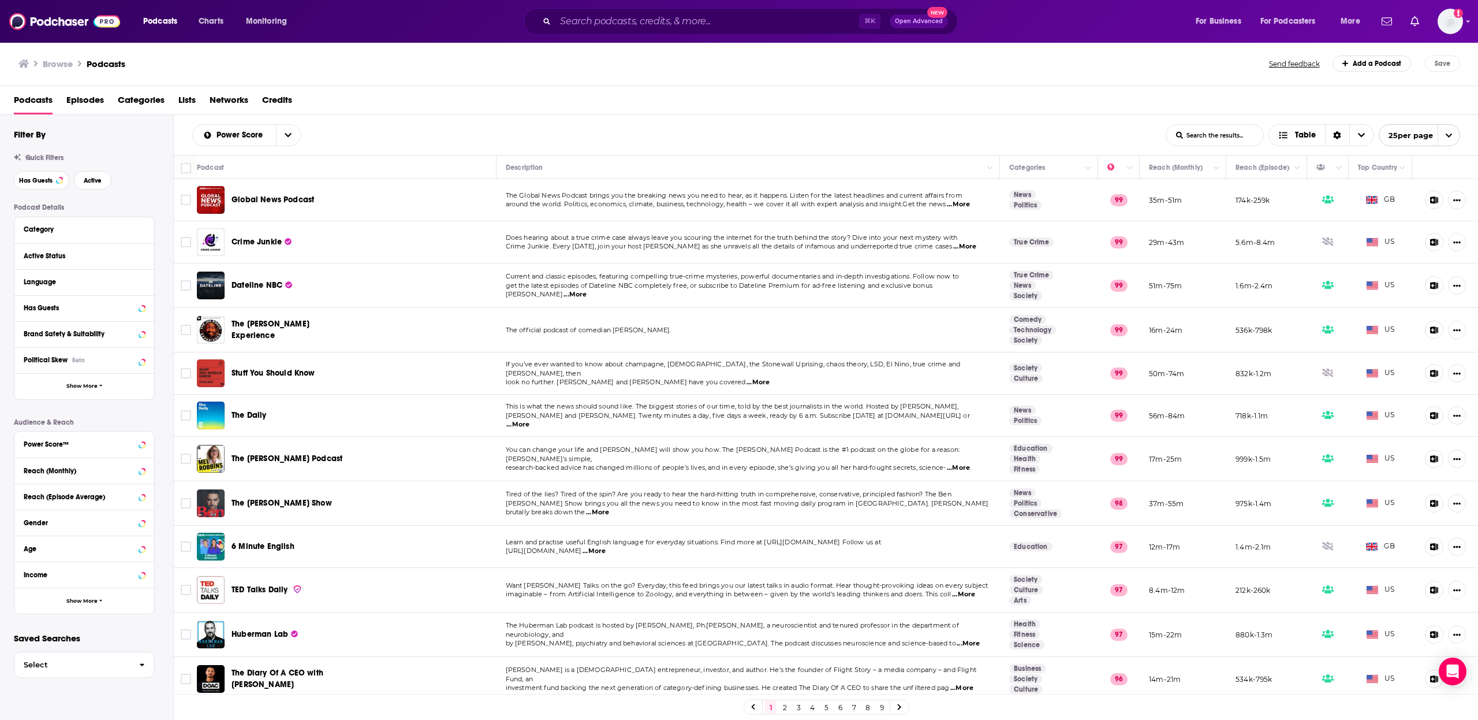
click at [289, 330] on span "The [PERSON_NAME] Experience" at bounding box center [271, 329] width 78 height 21
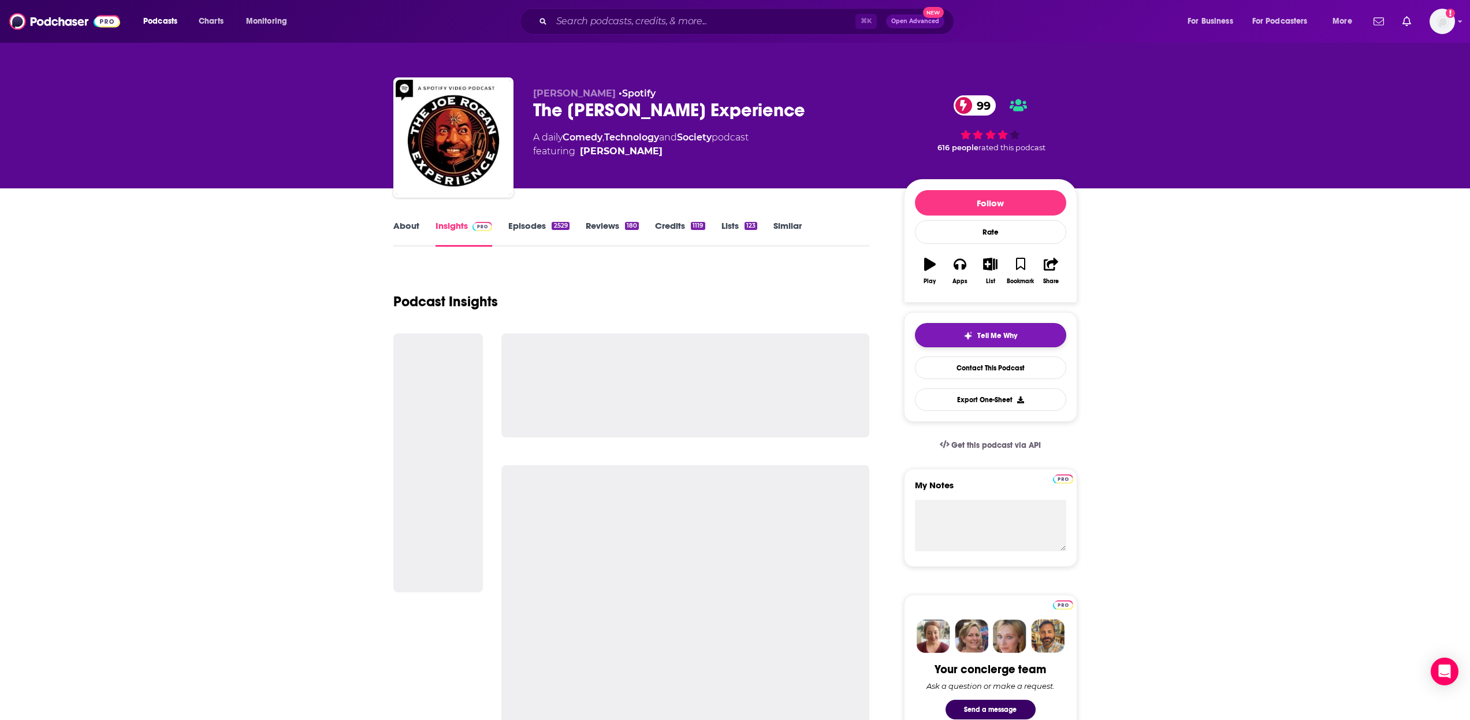
click at [947, 329] on button "Tell Me Why" at bounding box center [990, 335] width 151 height 24
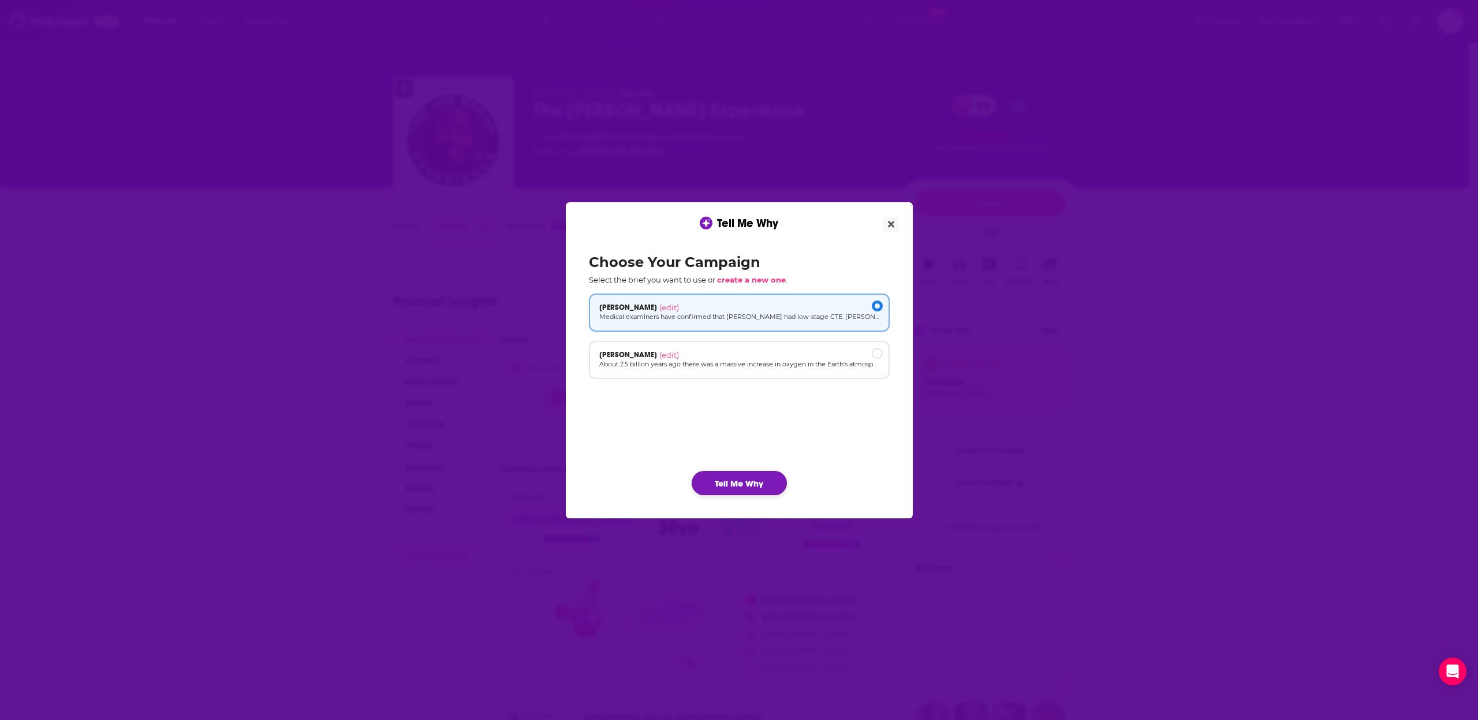
click at [758, 471] on button "Tell Me Why" at bounding box center [739, 483] width 95 height 24
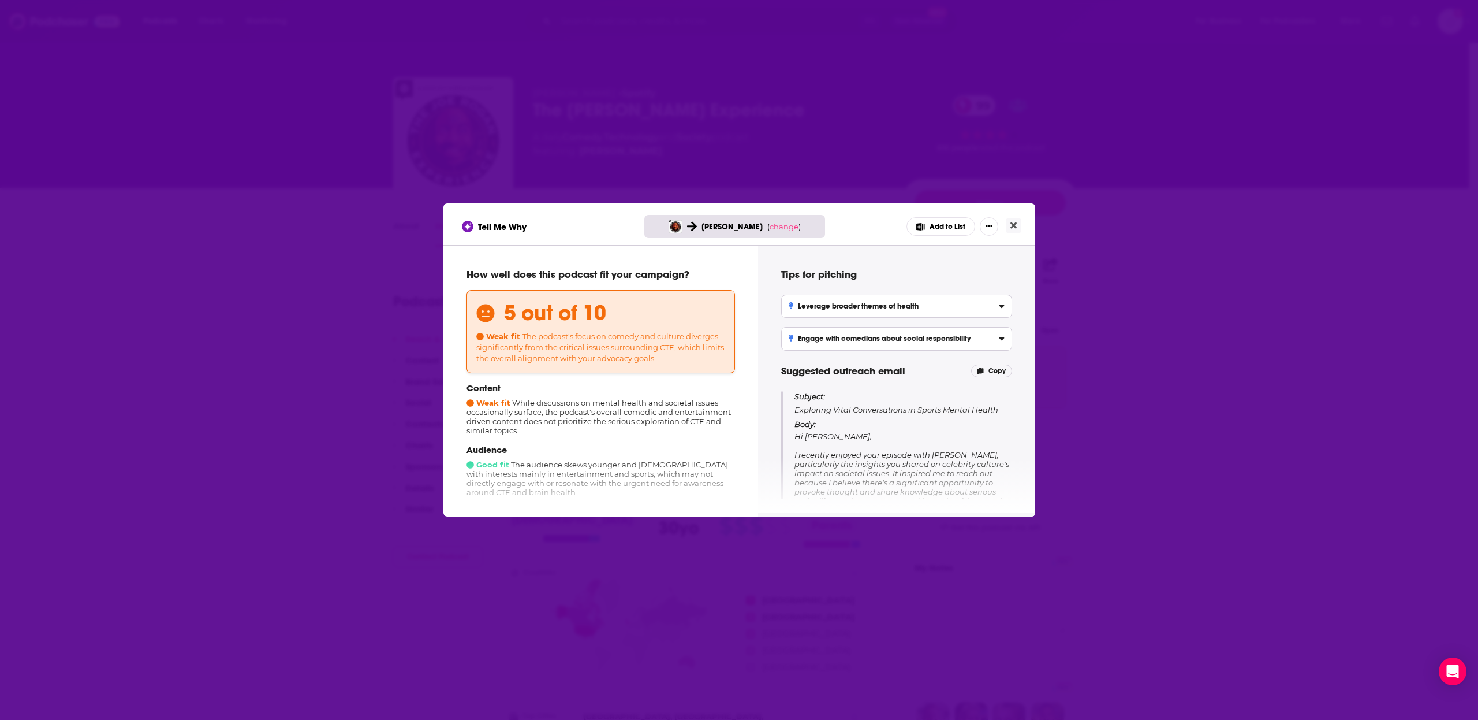
click at [1014, 223] on icon "Close" at bounding box center [1014, 225] width 6 height 9
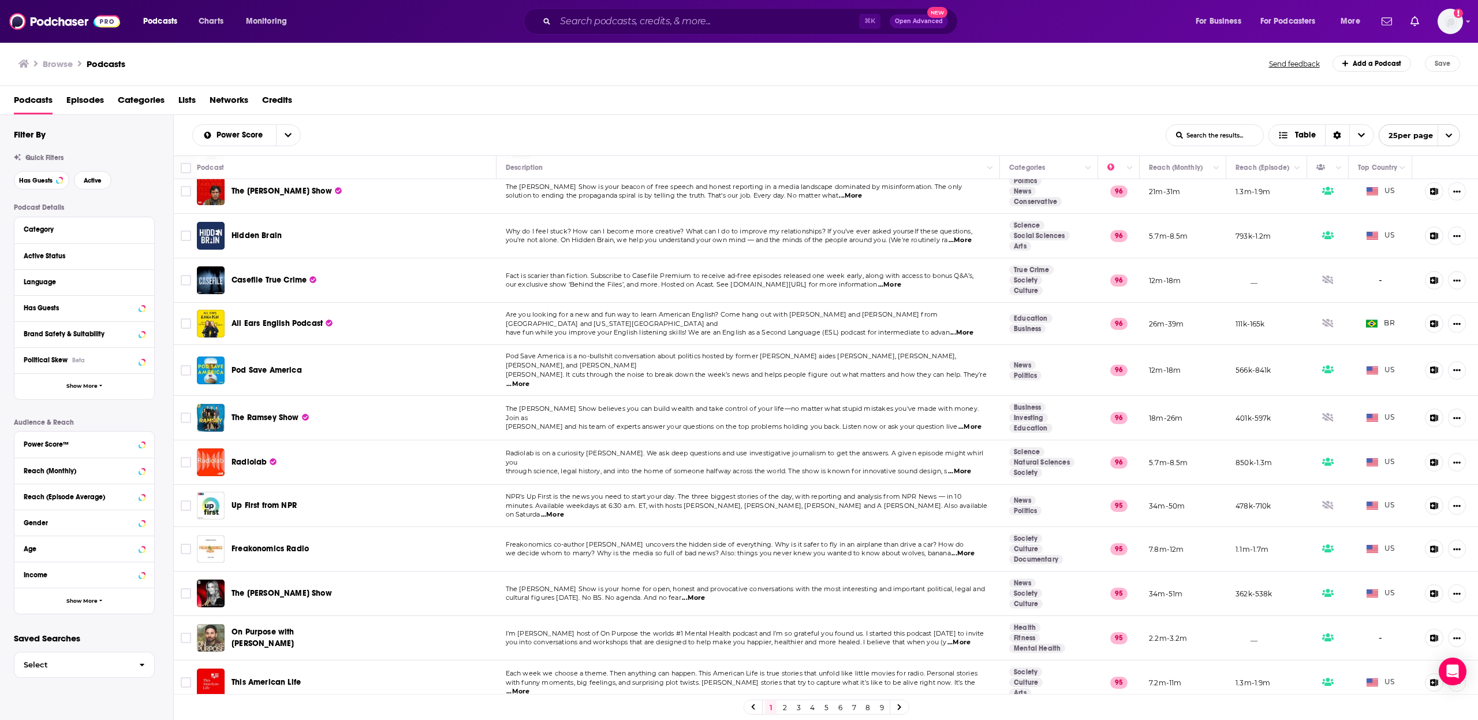
scroll to position [574, 0]
click at [784, 709] on link "2" at bounding box center [785, 707] width 12 height 14
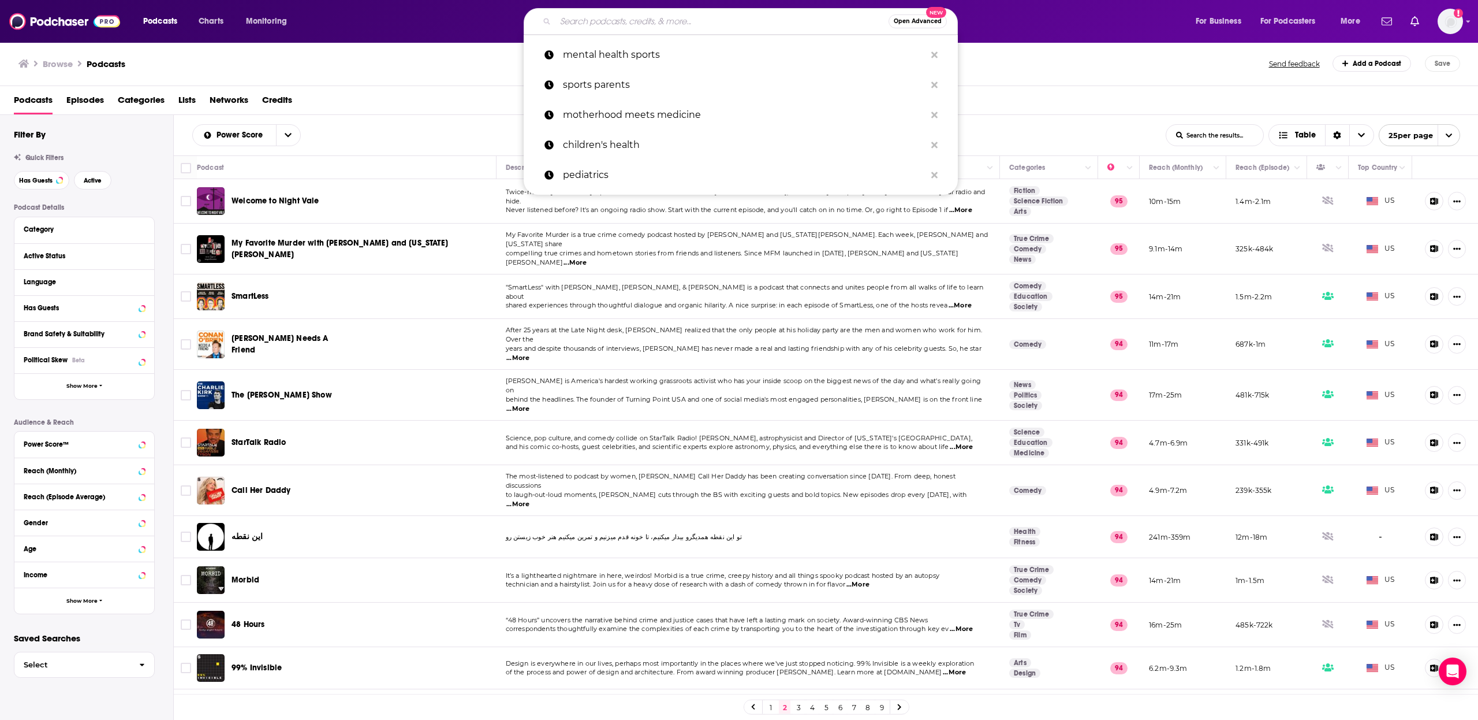
click at [662, 28] on input "Search podcasts, credits, & more..." at bounding box center [722, 21] width 333 height 18
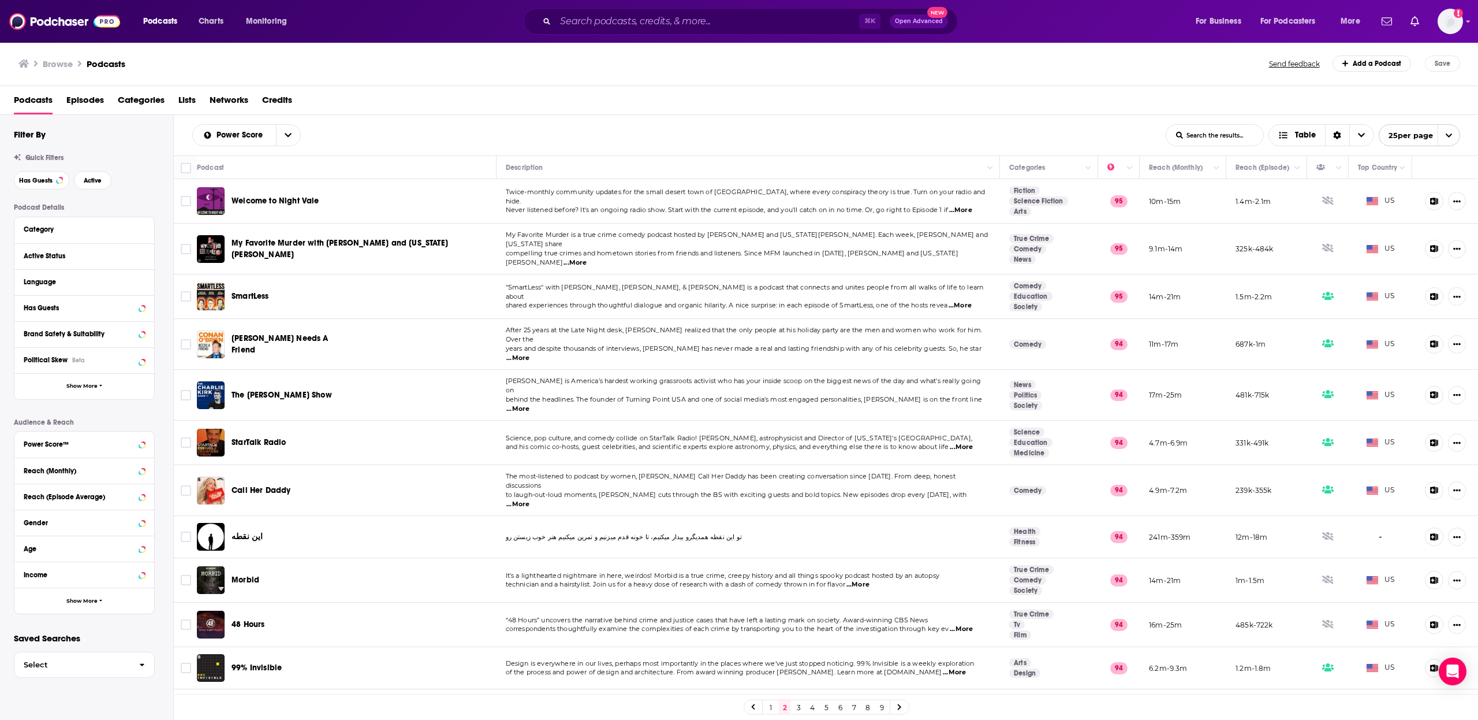
click at [909, 21] on span "Open Advanced" at bounding box center [919, 21] width 48 height 6
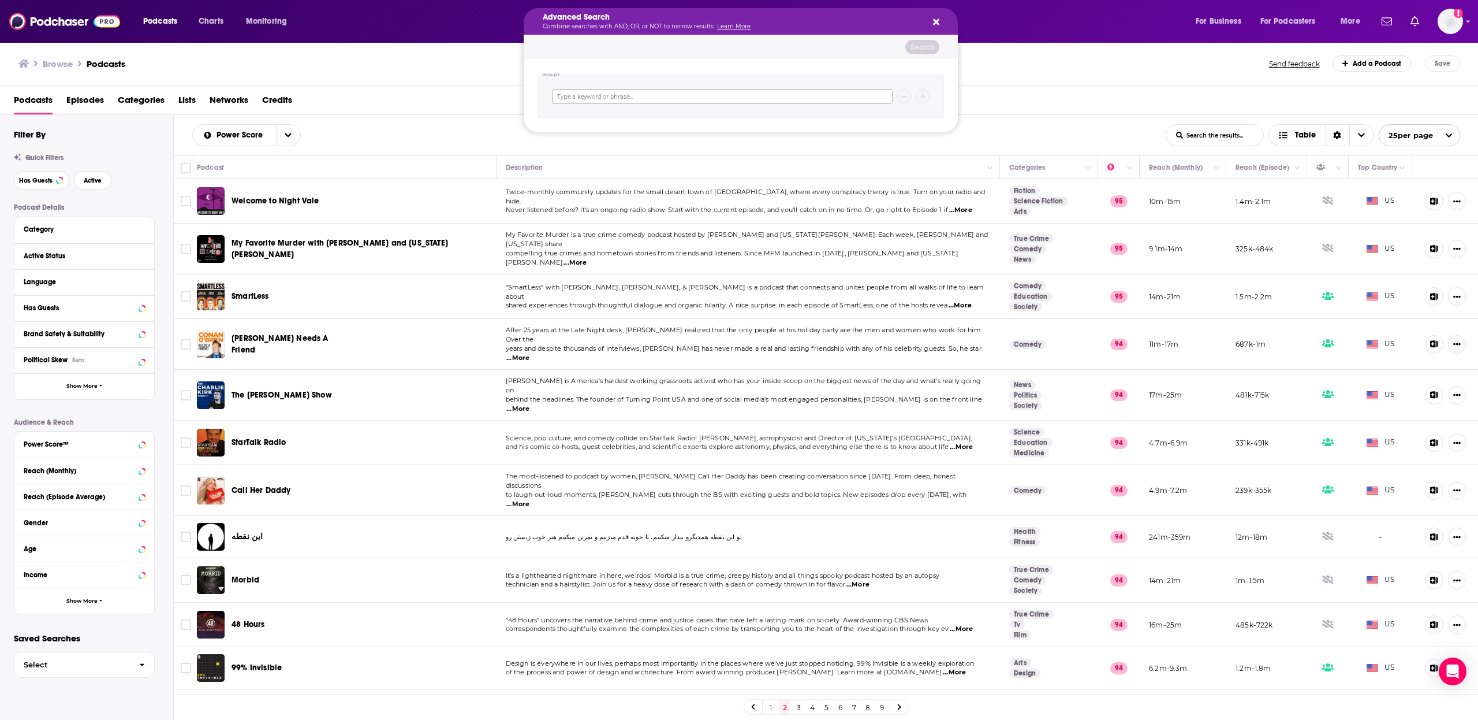
click at [725, 102] on input "Search podcasts, credits, & more..." at bounding box center [722, 96] width 341 height 15
click at [937, 27] on icon "Search podcasts, credits, & more..." at bounding box center [936, 21] width 6 height 9
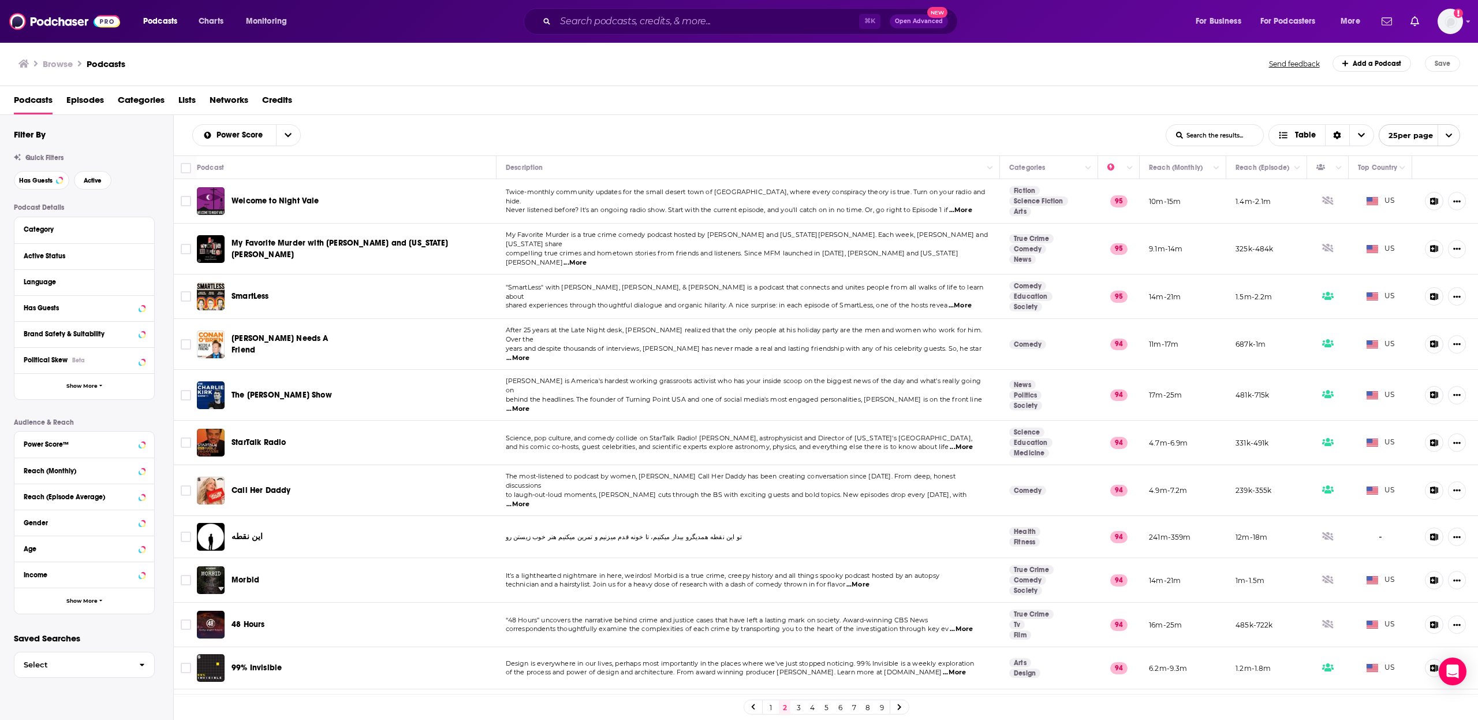
click at [798, 32] on div "⌘ K Open Advanced New" at bounding box center [741, 21] width 434 height 27
click at [795, 25] on input "Search podcasts, credits, & more..." at bounding box center [708, 21] width 304 height 18
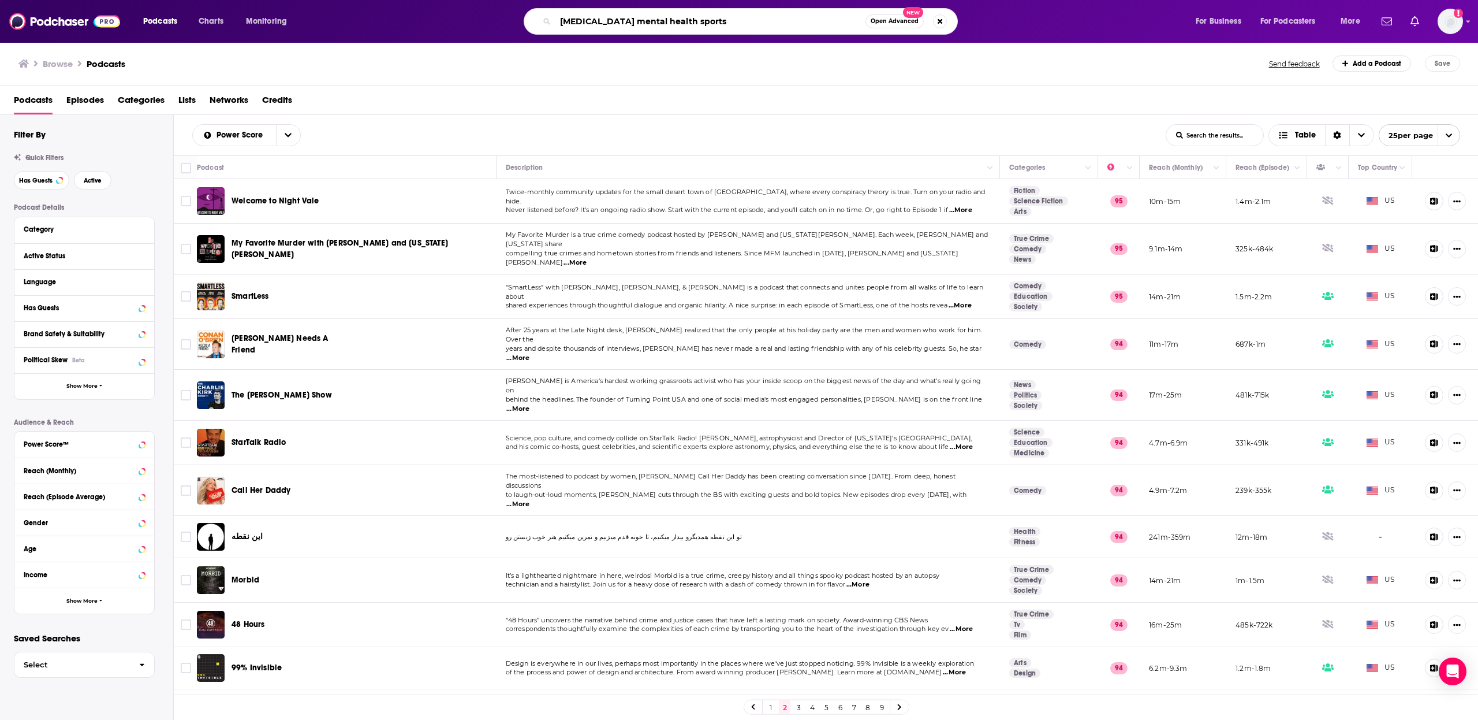
type input "[MEDICAL_DATA] mental health sports"
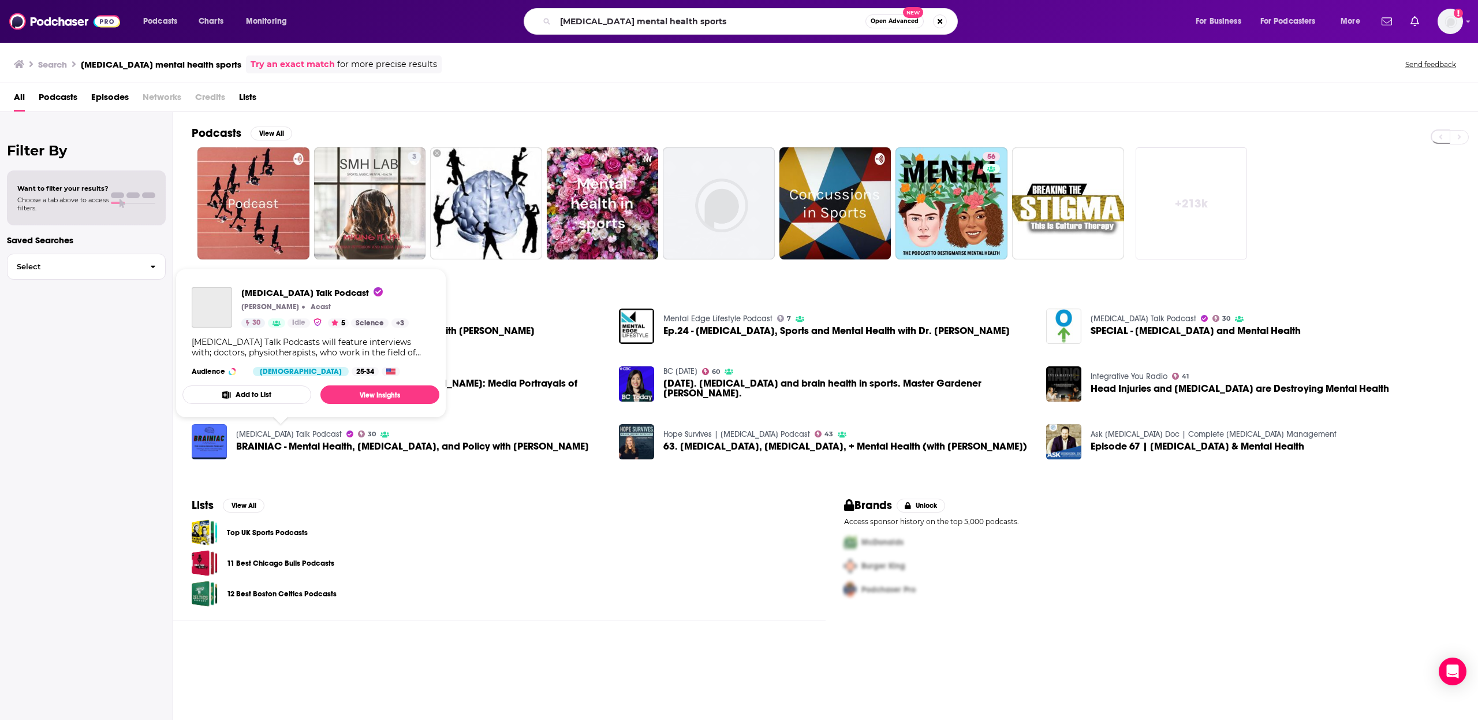
click at [281, 433] on link "[MEDICAL_DATA] Talk Podcast" at bounding box center [289, 434] width 106 height 10
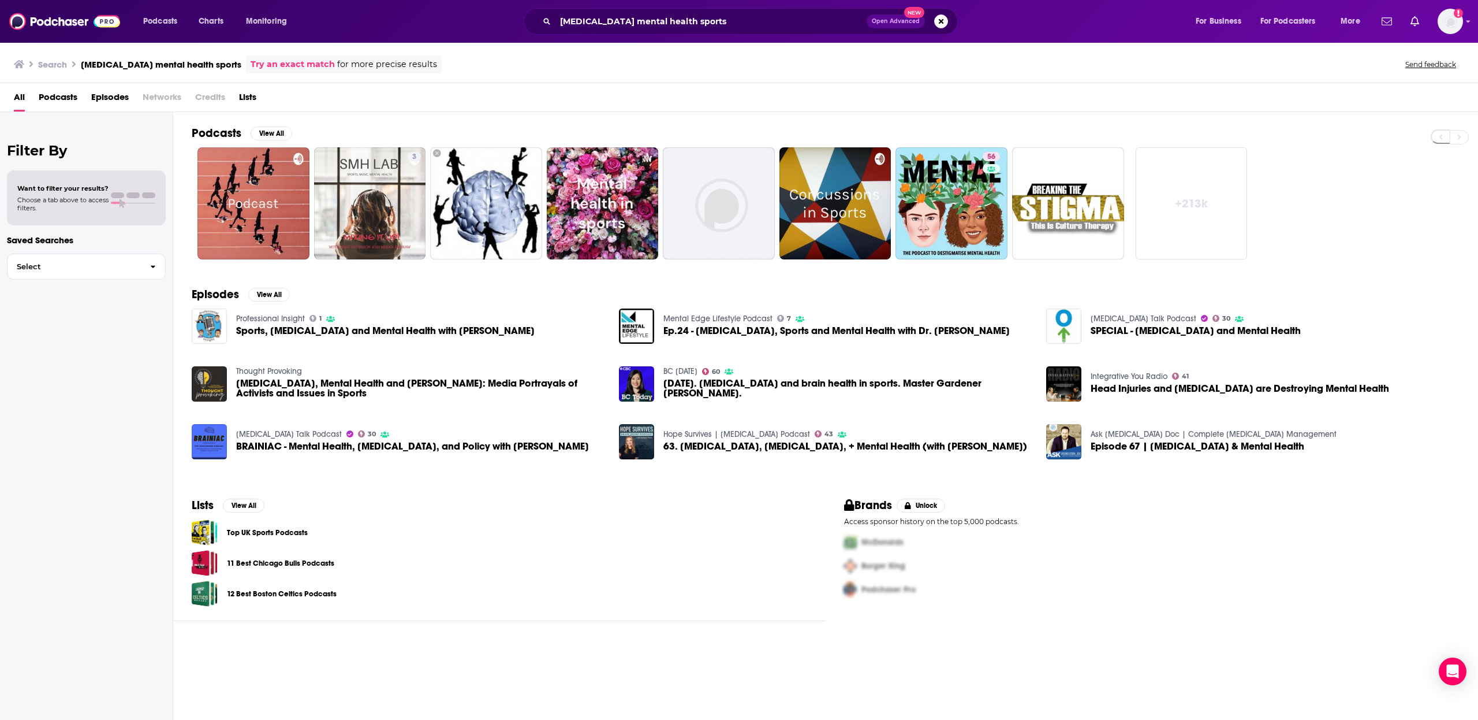
click at [50, 100] on span "Podcasts" at bounding box center [58, 100] width 39 height 24
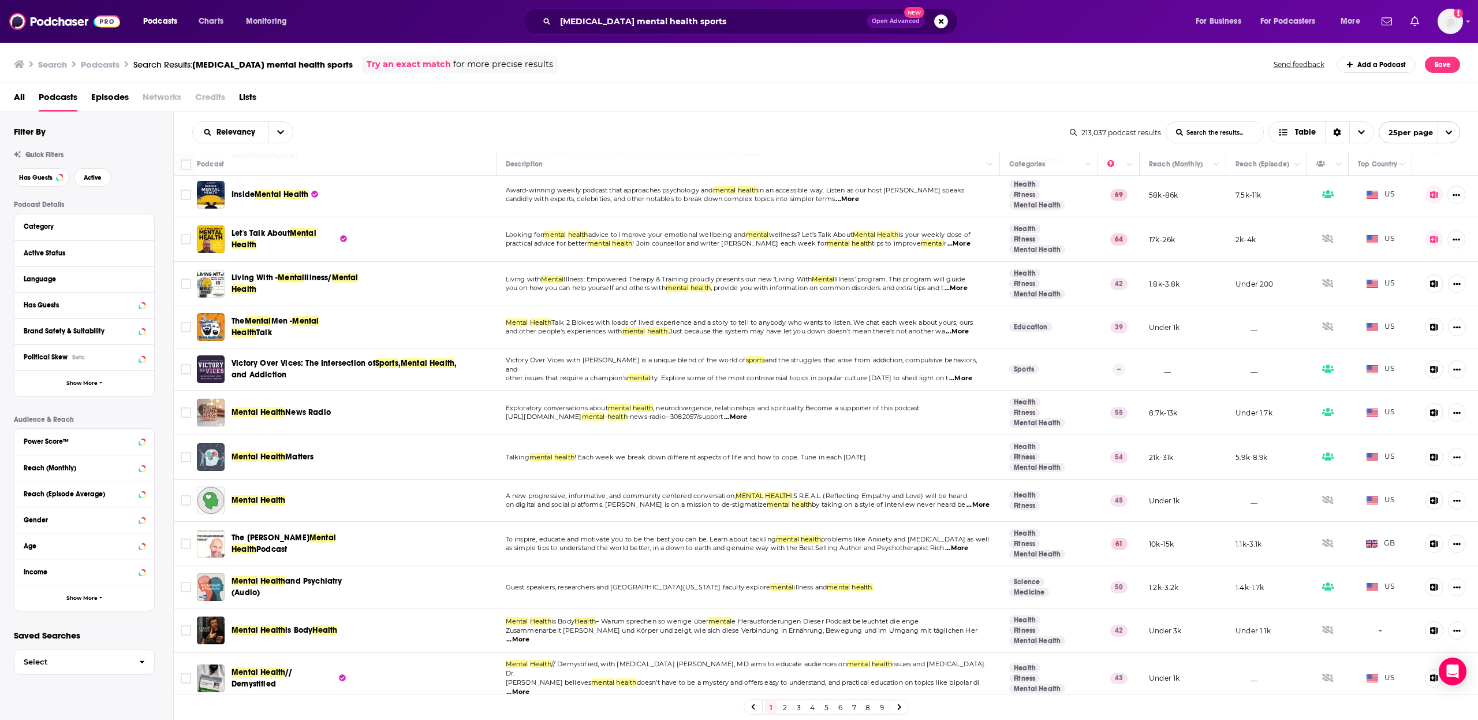
scroll to position [498, 0]
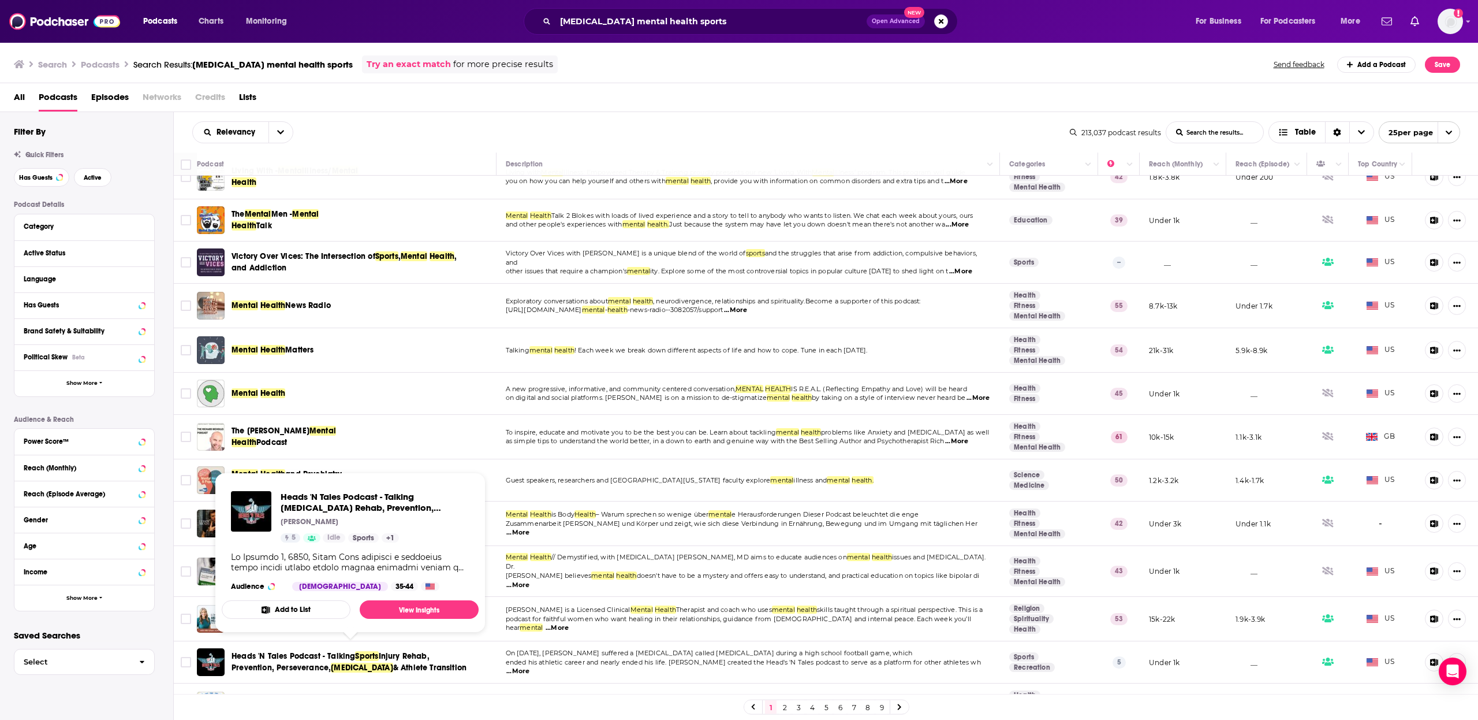
click at [344, 653] on span "Heads 'N Tales Podcast - Talking" at bounding box center [294, 656] width 124 height 10
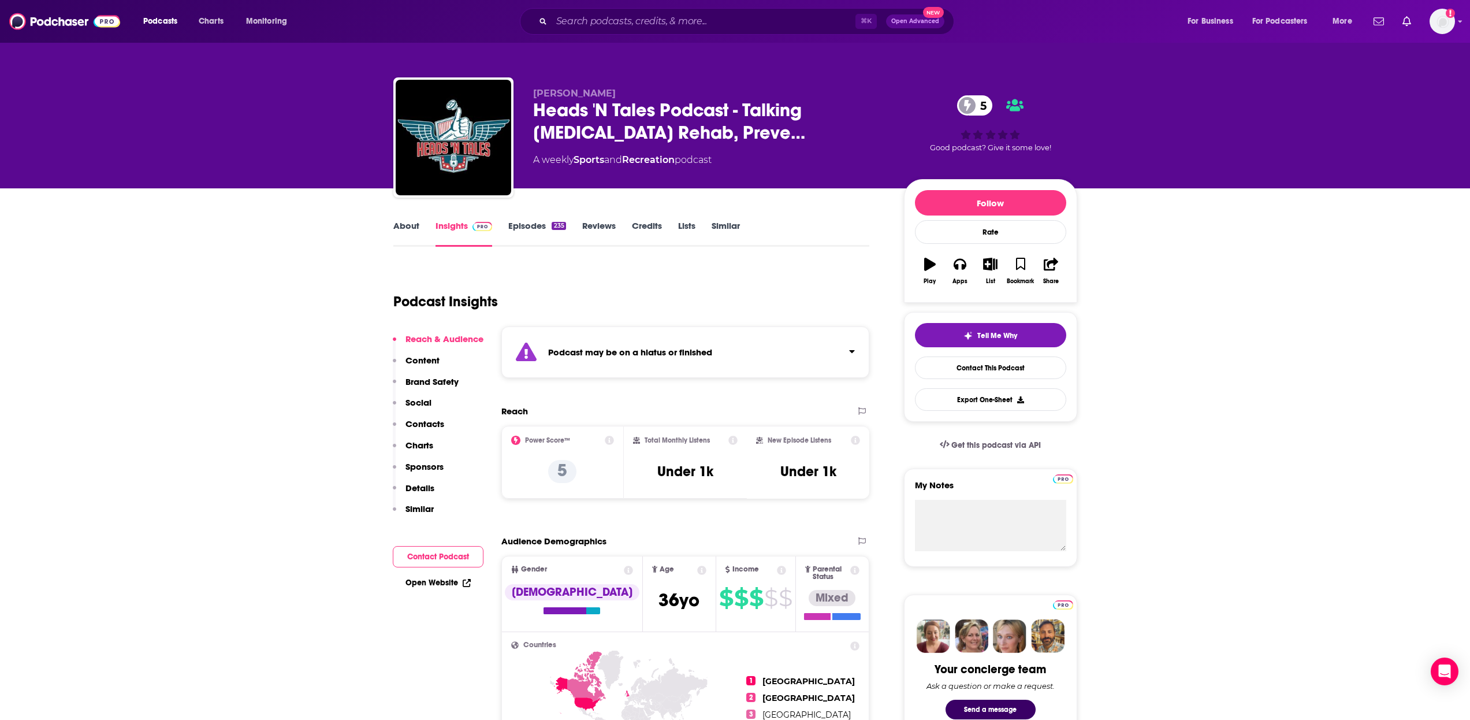
click at [562, 229] on div "235" at bounding box center [559, 226] width 14 height 8
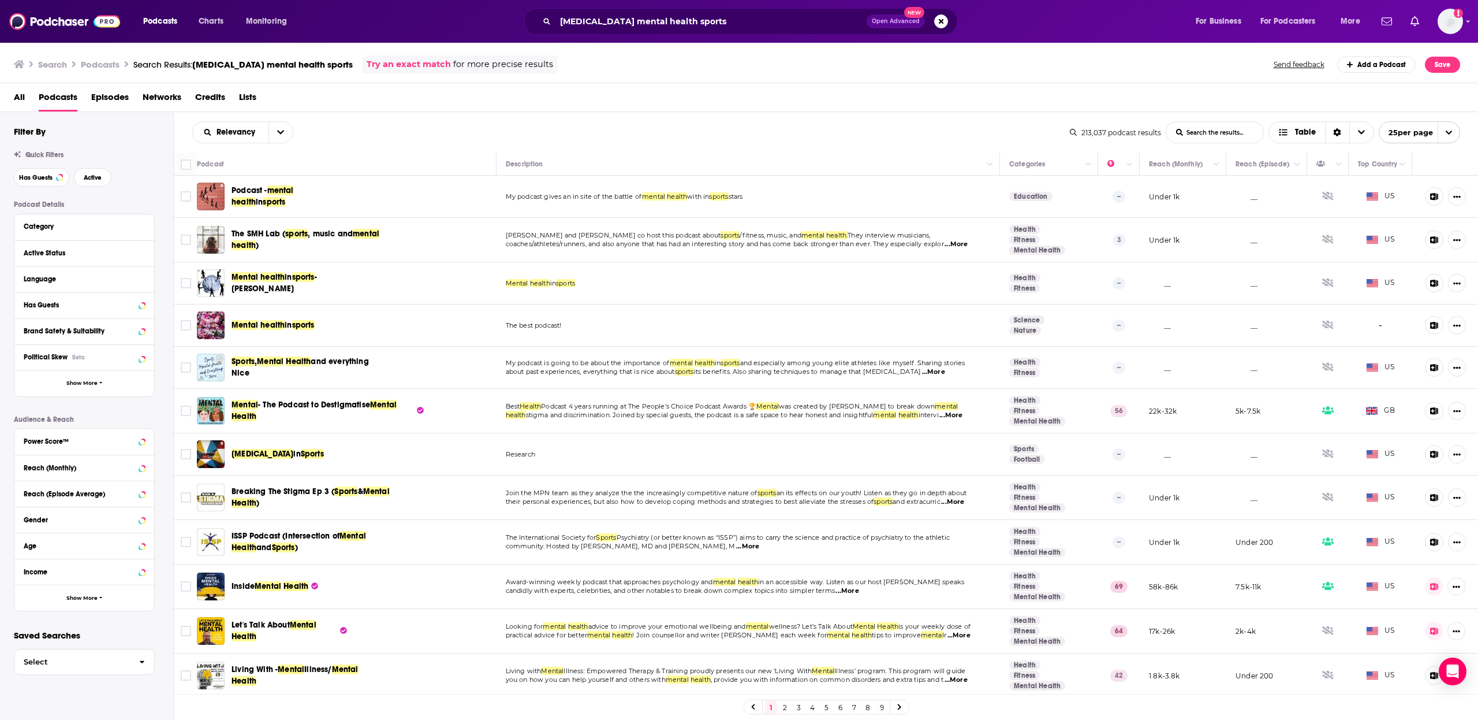
click at [419, 356] on td "Sports , Mental Health and everything Nice" at bounding box center [347, 368] width 300 height 42
click at [365, 362] on span "and everything Nice" at bounding box center [300, 366] width 137 height 21
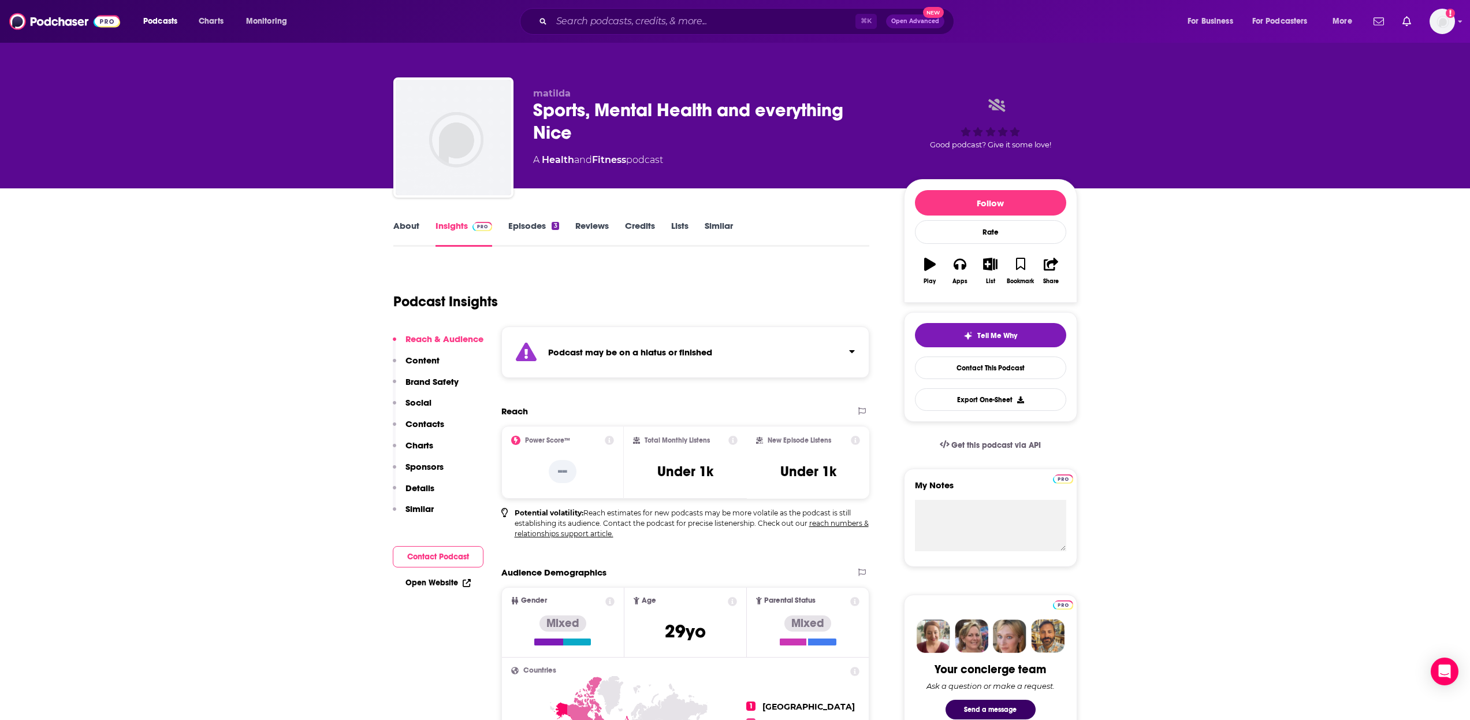
click at [521, 223] on link "Episodes 3" at bounding box center [533, 233] width 50 height 27
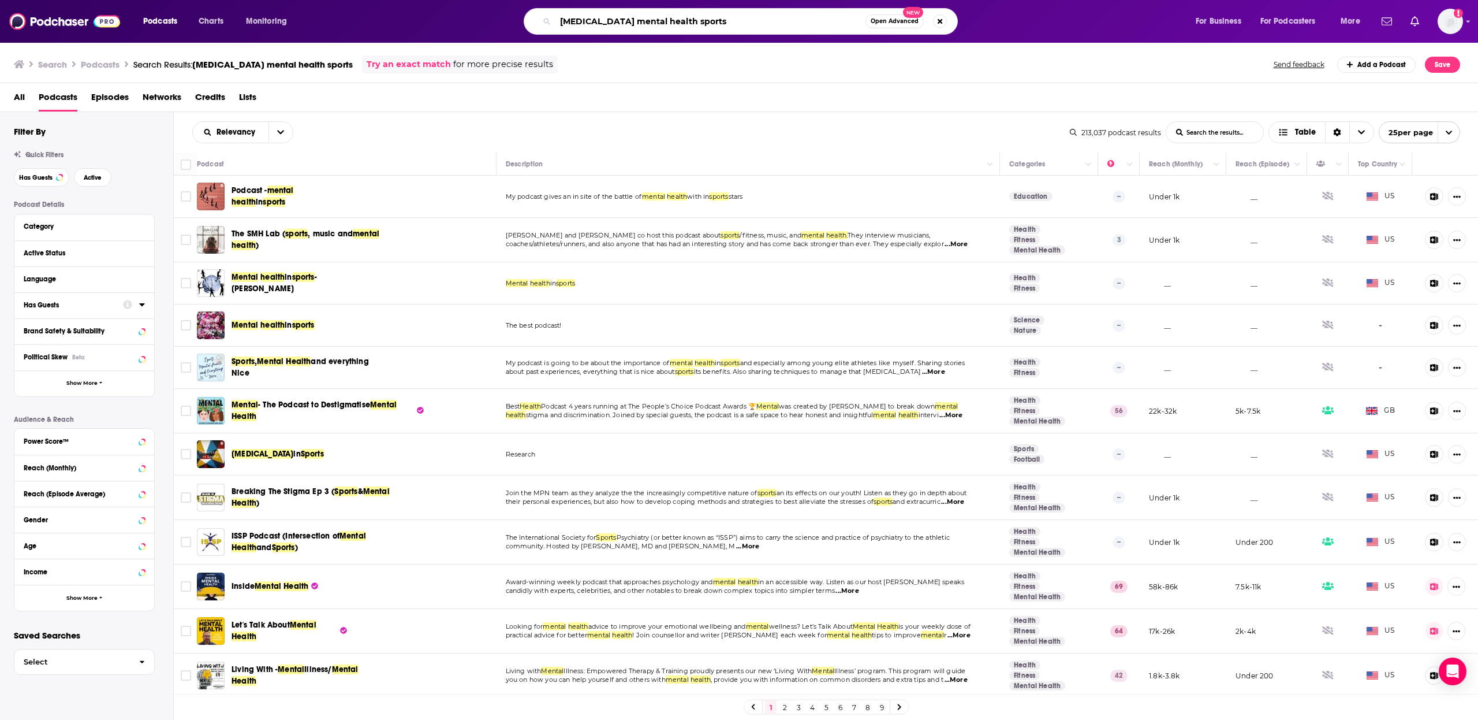
click at [614, 25] on input "[MEDICAL_DATA] mental health sports" at bounding box center [711, 21] width 310 height 18
type input "pontifacts"
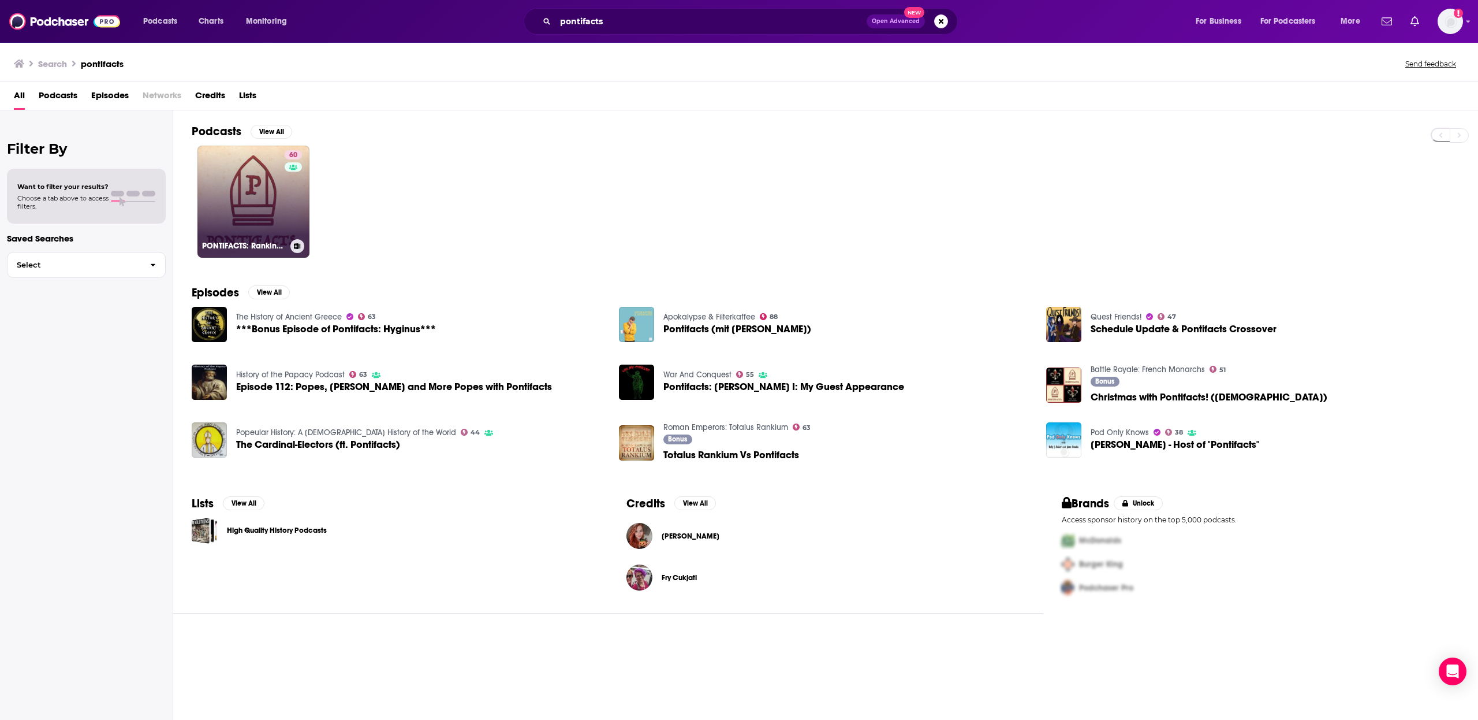
click at [293, 217] on div "60" at bounding box center [295, 194] width 20 height 89
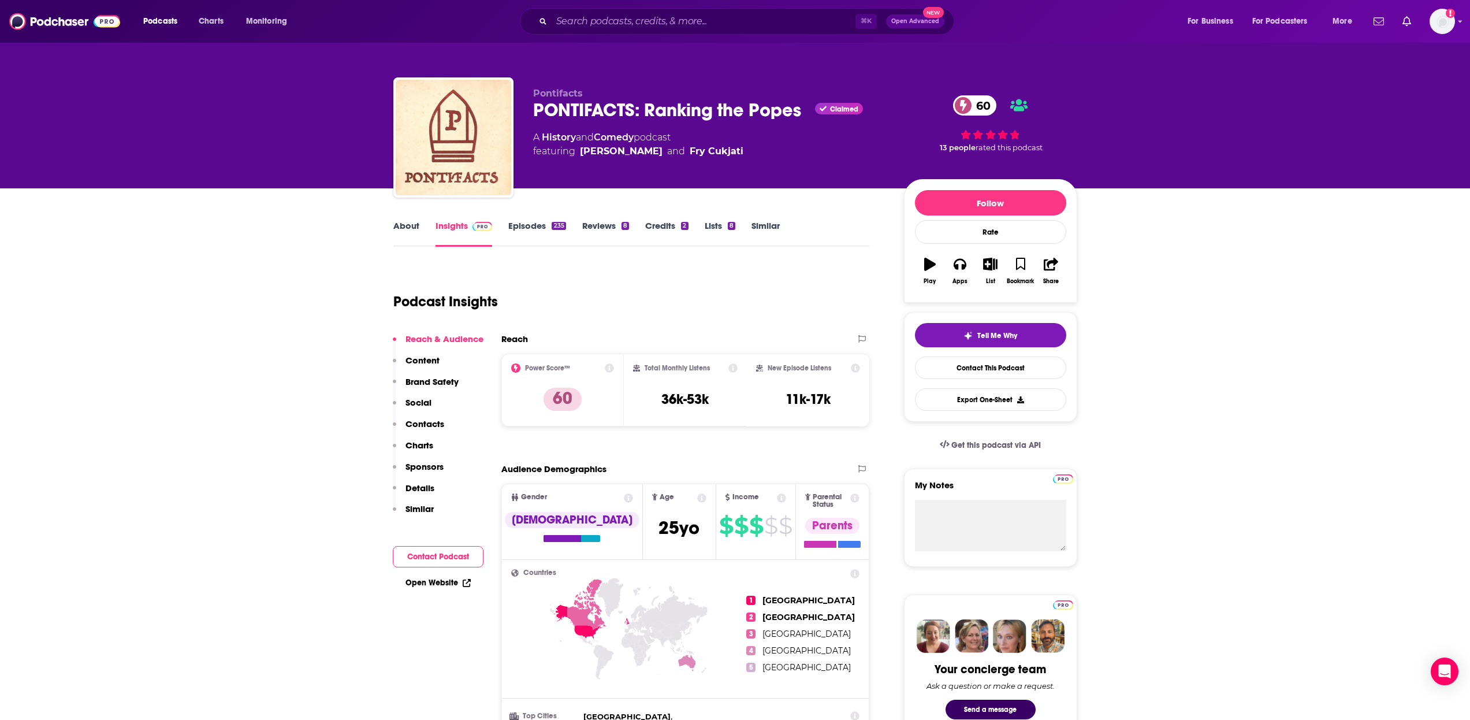
click at [545, 234] on link "Episodes 235" at bounding box center [536, 233] width 57 height 27
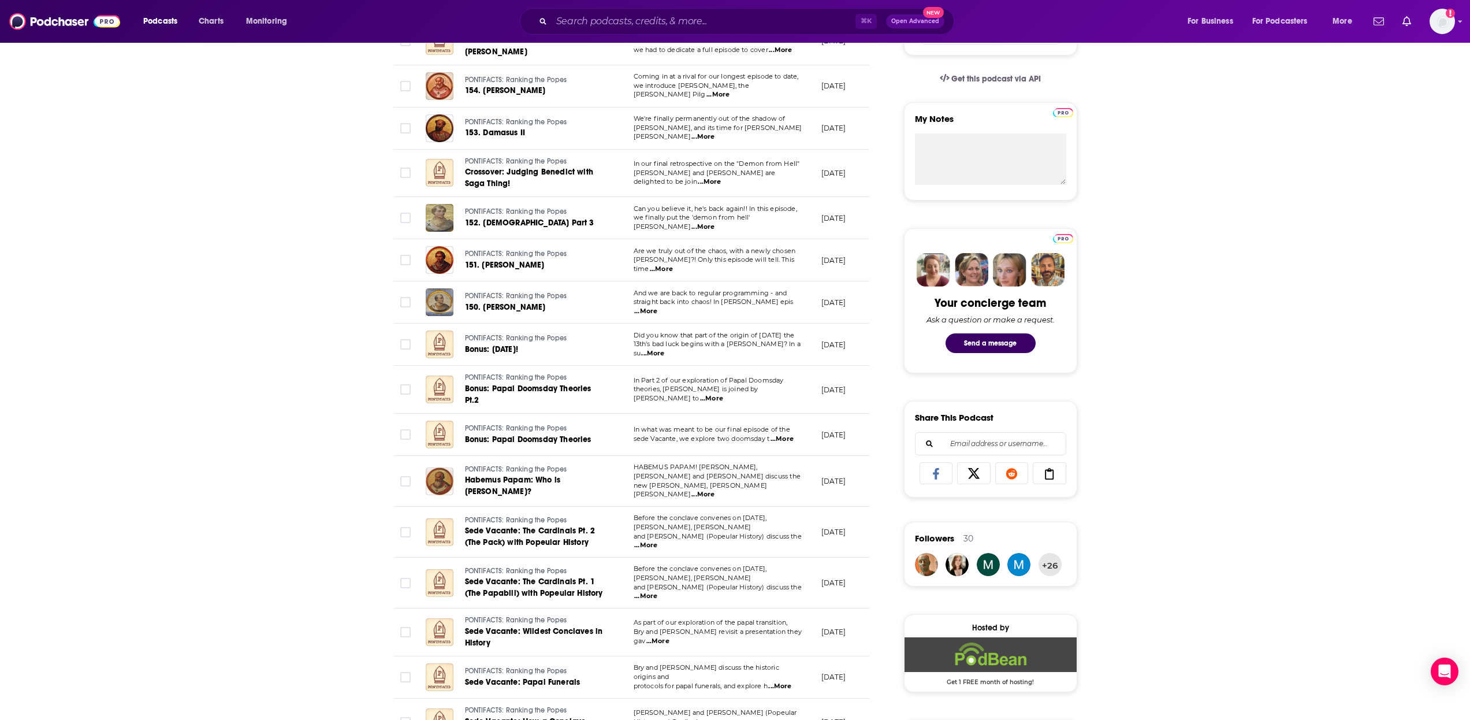
scroll to position [121, 0]
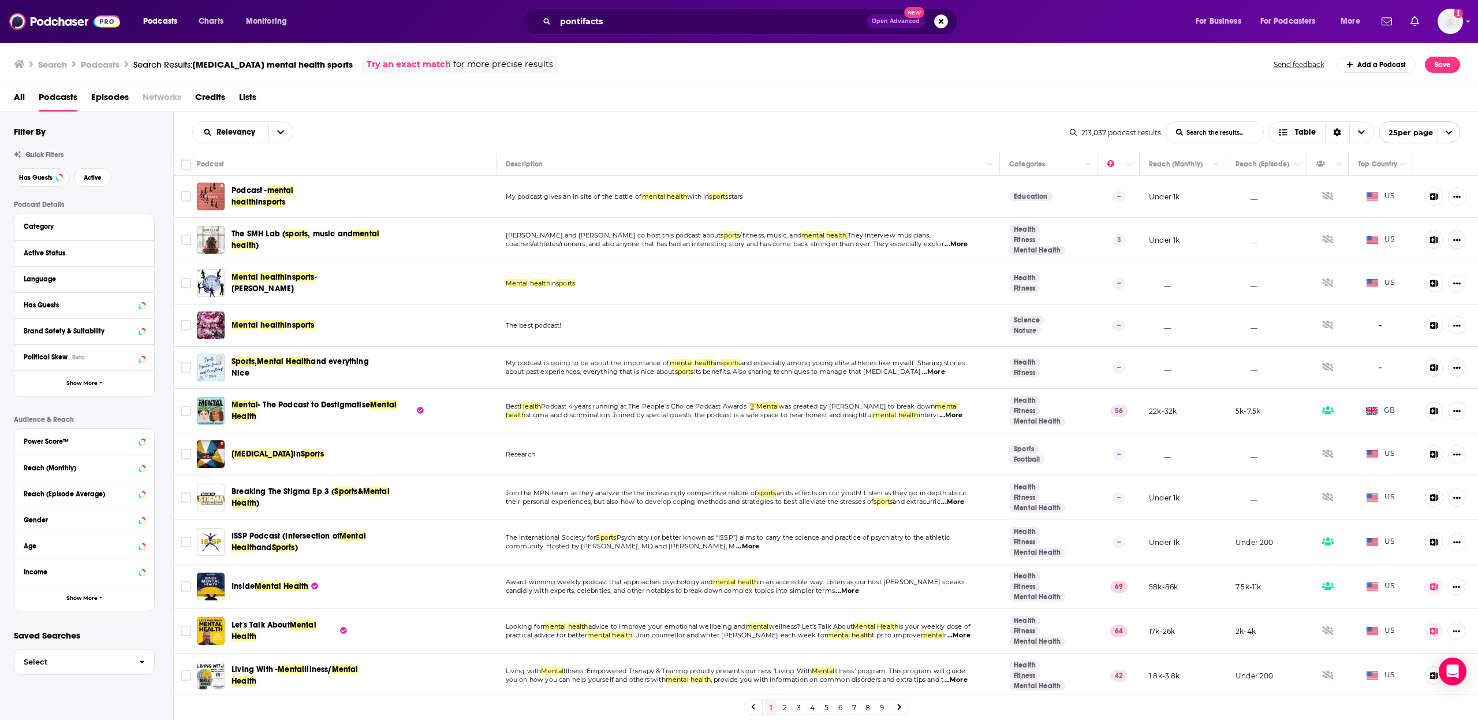
click at [81, 22] on img at bounding box center [64, 21] width 111 height 22
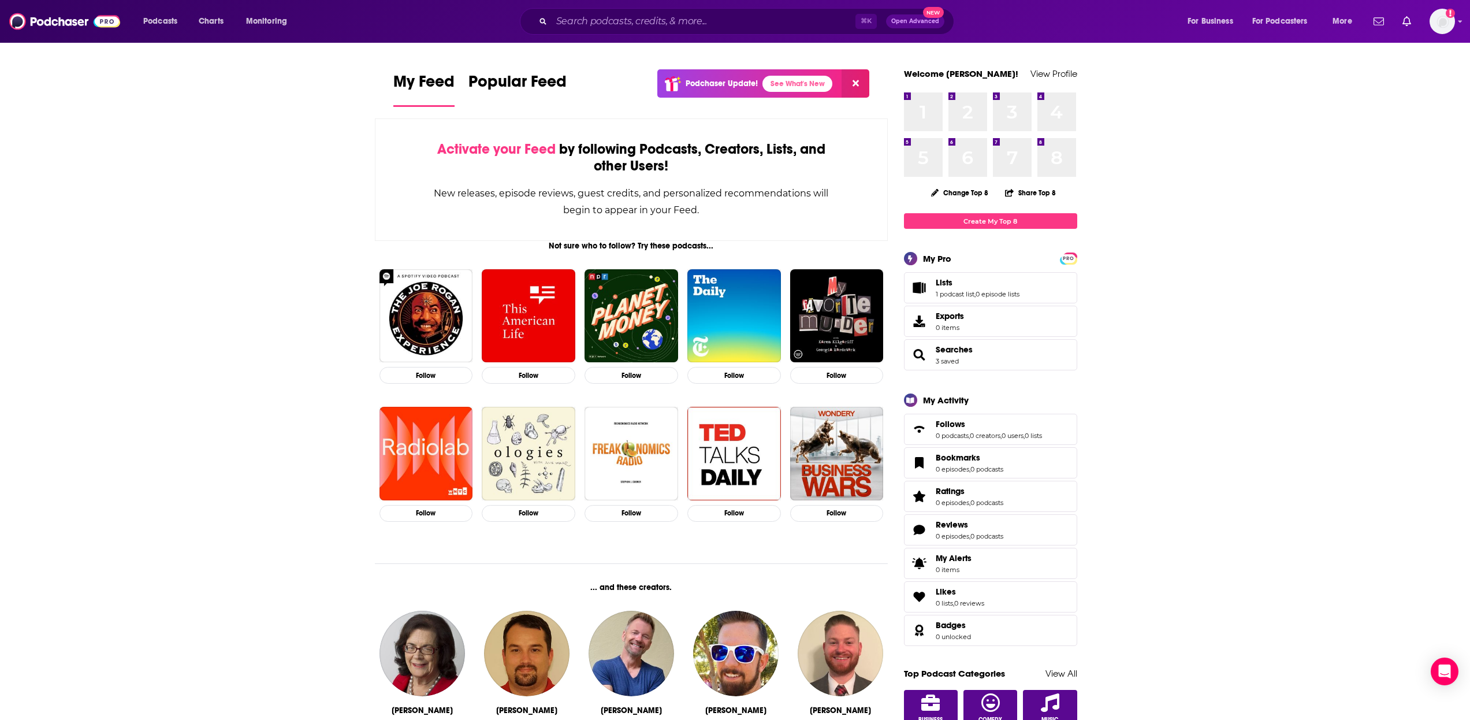
click at [952, 289] on span "Lists 1 podcast list , 0 episode lists" at bounding box center [978, 287] width 84 height 21
click at [945, 284] on span "Lists" at bounding box center [944, 282] width 17 height 10
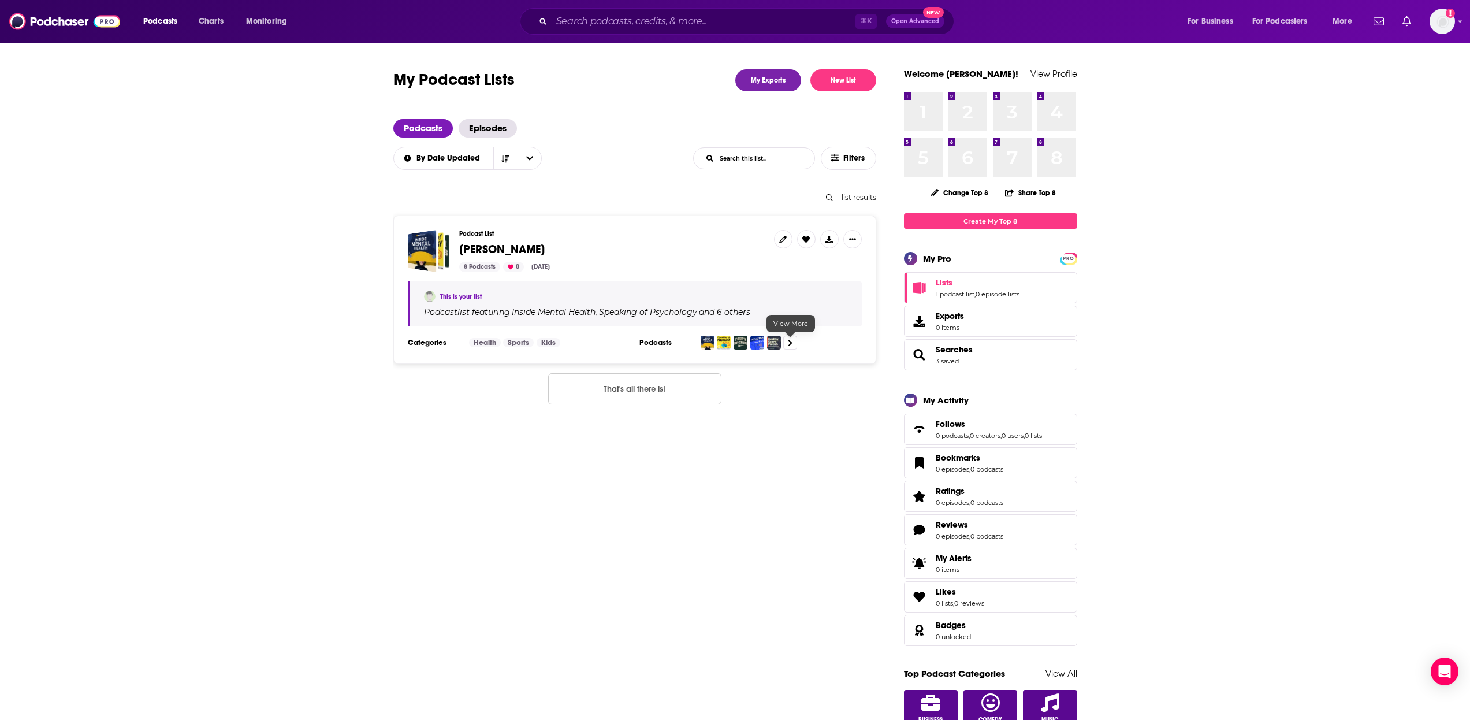
click at [796, 338] on link at bounding box center [790, 343] width 14 height 14
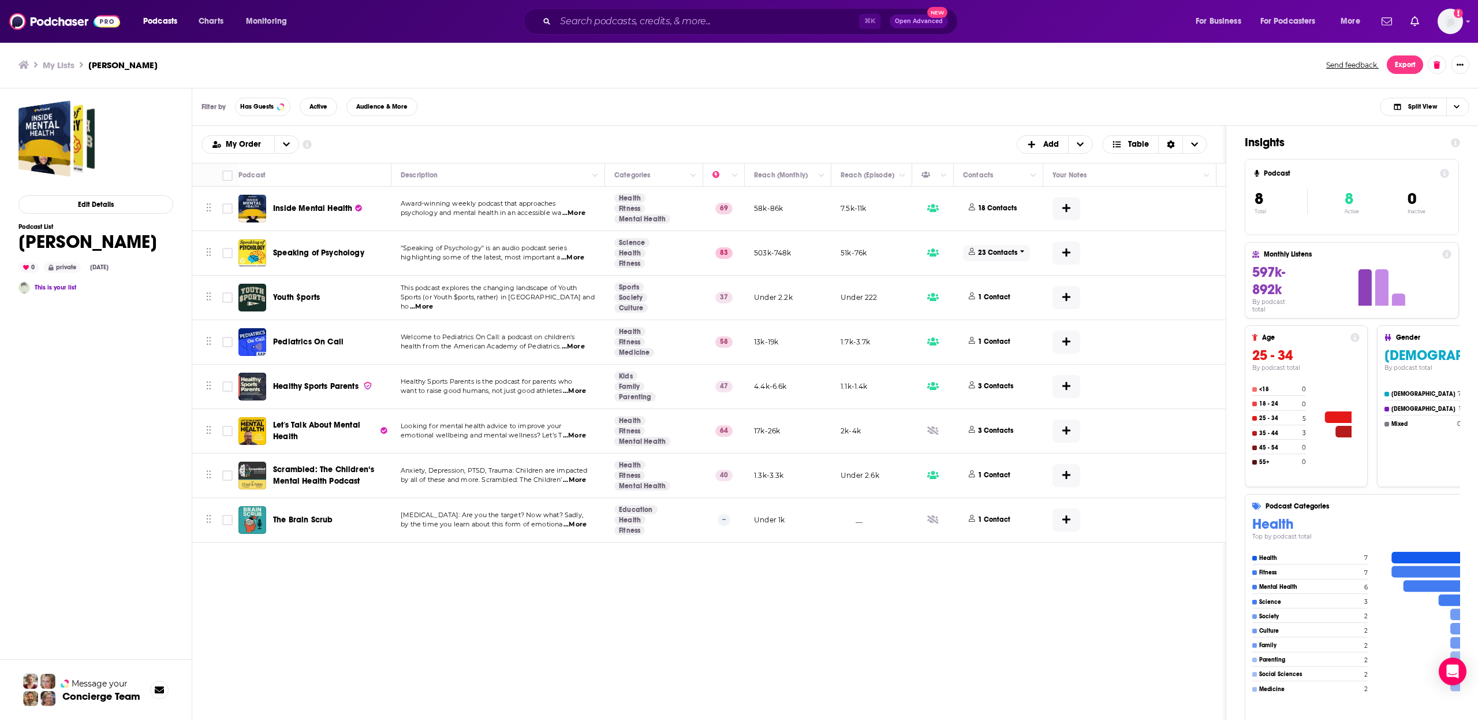
click at [1013, 252] on p "23 Contacts" at bounding box center [997, 253] width 39 height 10
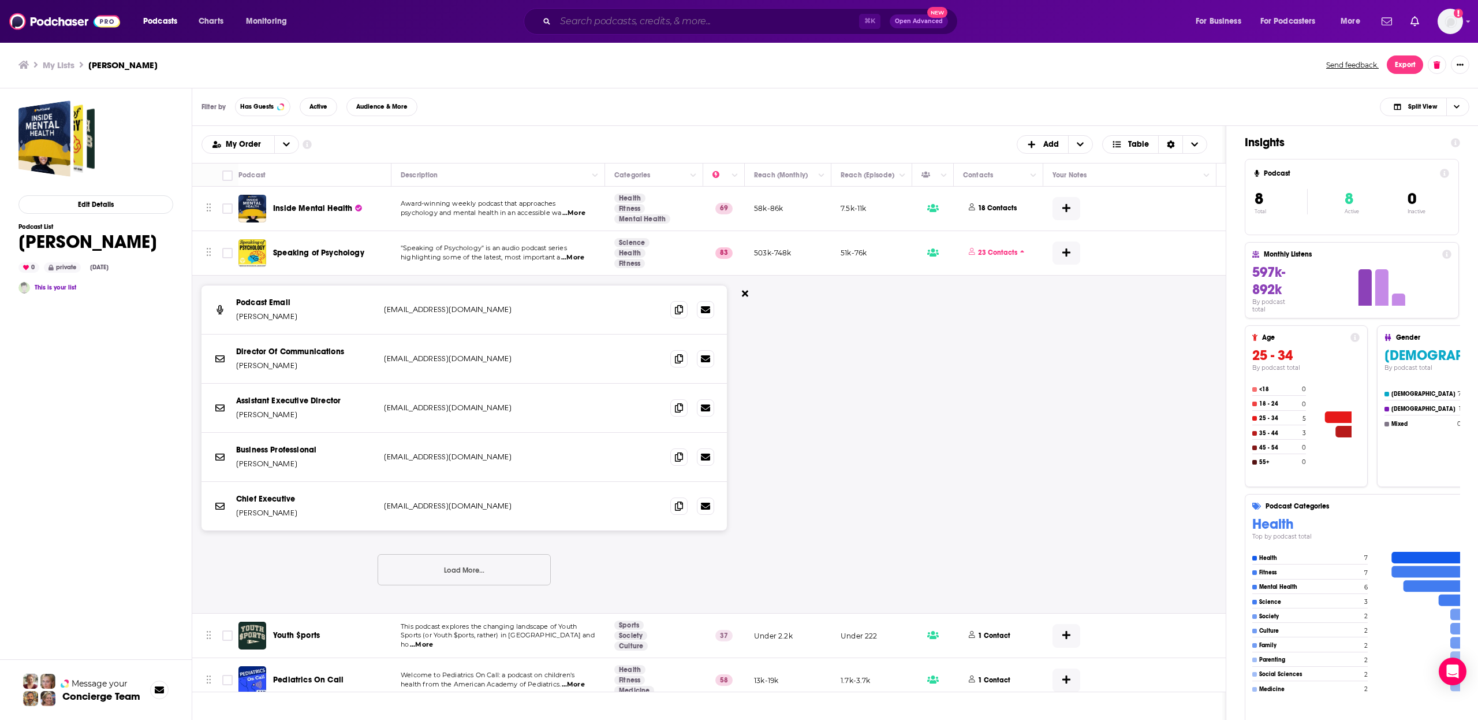
click at [654, 26] on input "Search podcasts, credits, & more..." at bounding box center [708, 21] width 304 height 18
click at [810, 328] on div "Podcast Email [PERSON_NAME] [EMAIL_ADDRESS][DOMAIN_NAME] [DOMAIN_NAME][EMAIL_AD…" at bounding box center [737, 443] width 1091 height 337
click at [289, 205] on span "Inside Mental Health" at bounding box center [312, 208] width 79 height 10
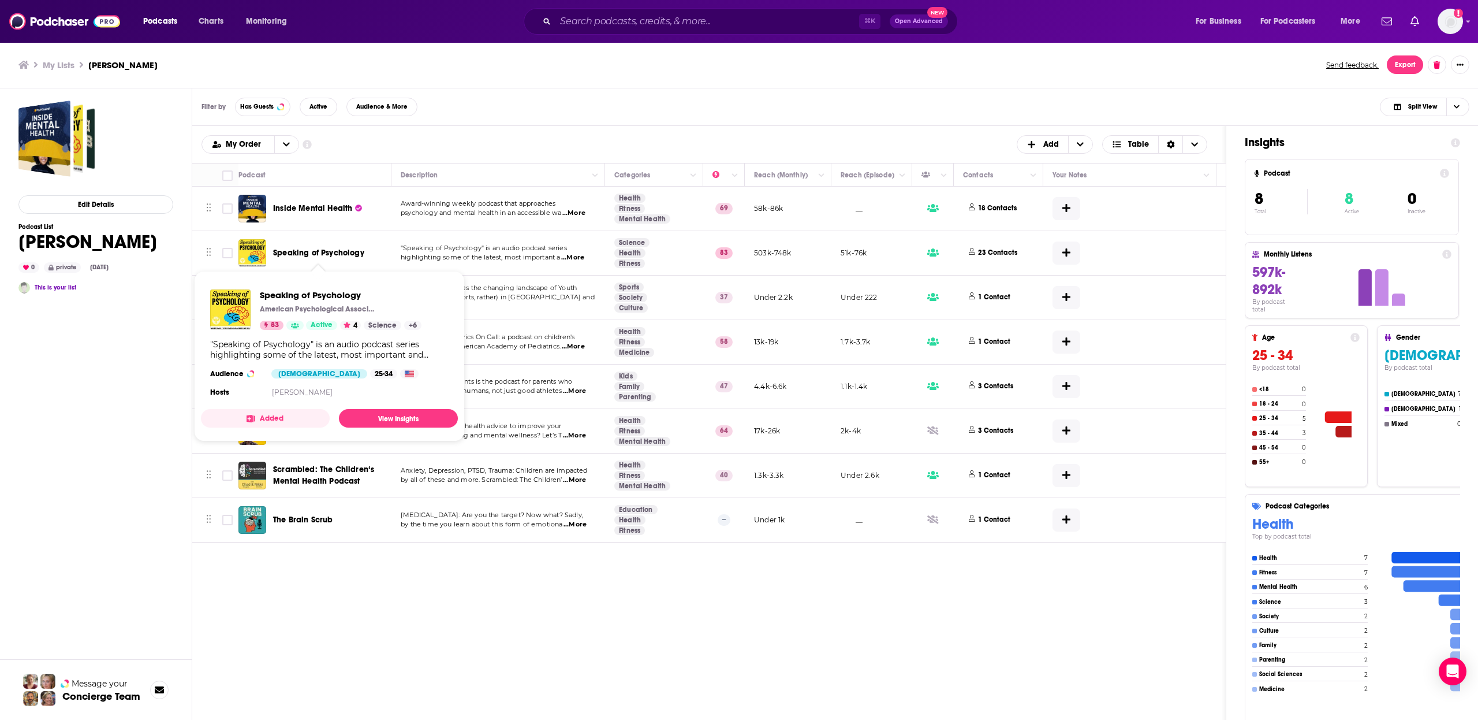
click at [273, 249] on span "Speaking of Psychology" at bounding box center [318, 253] width 91 height 10
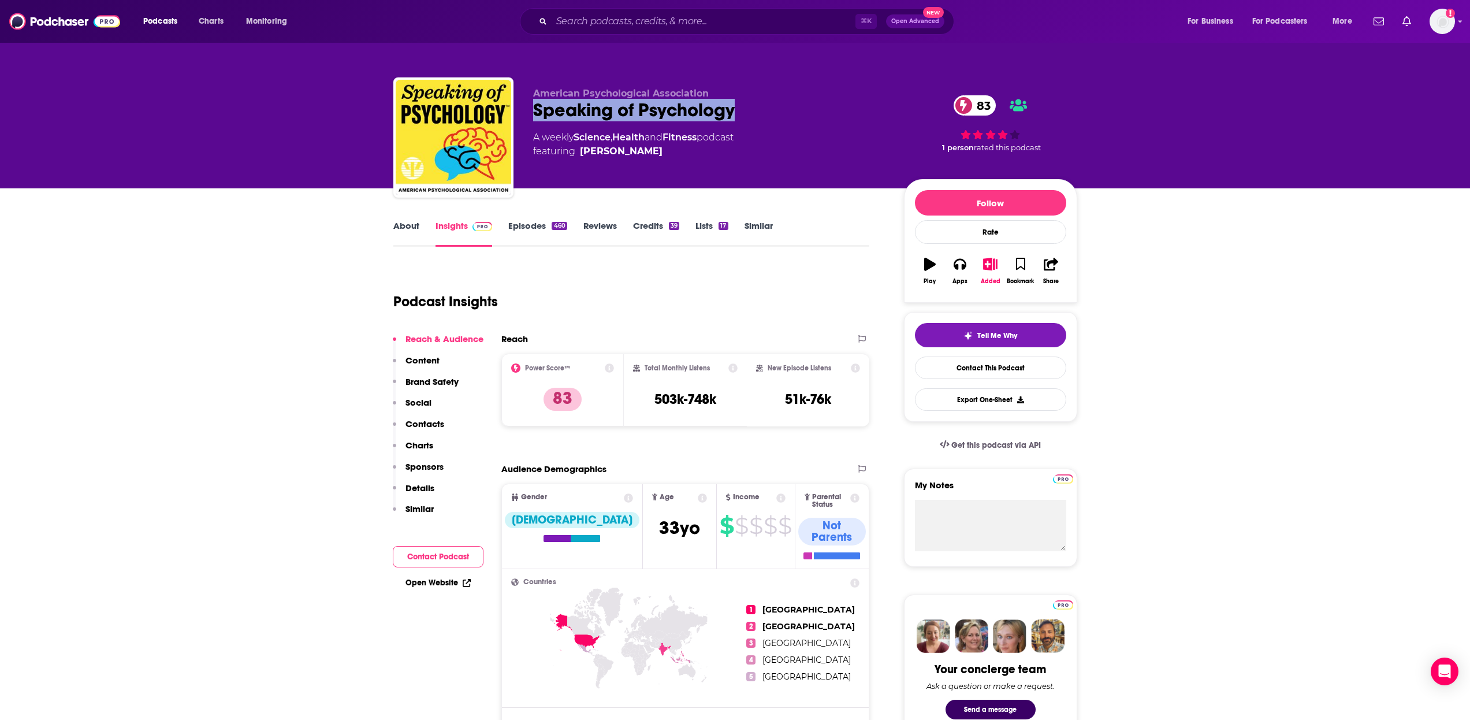
drag, startPoint x: 744, startPoint y: 112, endPoint x: 527, endPoint y: 109, distance: 217.2
click at [527, 109] on div "American Psychological Association Speaking of Psychology 83 A weekly Science ,…" at bounding box center [735, 139] width 684 height 125
copy h2 "Speaking of Psychology"
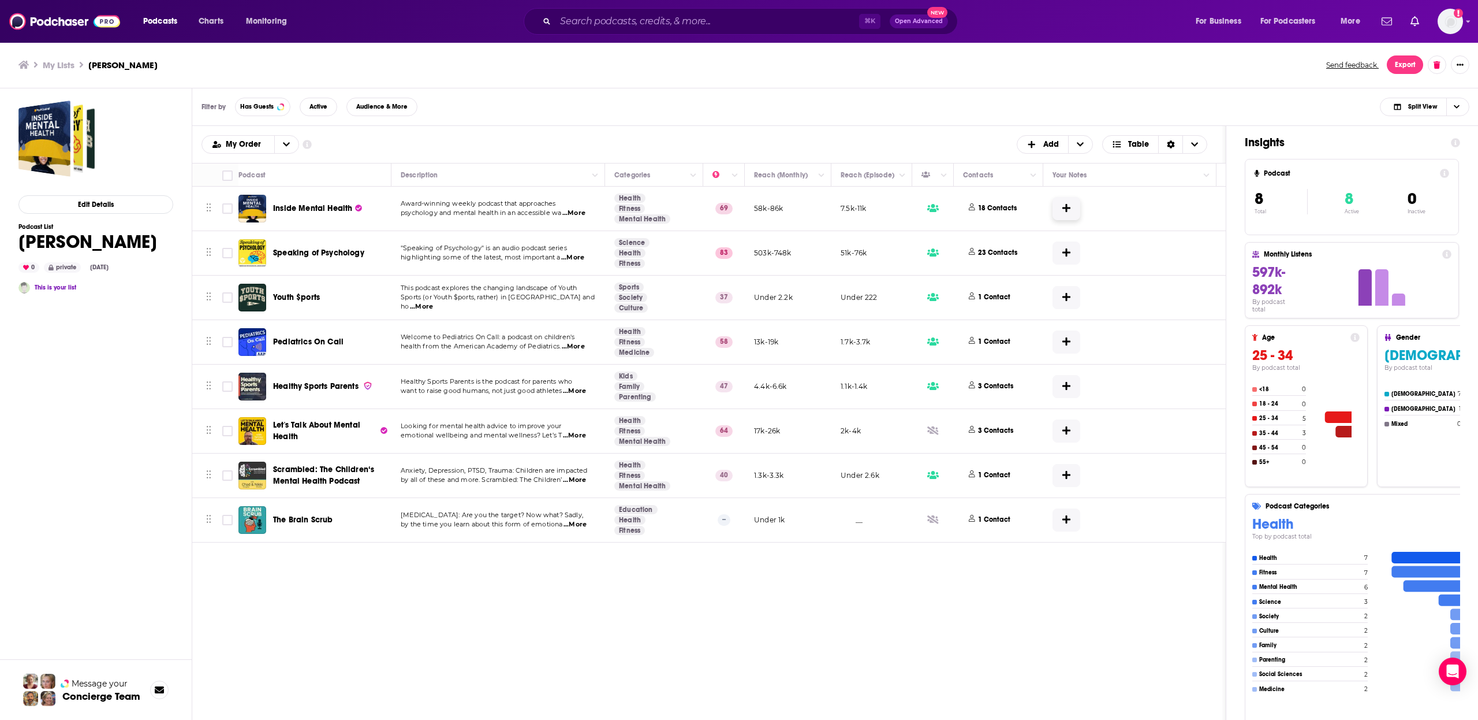
click at [1061, 202] on button at bounding box center [1067, 209] width 28 height 24
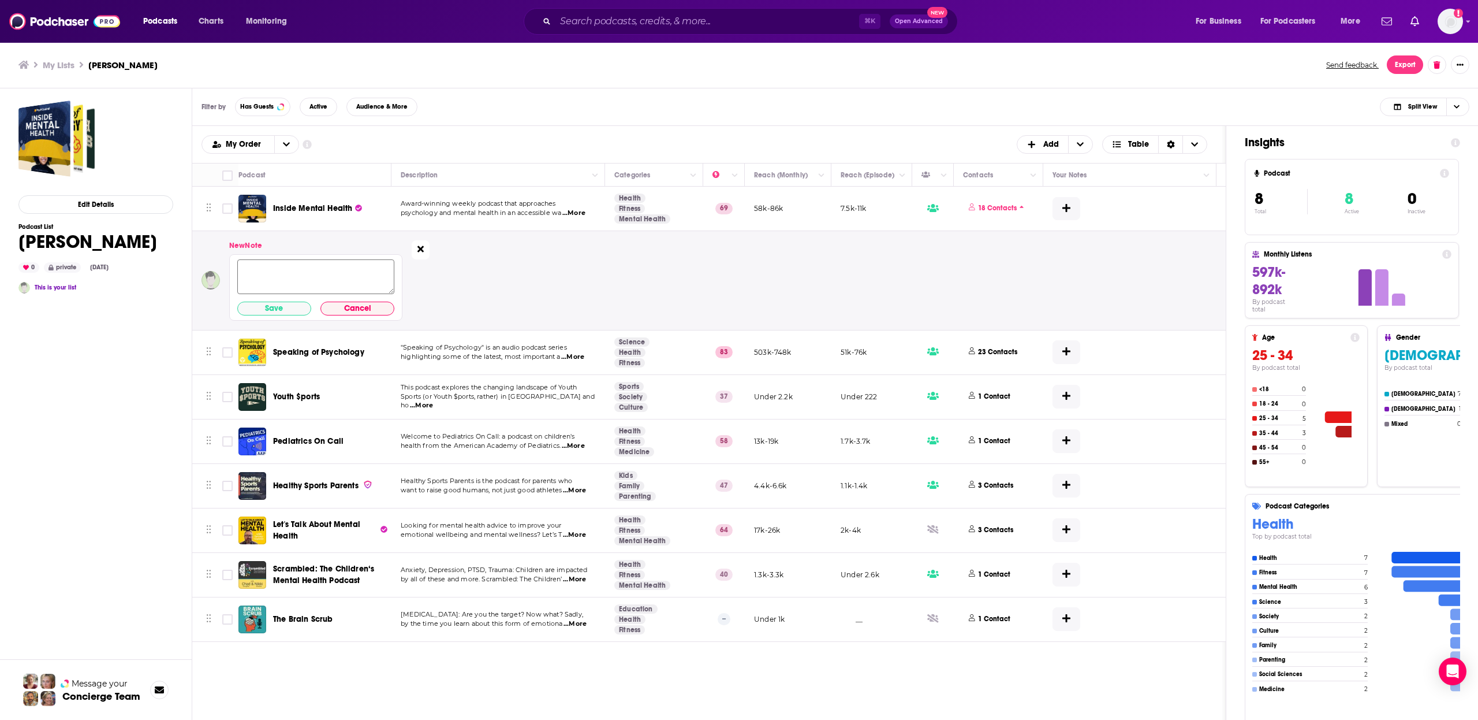
click at [417, 245] on button at bounding box center [421, 249] width 18 height 19
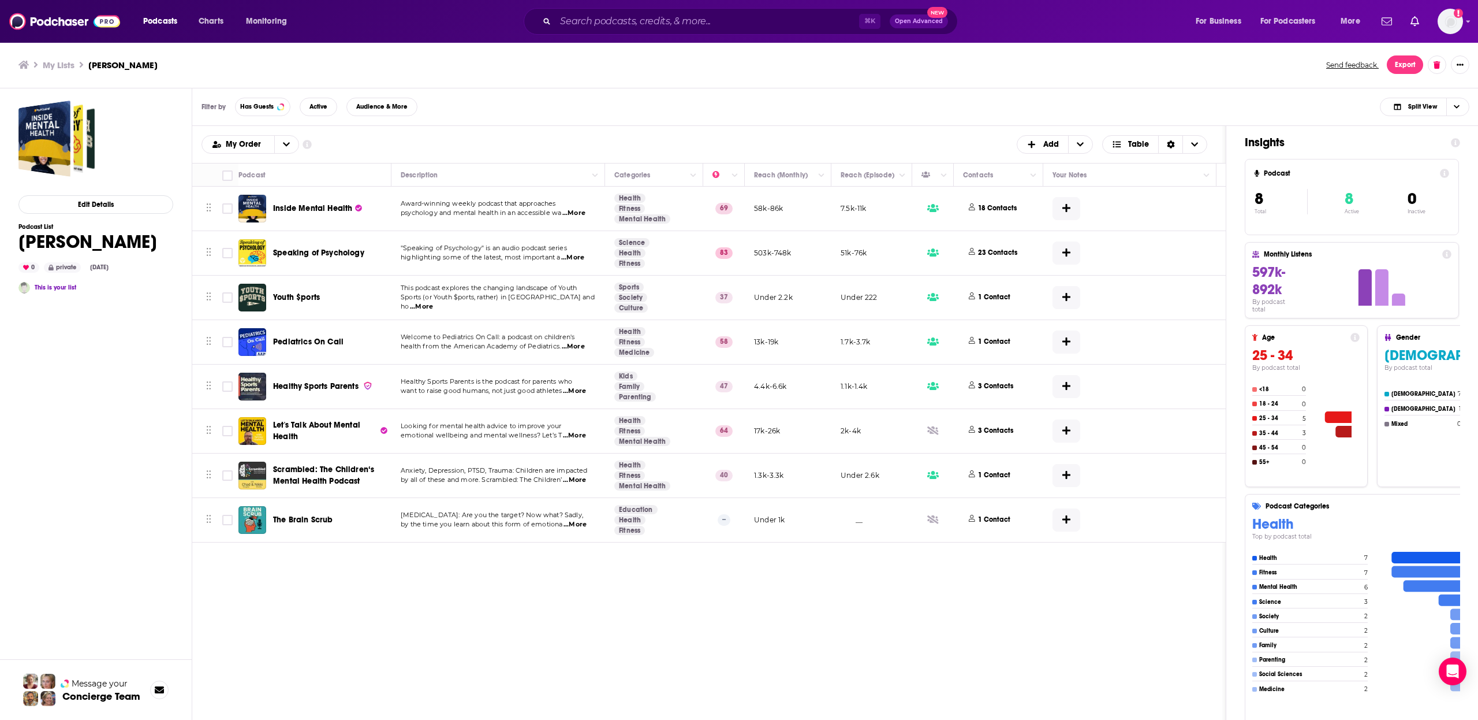
click at [73, 265] on div "private" at bounding box center [62, 267] width 37 height 10
click at [228, 434] on input "Toggle select row" at bounding box center [227, 431] width 10 height 10
checkbox input "true"
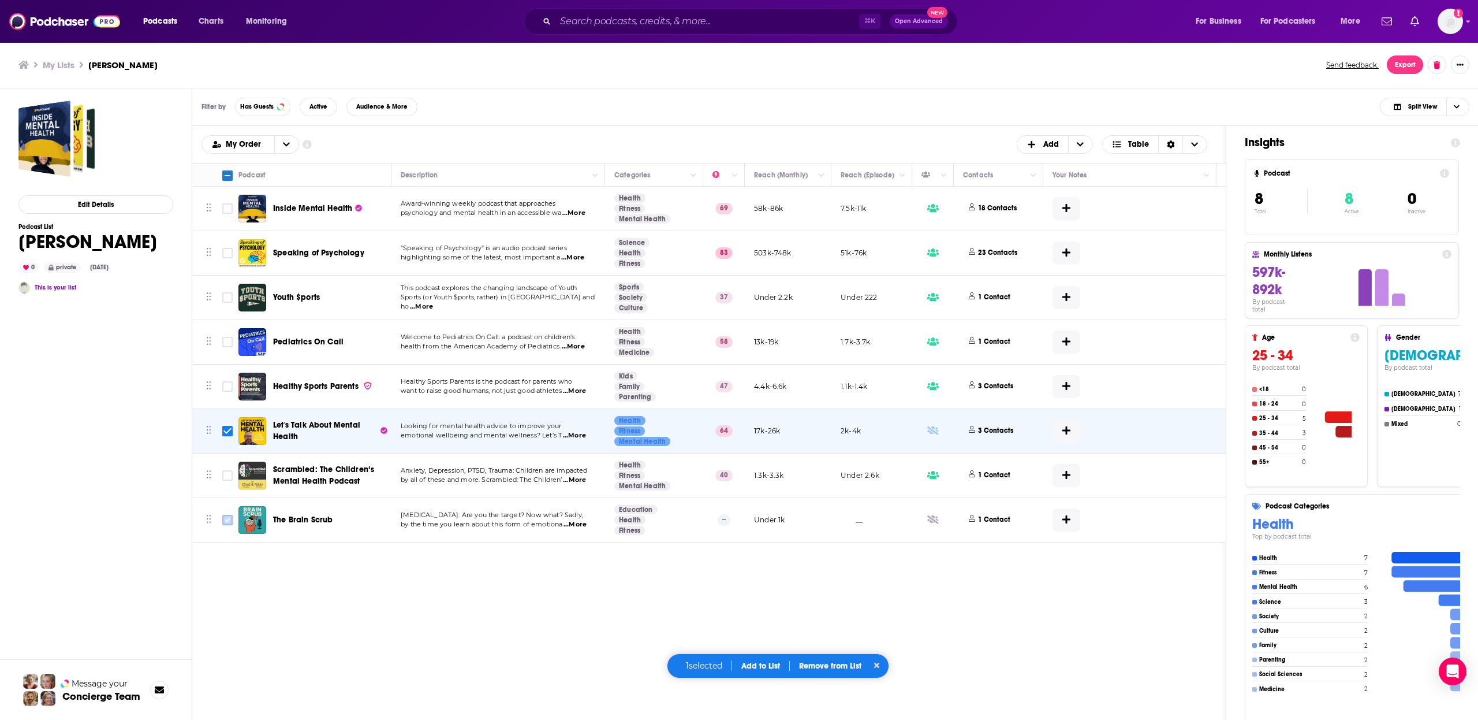
click at [225, 523] on input "Toggle select row" at bounding box center [227, 520] width 10 height 10
checkbox input "true"
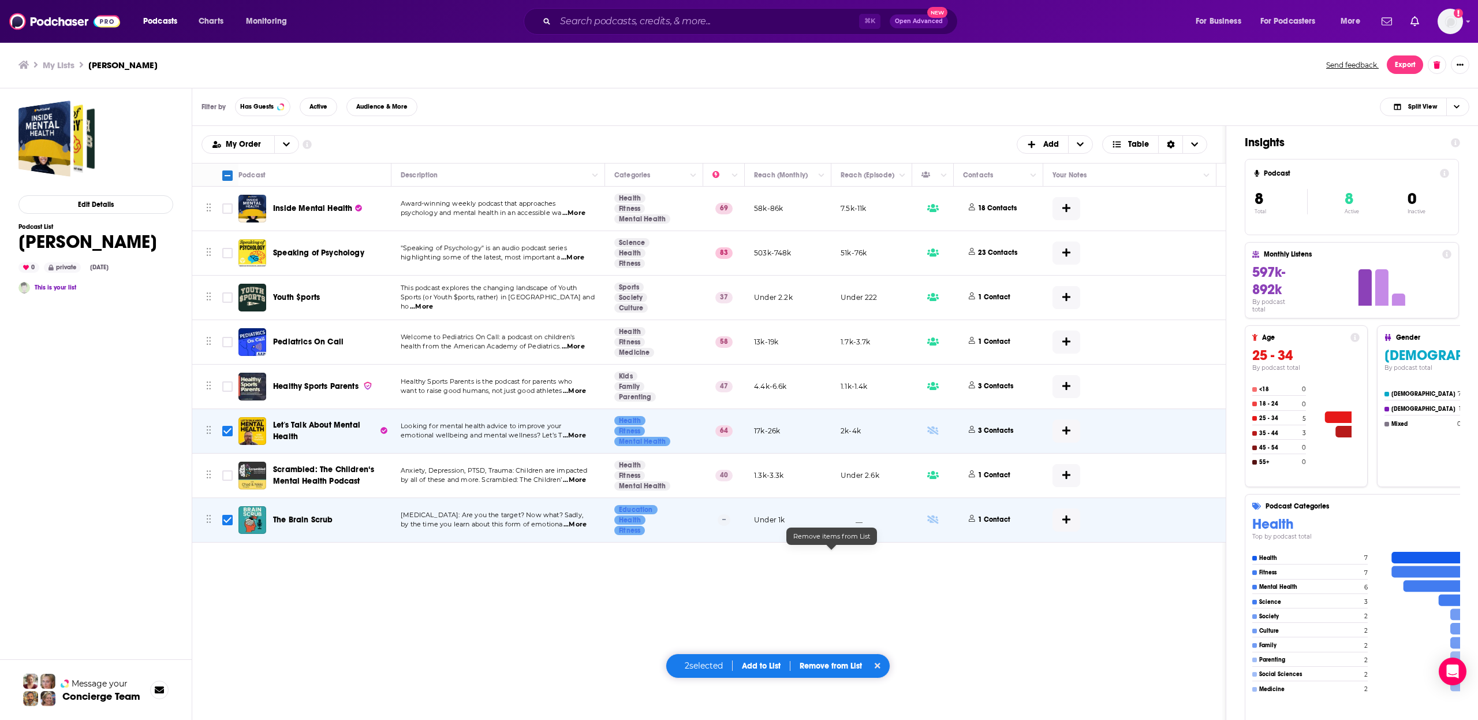
click at [821, 666] on p "Remove from List" at bounding box center [831, 666] width 62 height 10
click at [835, 635] on button "Remove 2 podcasts" at bounding box center [830, 628] width 96 height 18
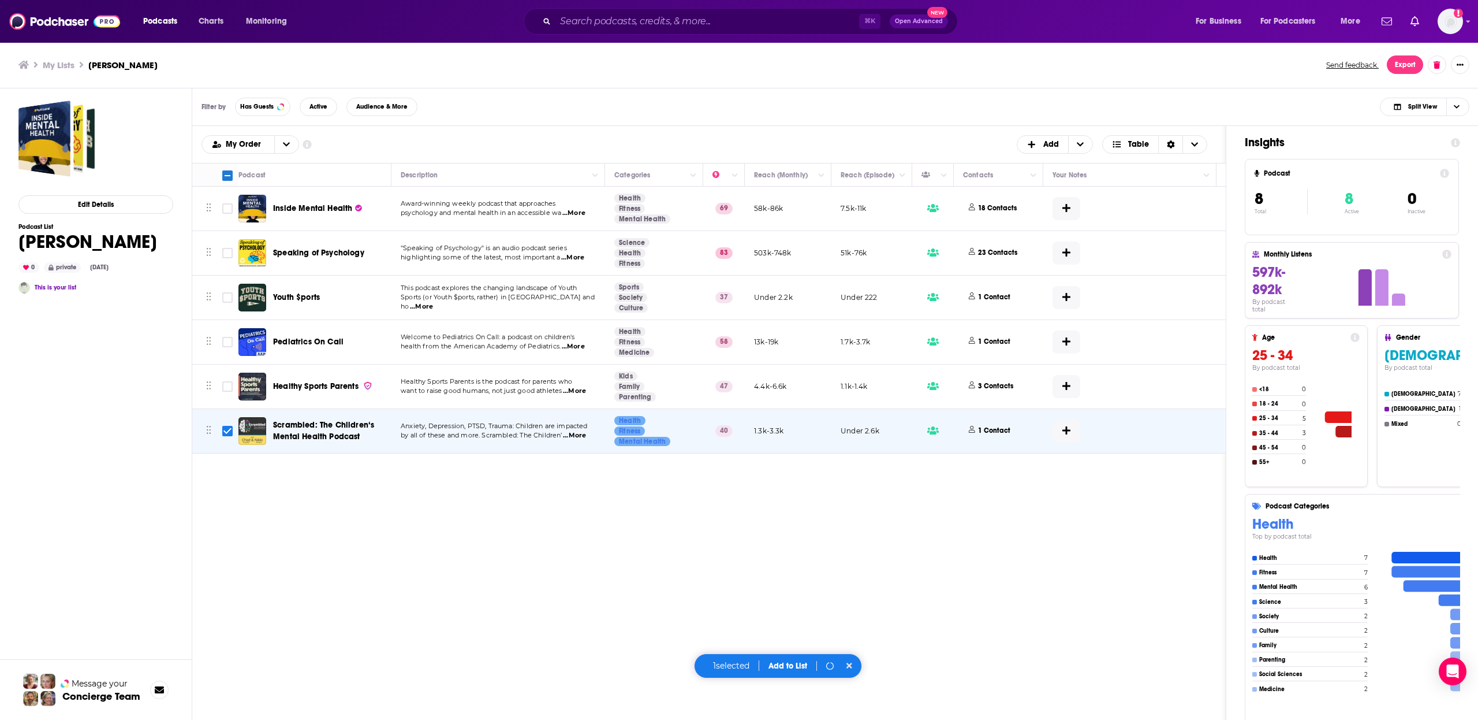
checkbox input "false"
